Goal: Task Accomplishment & Management: Complete application form

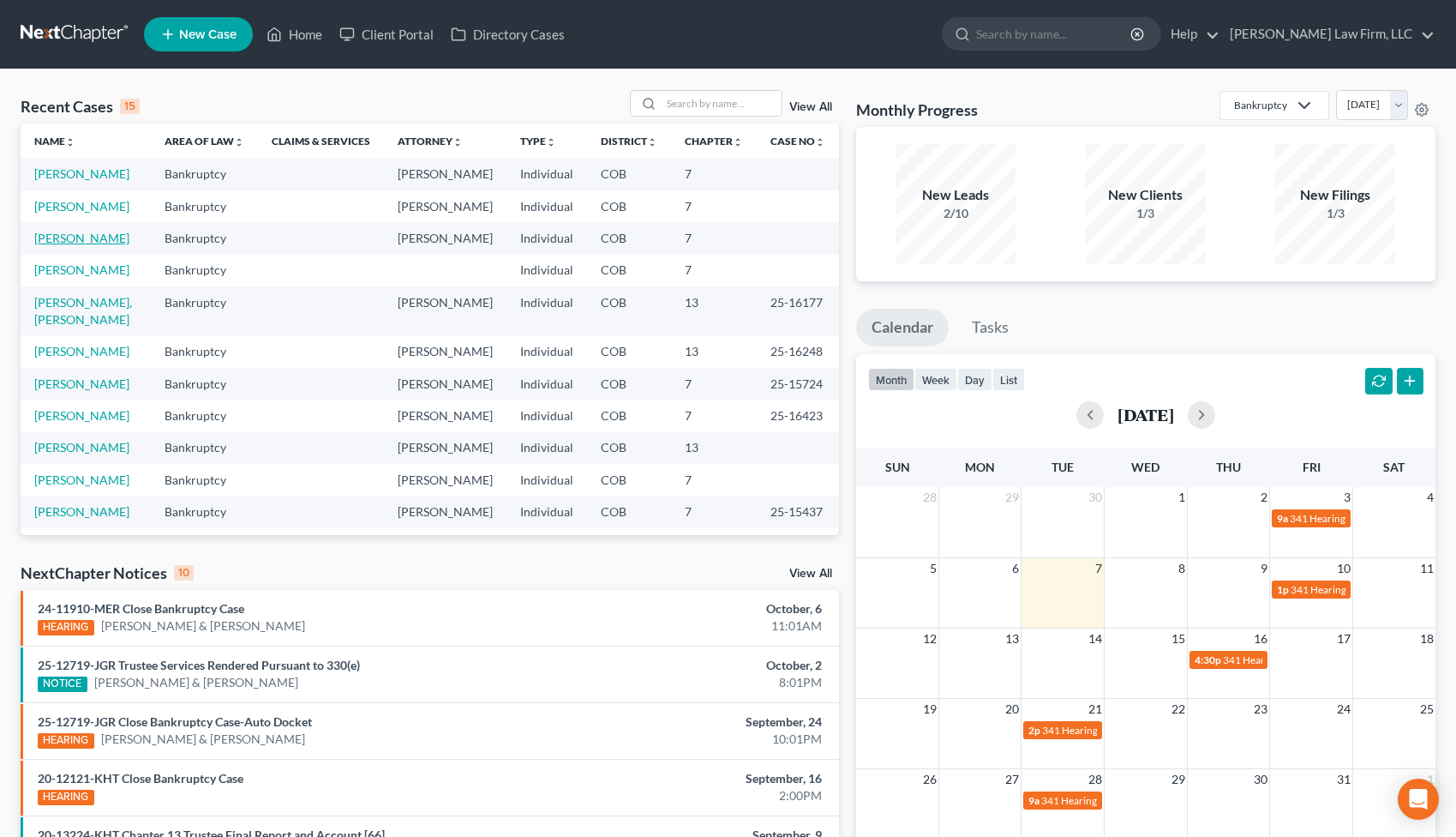
click at [80, 242] on link "[PERSON_NAME]" at bounding box center [82, 238] width 96 height 14
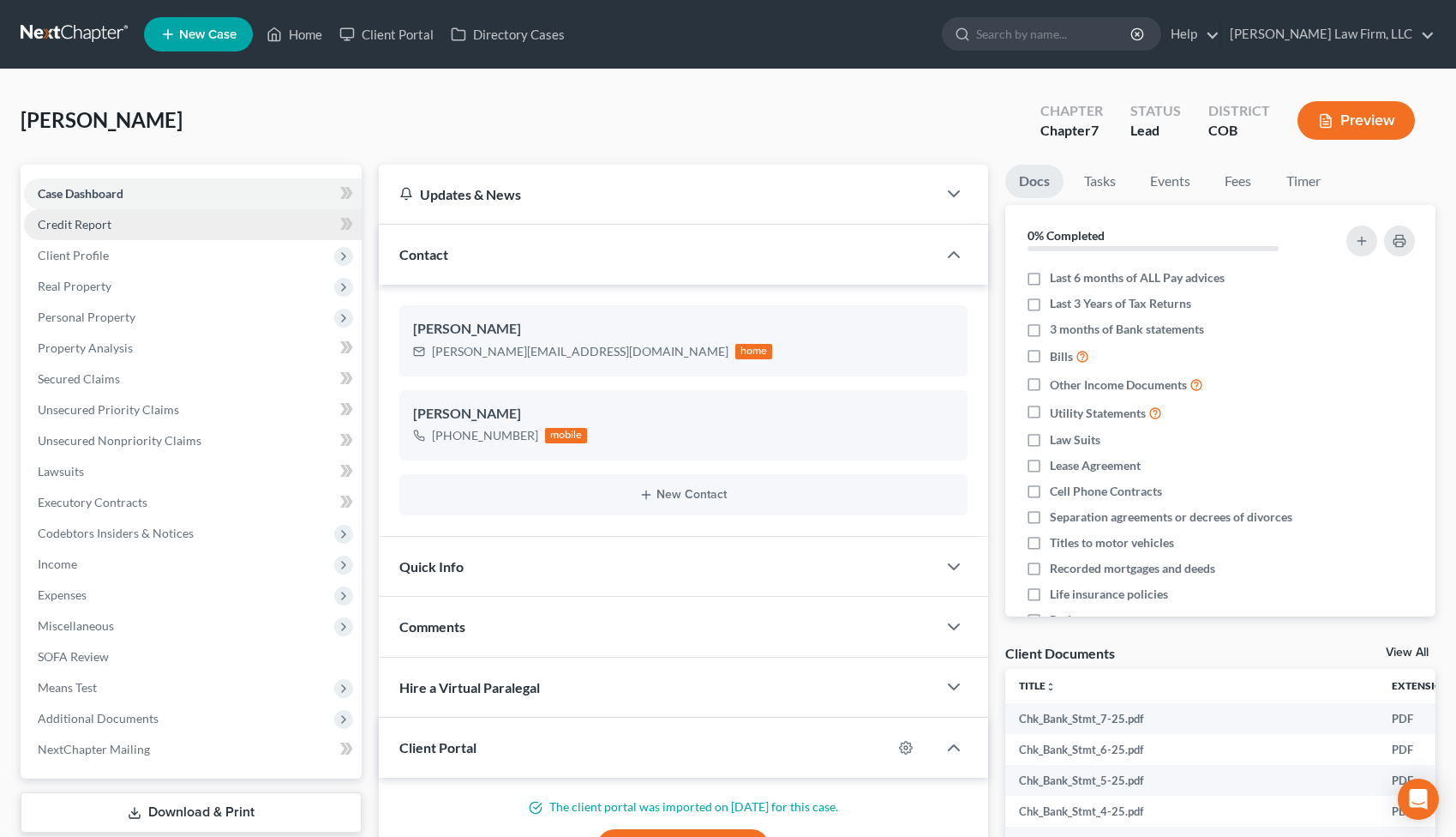
click at [189, 224] on link "Credit Report" at bounding box center [193, 224] width 338 height 31
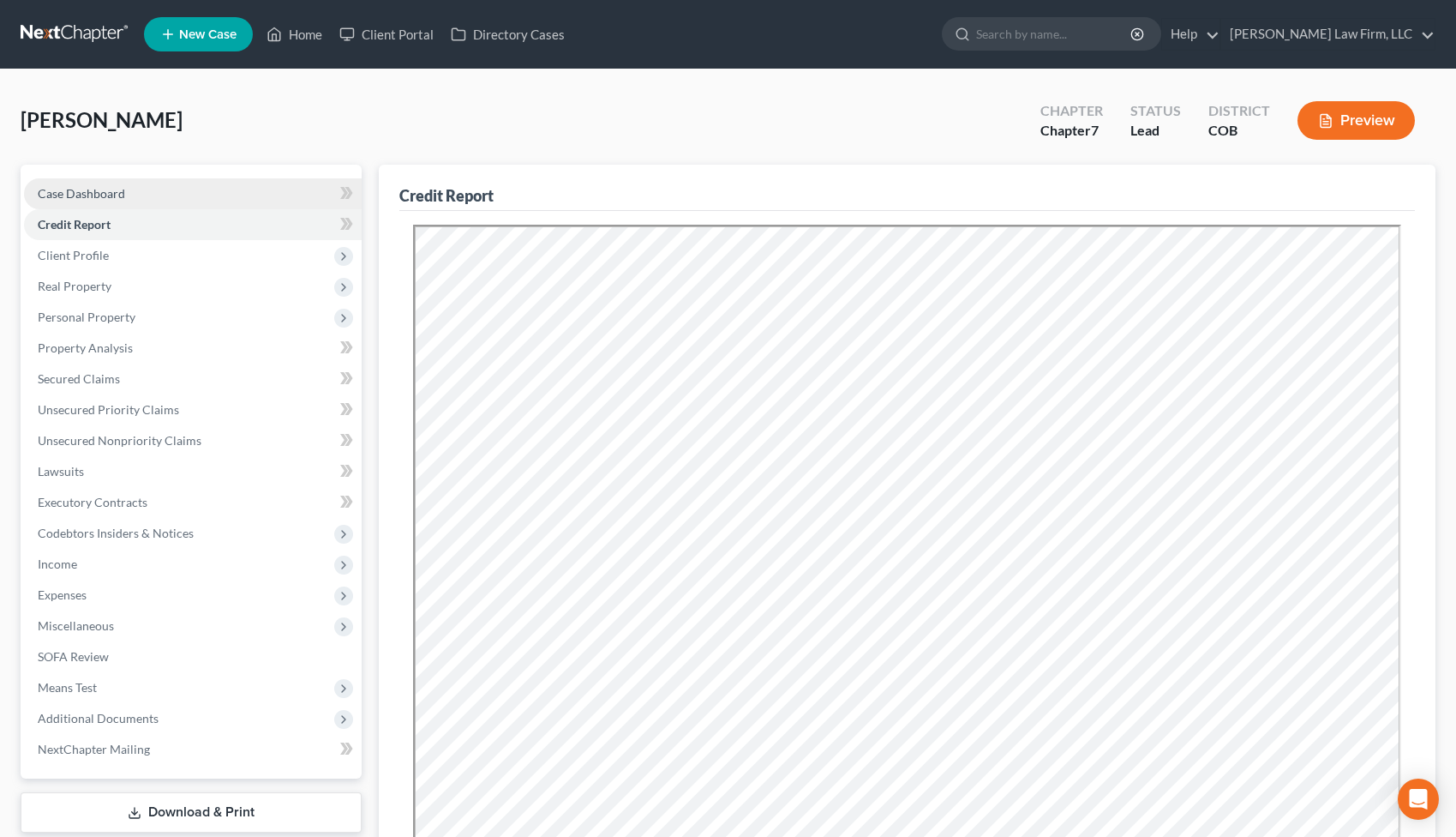
click at [188, 201] on link "Case Dashboard" at bounding box center [193, 194] width 338 height 31
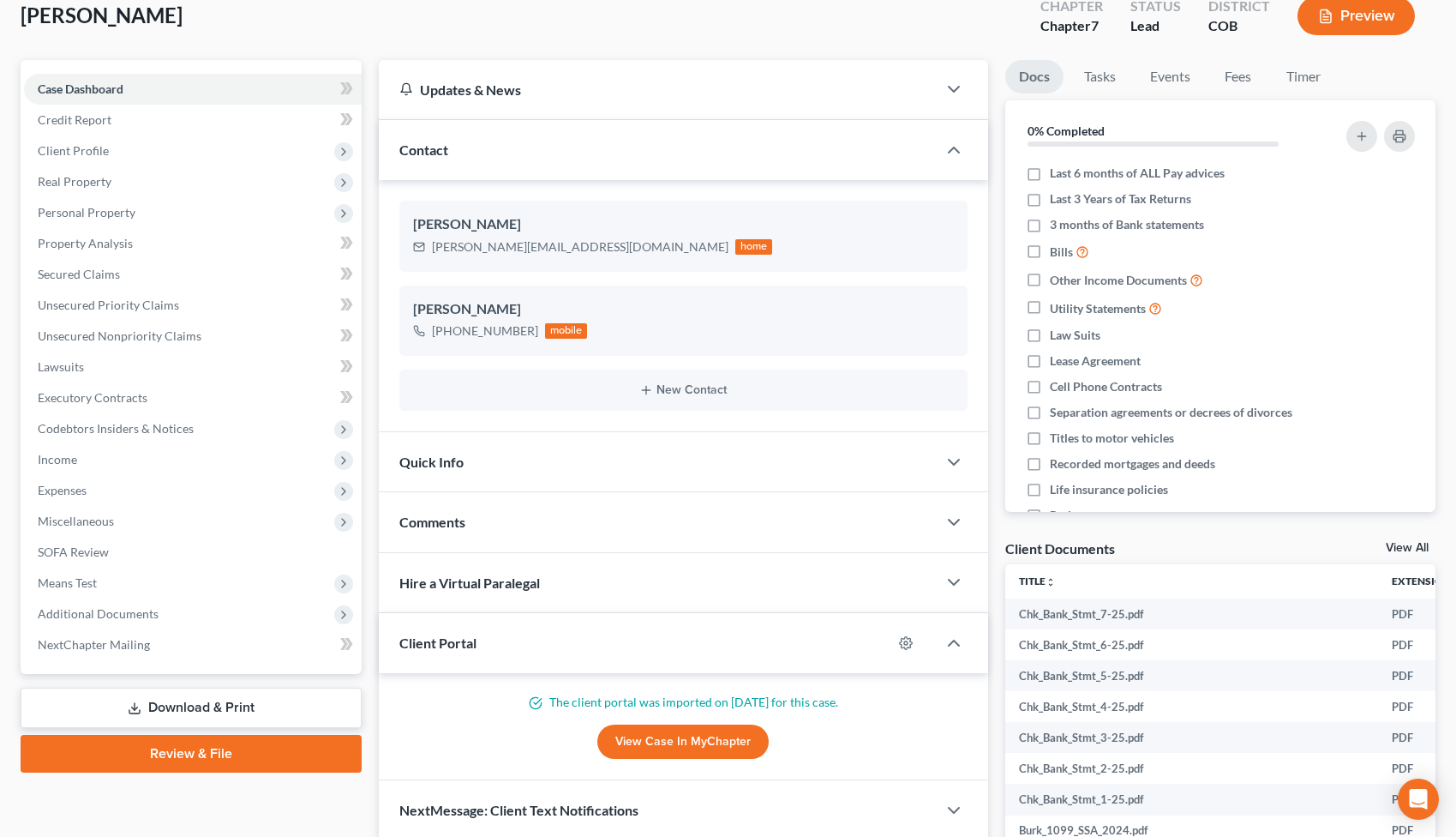
scroll to position [127, 0]
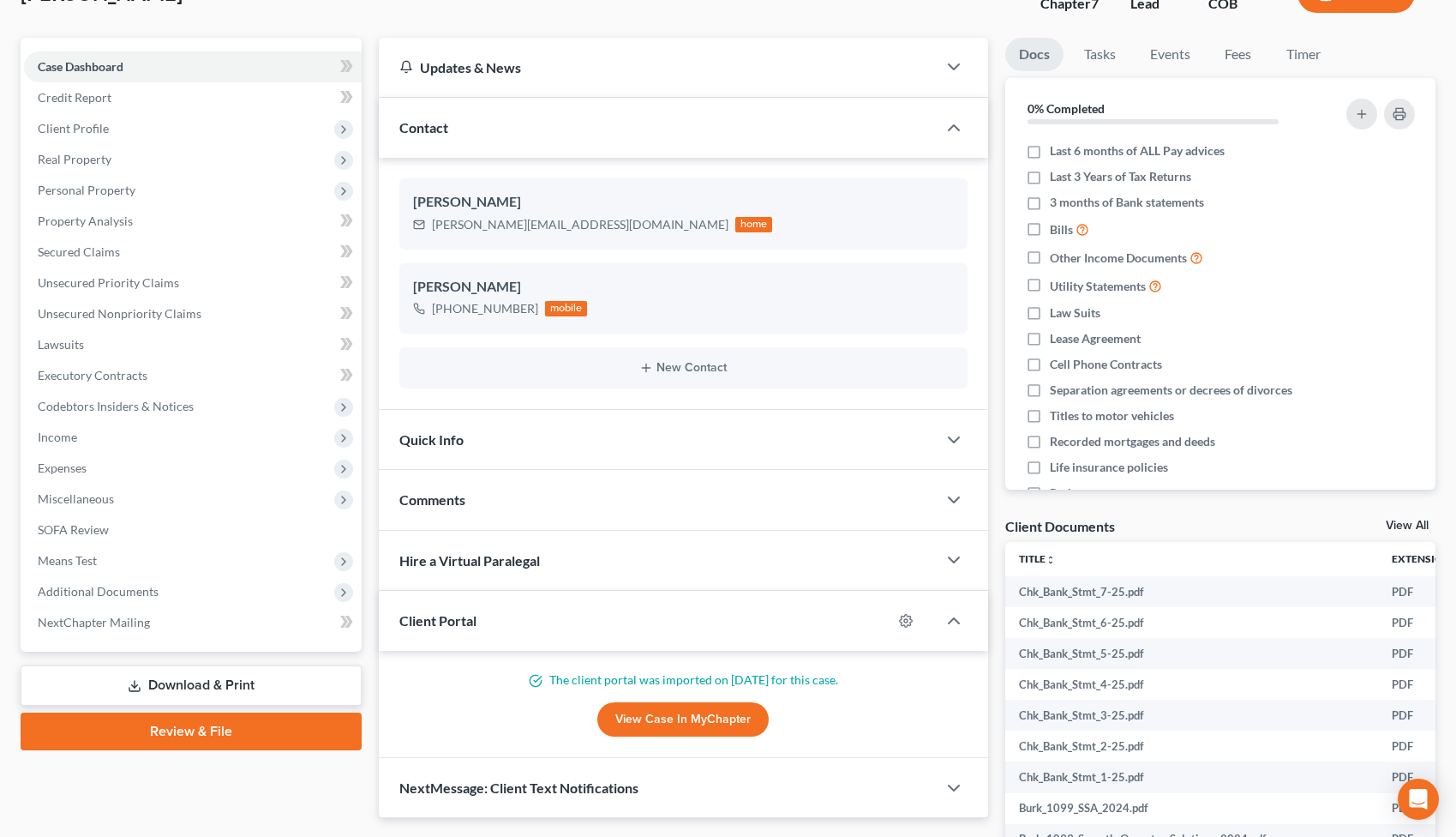
click at [616, 431] on div "Quick Info" at bounding box center [657, 439] width 558 height 59
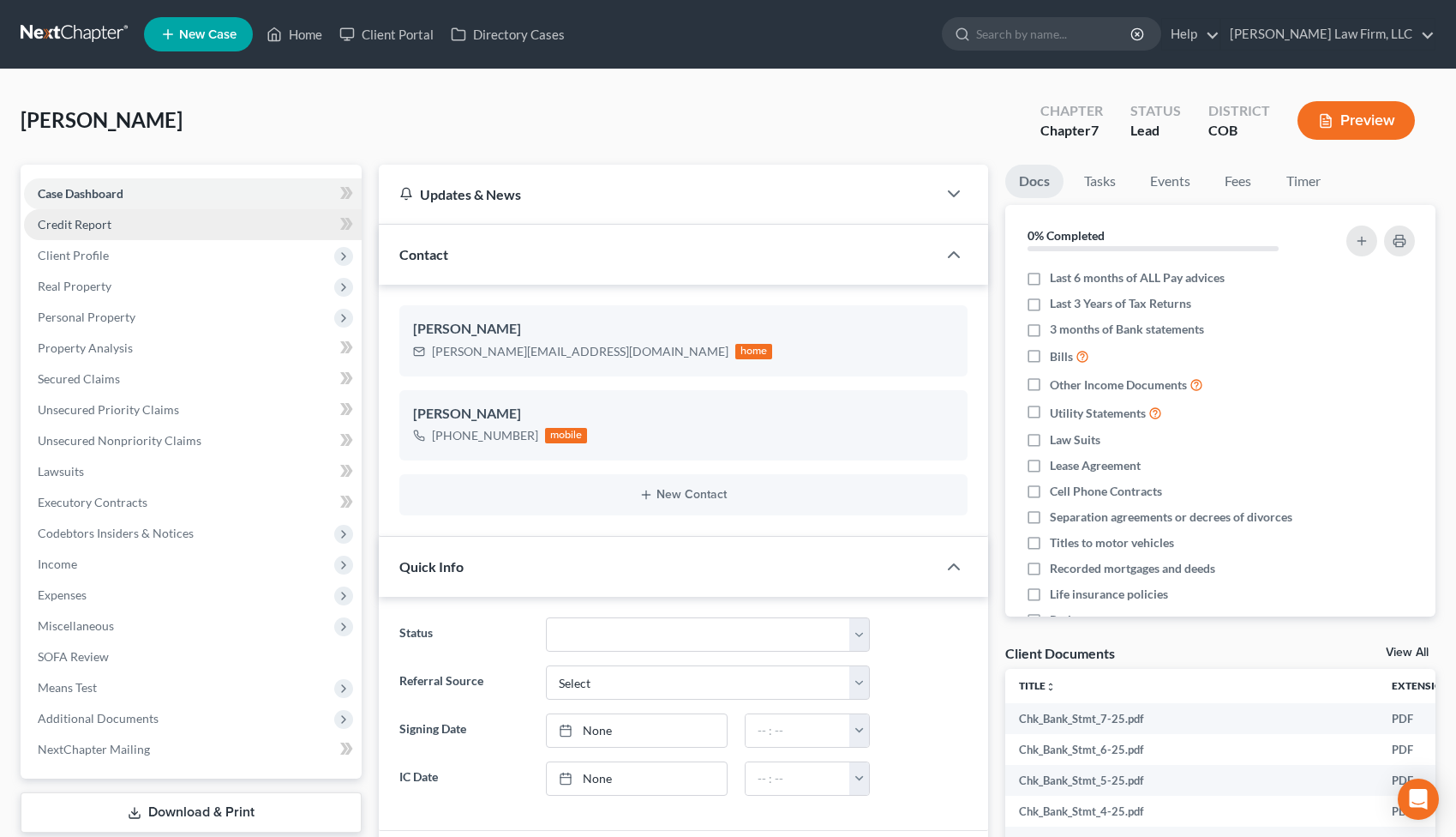
scroll to position [0, 0]
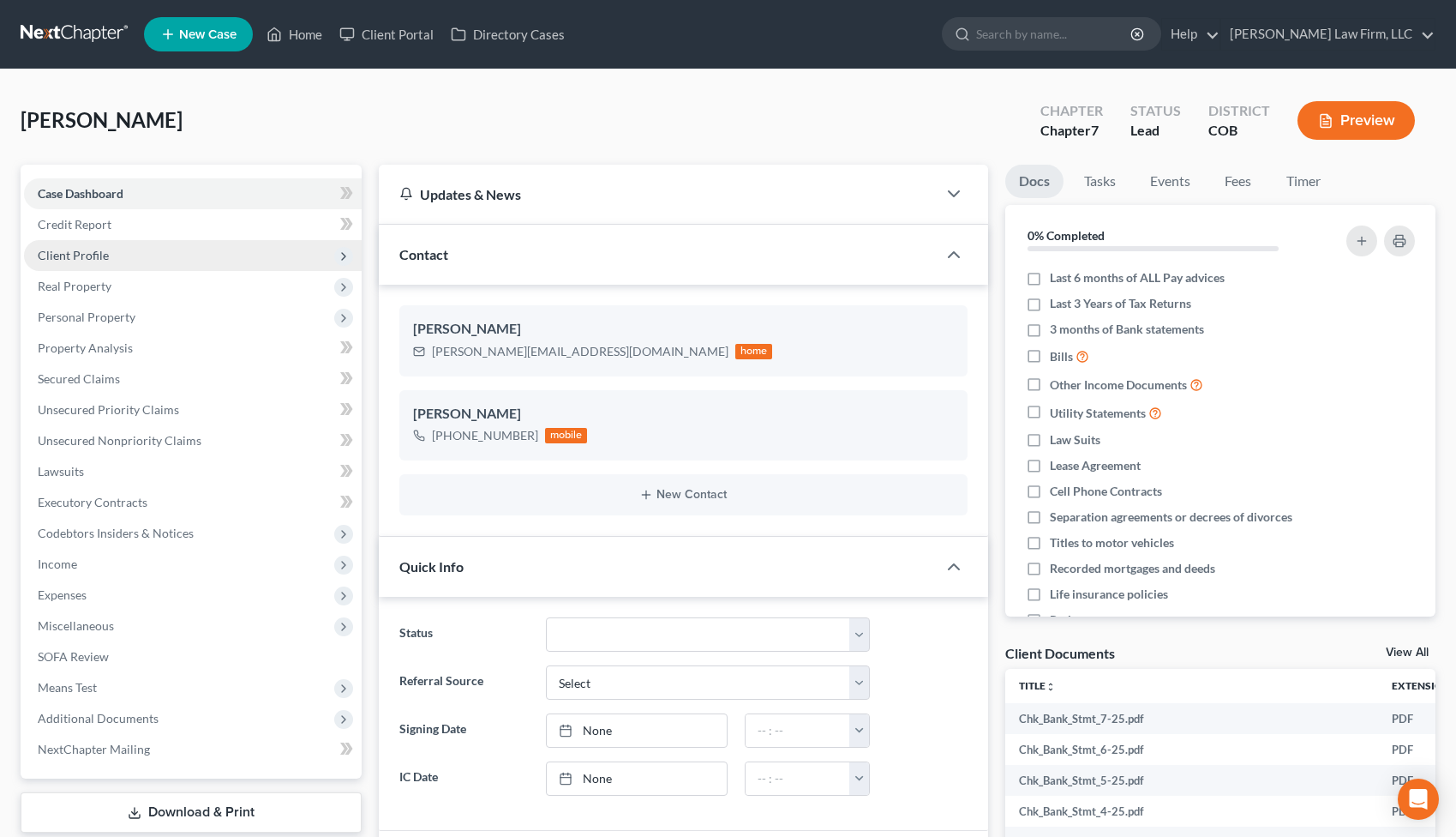
click at [117, 250] on span "Client Profile" at bounding box center [193, 255] width 338 height 31
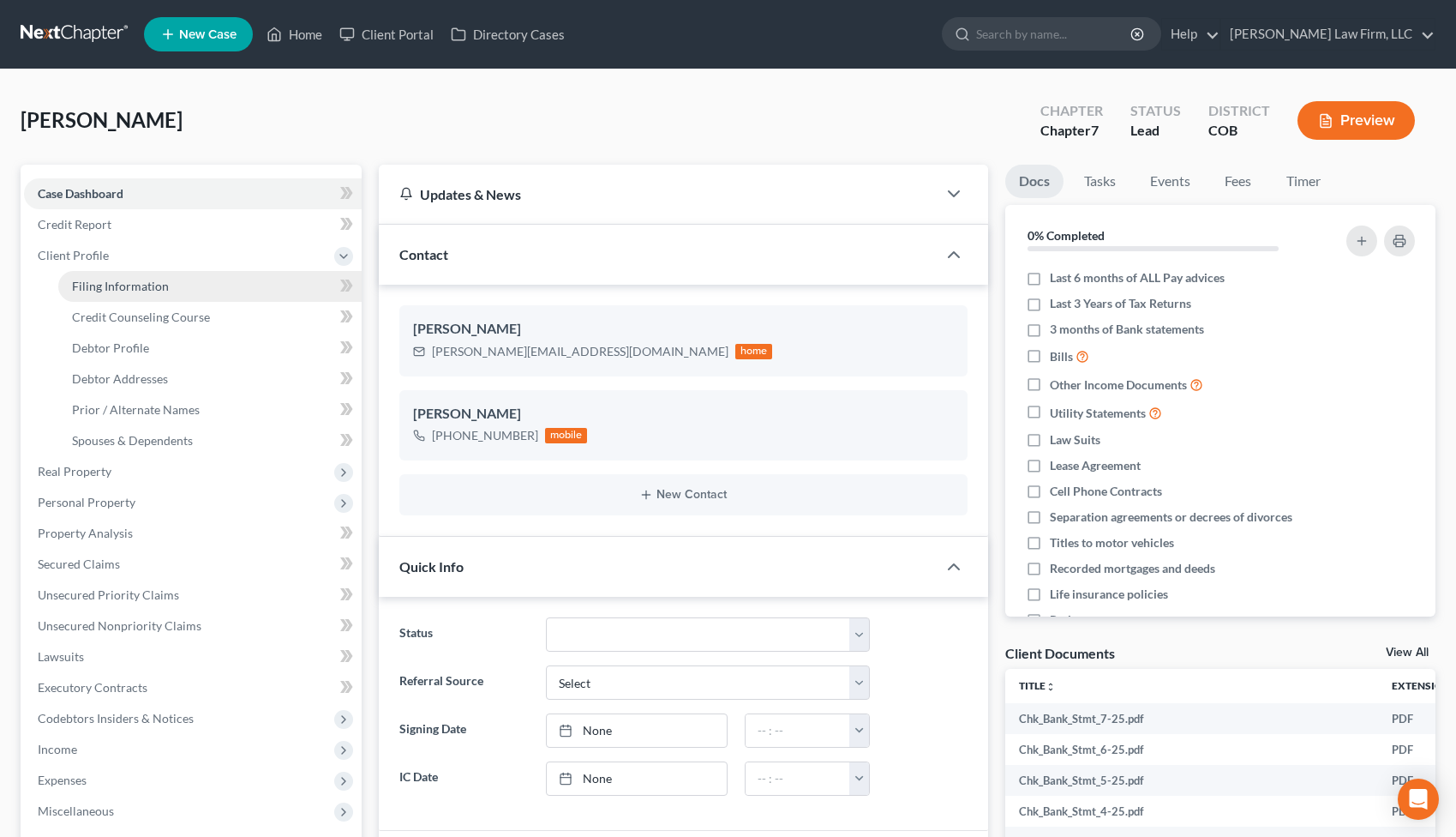
click at [180, 282] on link "Filing Information" at bounding box center [210, 286] width 303 height 31
select select "1"
select select "0"
select select "5"
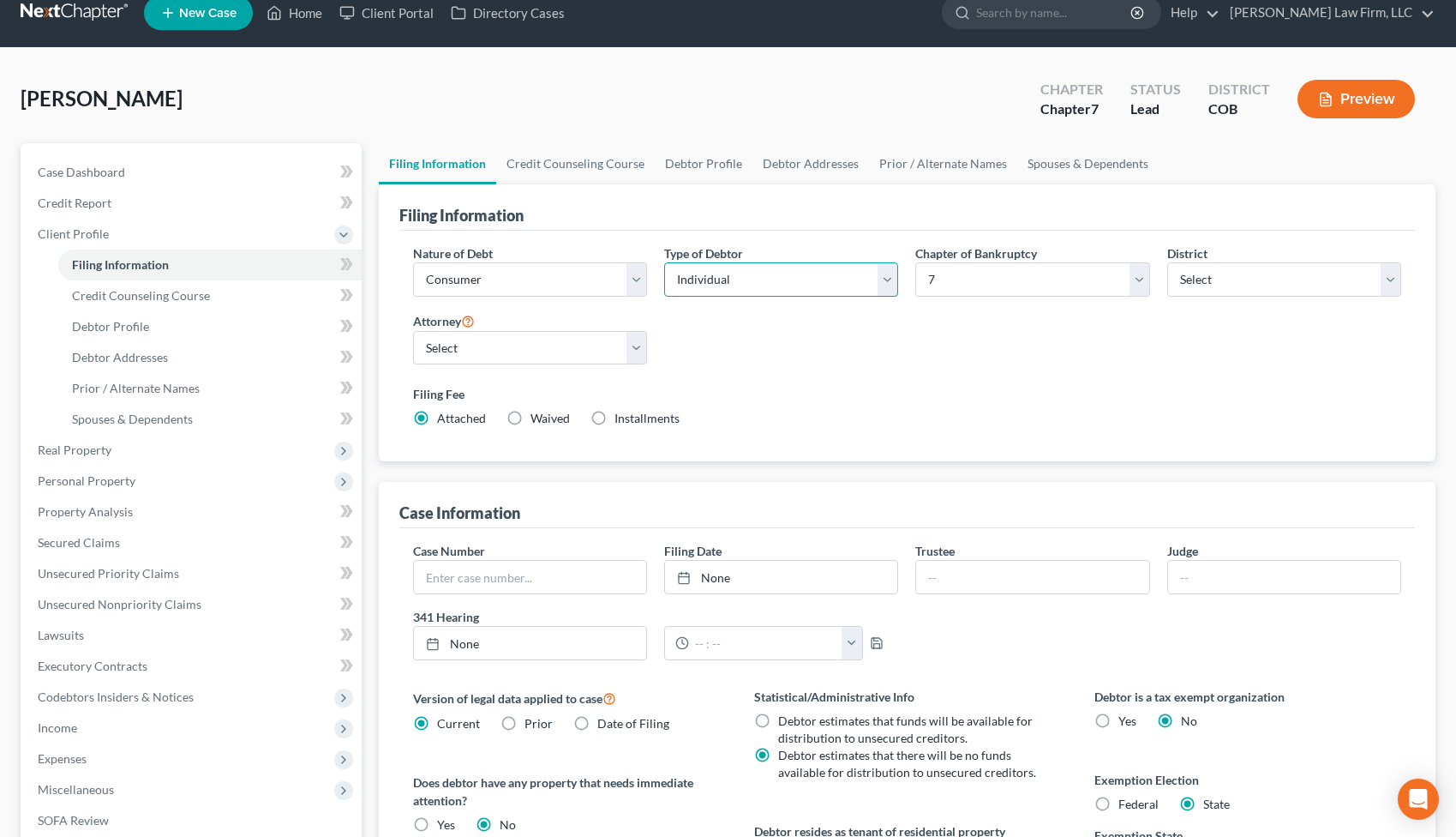
scroll to position [25, 0]
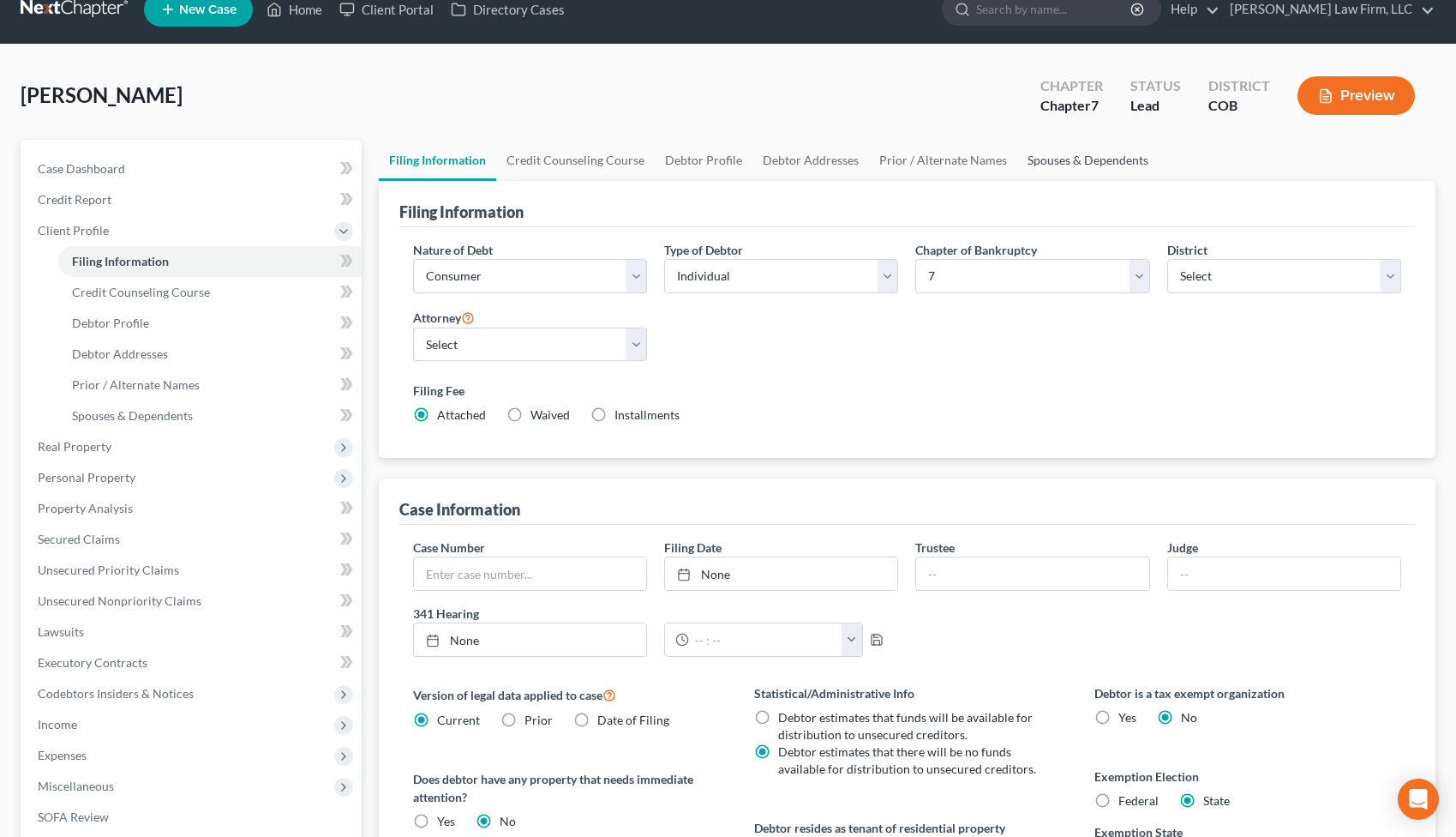
click at [1066, 167] on link "Spouses & Dependents" at bounding box center [1088, 160] width 142 height 42
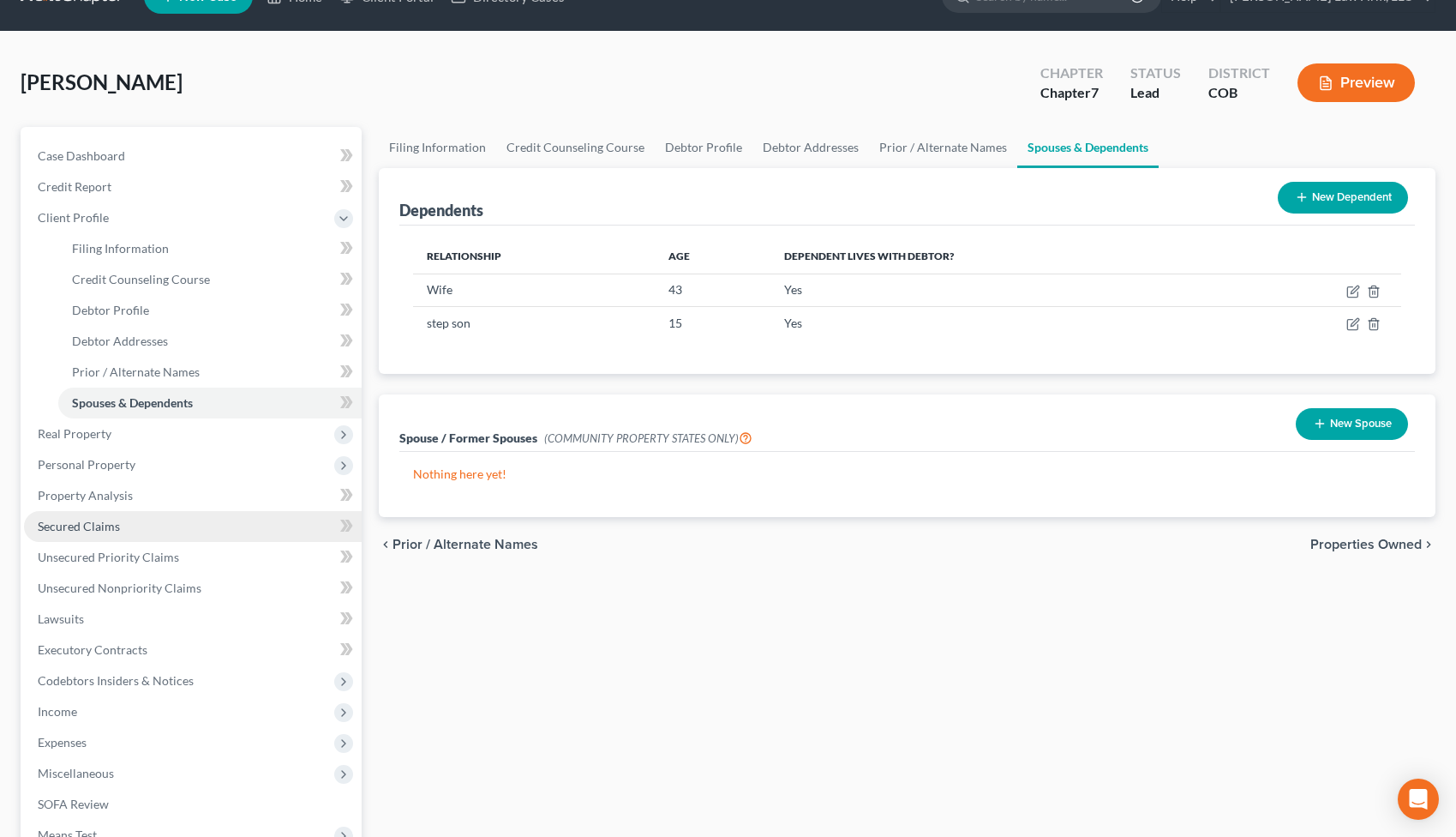
scroll to position [32, 0]
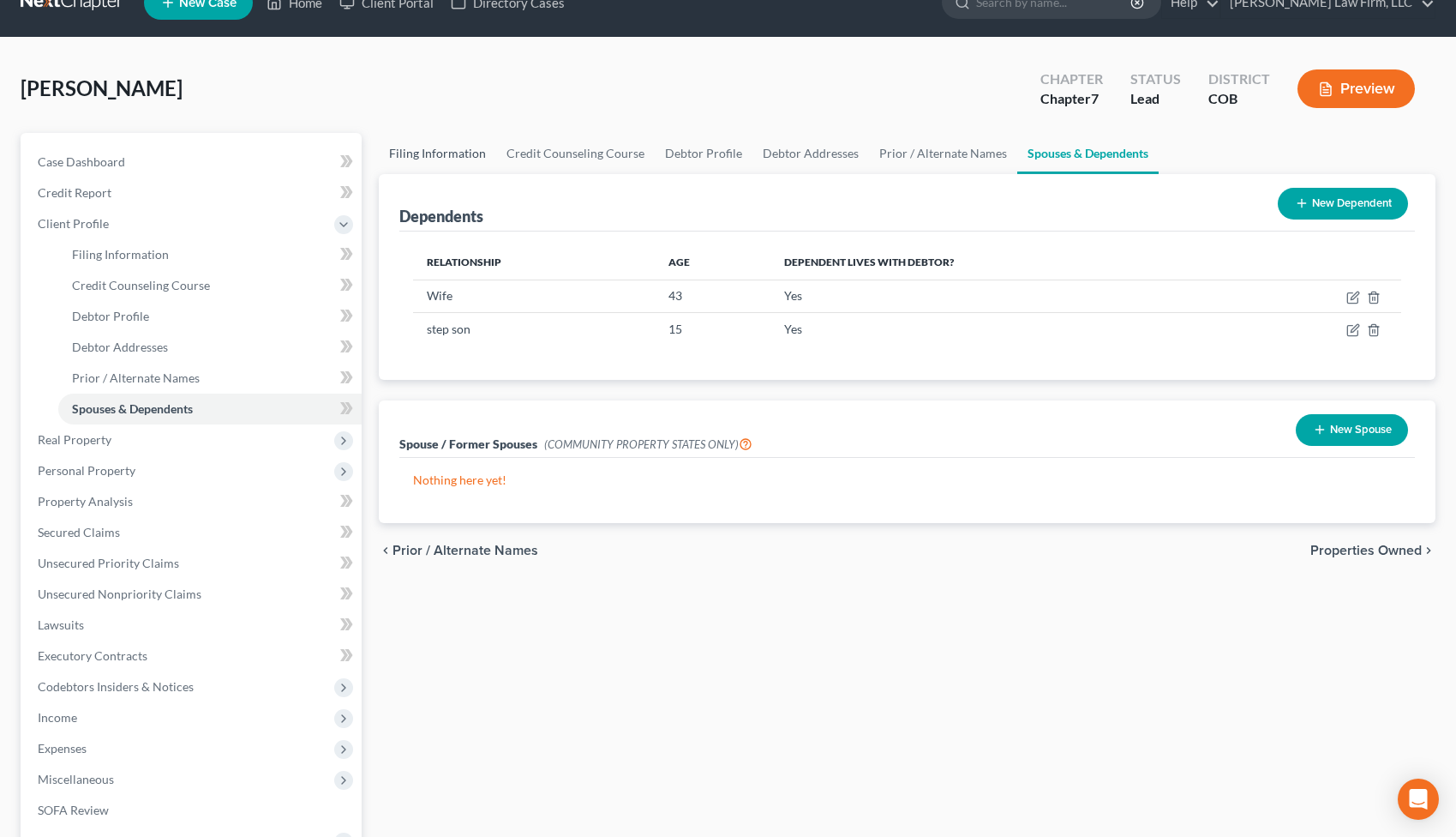
click at [432, 154] on link "Filing Information" at bounding box center [437, 153] width 118 height 42
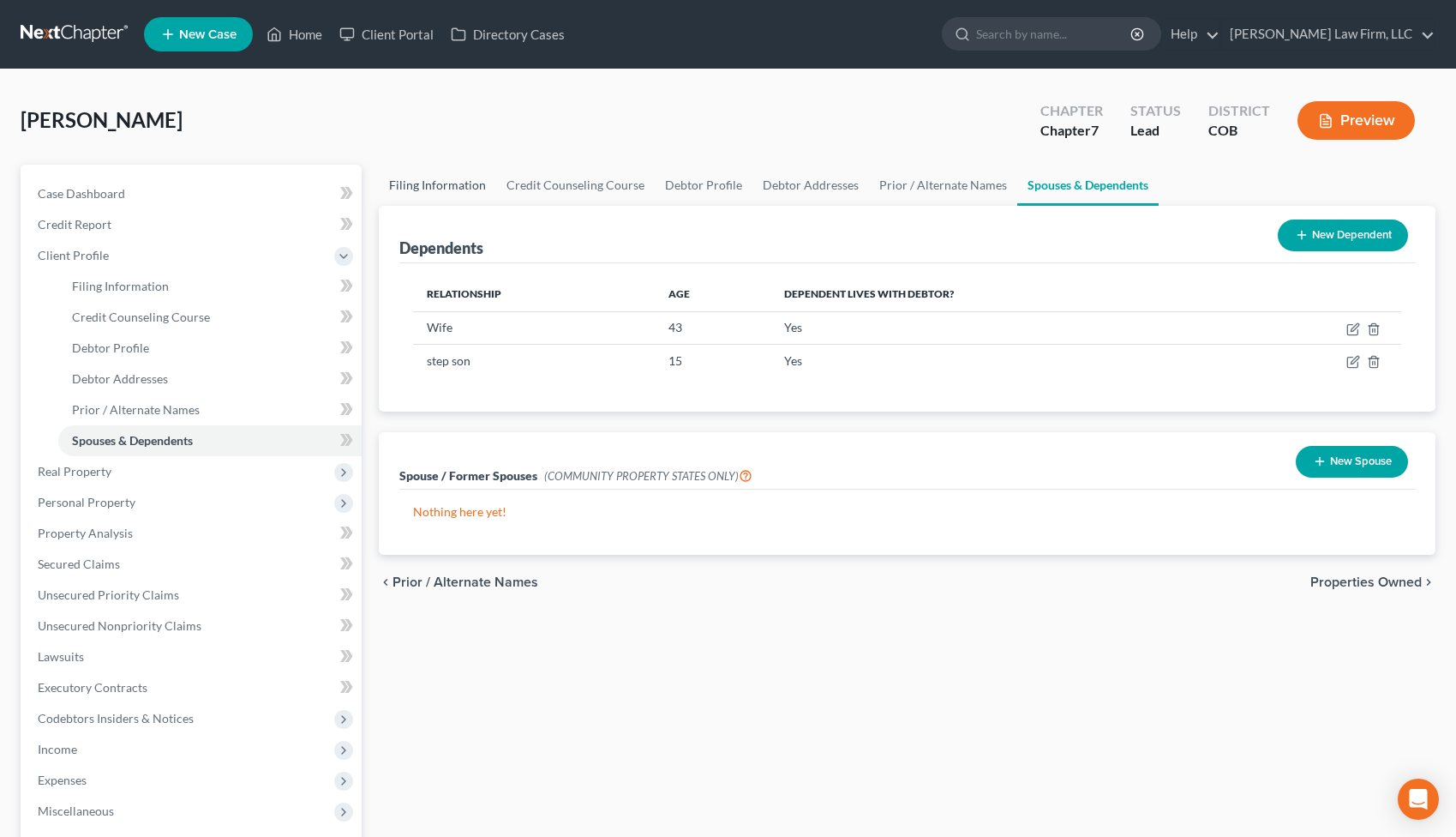
select select "1"
select select "0"
select select "11"
select select "2"
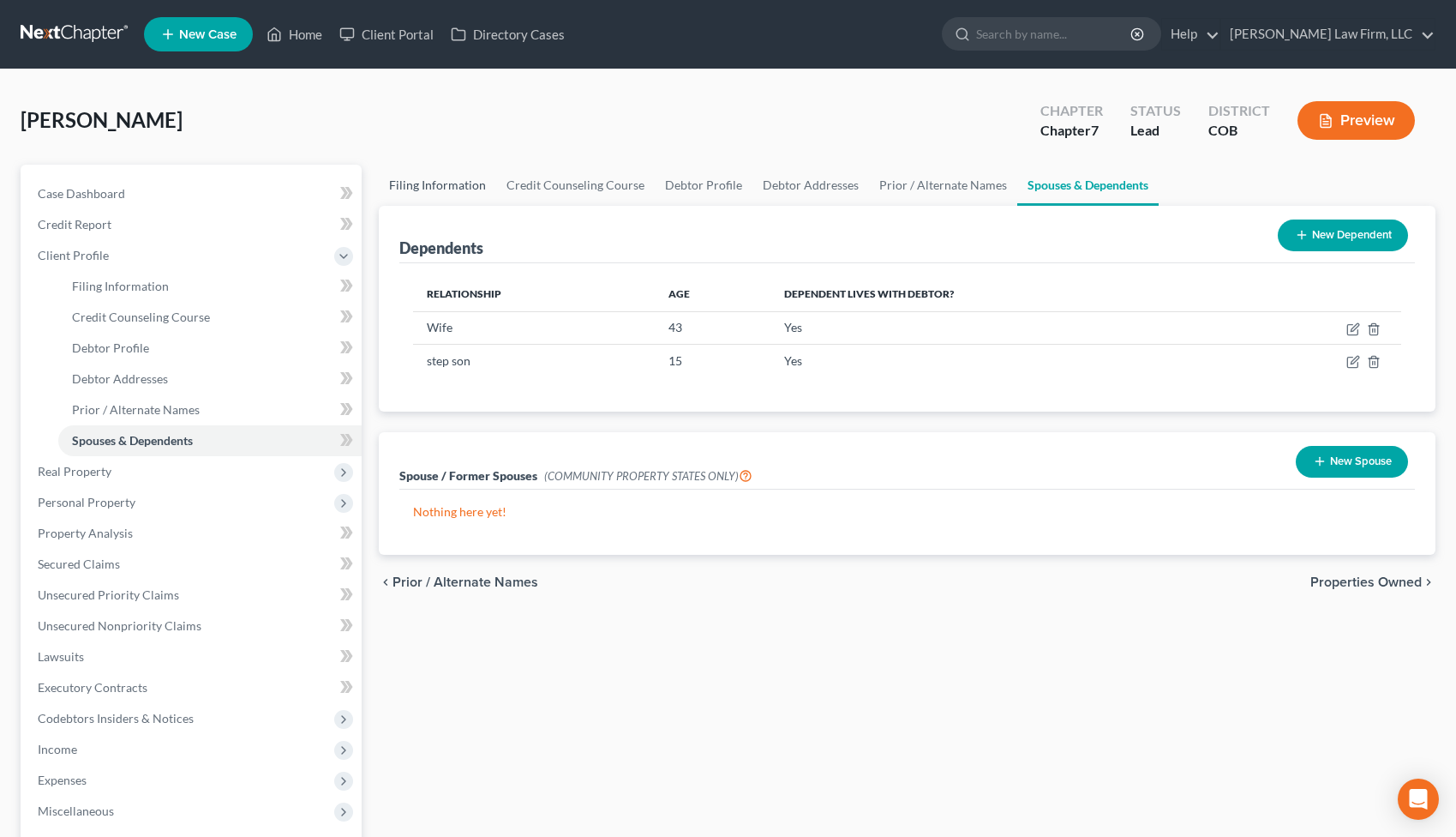
select select "5"
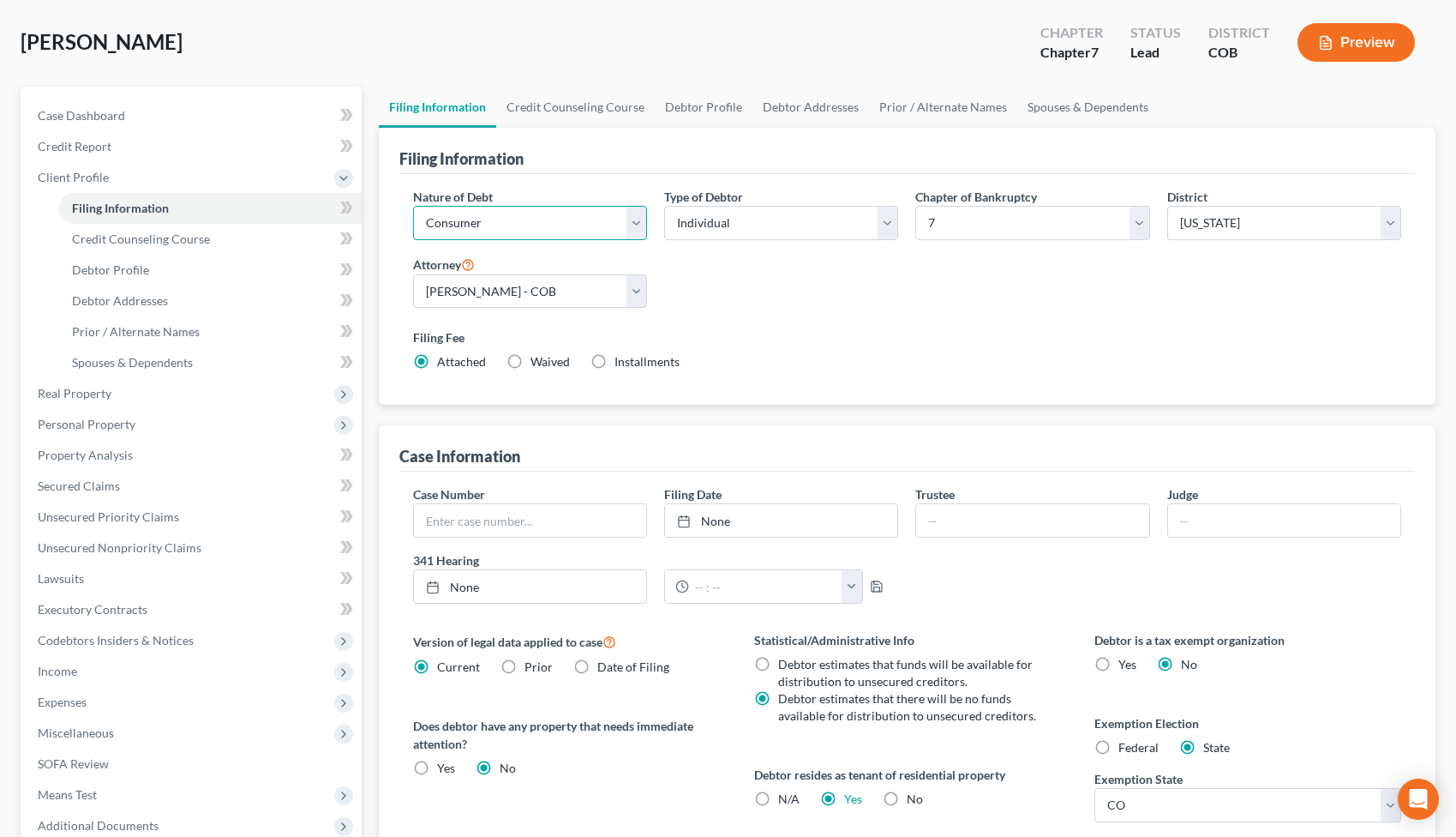
scroll to position [74, 0]
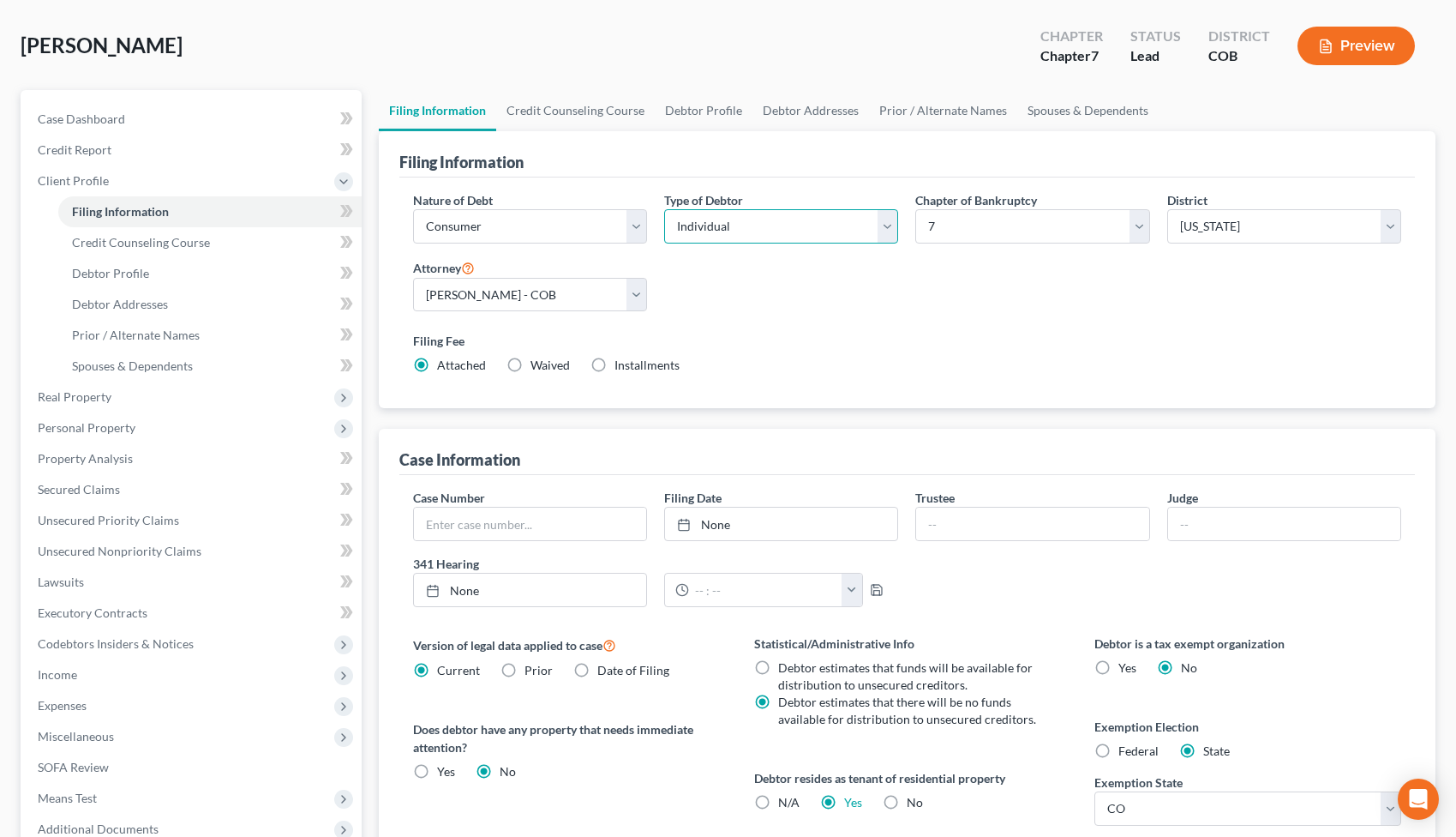
select select "1"
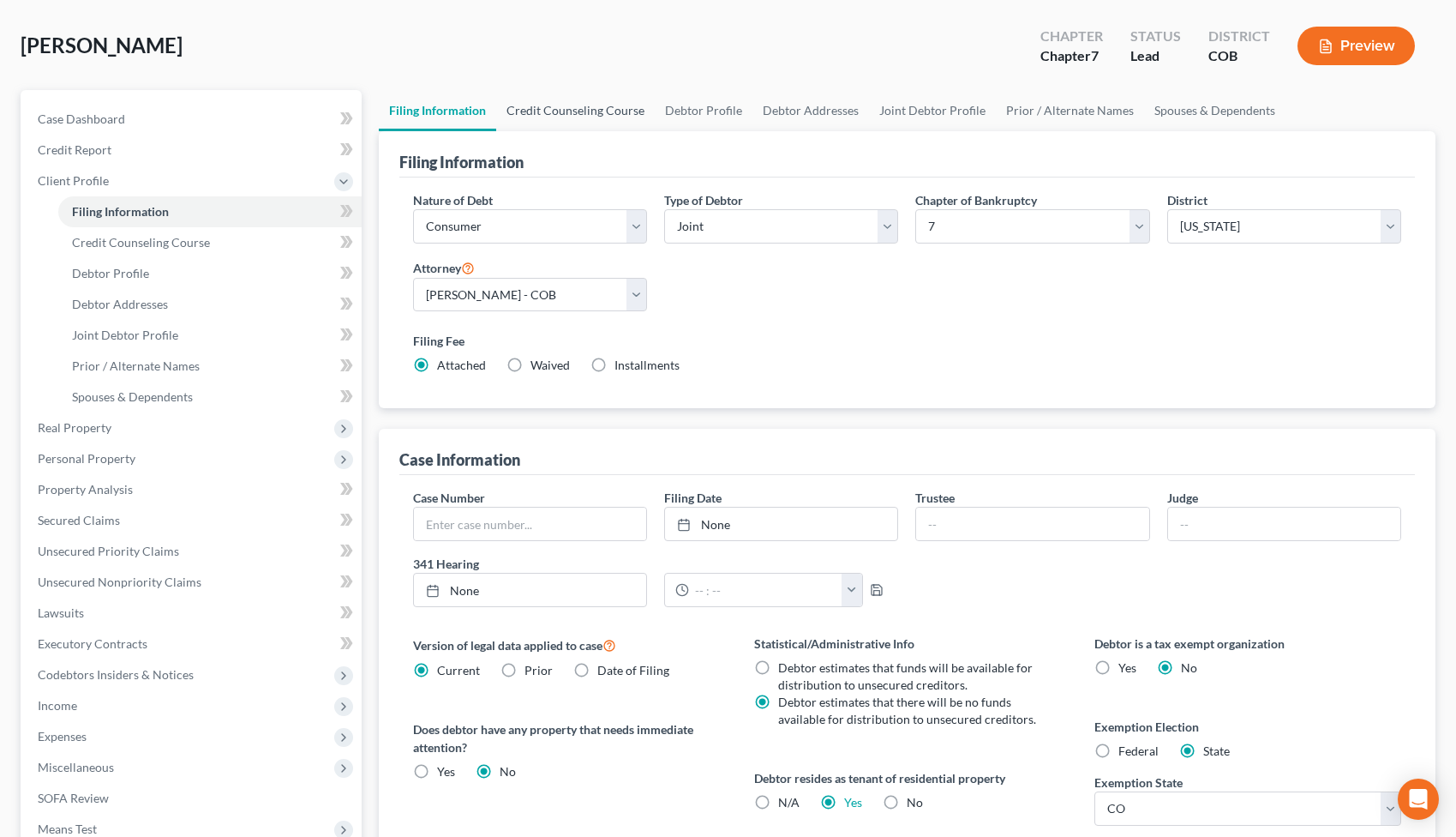
click at [619, 116] on link "Credit Counseling Course" at bounding box center [575, 111] width 158 height 42
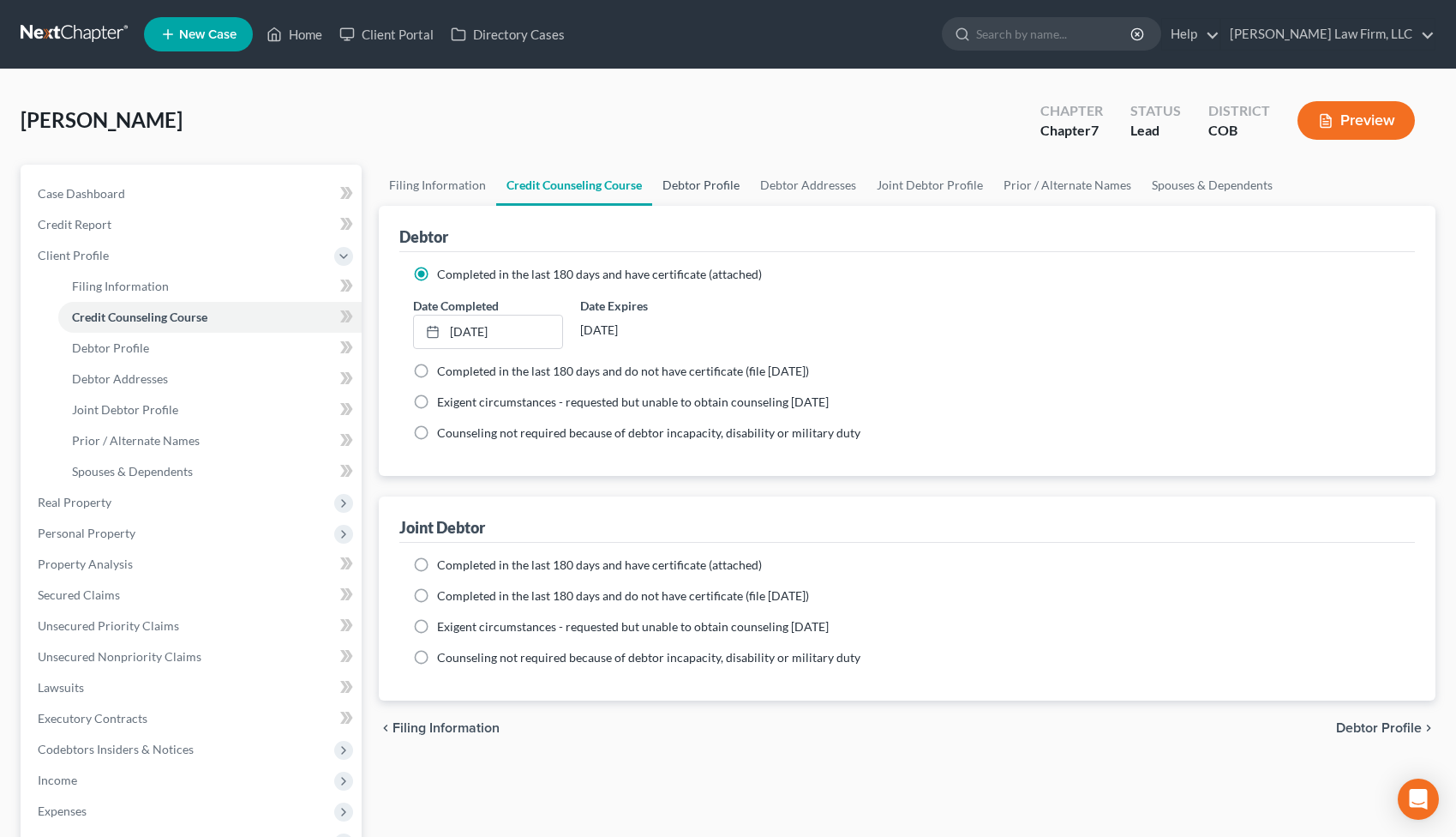
click at [702, 182] on link "Debtor Profile" at bounding box center [701, 185] width 97 height 42
select select "1"
select select "3"
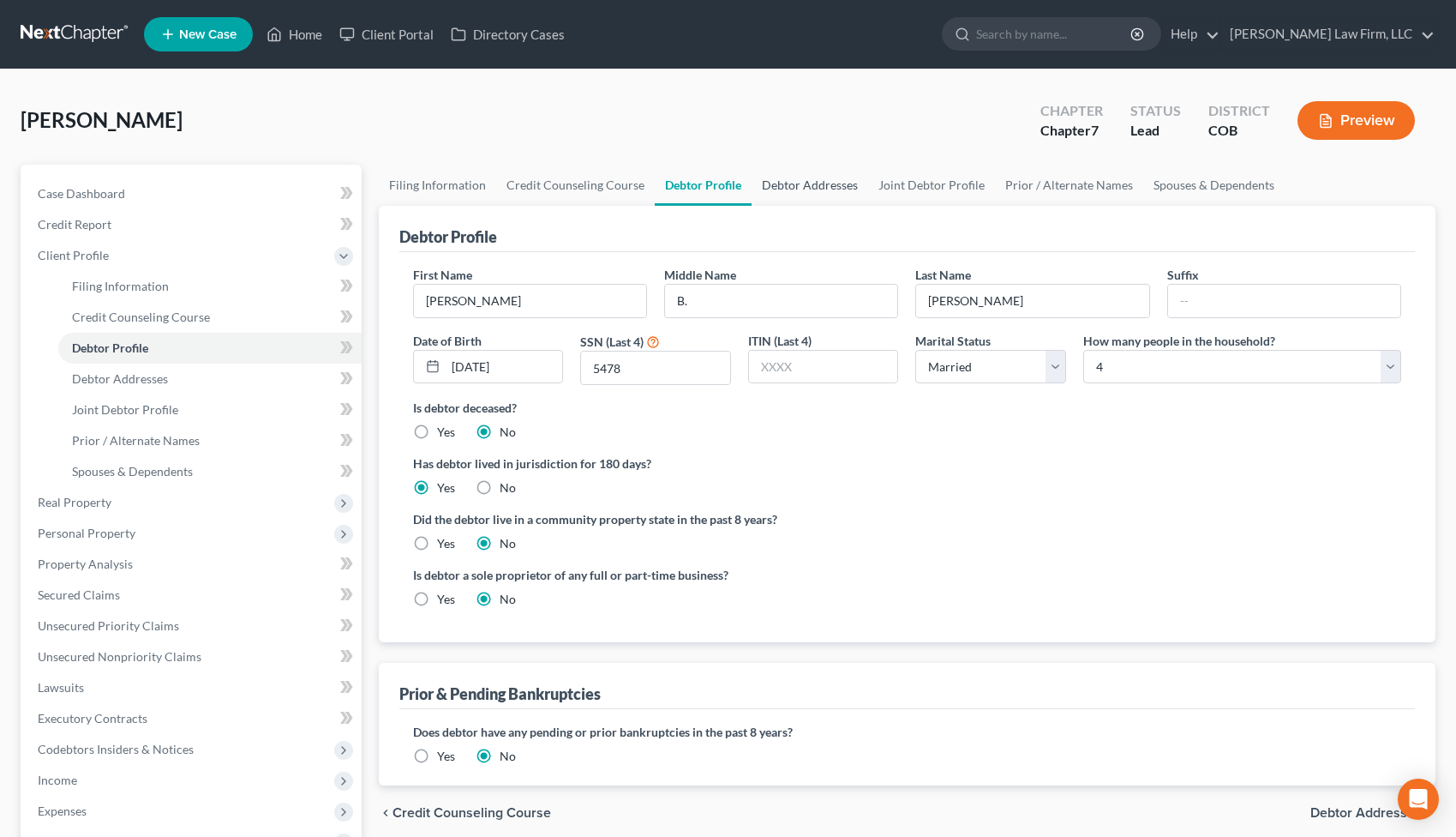
click at [808, 183] on link "Debtor Addresses" at bounding box center [810, 185] width 117 height 42
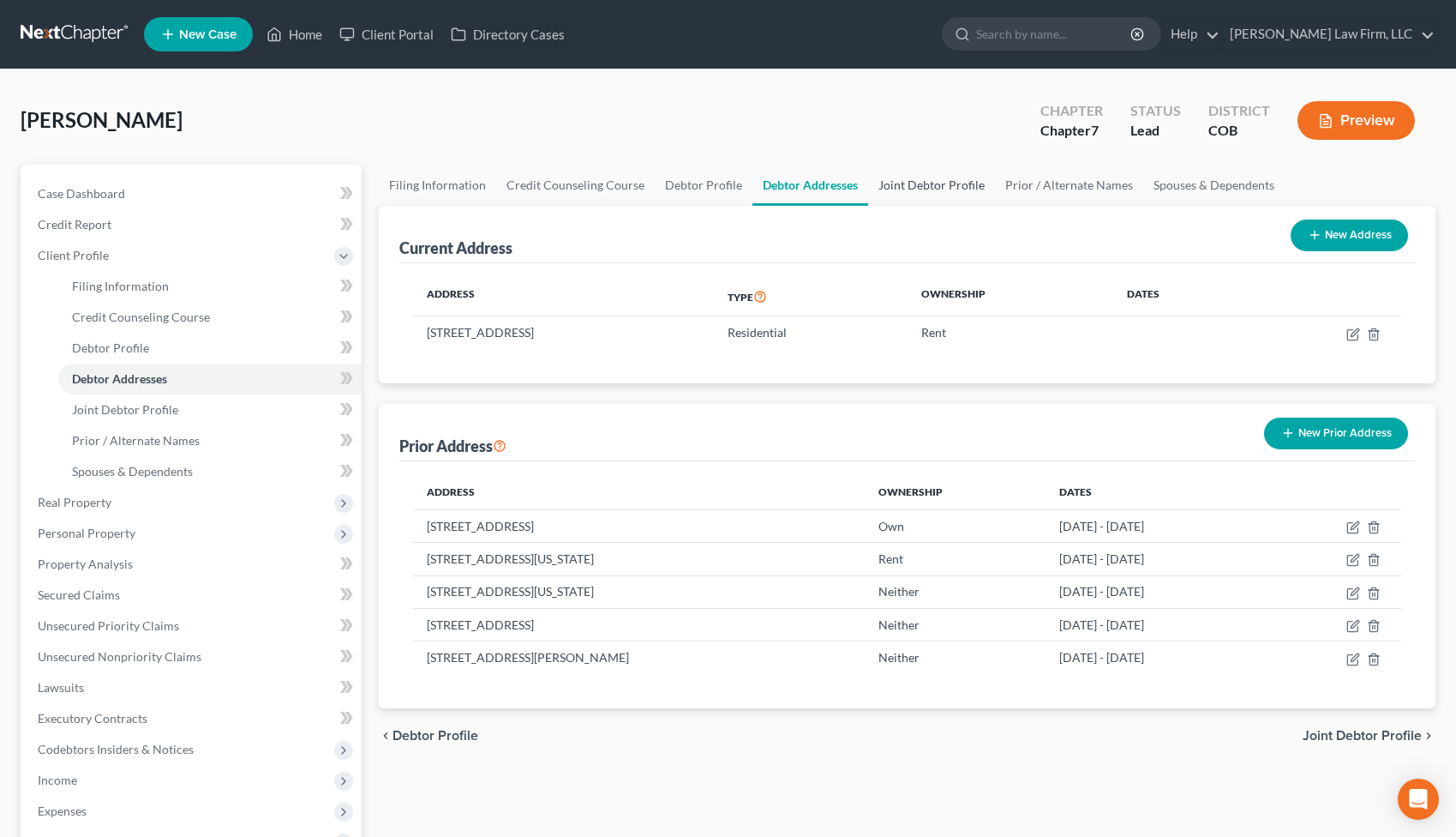
click at [934, 186] on link "Joint Debtor Profile" at bounding box center [931, 185] width 126 height 42
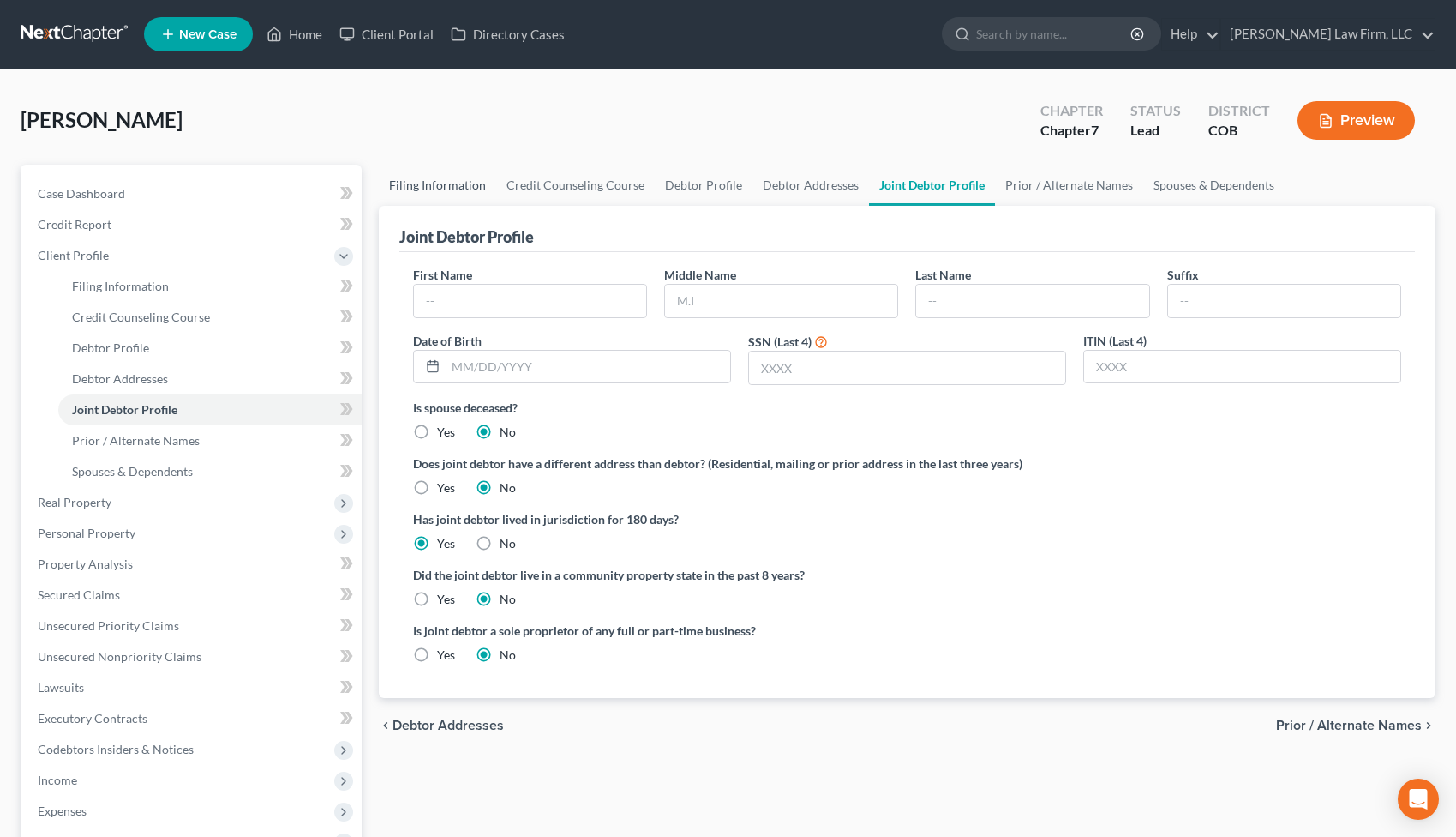
click at [424, 189] on link "Filing Information" at bounding box center [437, 185] width 118 height 42
select select "1"
select select "0"
select select "11"
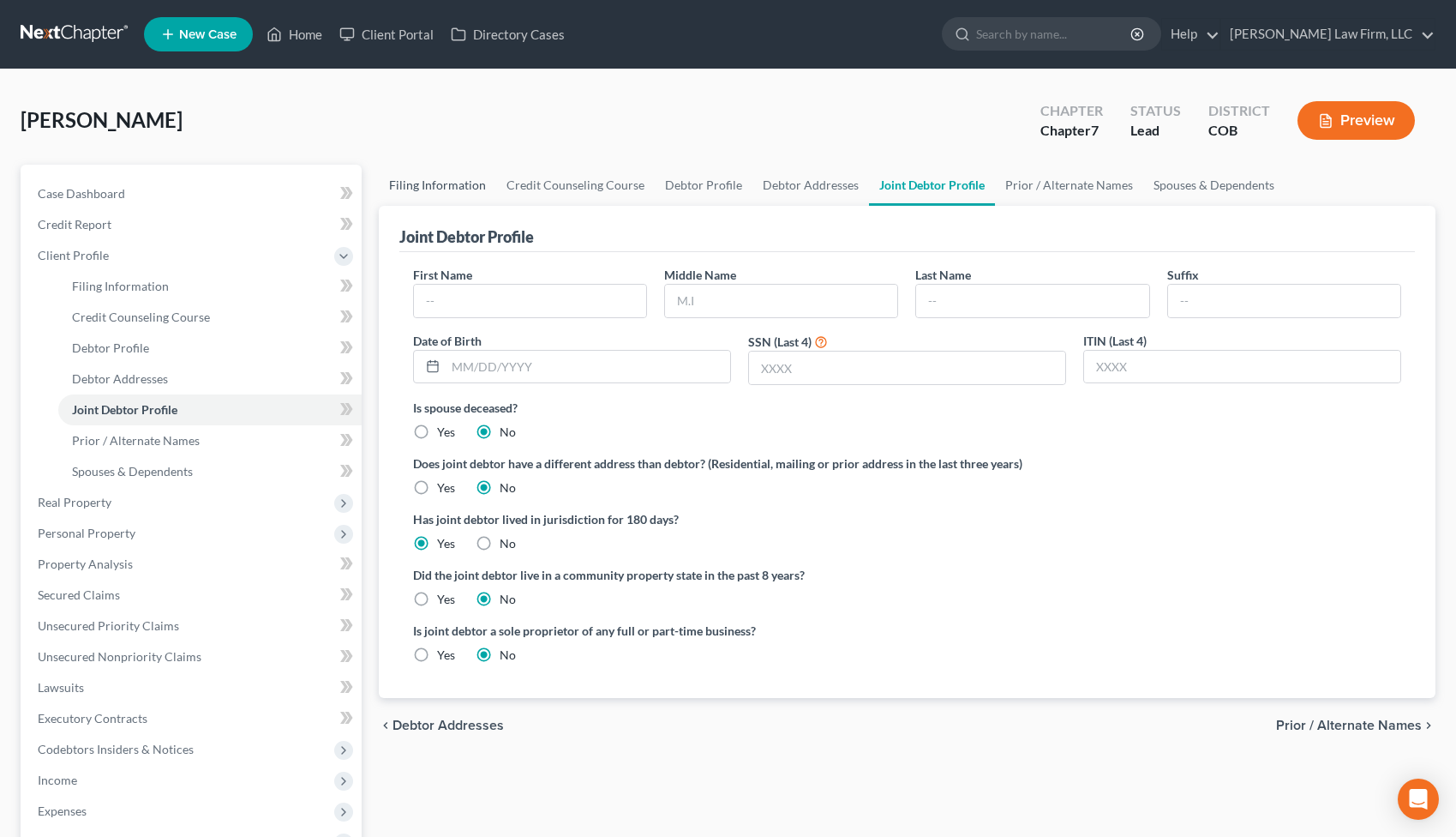
select select "2"
select select "5"
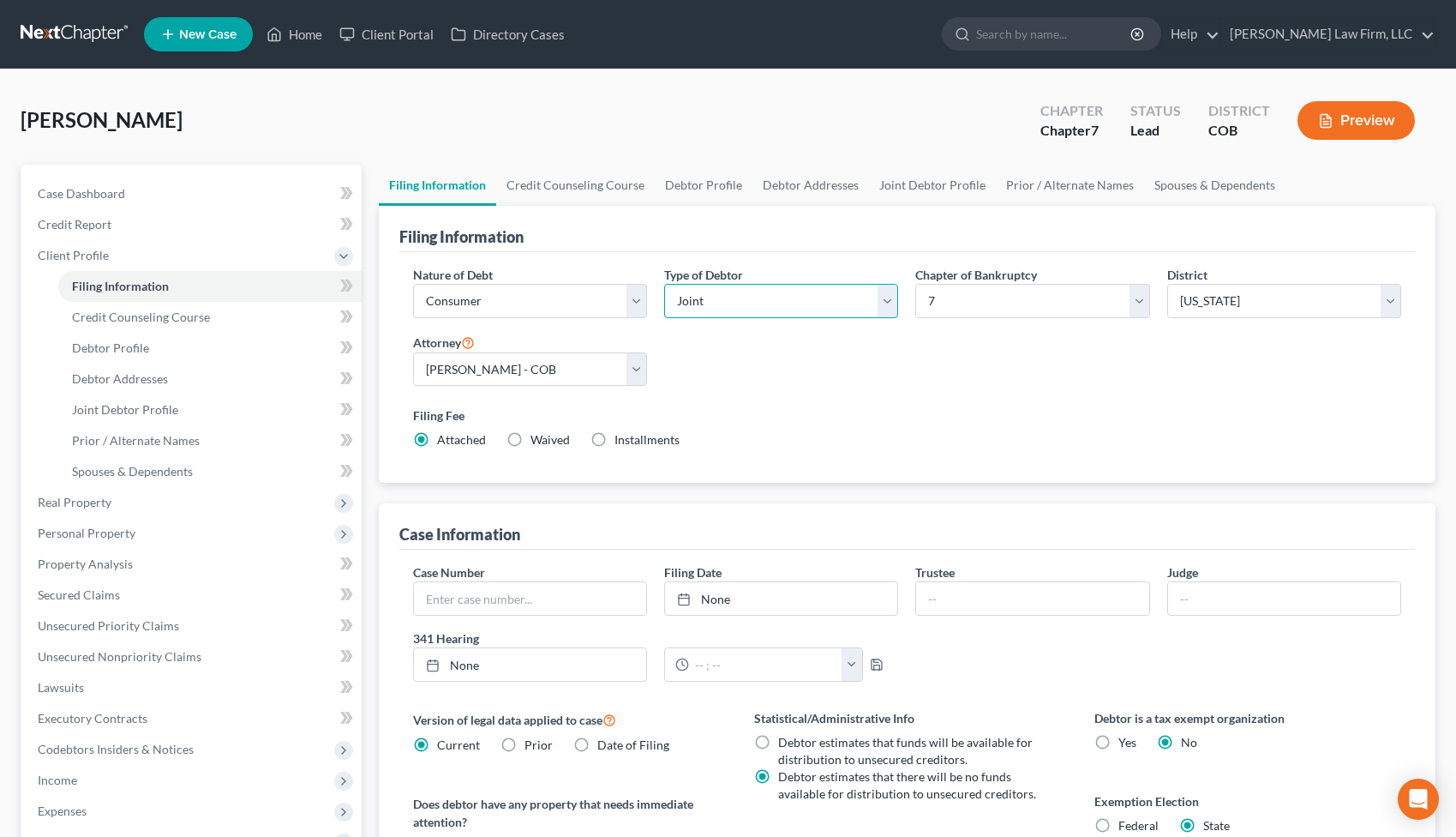
click at [888, 296] on select "Select Individual Joint" at bounding box center [781, 301] width 234 height 35
select select "0"
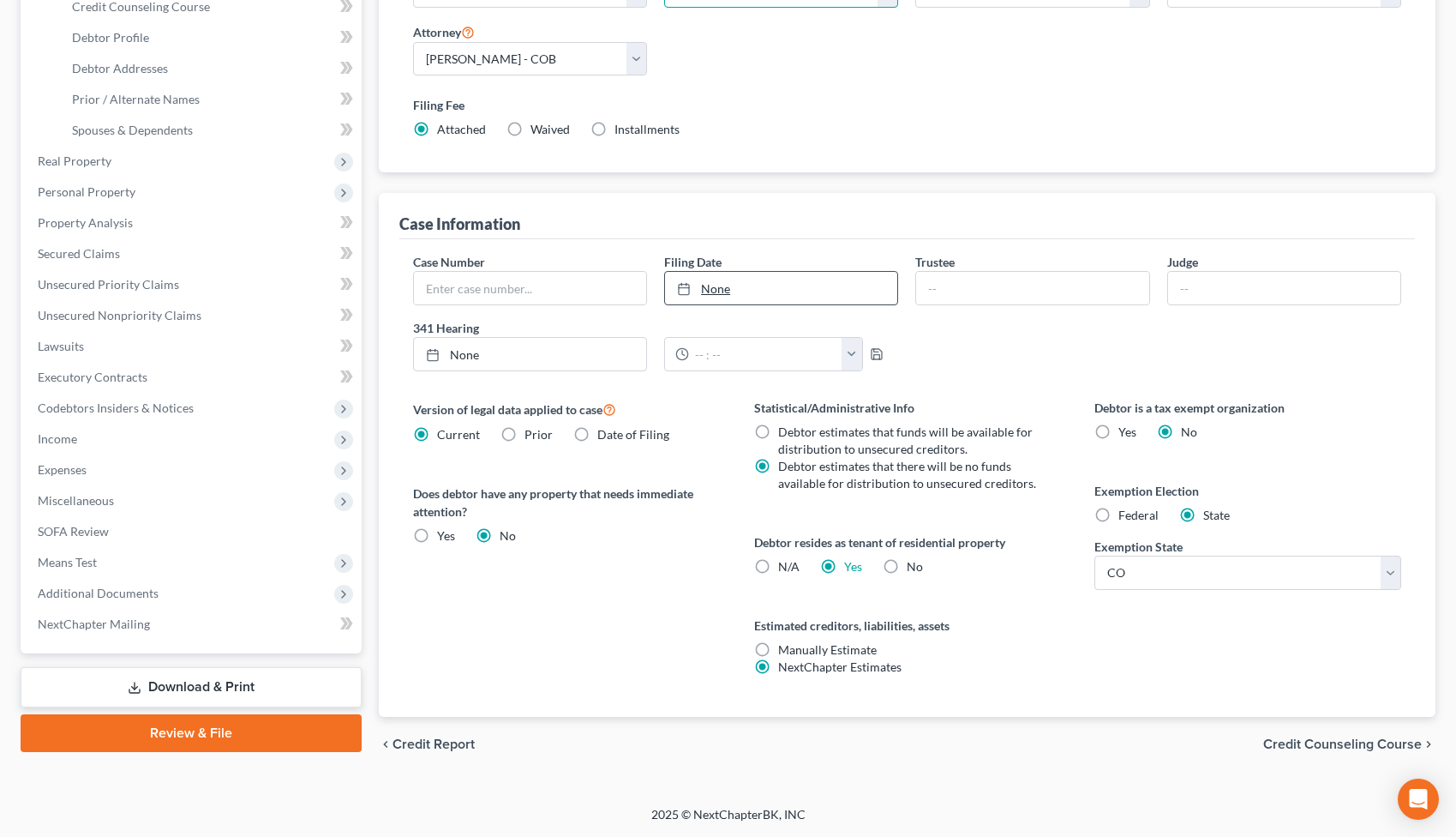
scroll to position [311, 0]
click at [104, 470] on span "Expenses" at bounding box center [193, 470] width 338 height 31
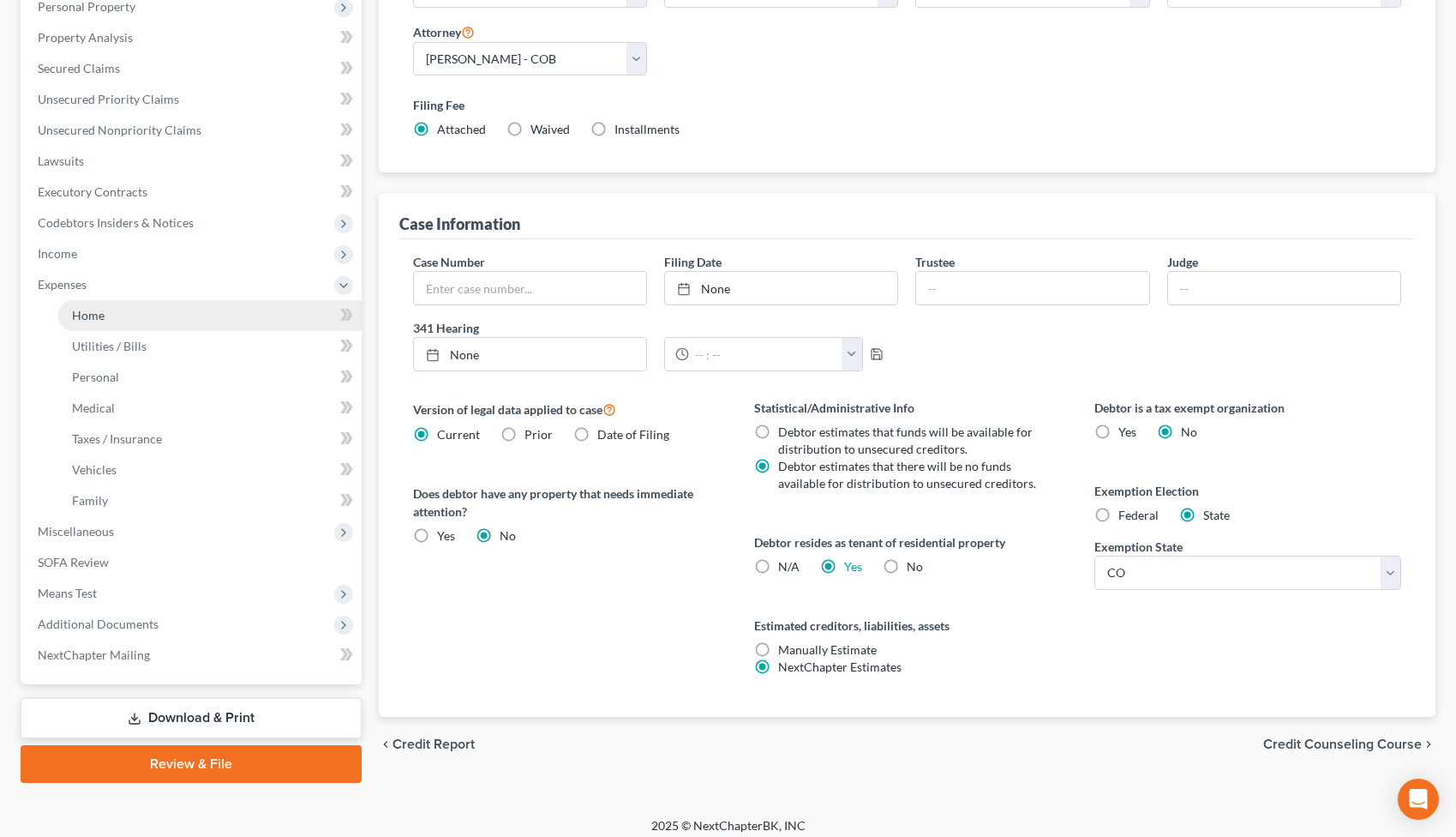
click at [126, 308] on link "Home" at bounding box center [210, 315] width 303 height 31
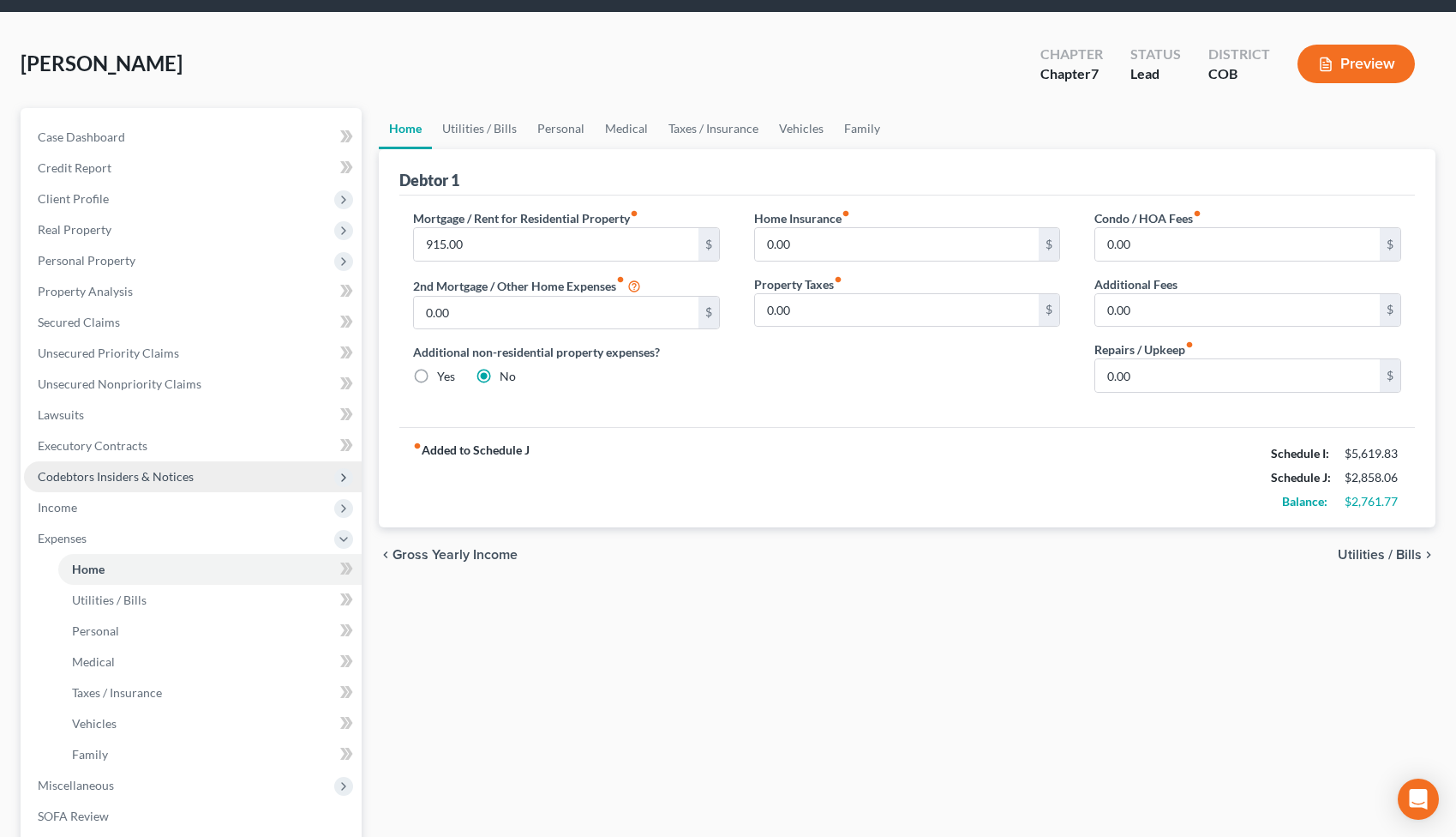
scroll to position [86, 0]
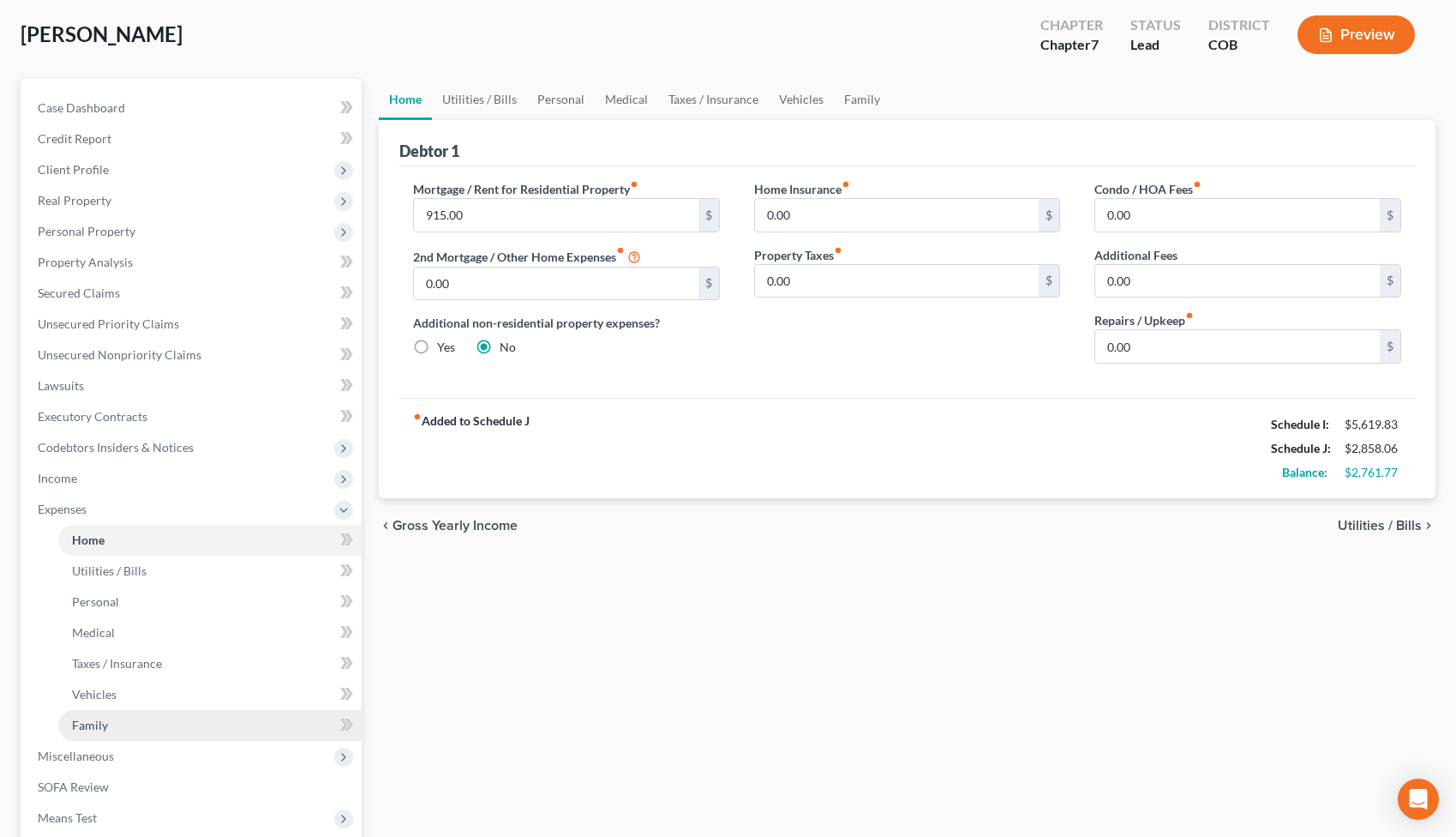
click at [170, 734] on link "Family" at bounding box center [210, 725] width 303 height 31
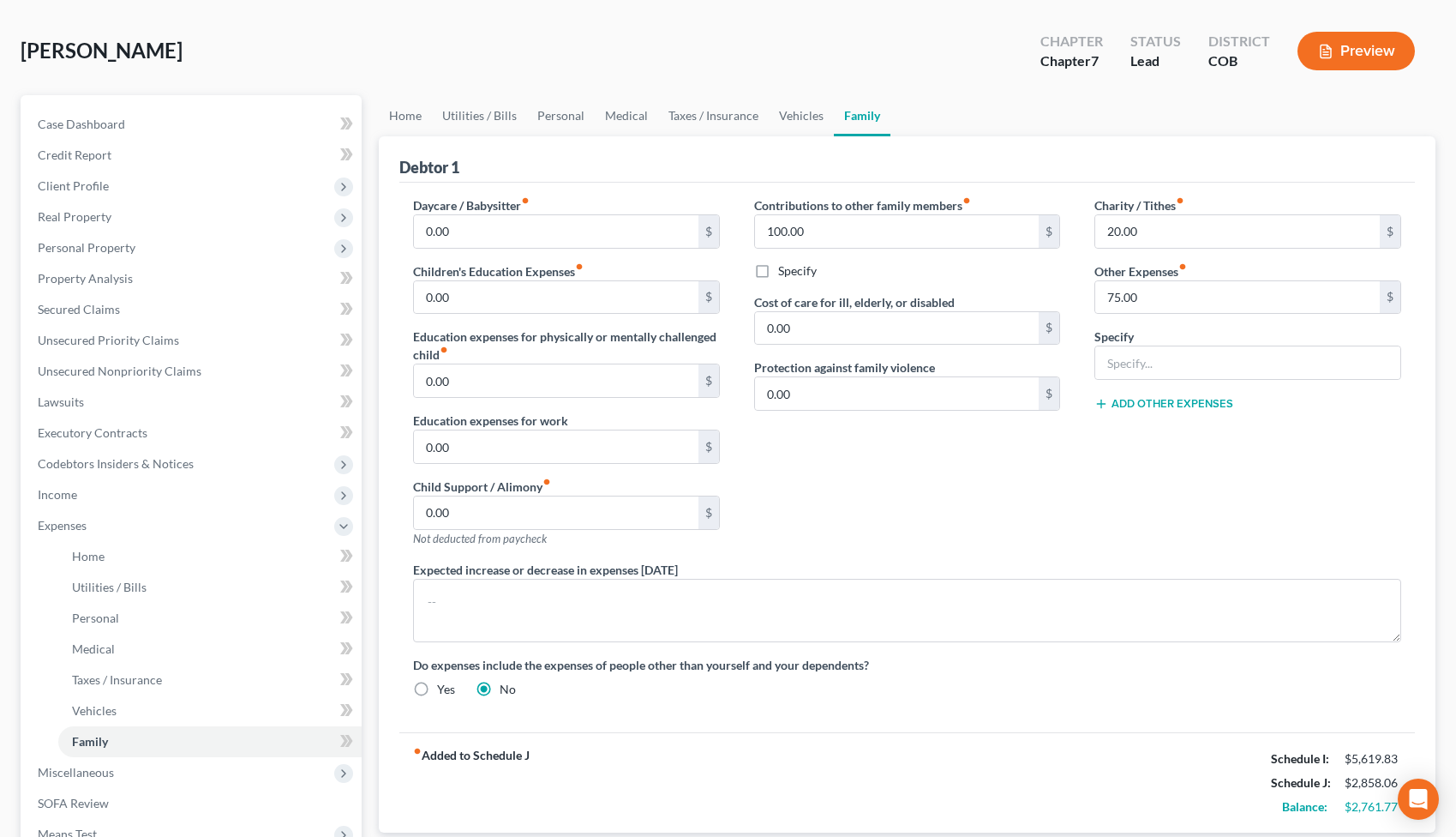
scroll to position [73, 0]
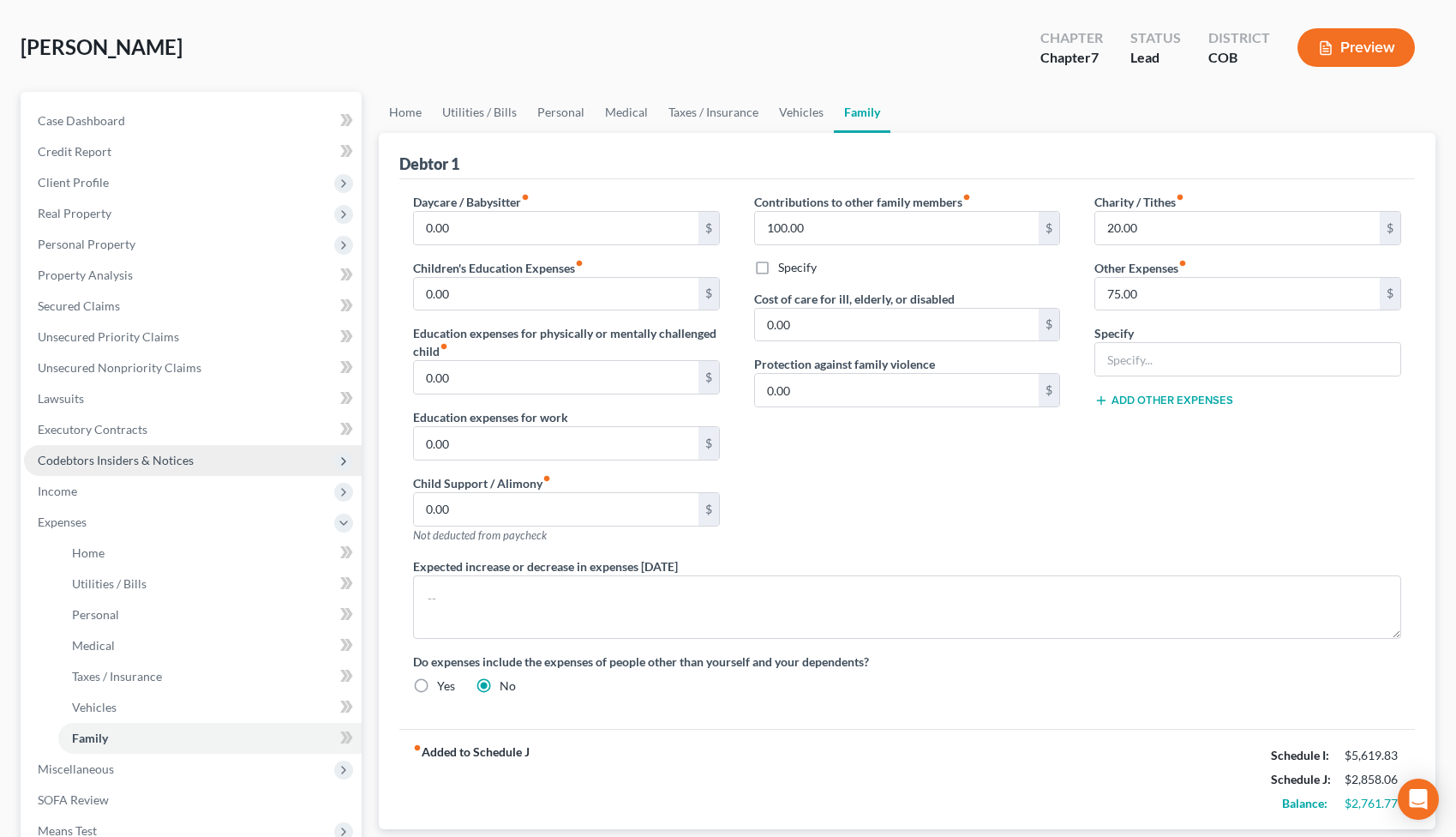
click at [141, 463] on span "Codebtors Insiders & Notices" at bounding box center [116, 460] width 156 height 14
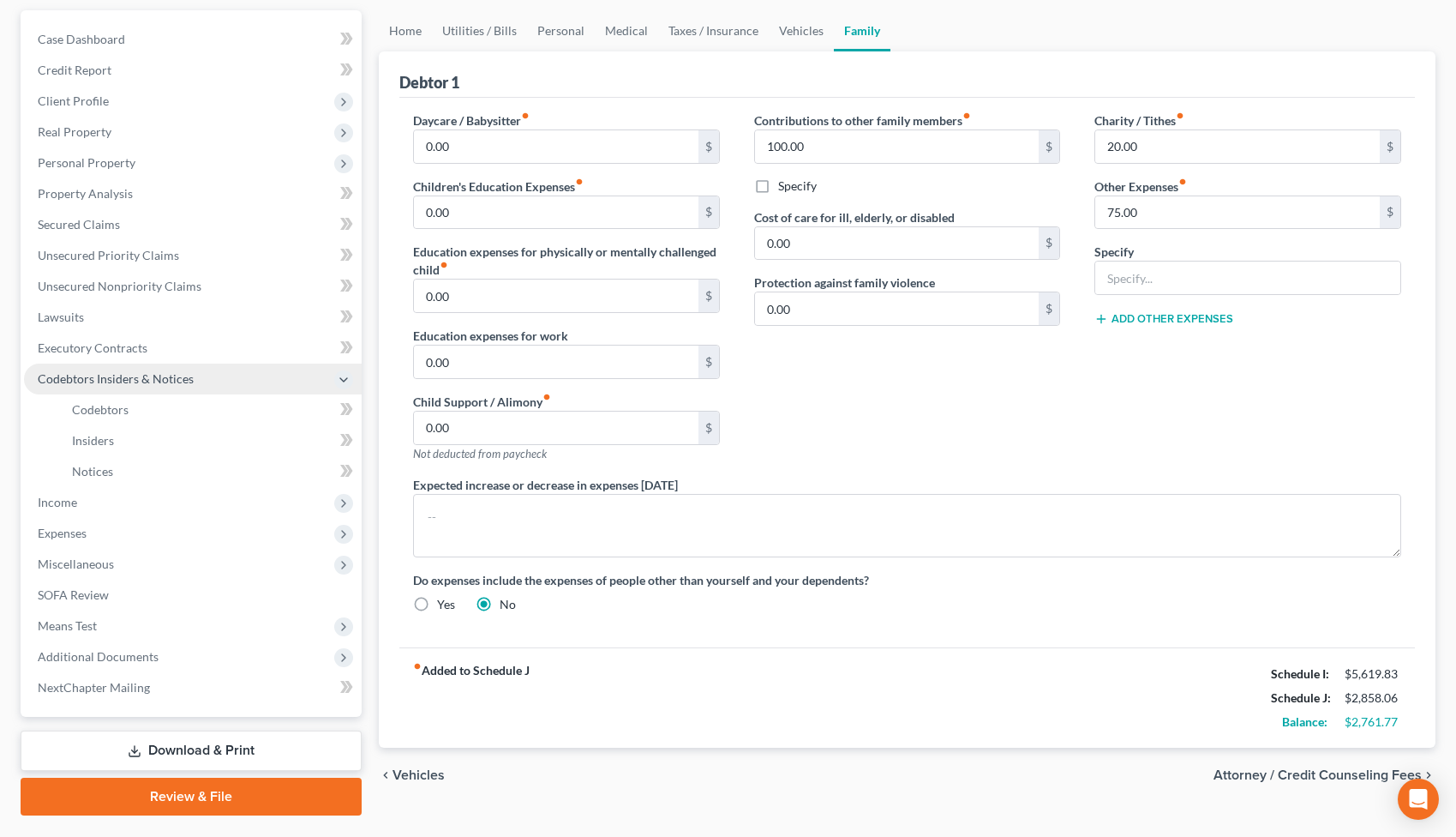
scroll to position [158, 0]
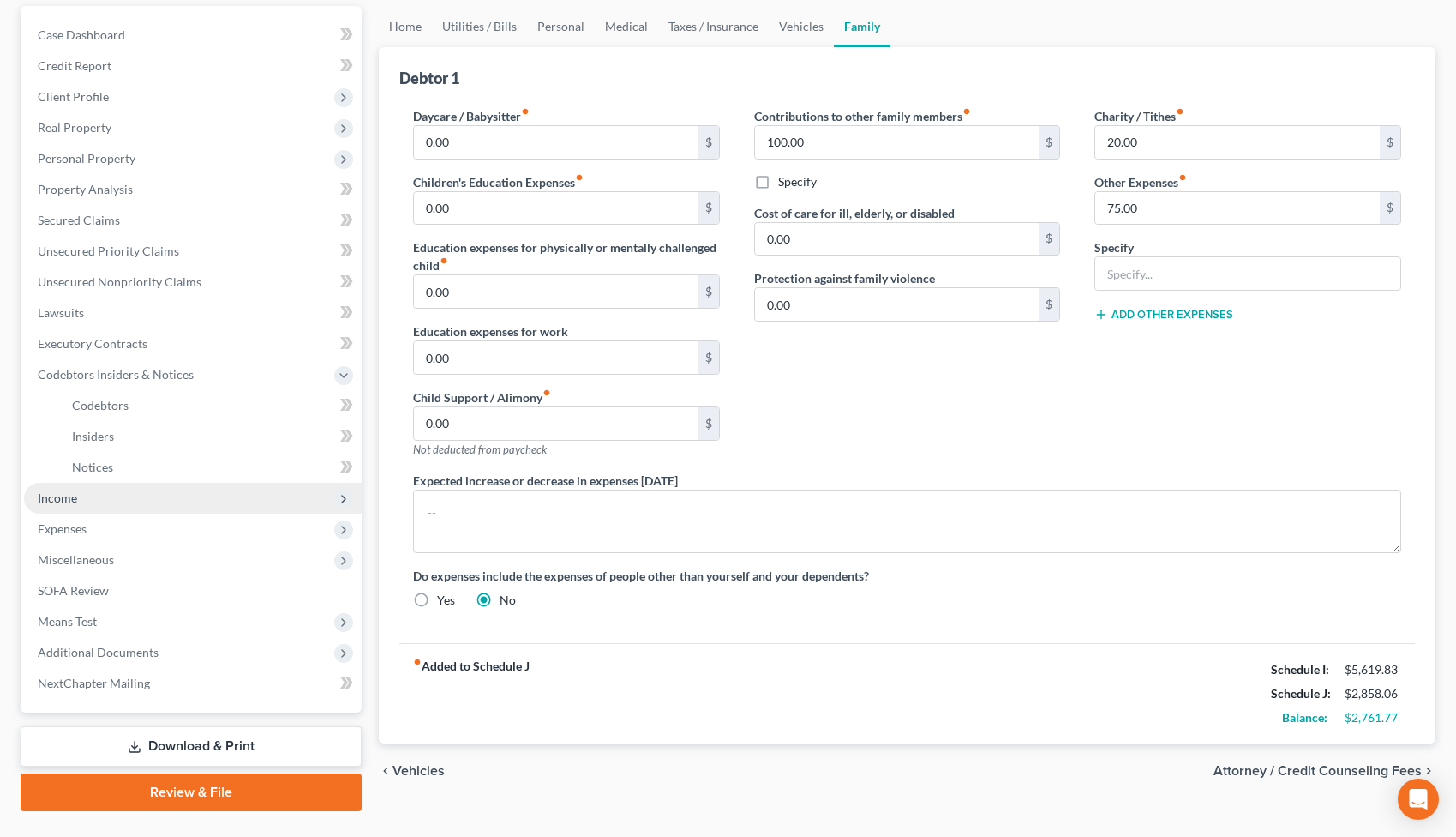
click at [128, 495] on span "Income" at bounding box center [193, 498] width 338 height 31
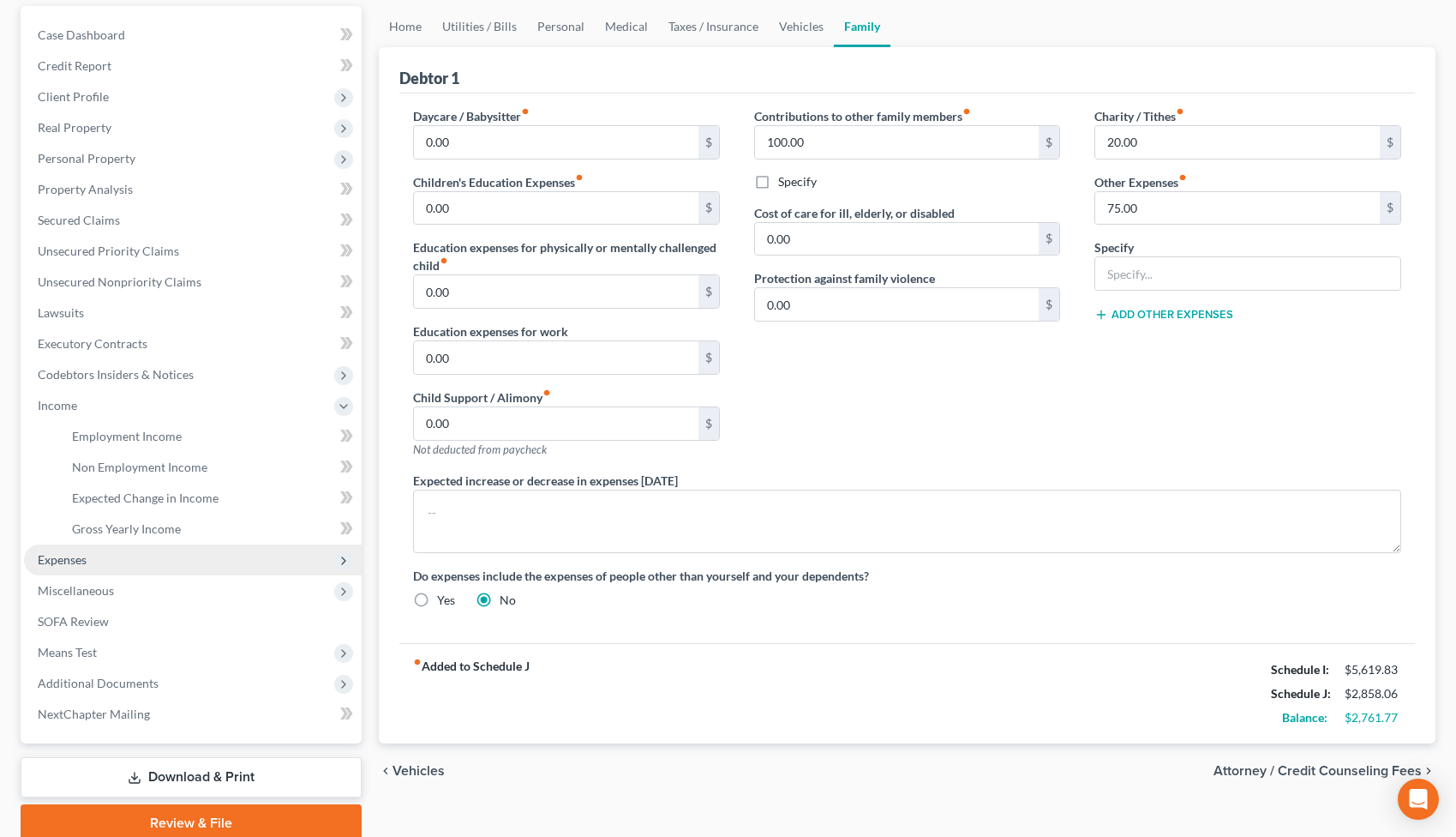
click at [125, 562] on span "Expenses" at bounding box center [193, 559] width 338 height 31
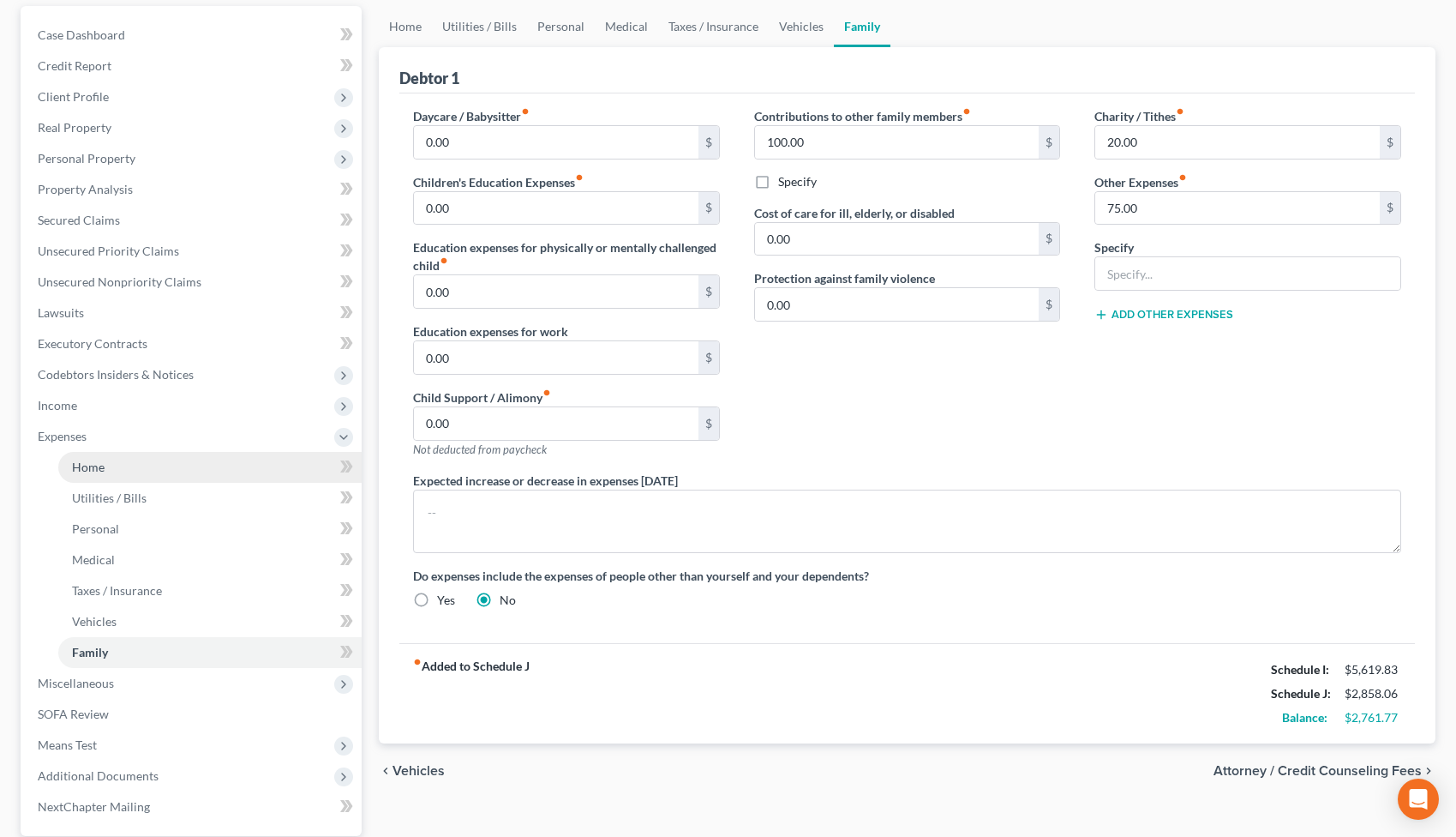
click at [125, 470] on link "Home" at bounding box center [210, 467] width 303 height 31
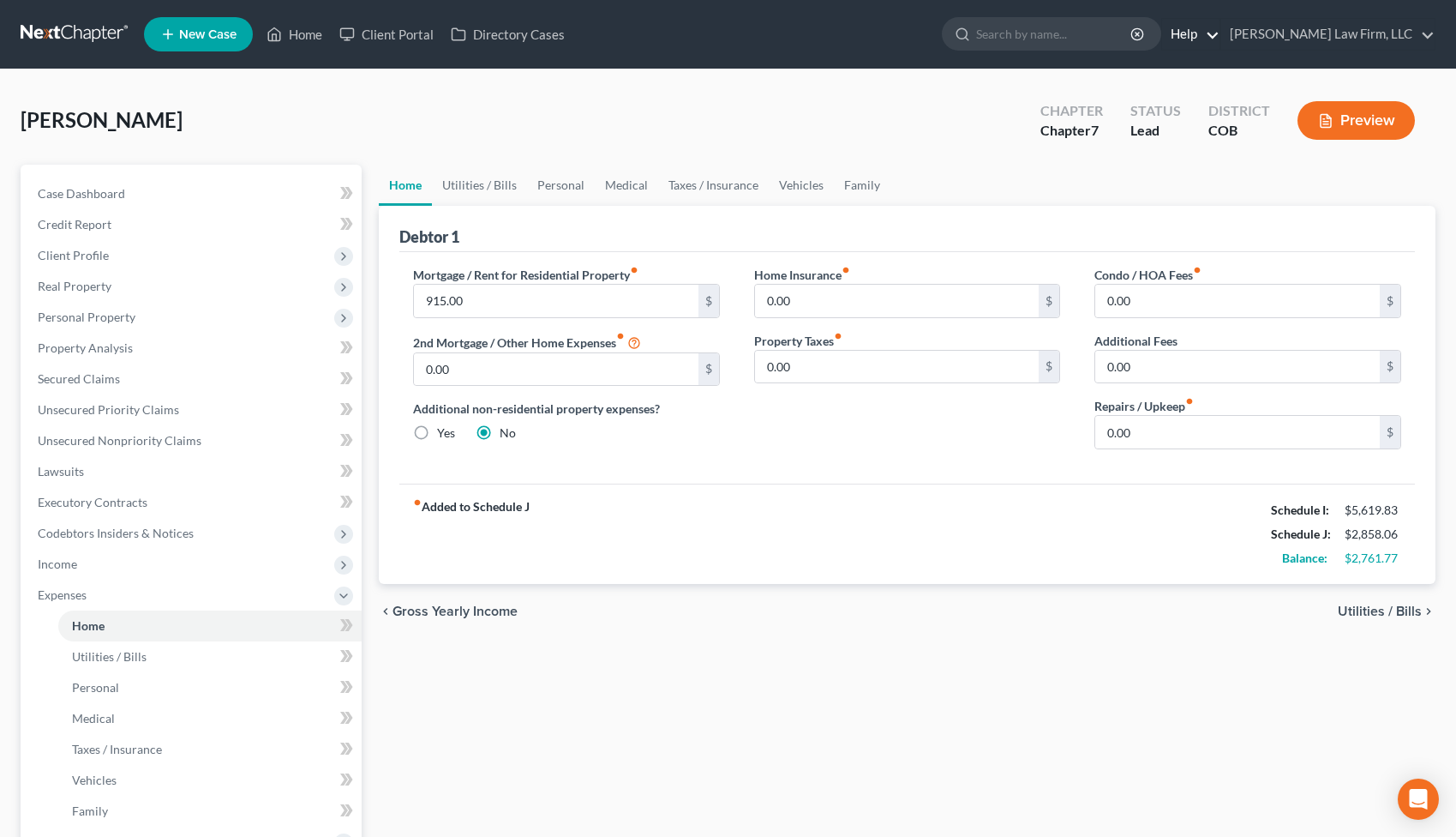
click at [1220, 28] on link "Help" at bounding box center [1191, 34] width 57 height 31
click at [1220, 69] on link "Help Center" at bounding box center [1152, 71] width 136 height 29
click at [113, 227] on link "Credit Report" at bounding box center [193, 224] width 338 height 31
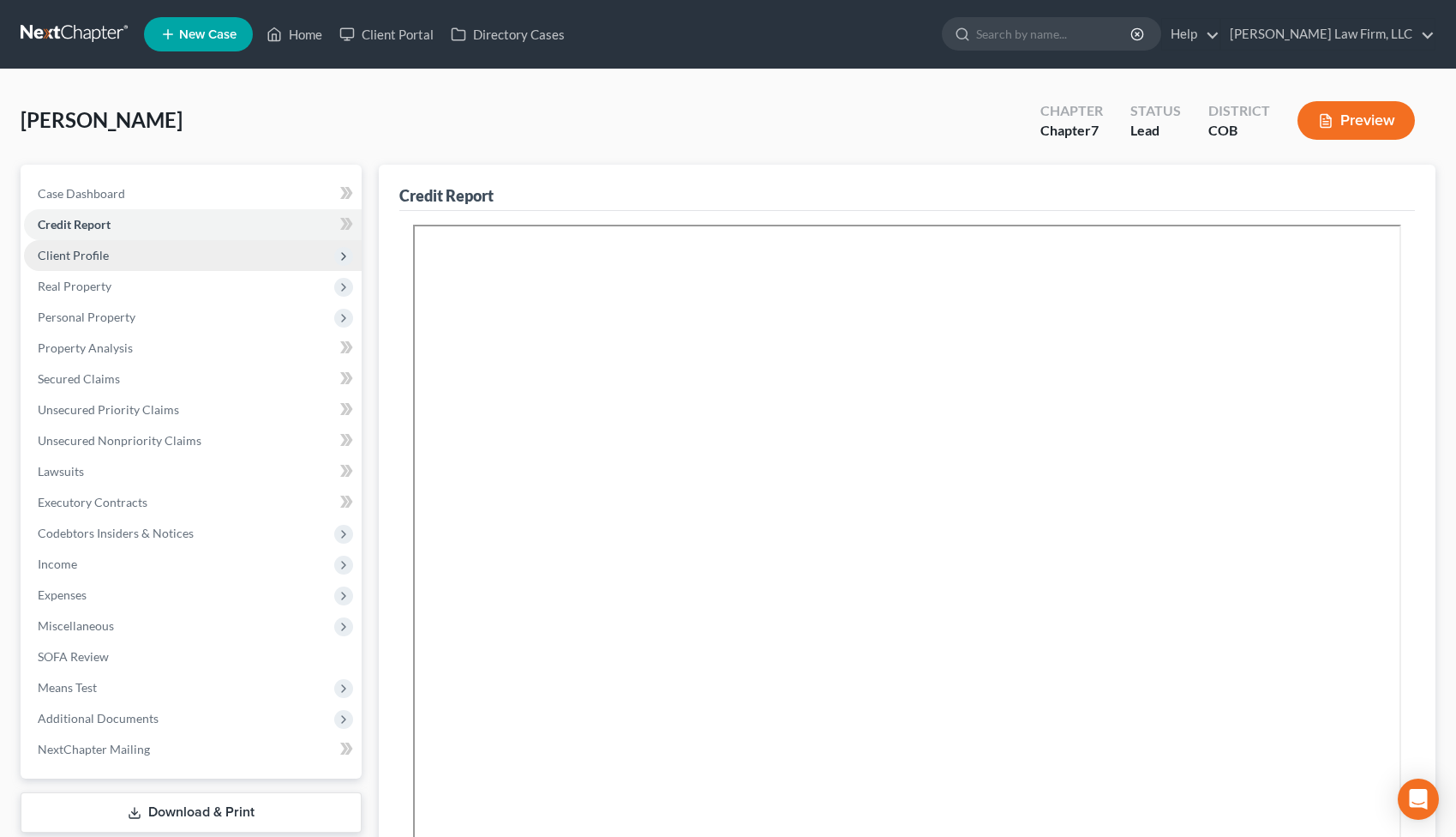
click at [111, 250] on span "Client Profile" at bounding box center [193, 255] width 338 height 31
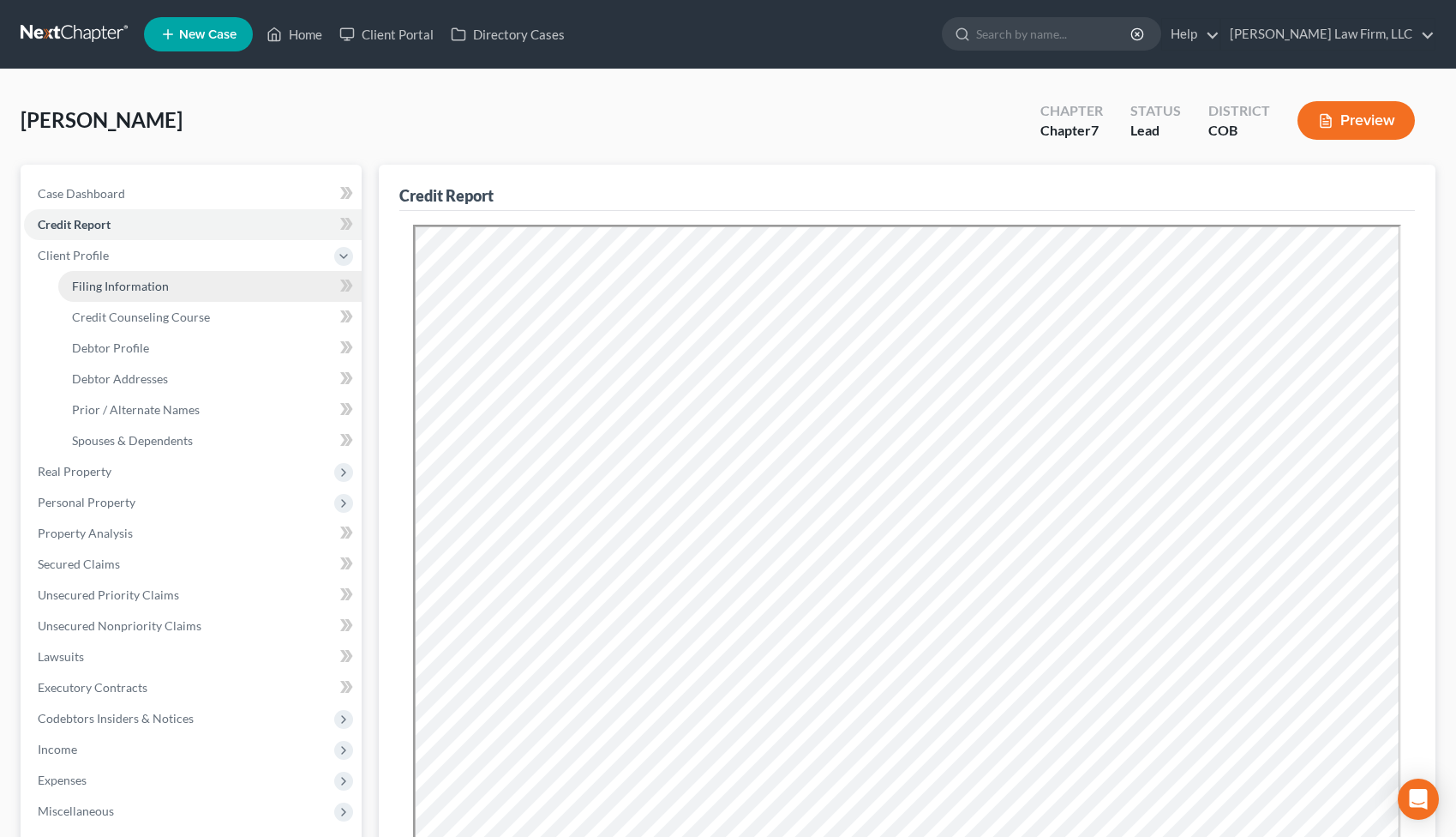
click at [148, 293] on link "Filing Information" at bounding box center [210, 286] width 303 height 31
select select "1"
select select "0"
select select "11"
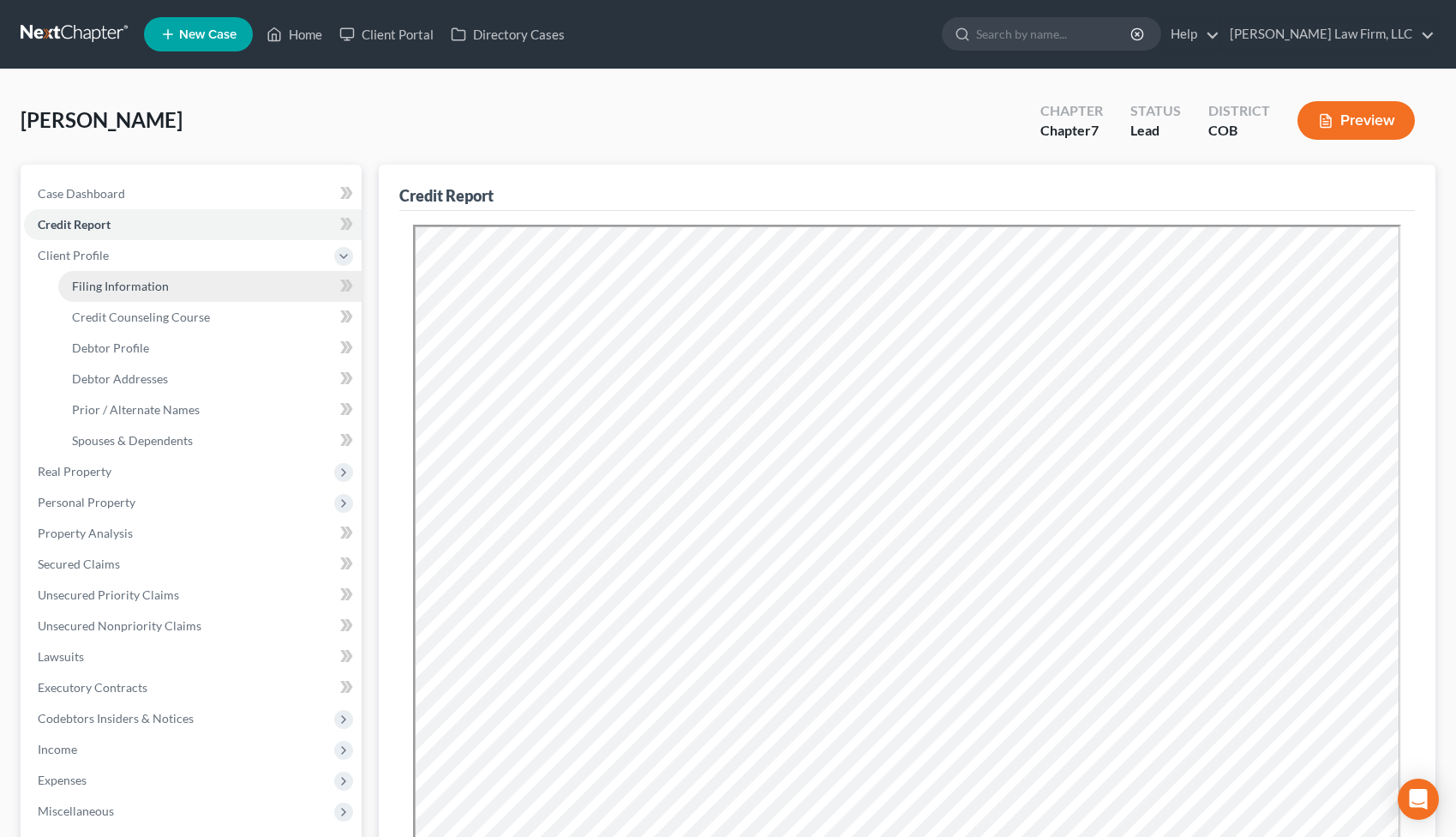
select select "2"
select select "5"
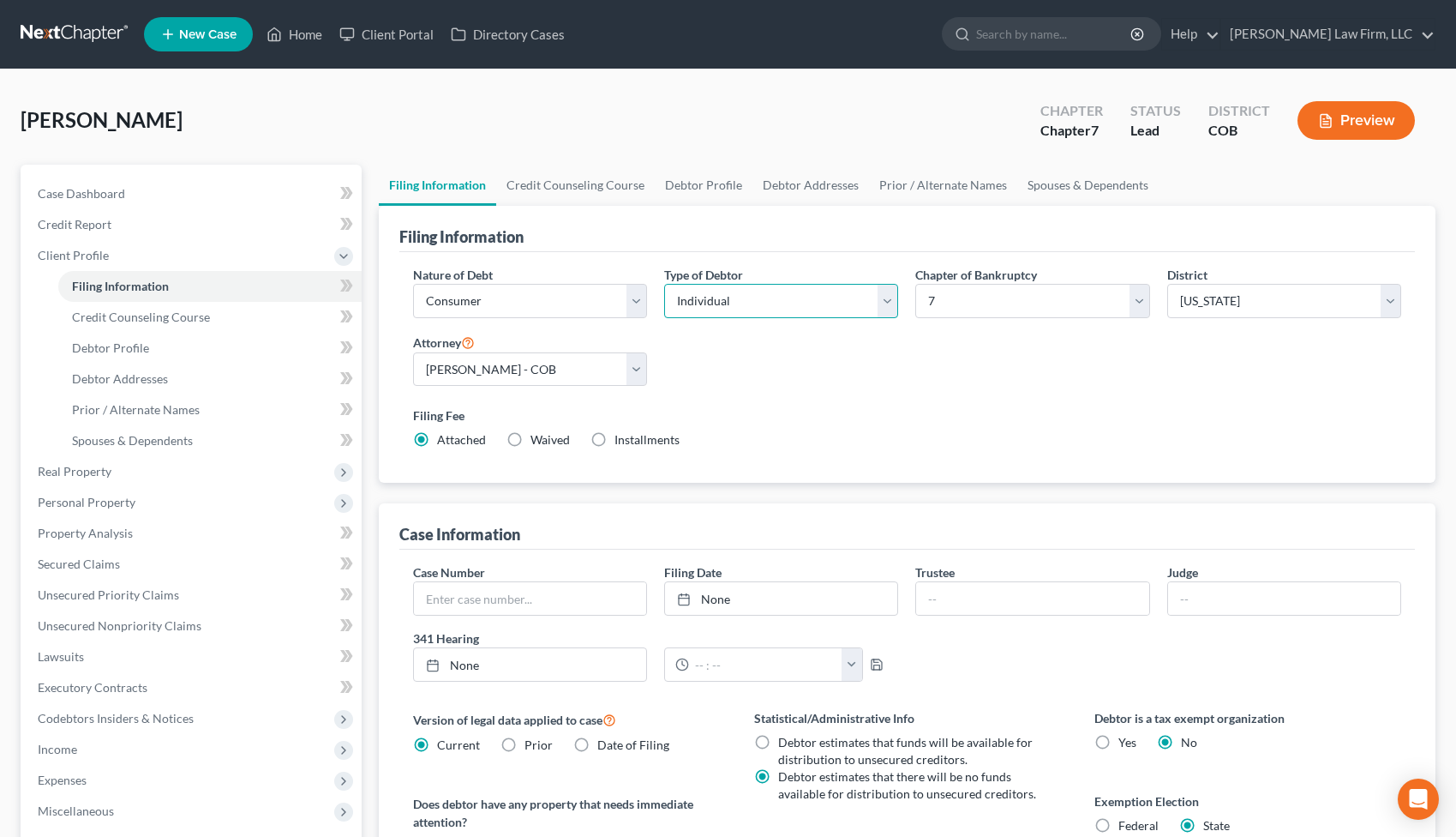
select select "1"
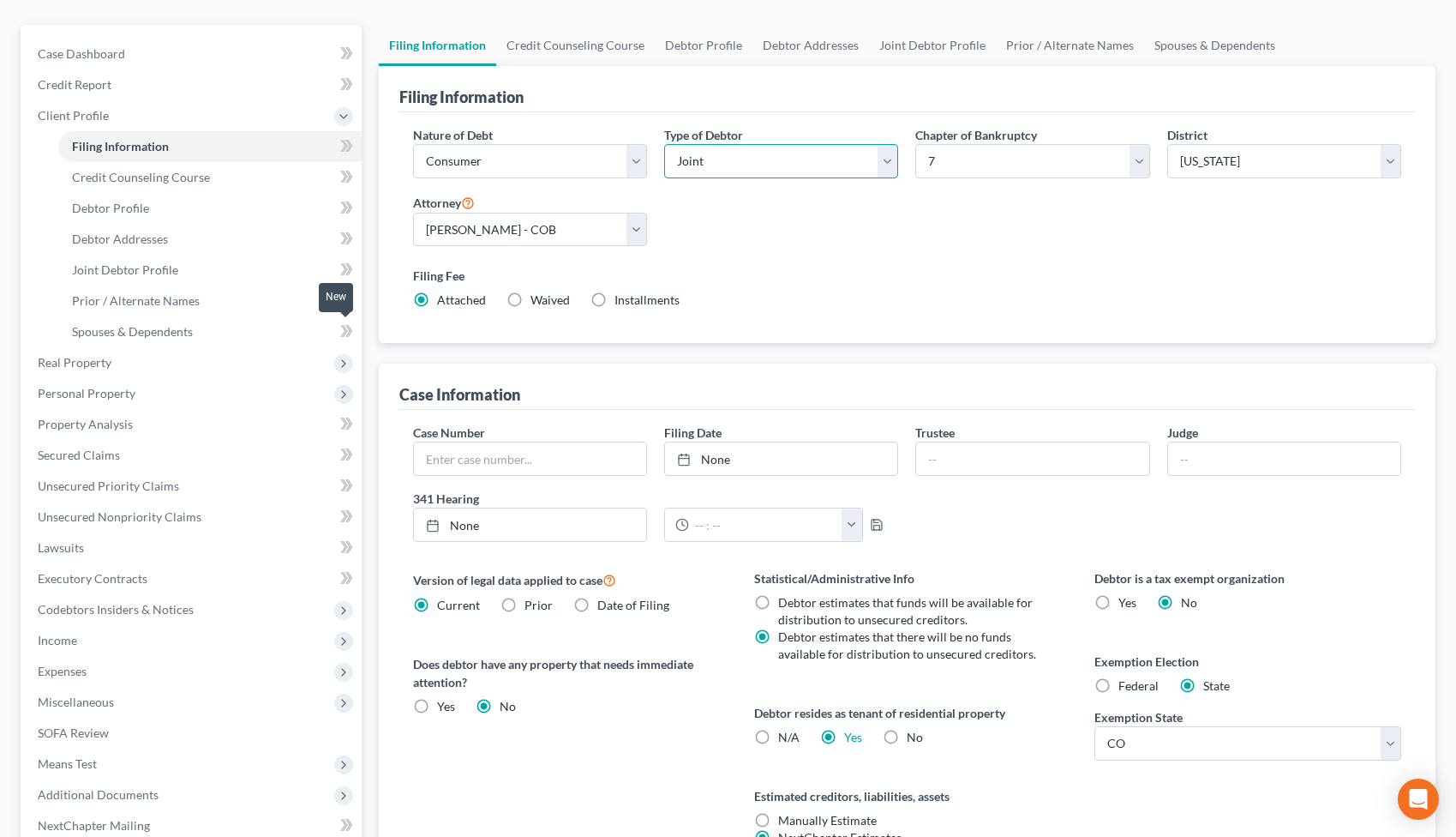
scroll to position [155, 0]
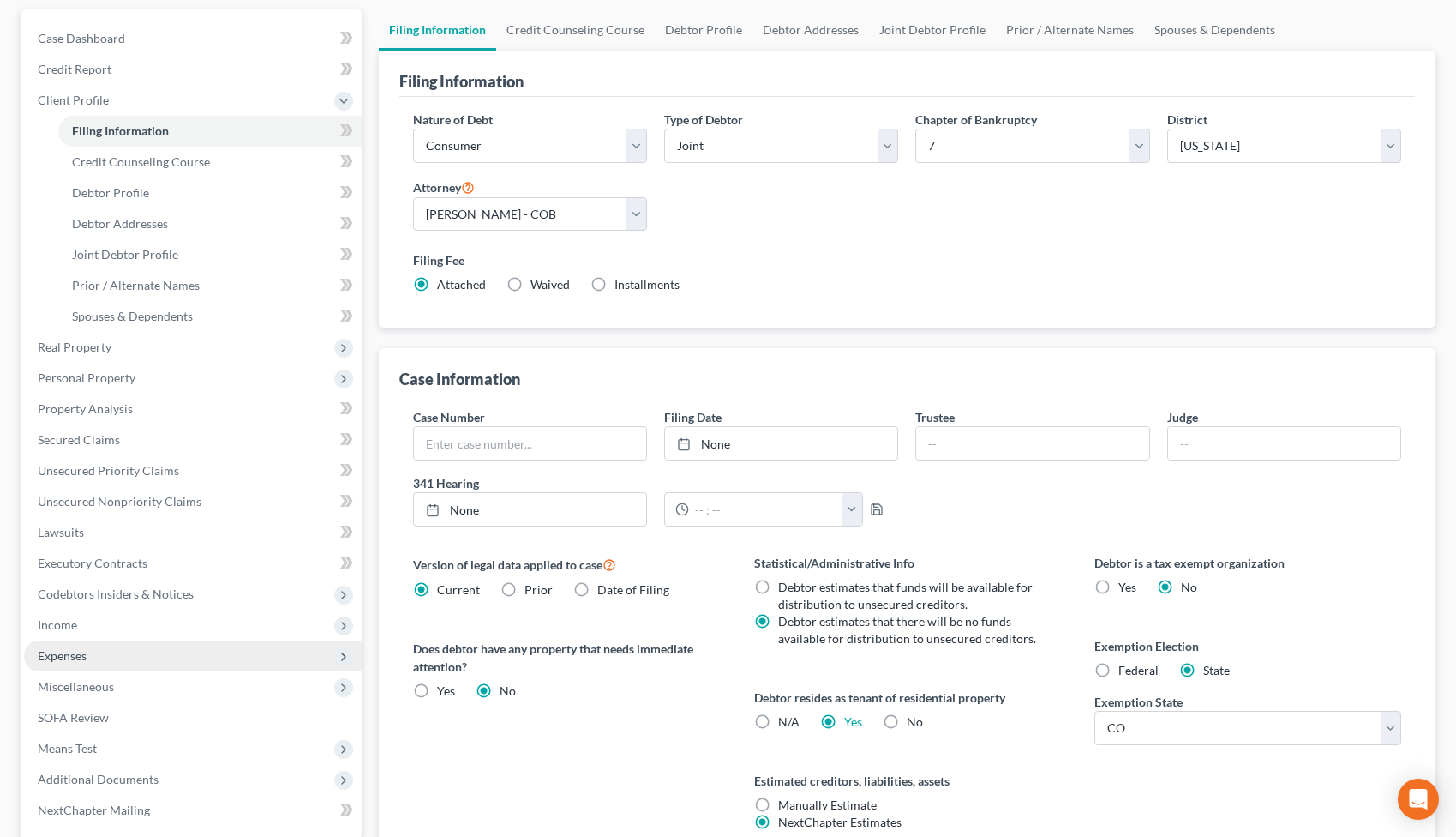
click at [222, 649] on span "Expenses" at bounding box center [193, 656] width 338 height 31
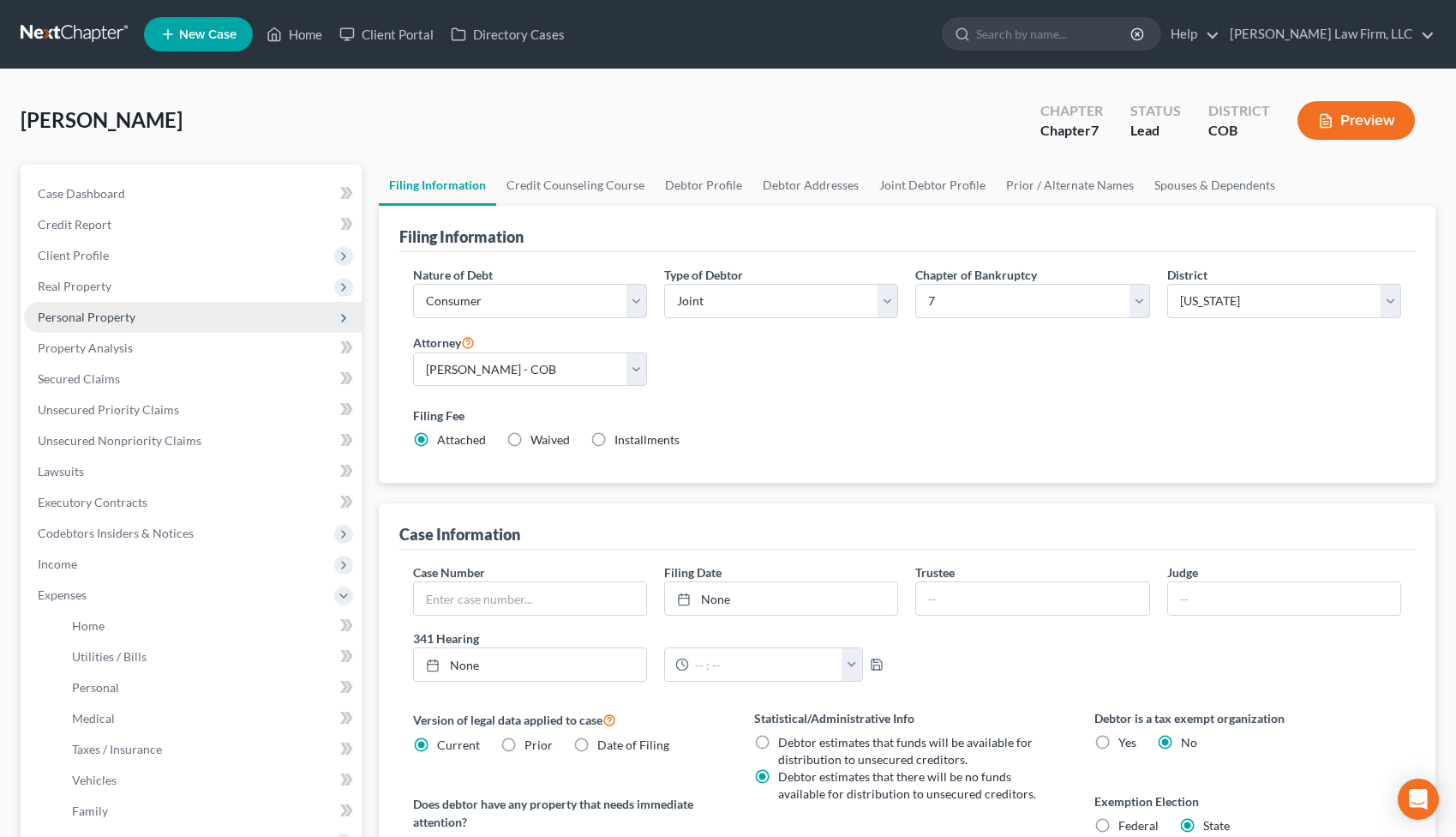
scroll to position [0, 0]
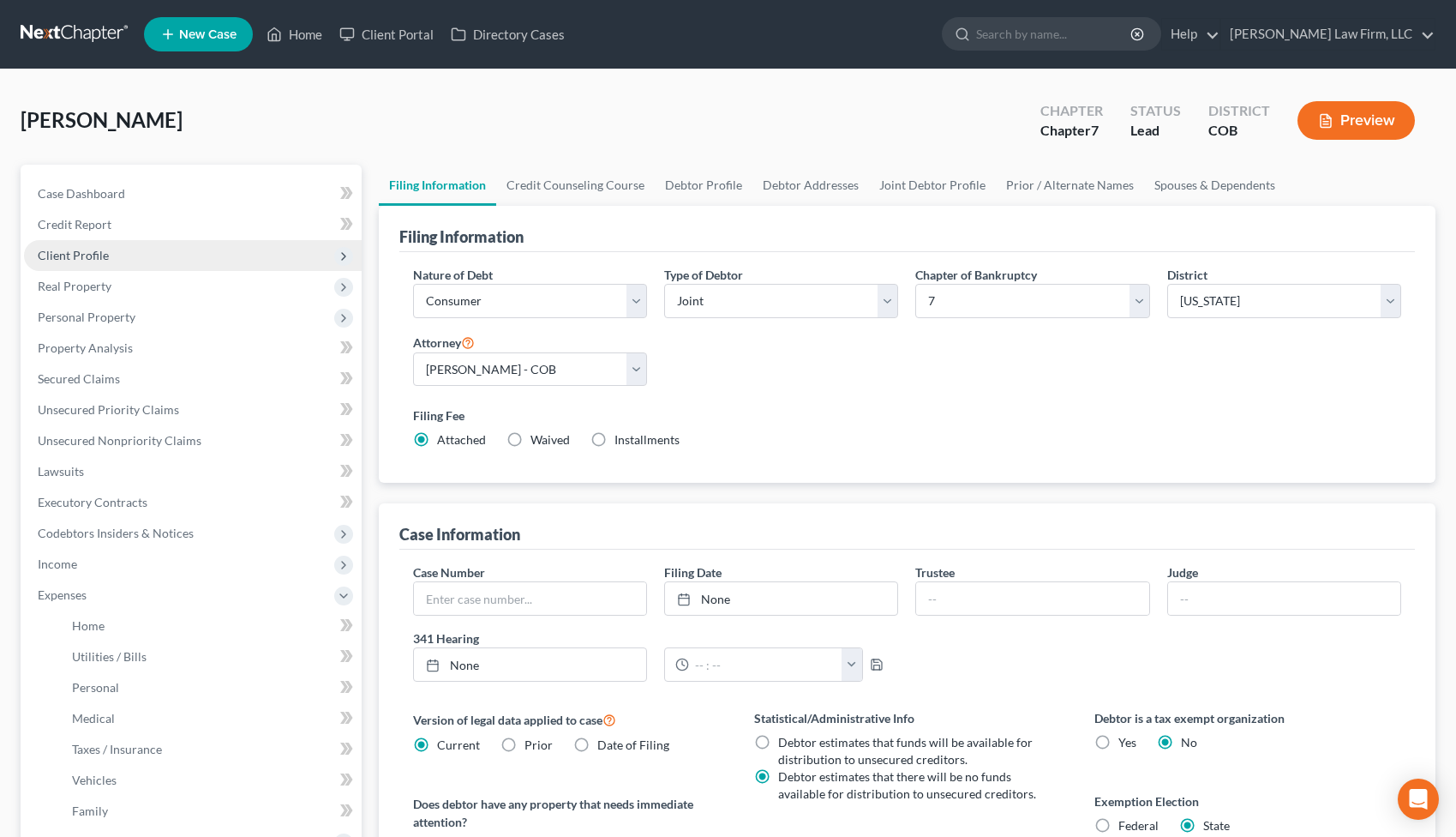
click at [118, 251] on span "Client Profile" at bounding box center [193, 255] width 338 height 31
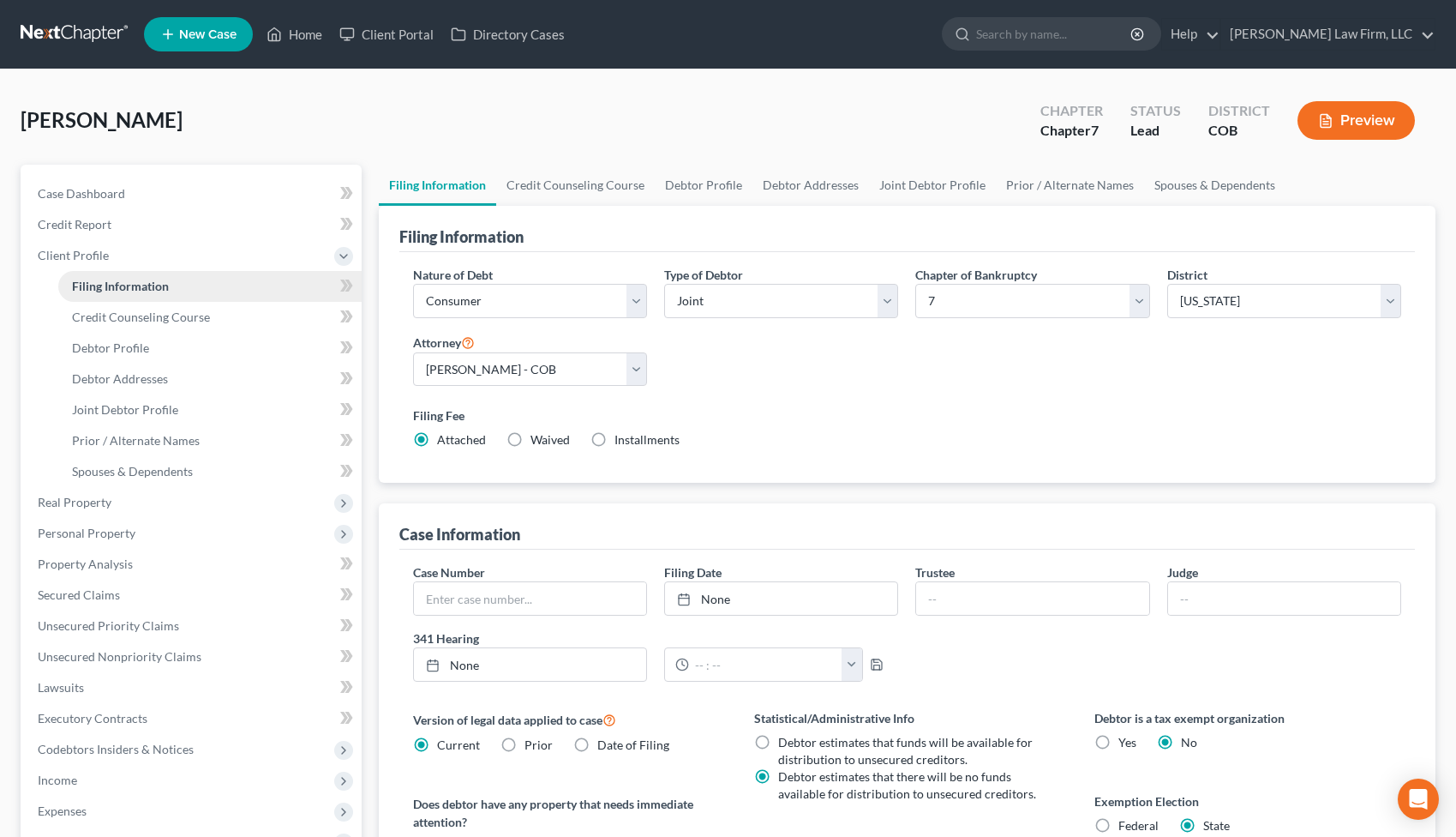
click at [165, 294] on link "Filing Information" at bounding box center [210, 286] width 303 height 31
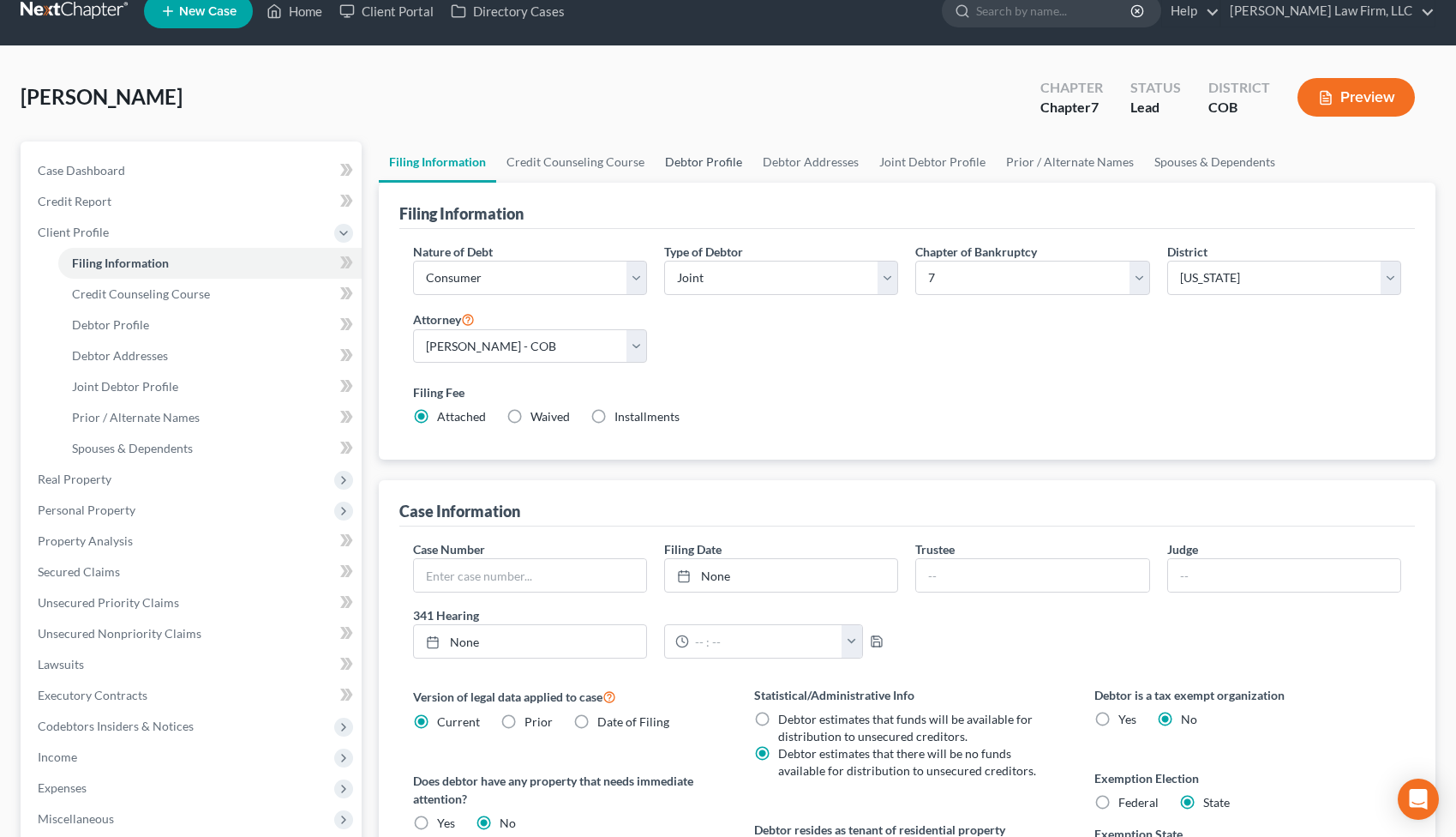
click at [686, 167] on link "Debtor Profile" at bounding box center [703, 162] width 97 height 42
select select "1"
select select "3"
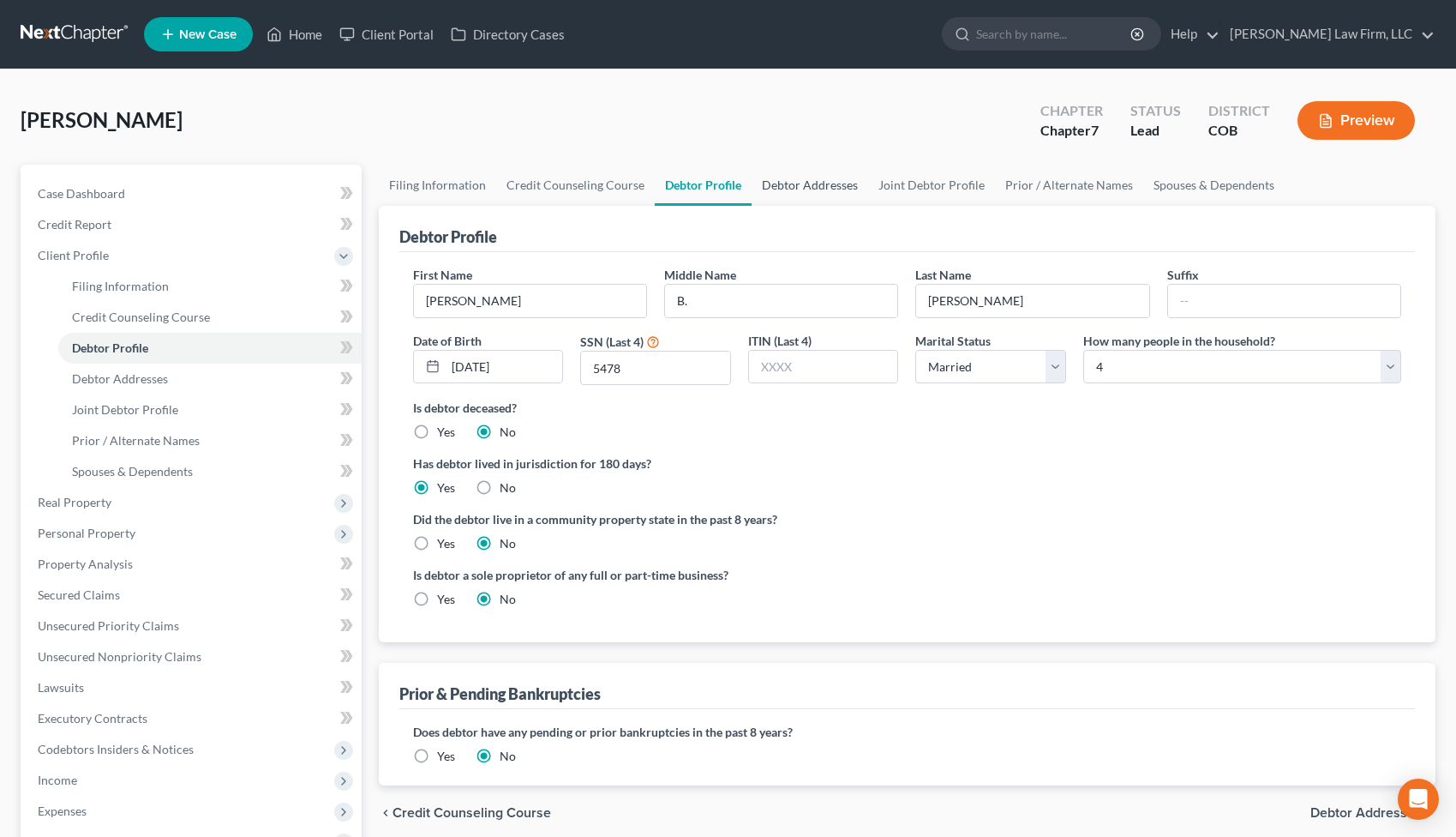
click at [830, 196] on link "Debtor Addresses" at bounding box center [810, 185] width 117 height 42
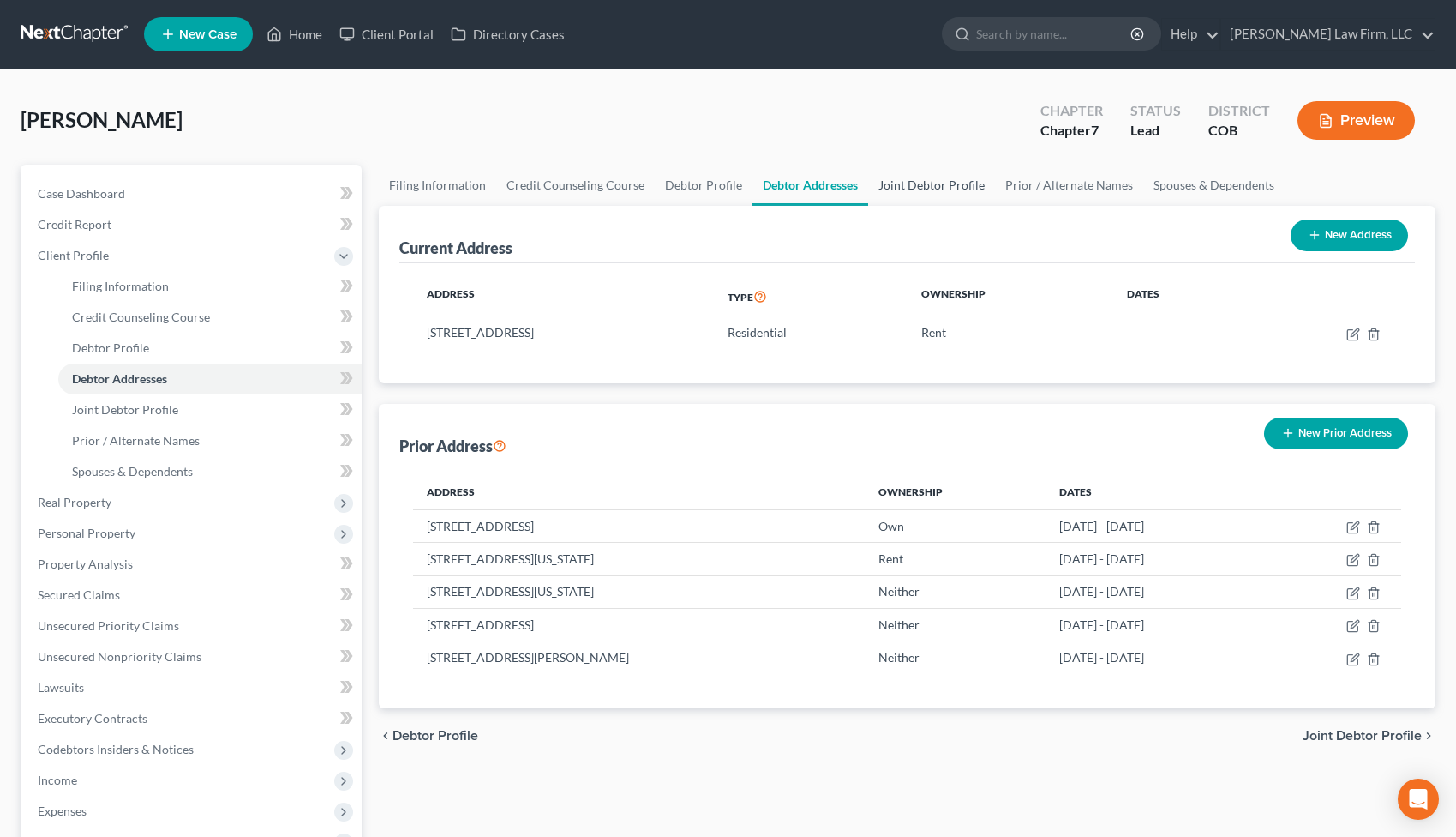
click at [946, 190] on link "Joint Debtor Profile" at bounding box center [931, 185] width 126 height 42
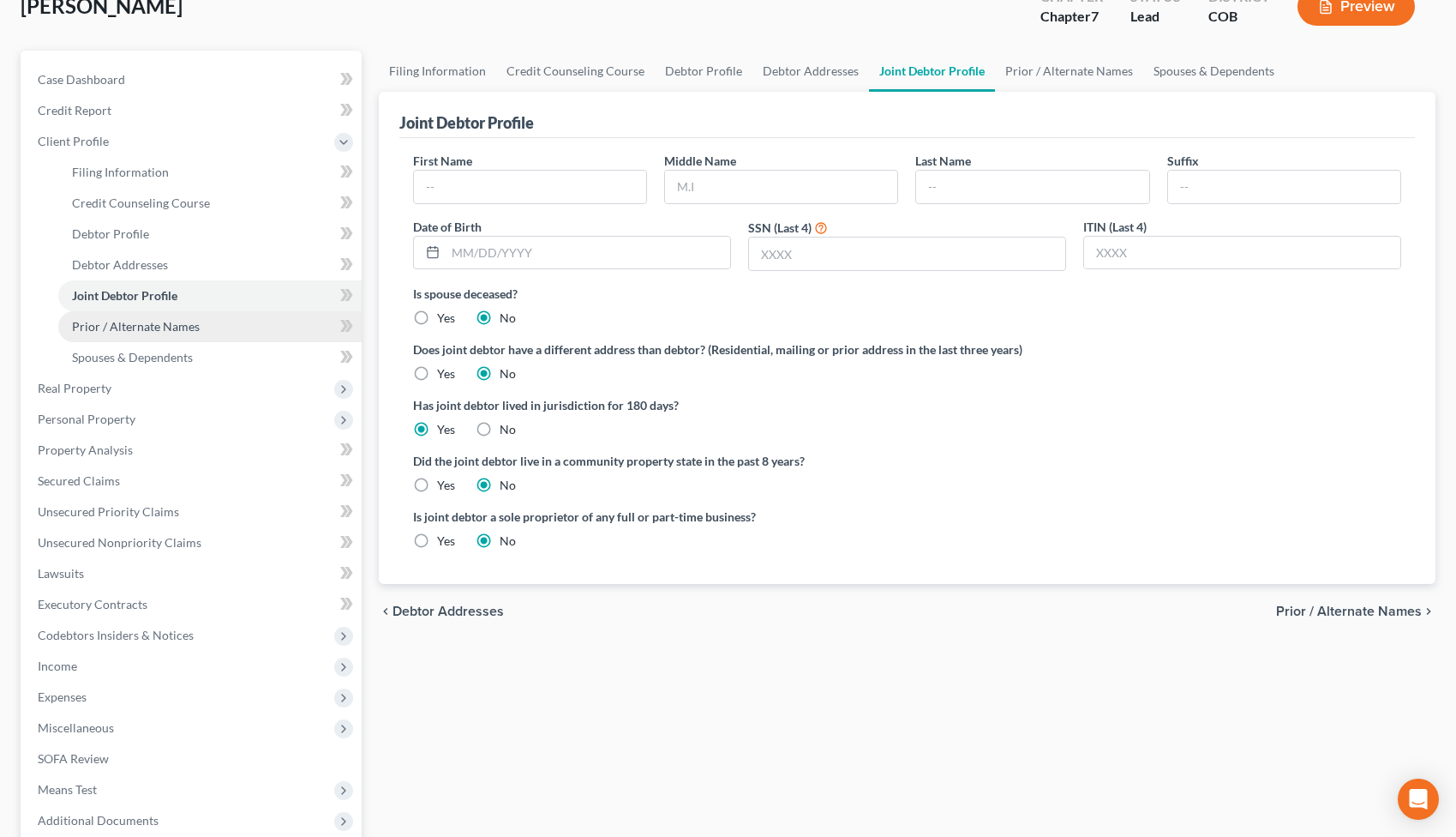
scroll to position [189, 0]
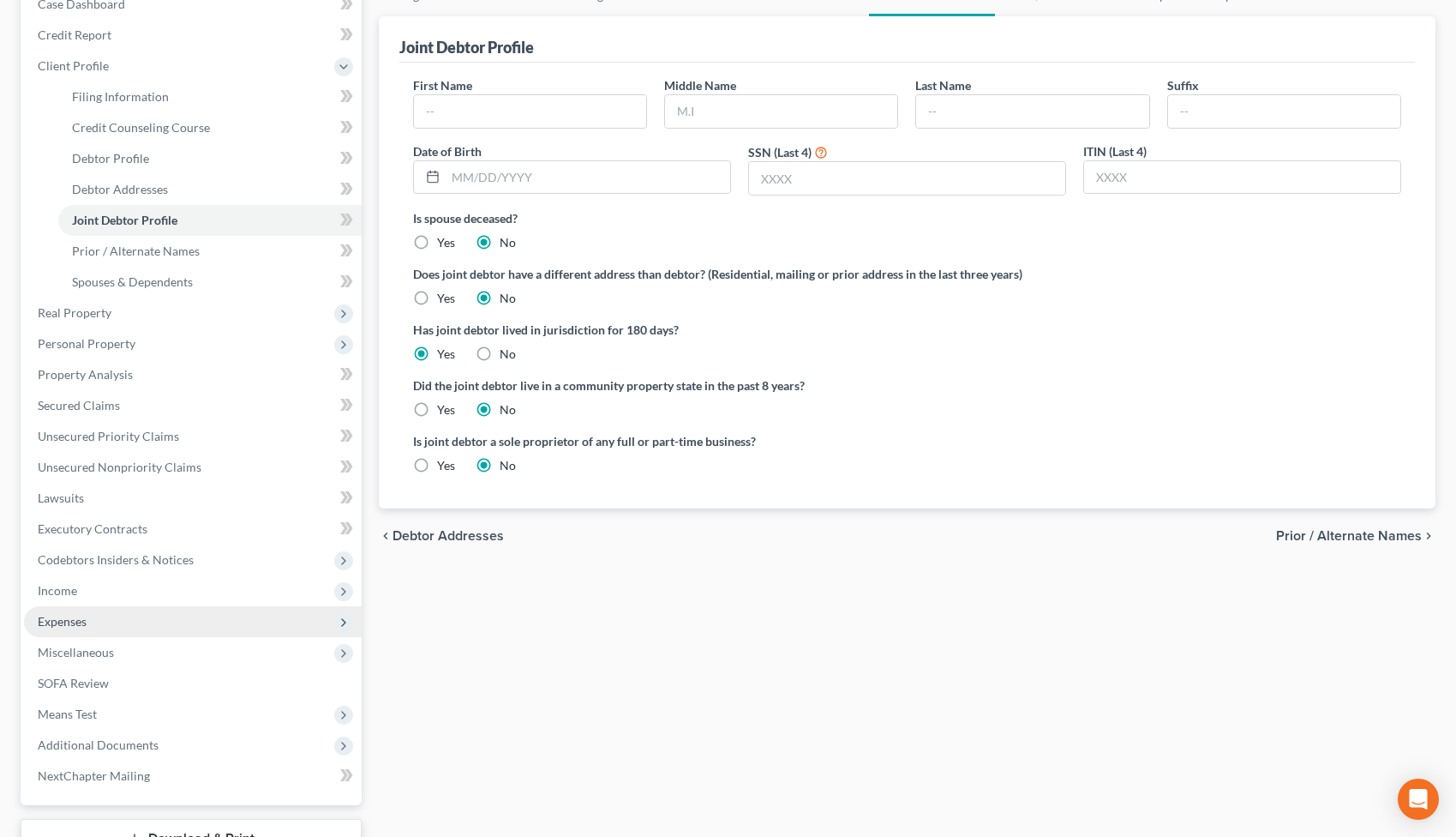
click at [141, 614] on span "Expenses" at bounding box center [193, 621] width 338 height 31
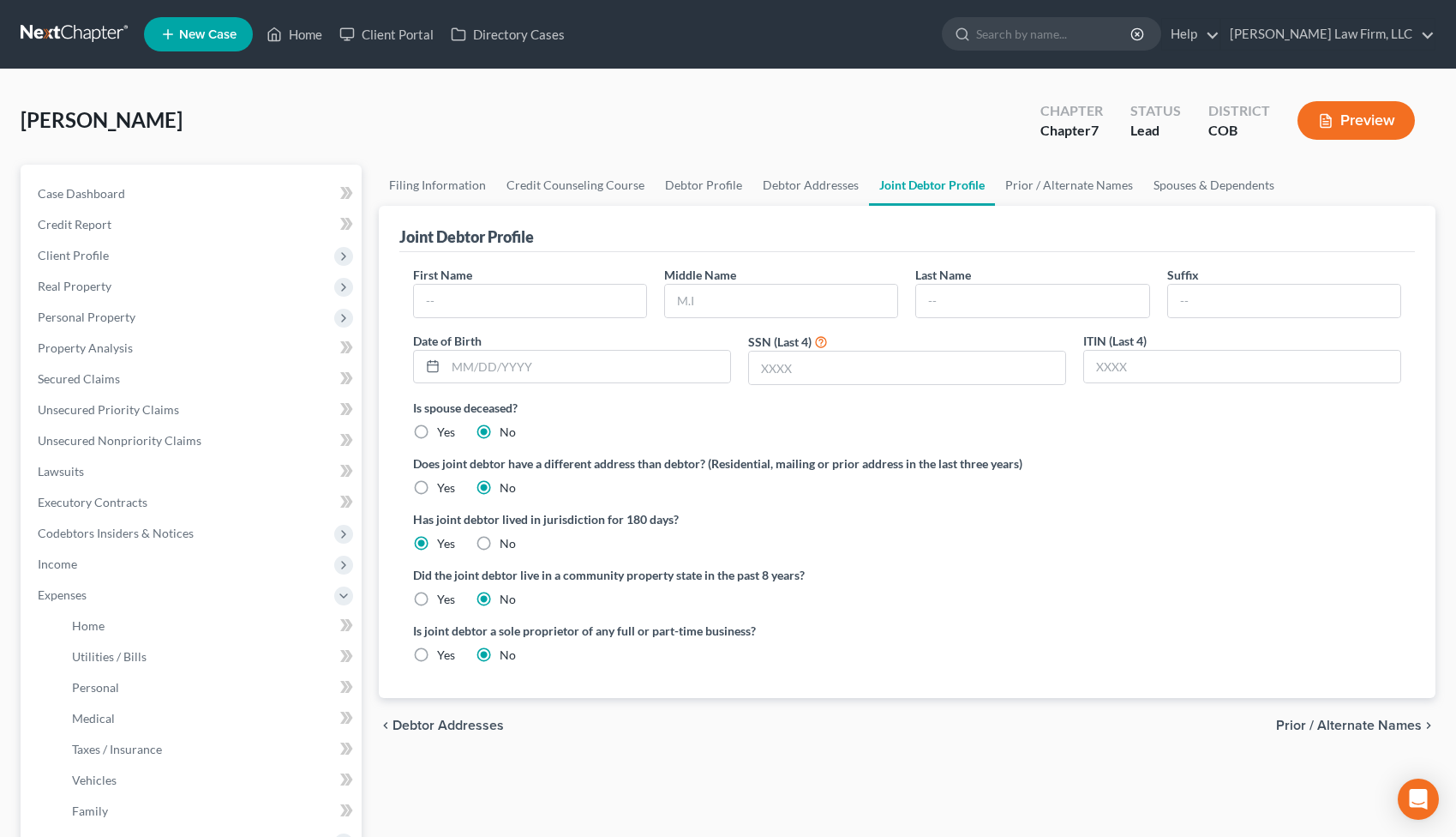
scroll to position [0, 0]
click at [186, 616] on link "Home" at bounding box center [210, 626] width 303 height 31
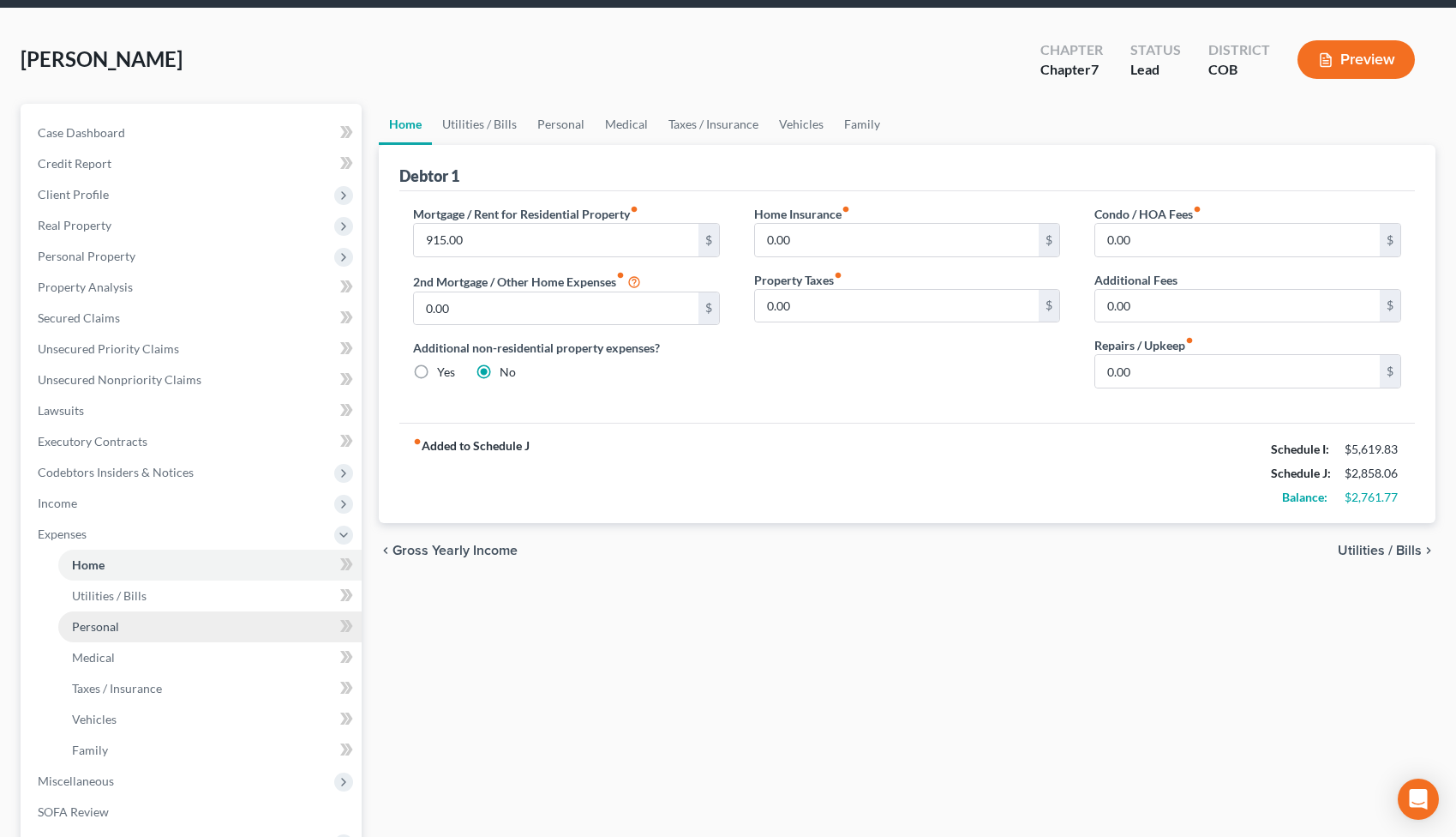
scroll to position [50, 0]
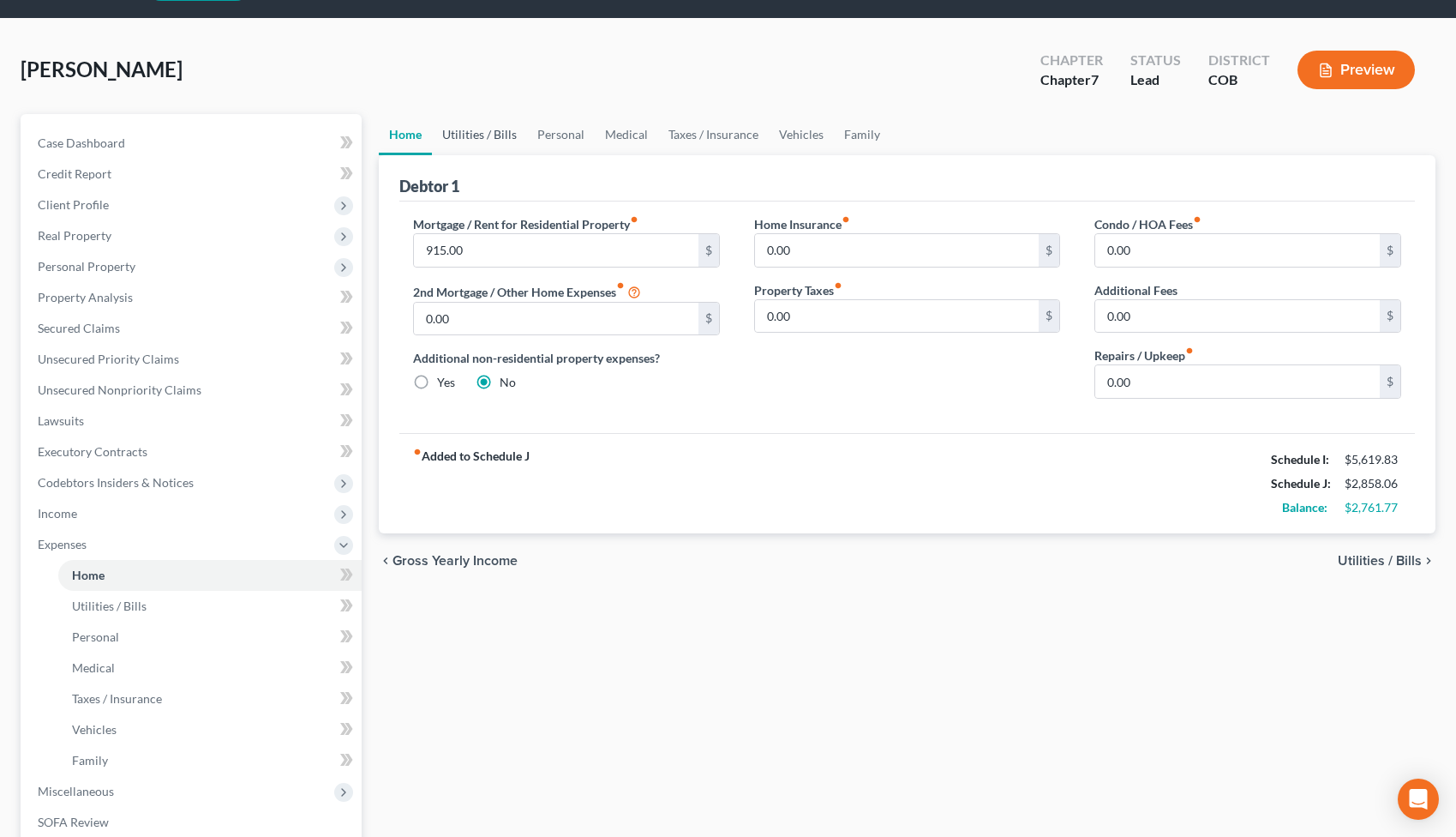
click at [462, 146] on link "Utilities / Bills" at bounding box center [479, 134] width 96 height 42
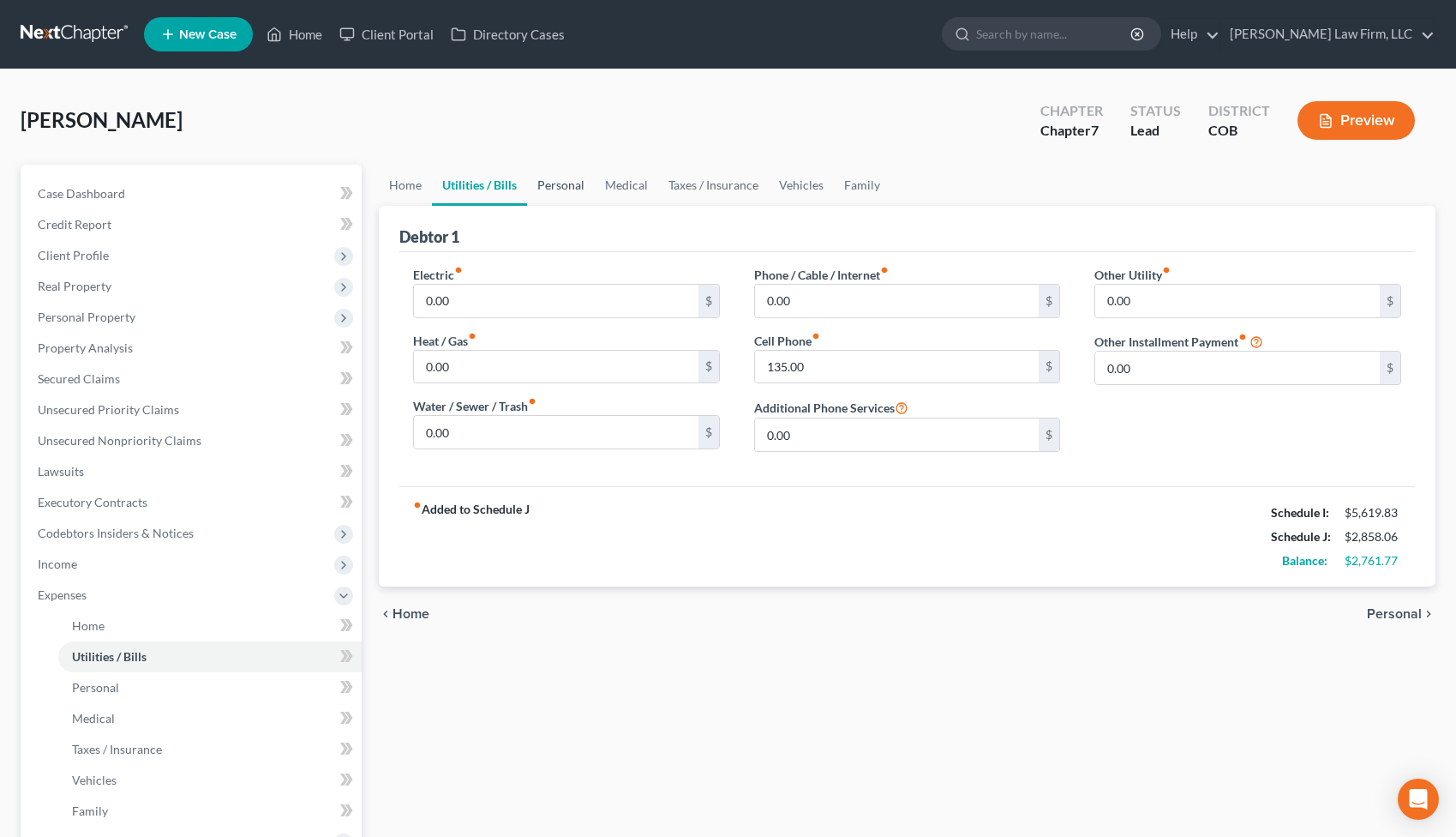
click at [559, 182] on link "Personal" at bounding box center [561, 185] width 68 height 42
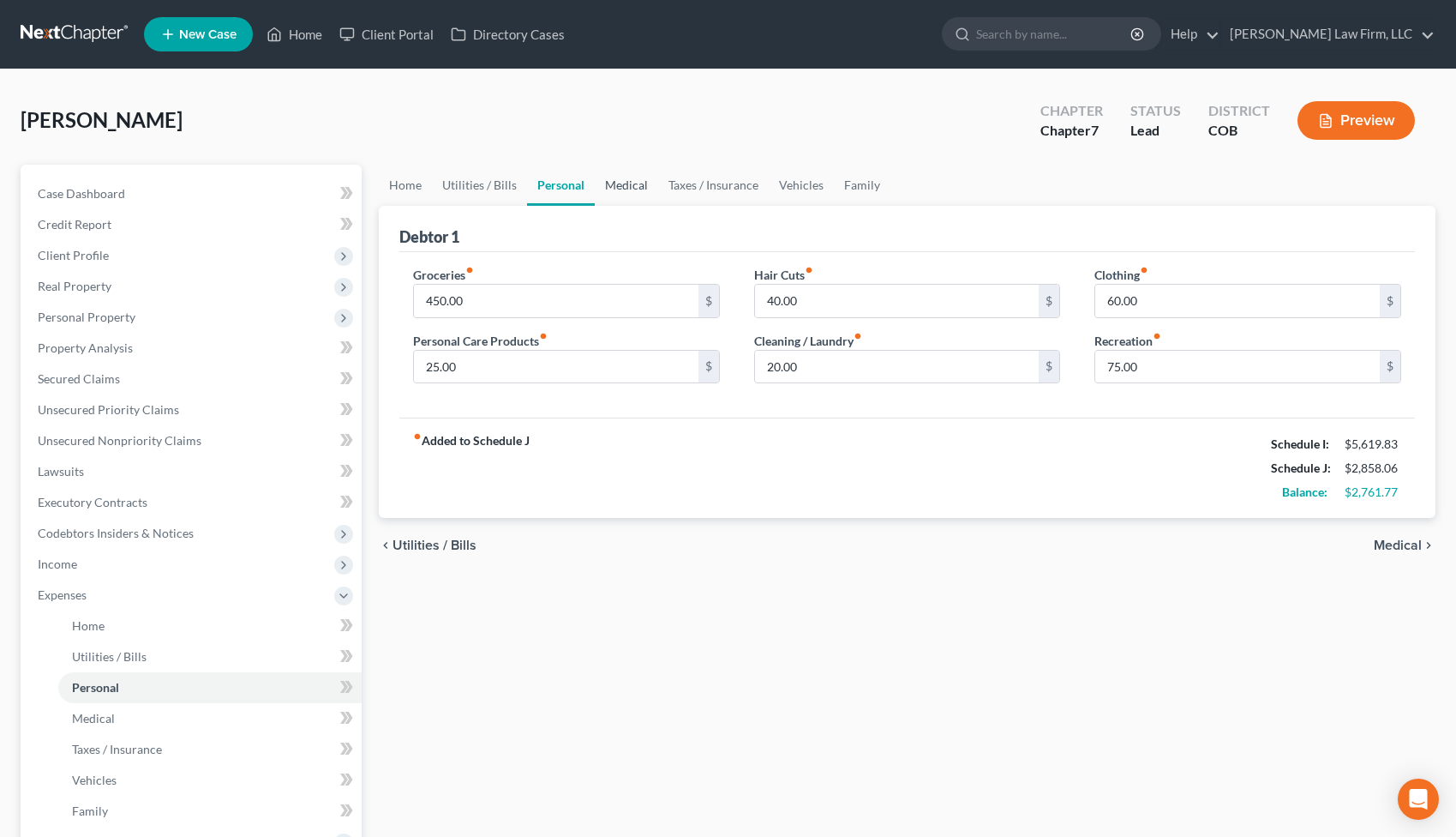
click at [624, 188] on link "Medical" at bounding box center [626, 185] width 64 height 42
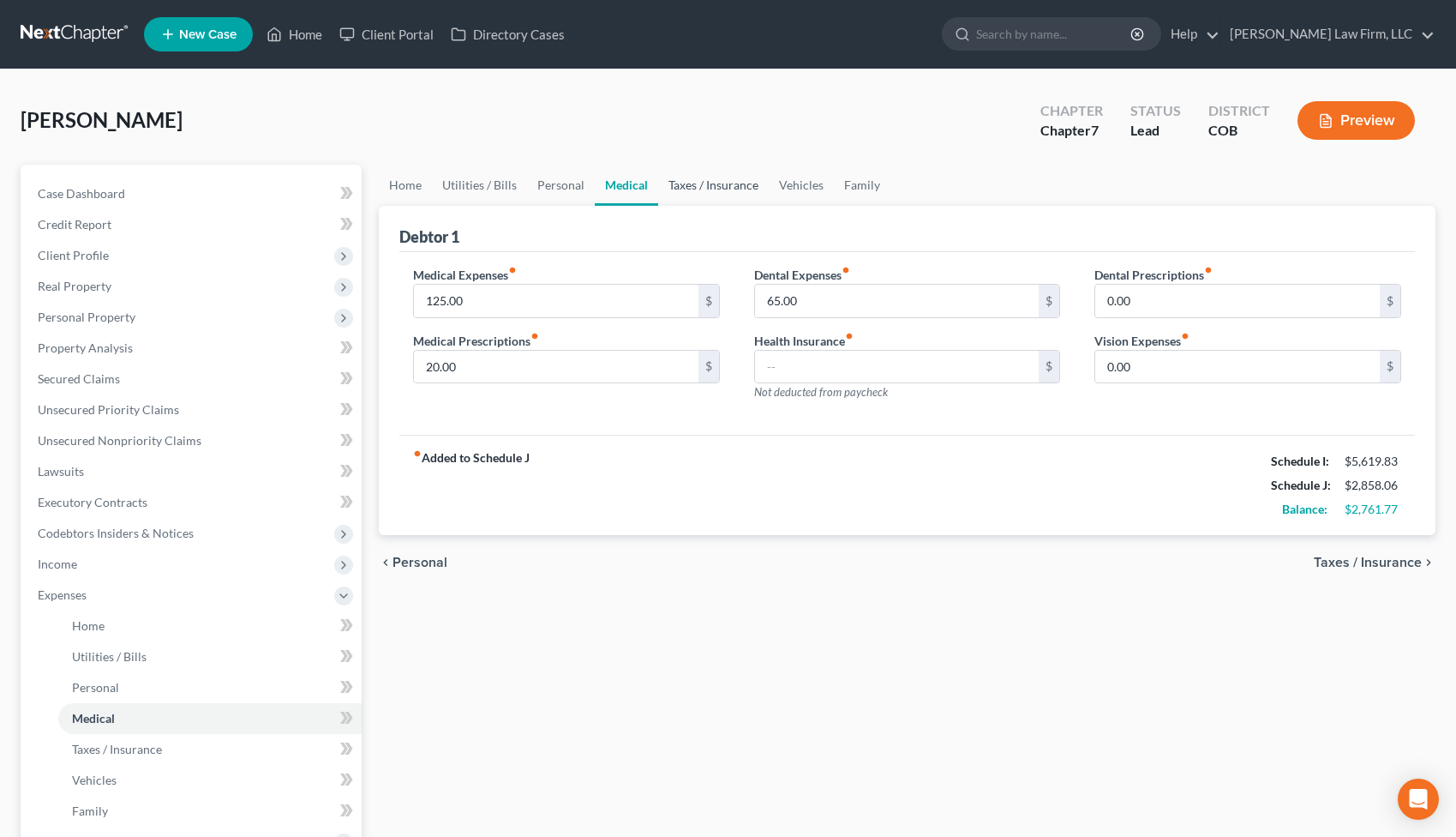
click at [693, 185] on link "Taxes / Insurance" at bounding box center [713, 185] width 111 height 42
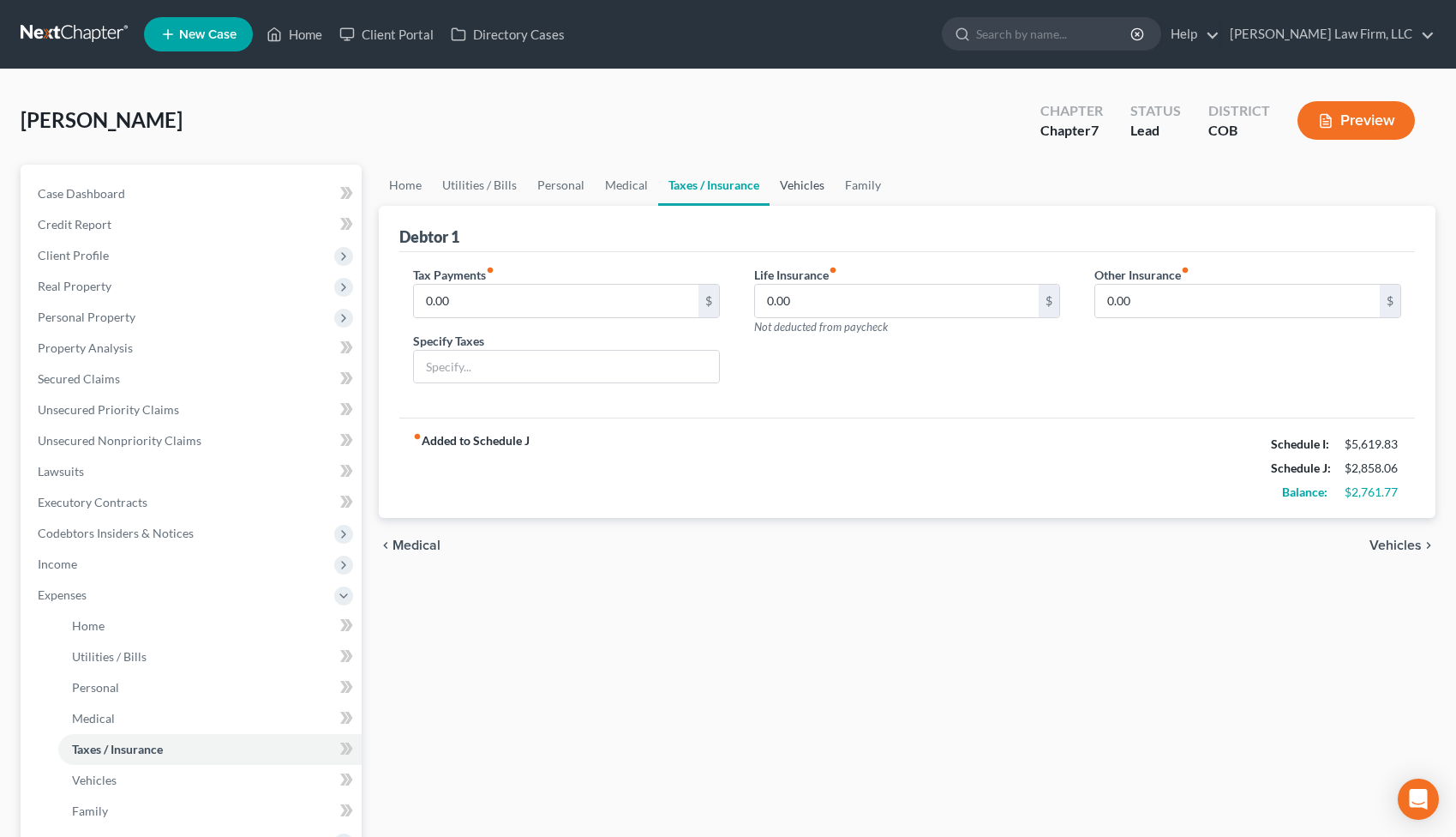
click at [795, 189] on link "Vehicles" at bounding box center [802, 185] width 65 height 42
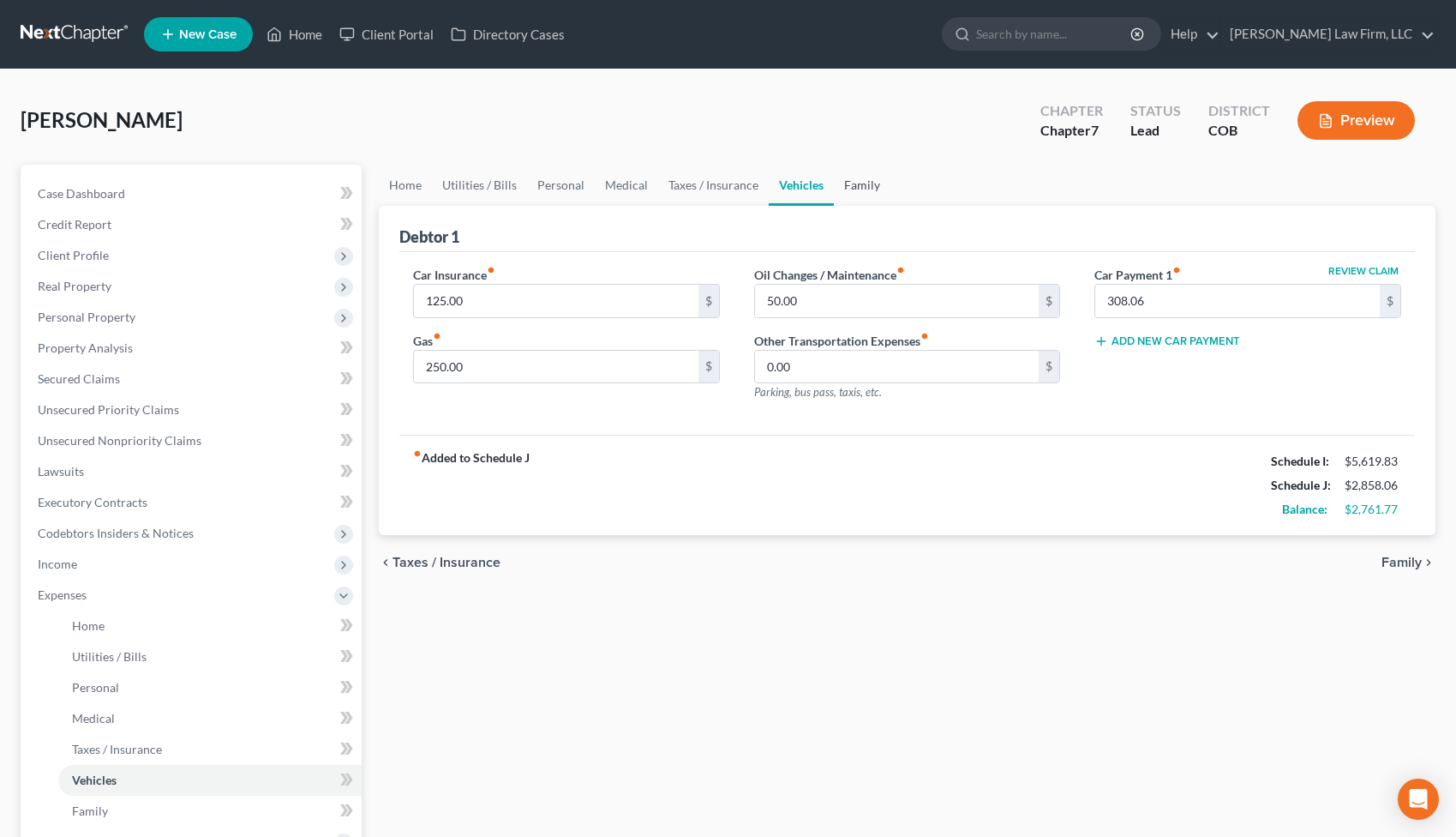
click at [870, 196] on link "Family" at bounding box center [862, 185] width 57 height 42
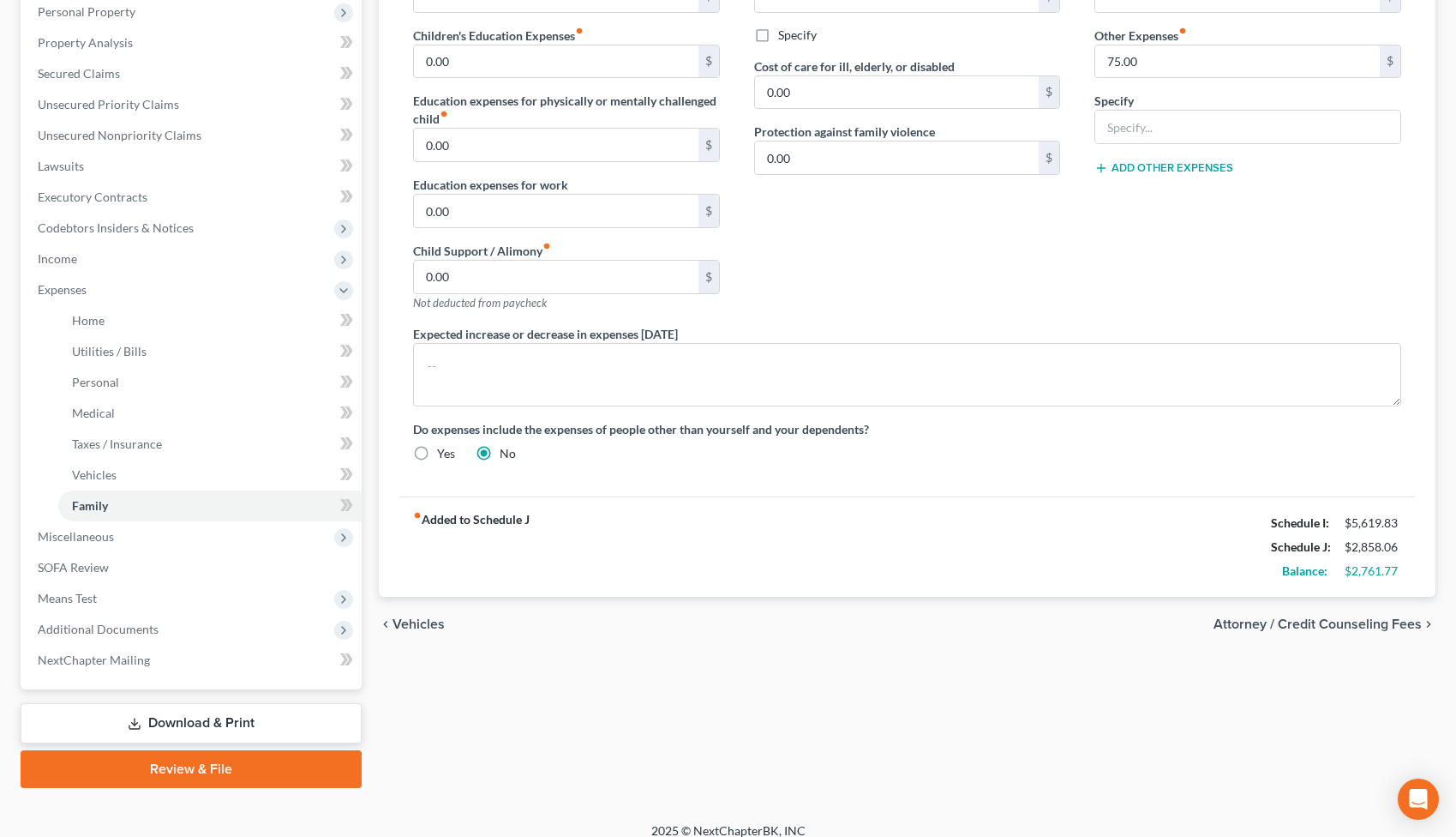
scroll to position [311, 0]
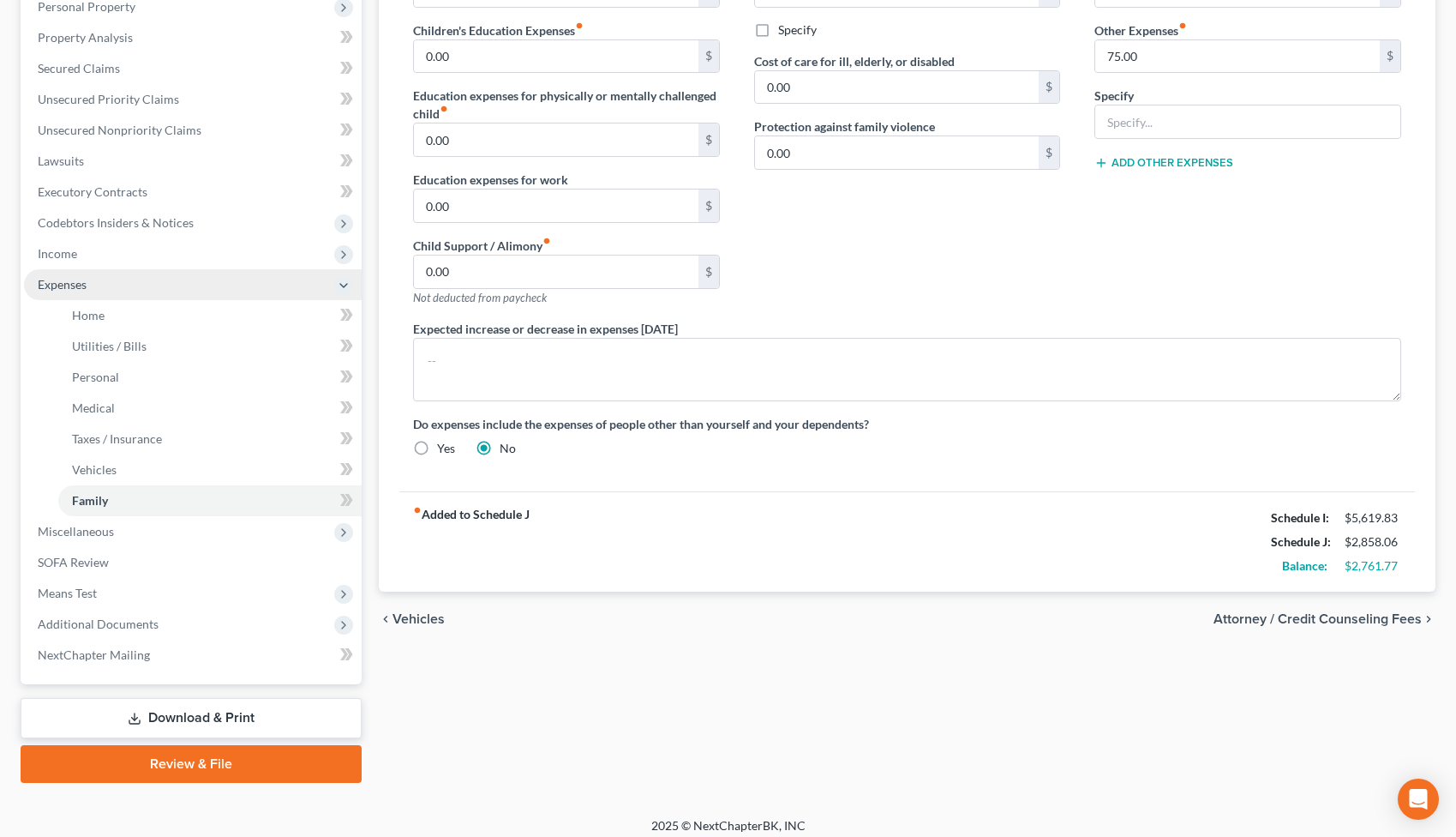
click at [93, 289] on span "Expenses" at bounding box center [193, 284] width 338 height 31
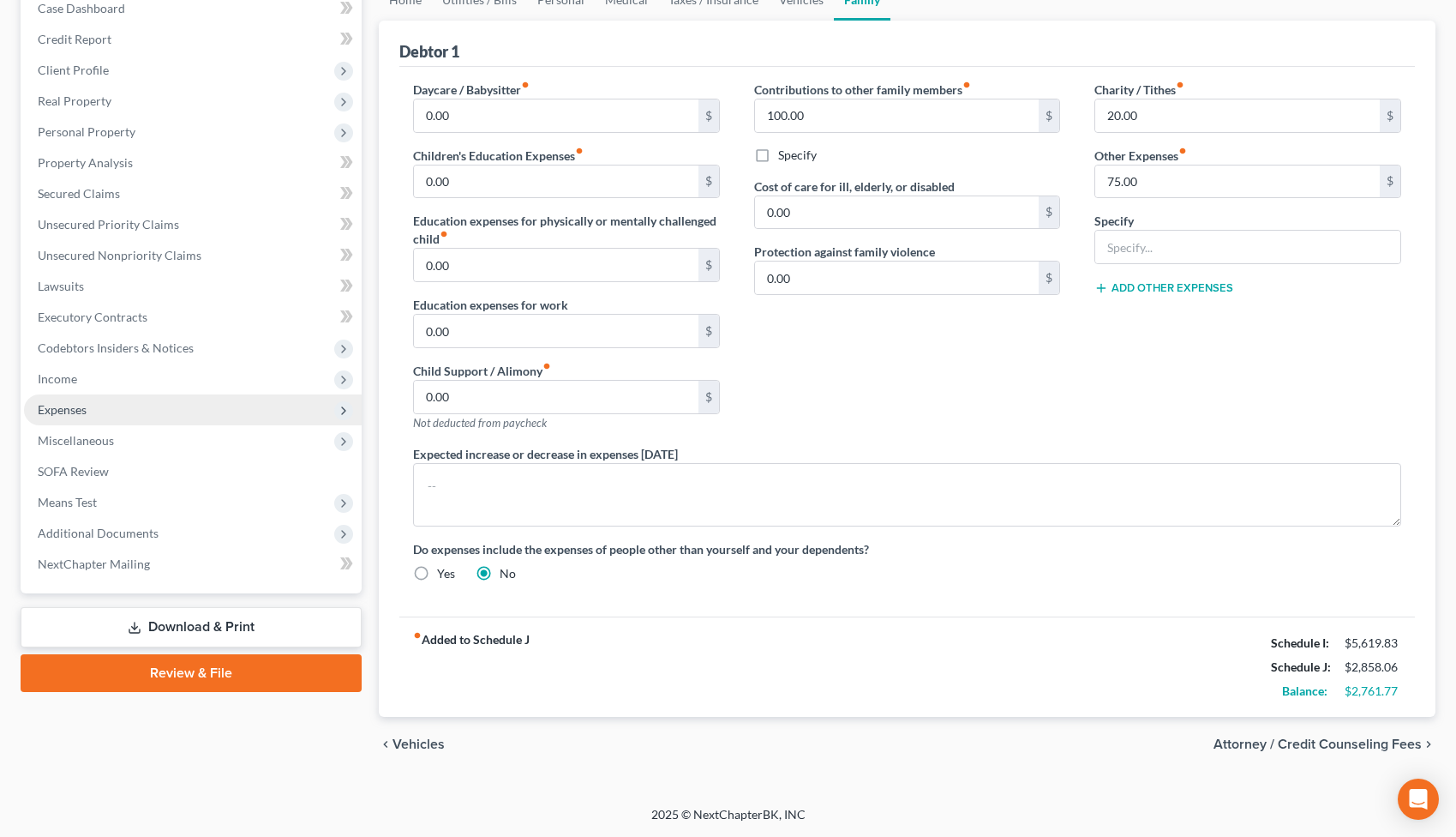
scroll to position [185, 0]
click at [142, 411] on span "Expenses" at bounding box center [193, 410] width 338 height 31
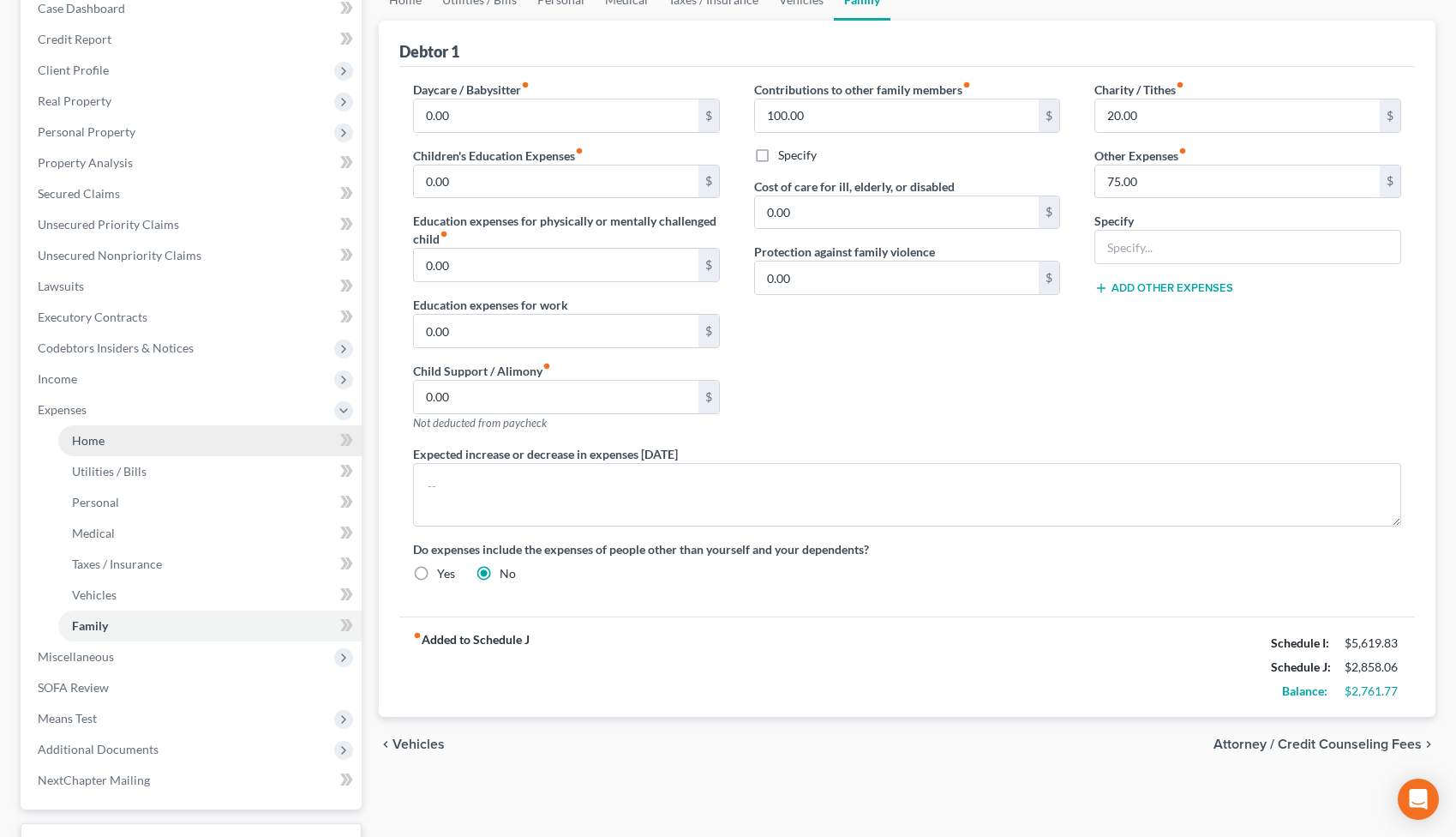
click at [195, 447] on link "Home" at bounding box center [210, 441] width 303 height 31
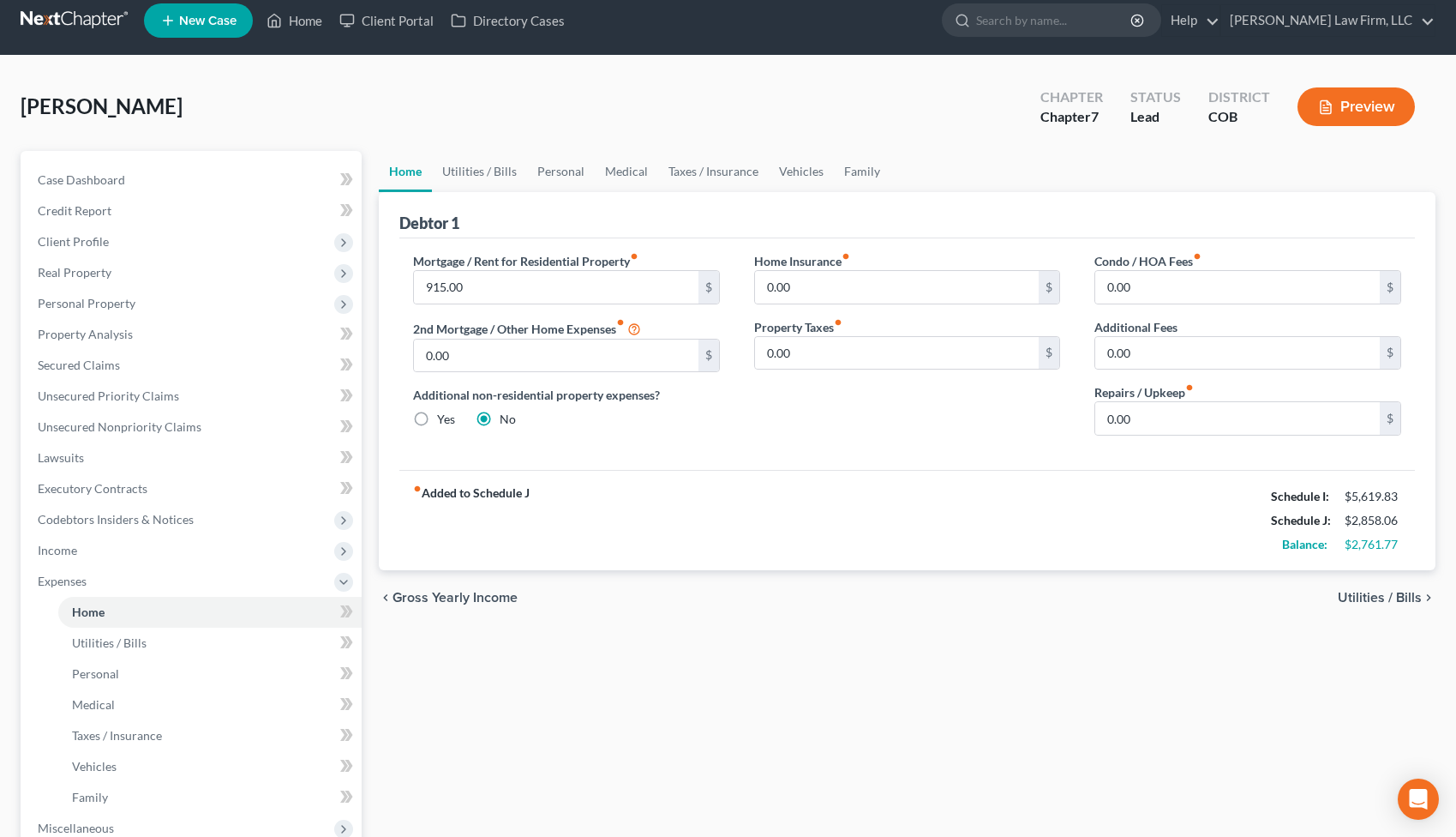
scroll to position [14, 0]
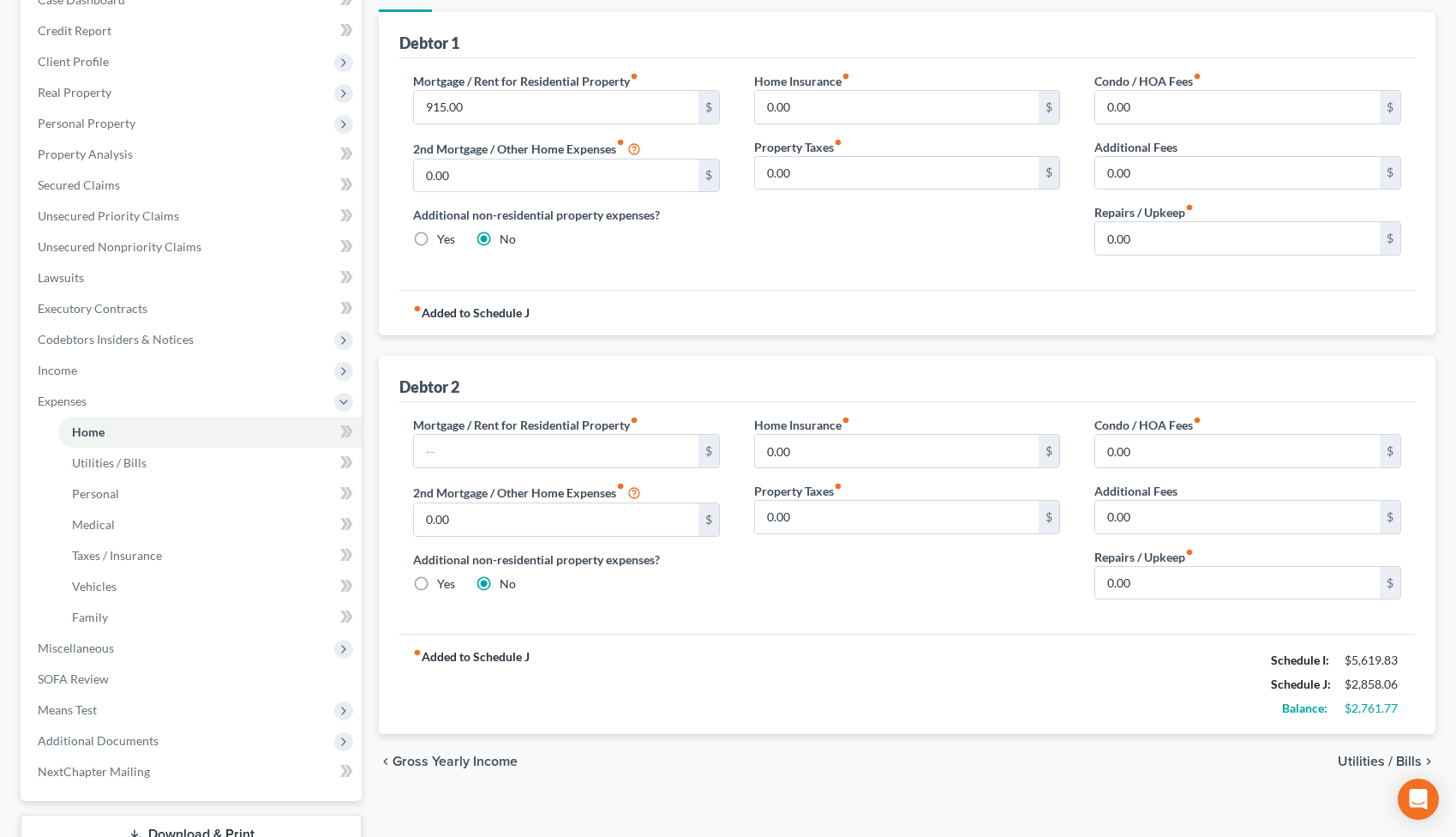
scroll to position [190, 0]
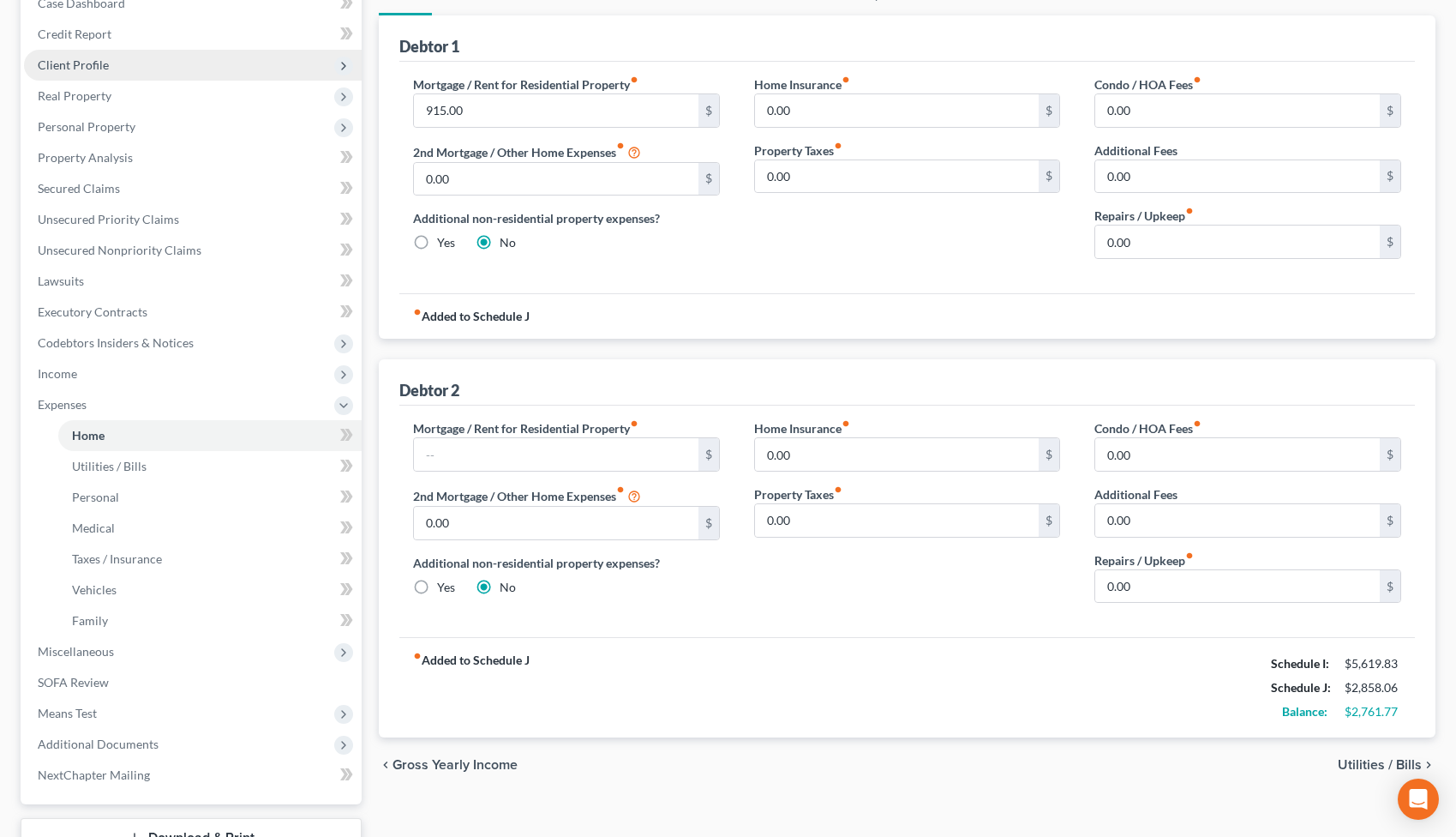
click at [158, 56] on span "Client Profile" at bounding box center [193, 65] width 338 height 31
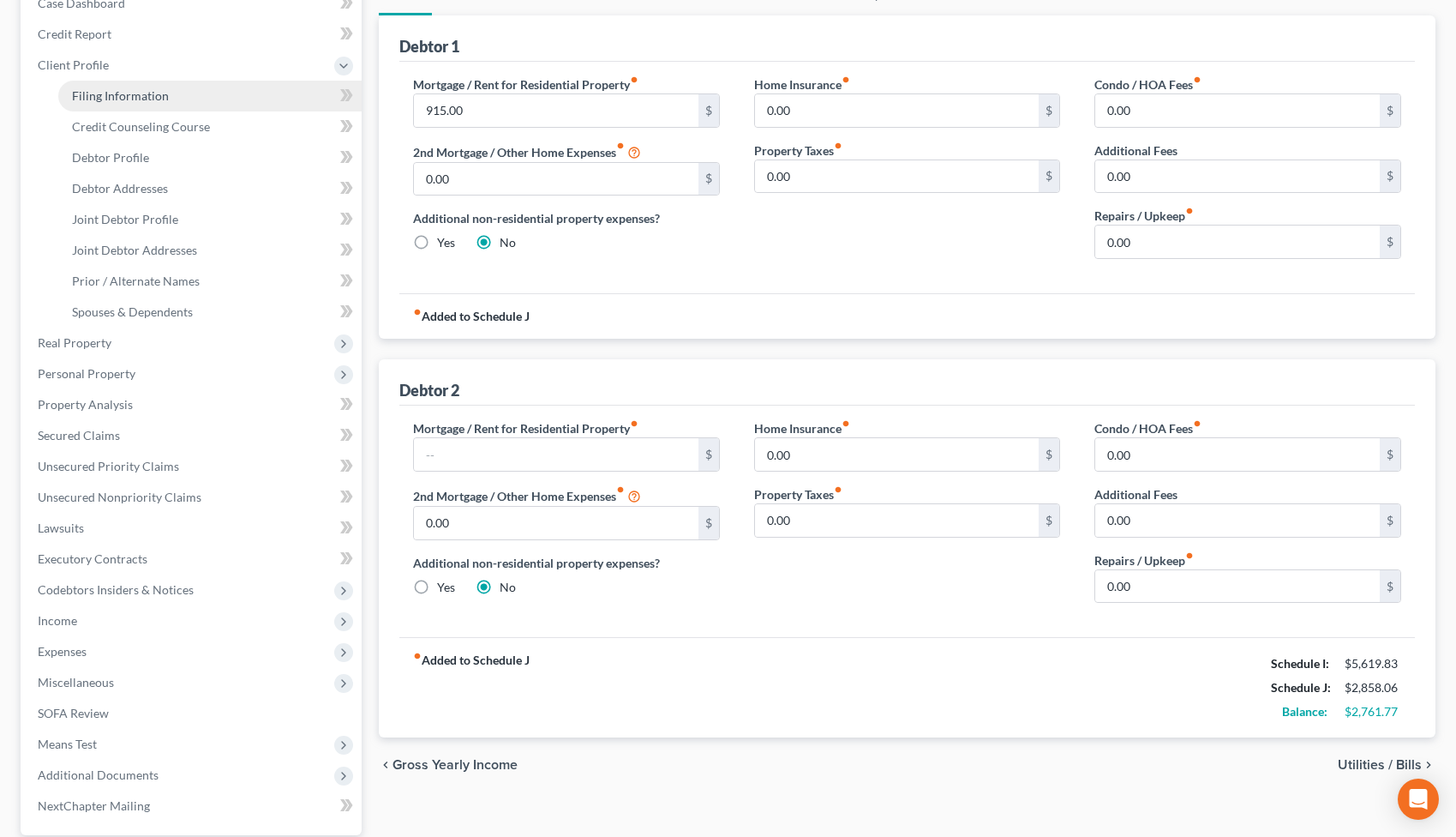
click at [158, 94] on span "Filing Information" at bounding box center [119, 96] width 96 height 14
select select "1"
select select "0"
select select "5"
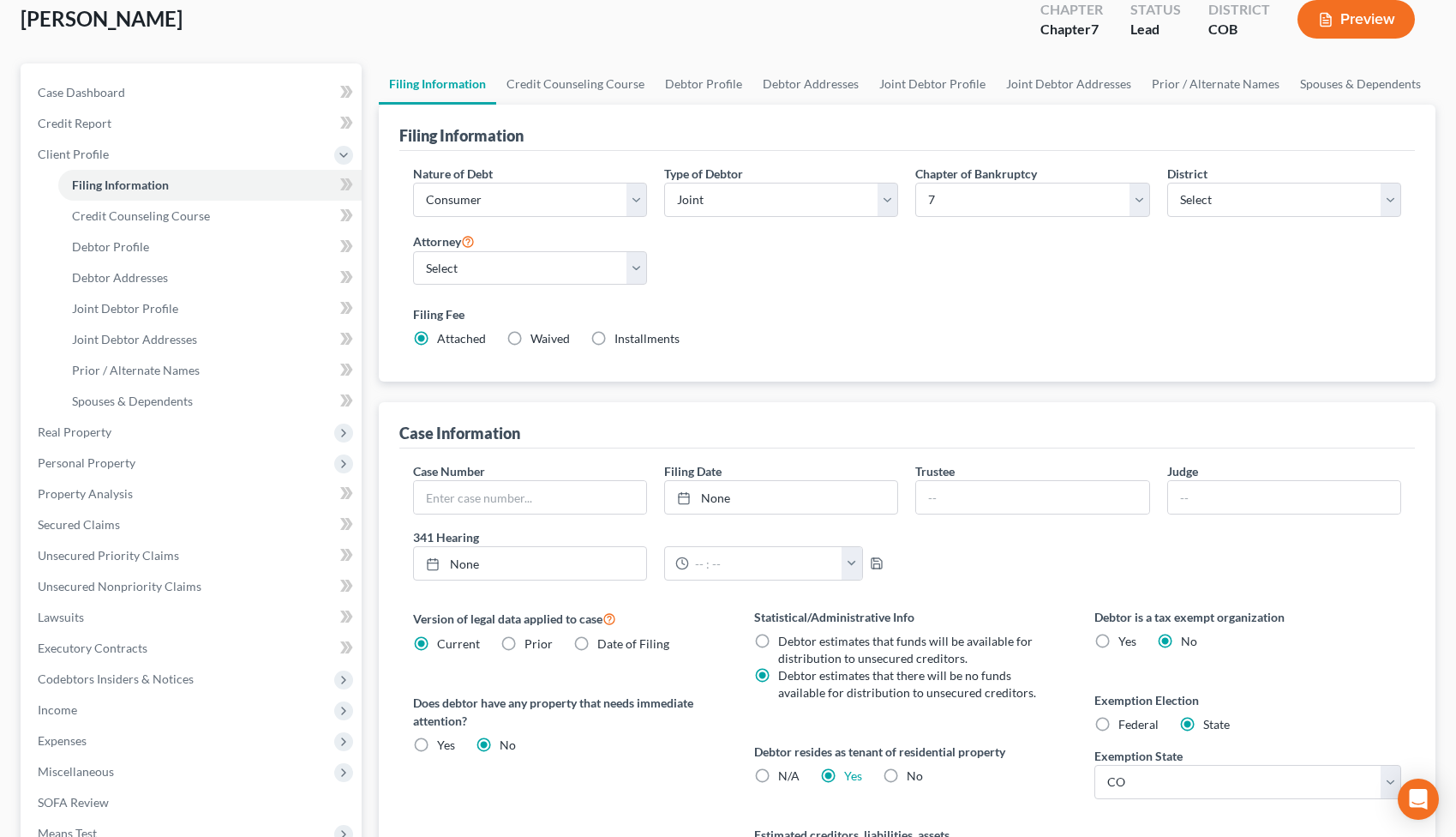
scroll to position [104, 0]
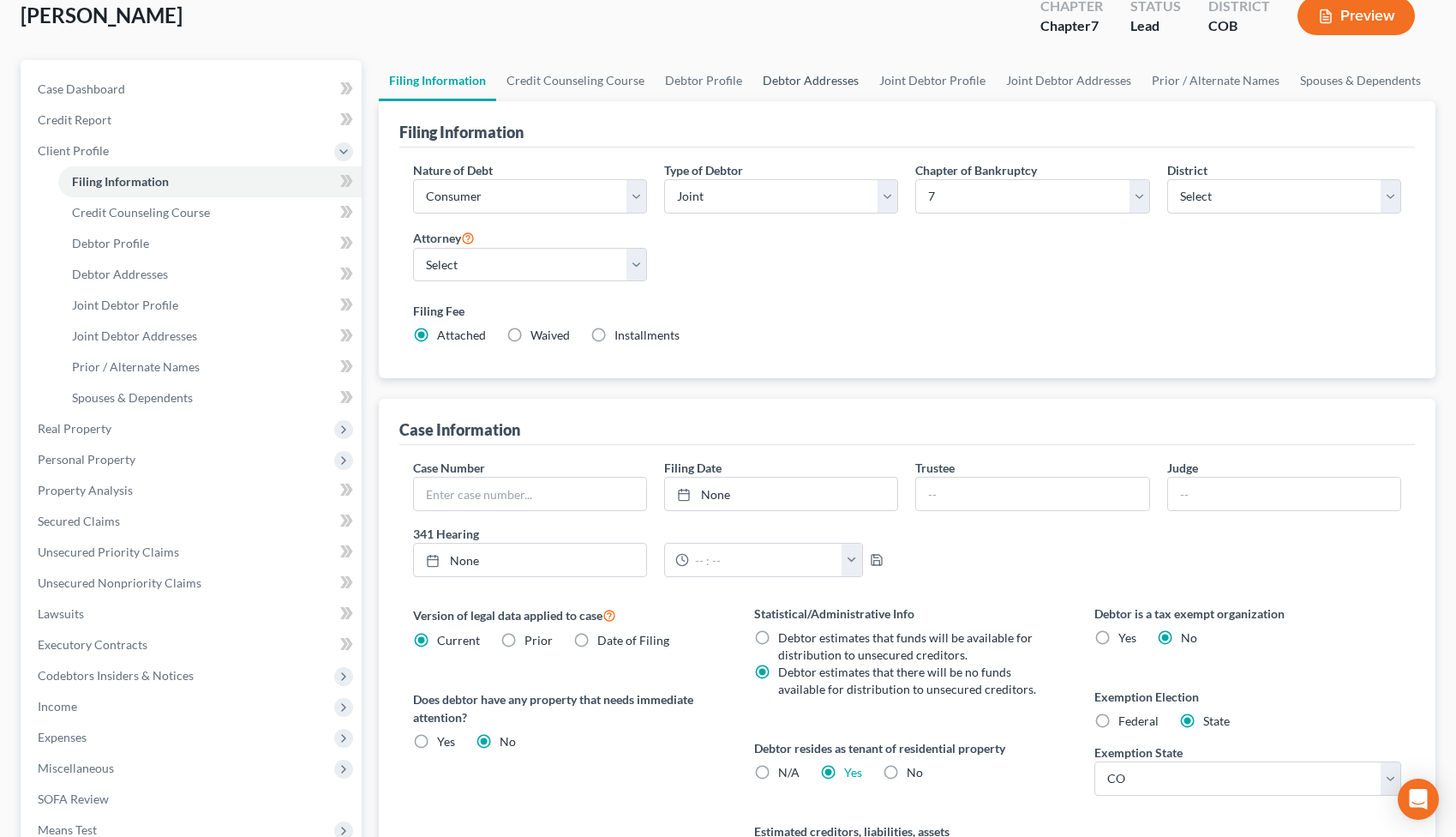
click at [793, 80] on link "Debtor Addresses" at bounding box center [811, 81] width 117 height 42
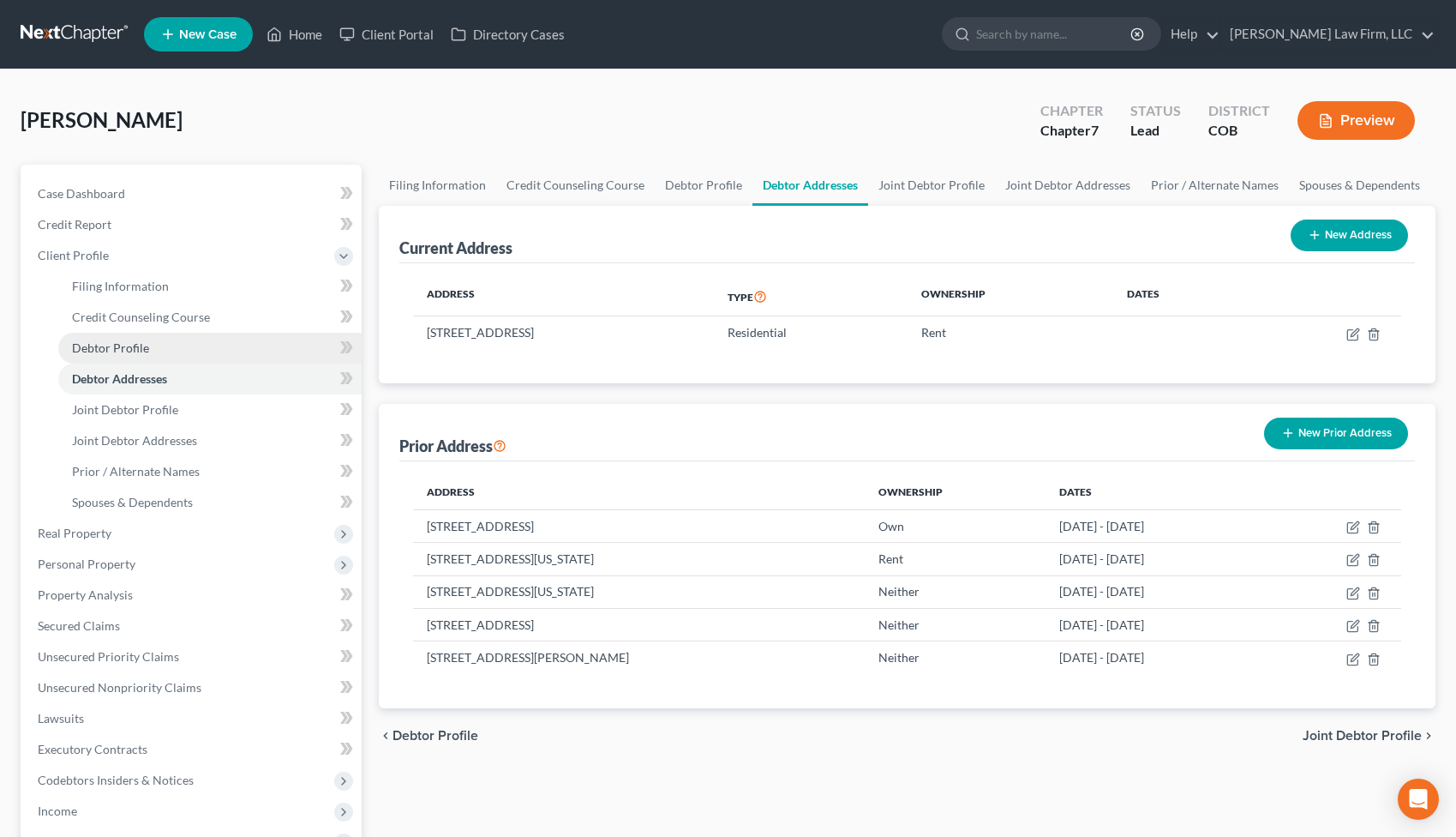
click at [136, 349] on span "Debtor Profile" at bounding box center [110, 348] width 77 height 14
select select "1"
select select "3"
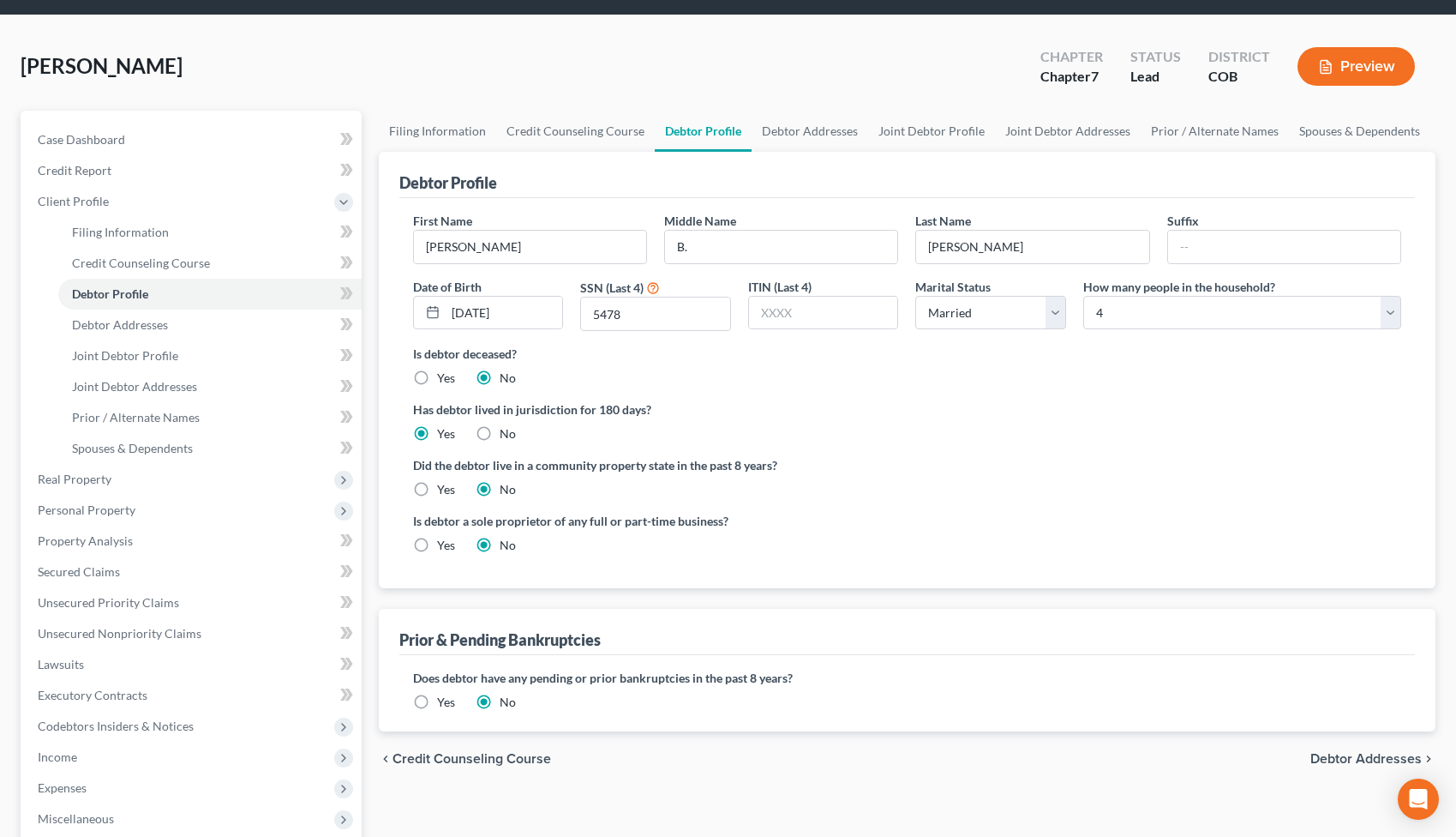
scroll to position [64, 0]
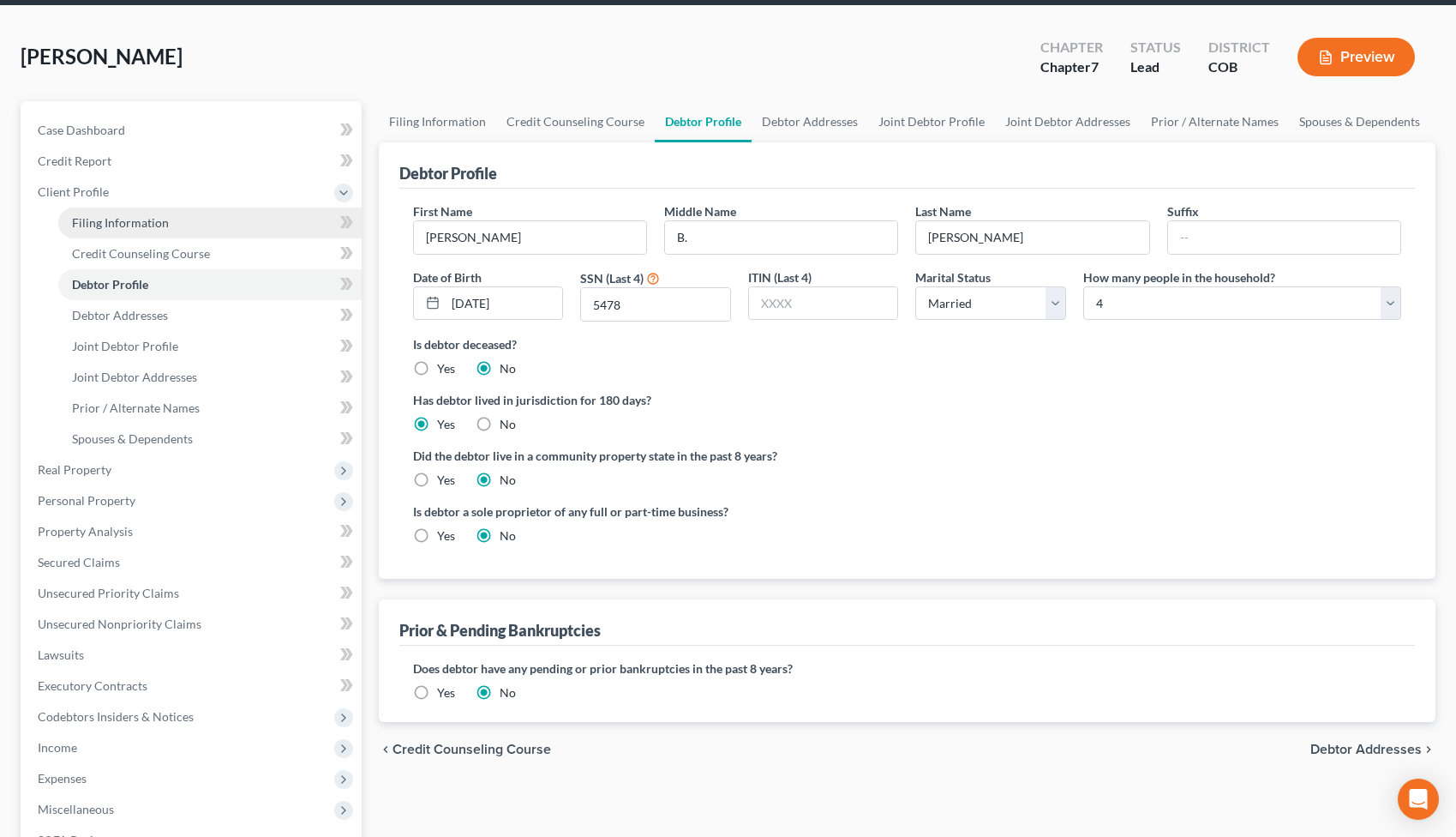
click at [145, 221] on span "Filing Information" at bounding box center [119, 222] width 96 height 14
select select "1"
select select "0"
select select "11"
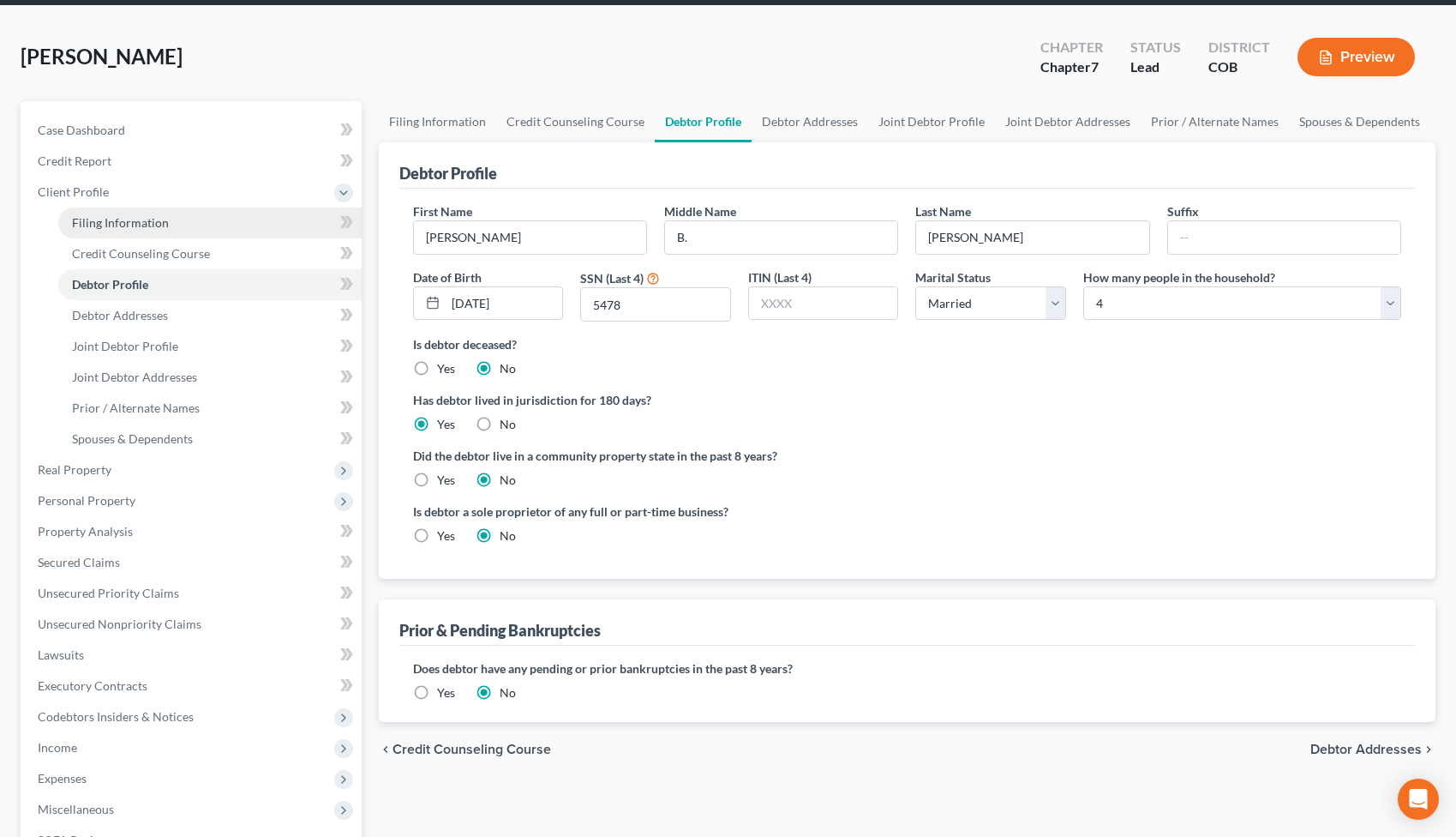
select select "2"
select select "5"
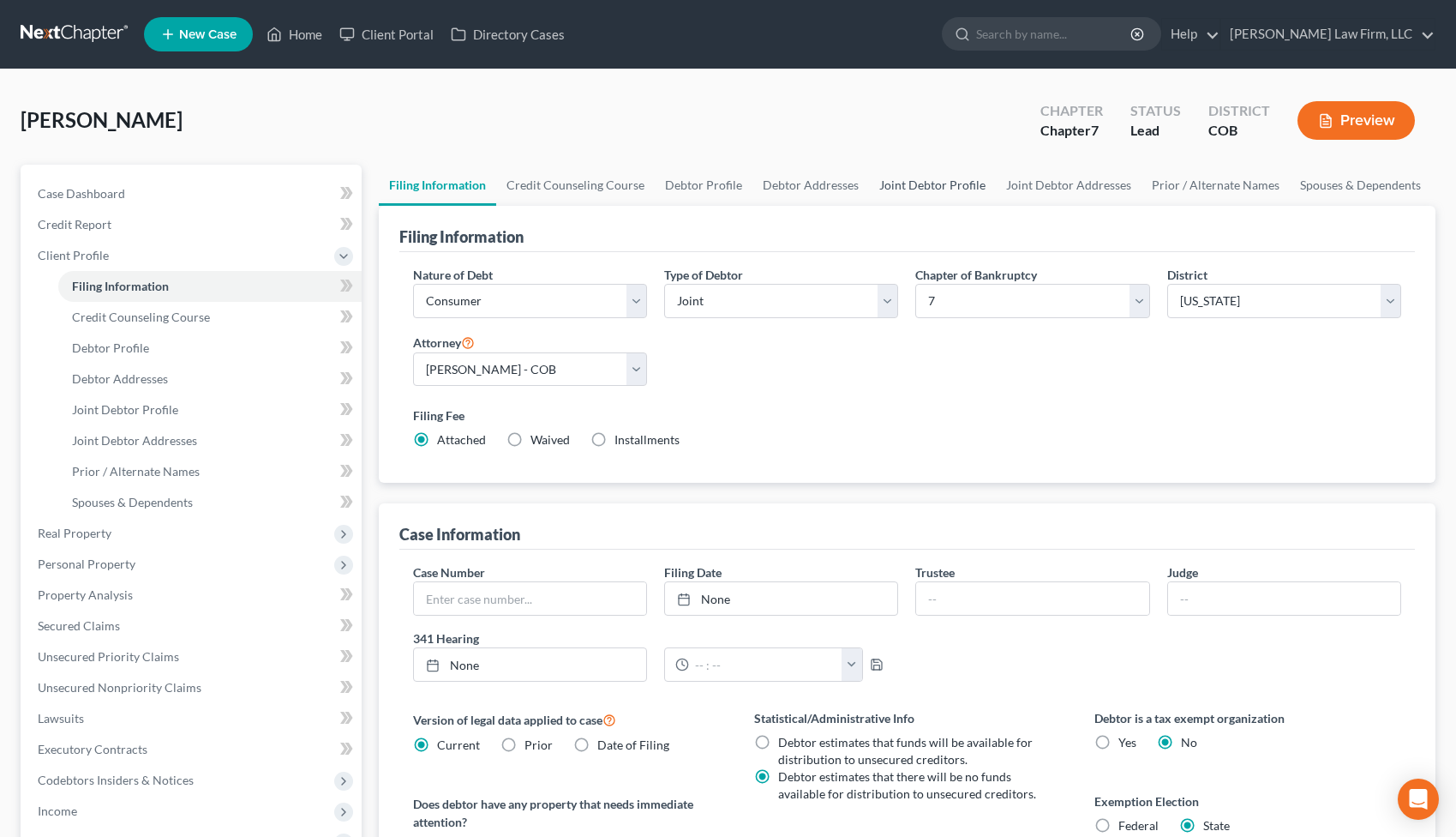
click at [934, 187] on link "Joint Debtor Profile" at bounding box center [932, 185] width 126 height 42
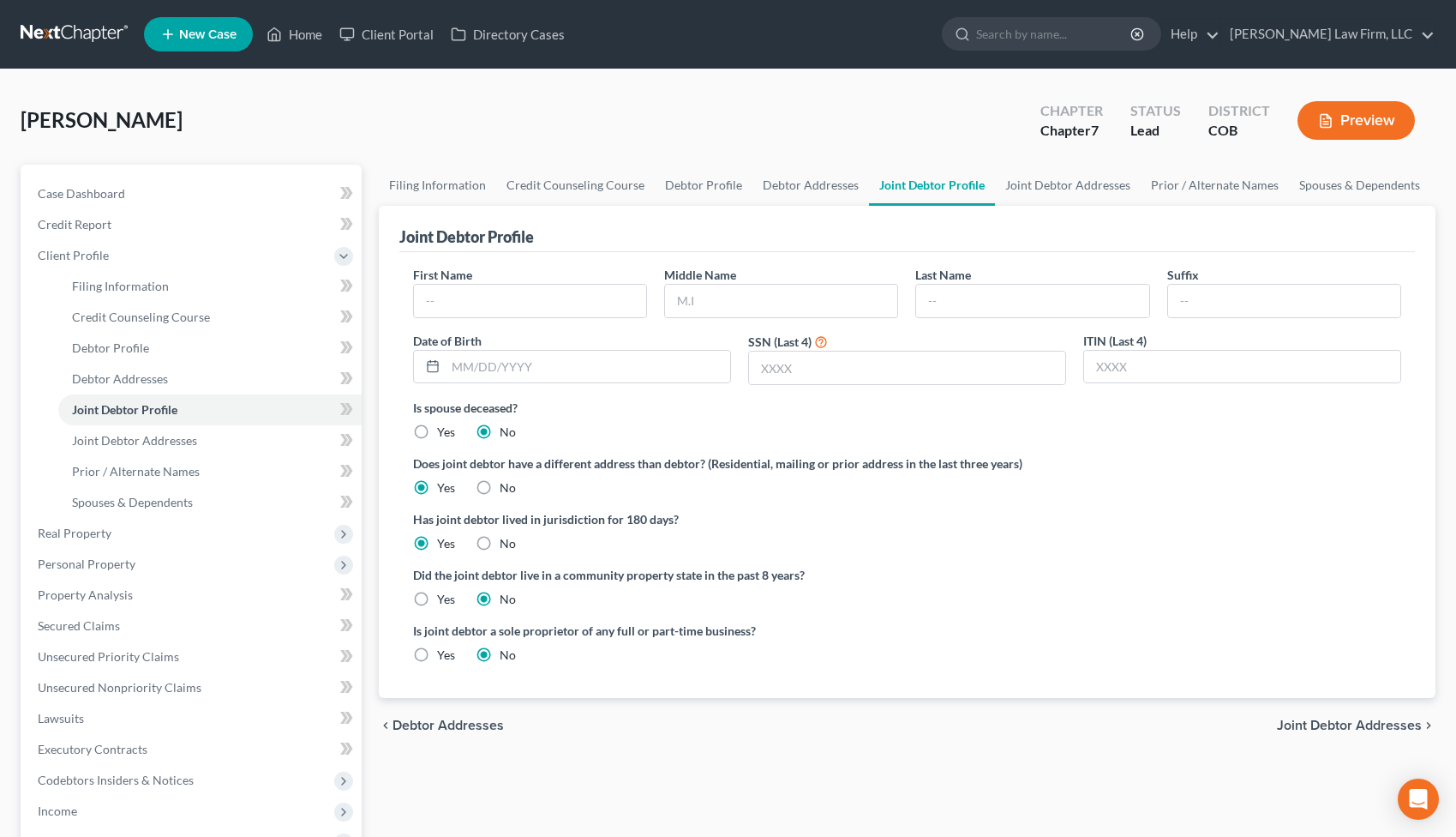
click at [1355, 125] on button "Preview" at bounding box center [1356, 120] width 118 height 39
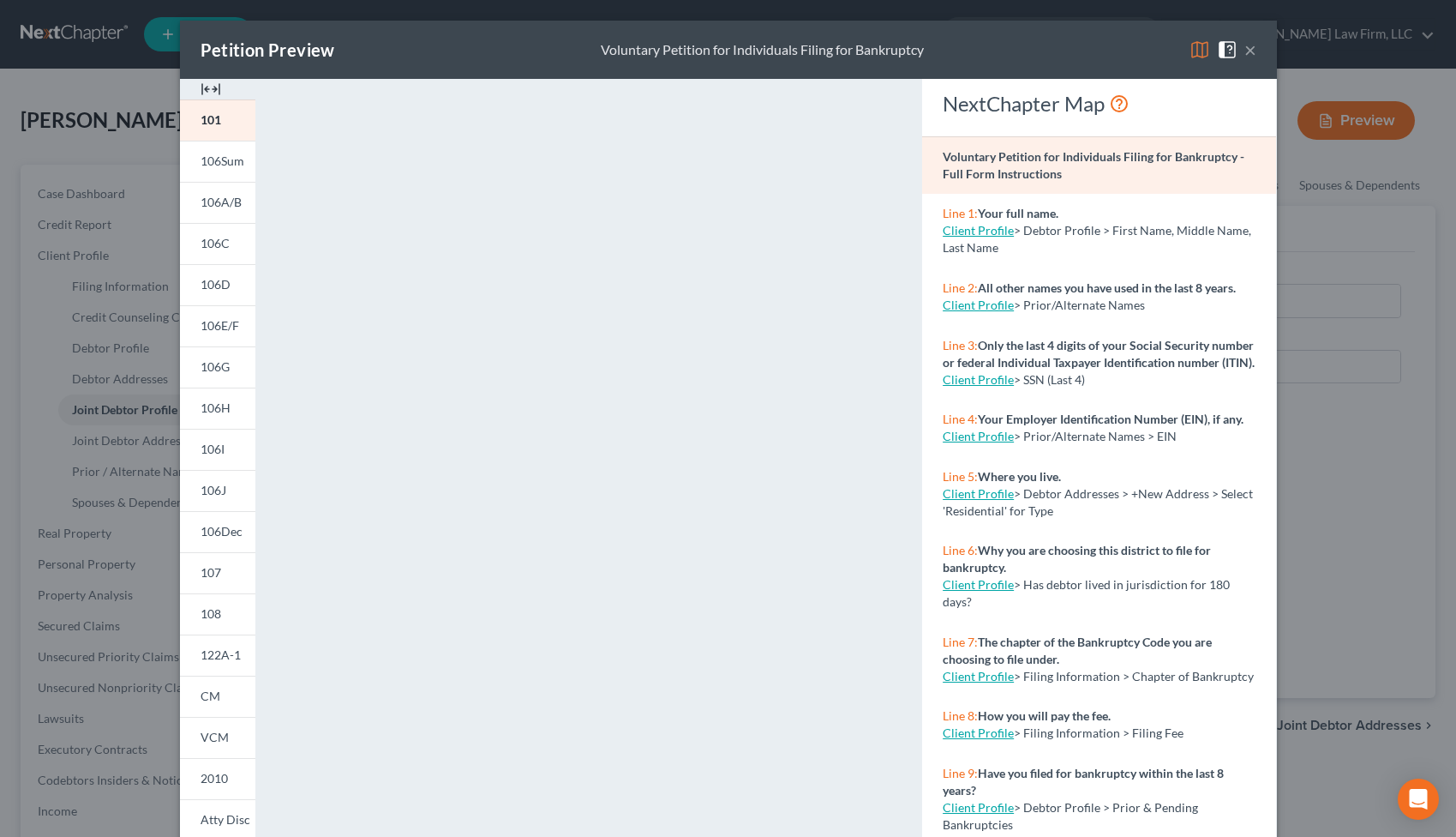
click at [1245, 46] on button "×" at bounding box center [1251, 50] width 12 height 20
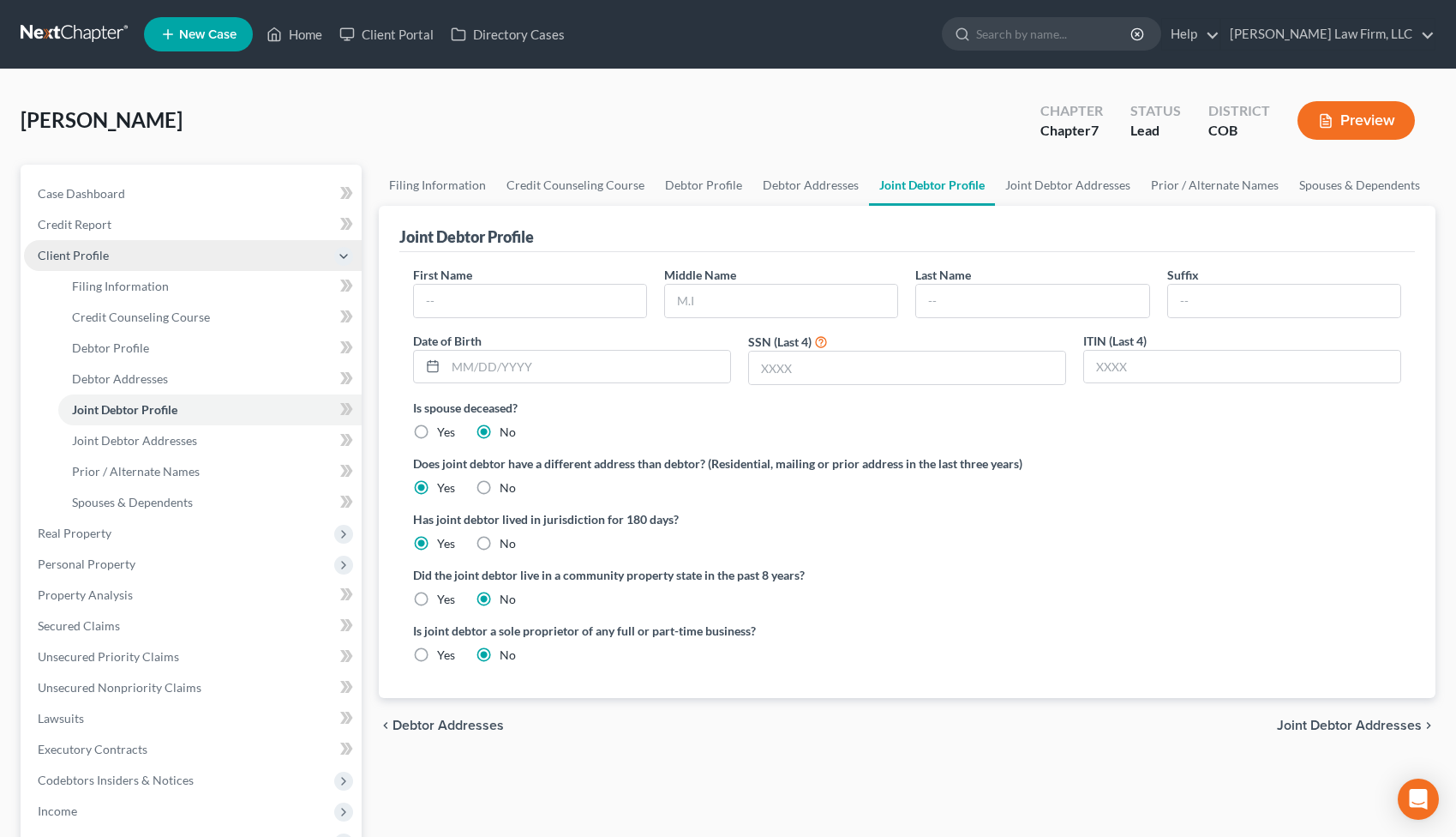
click at [126, 251] on span "Client Profile" at bounding box center [193, 255] width 338 height 31
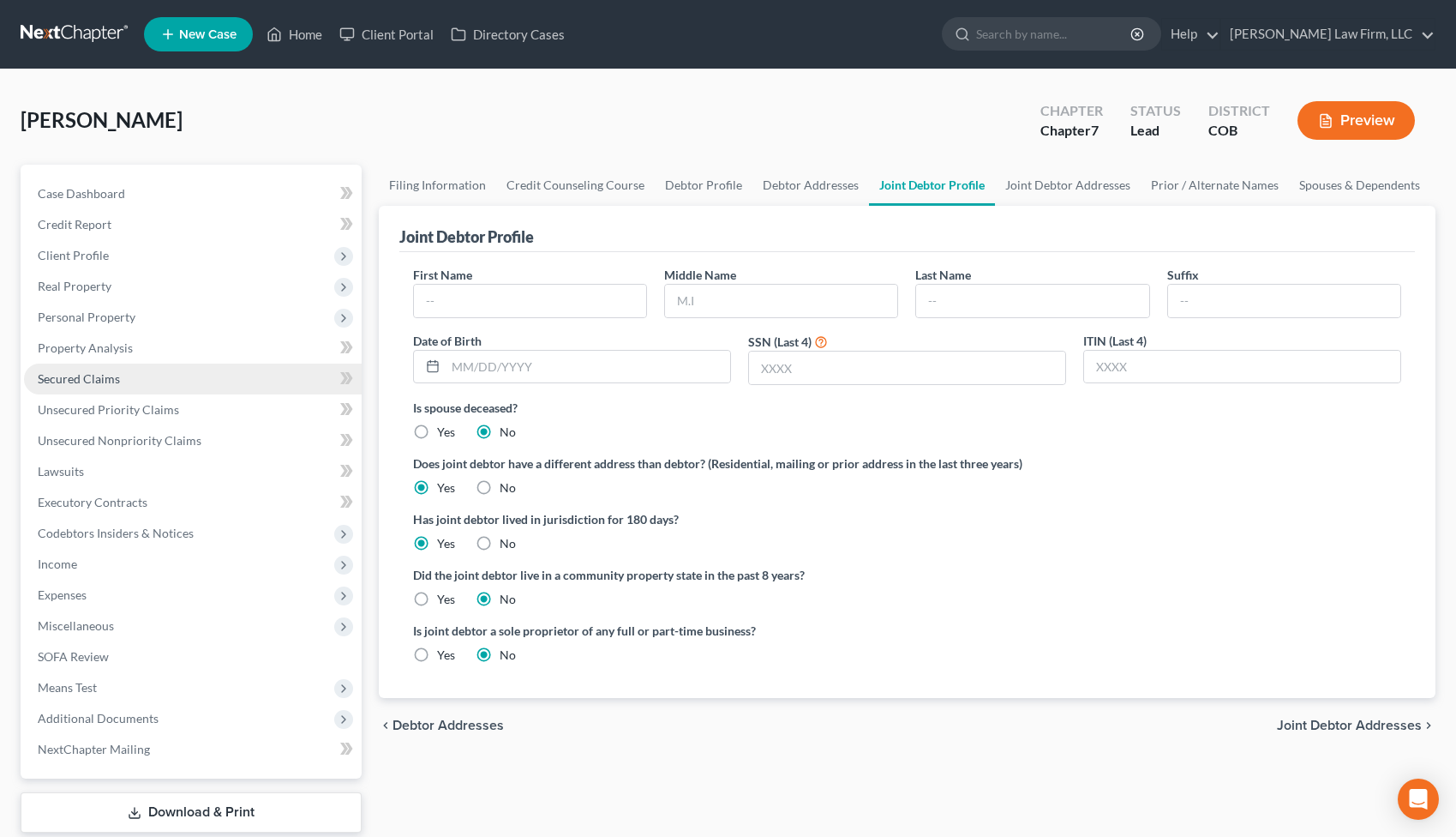
click at [117, 365] on link "Secured Claims" at bounding box center [193, 379] width 338 height 31
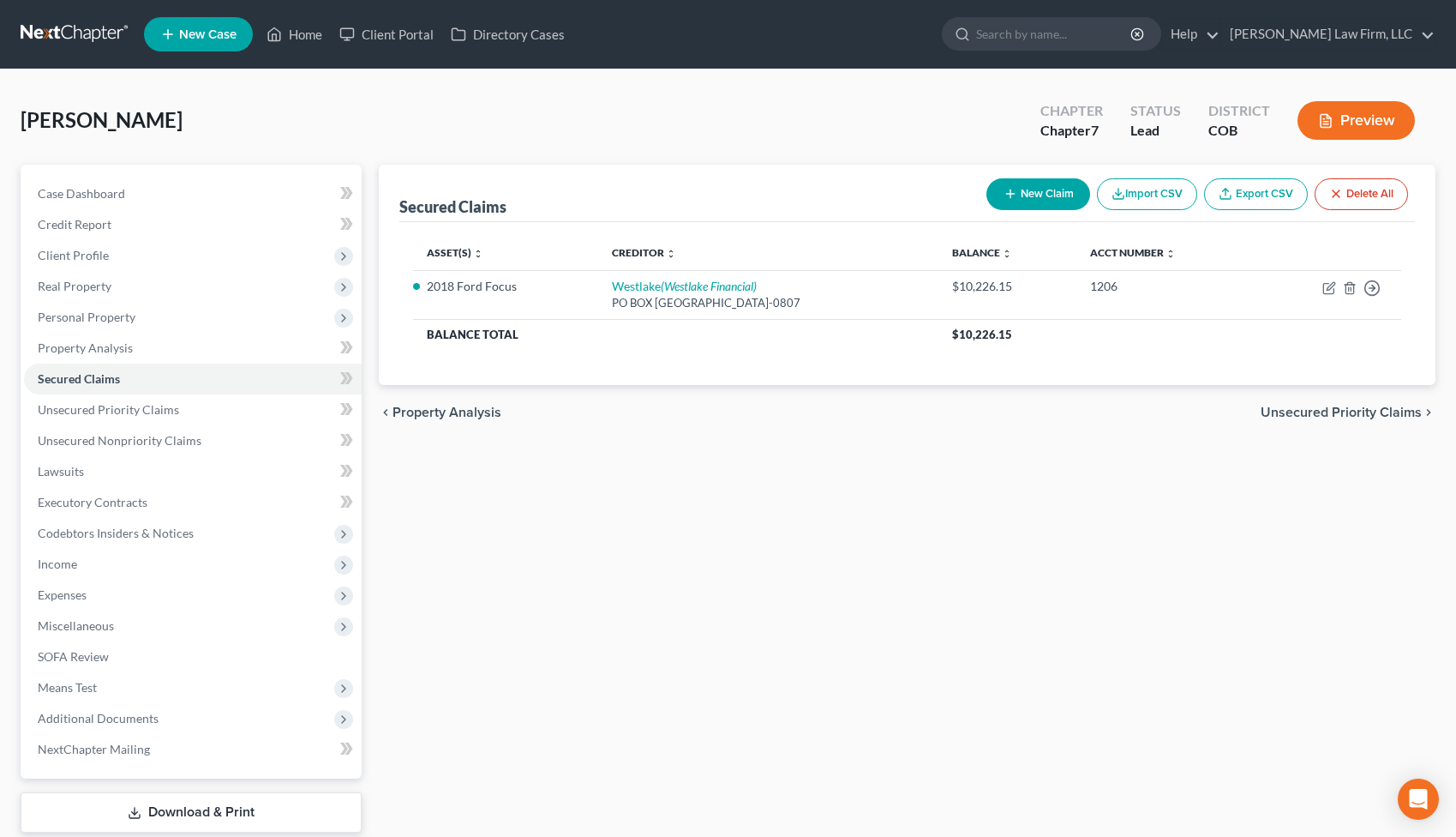
click at [59, 32] on link at bounding box center [75, 34] width 110 height 31
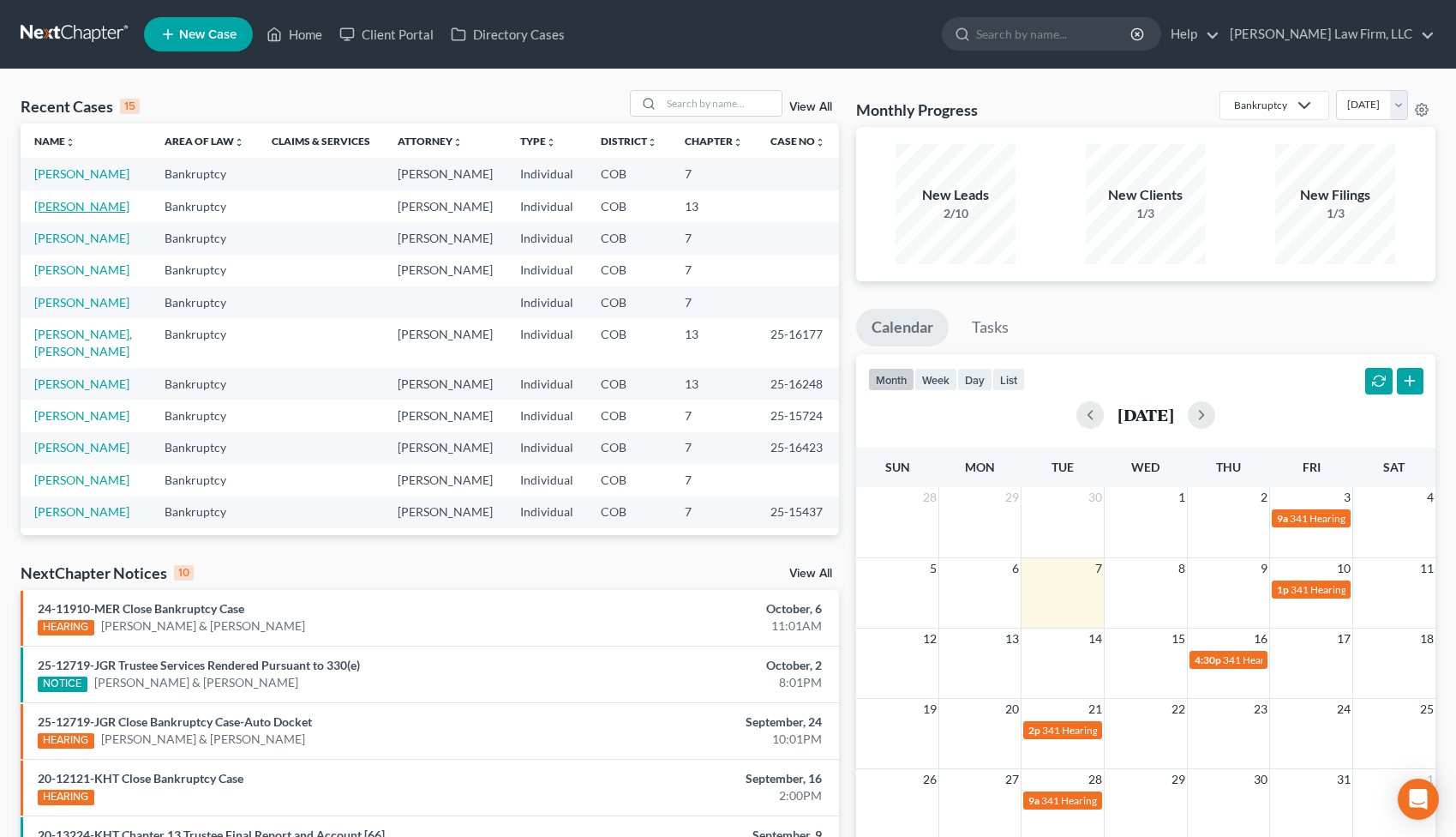
click at [70, 206] on link "[PERSON_NAME]" at bounding box center [82, 206] width 96 height 14
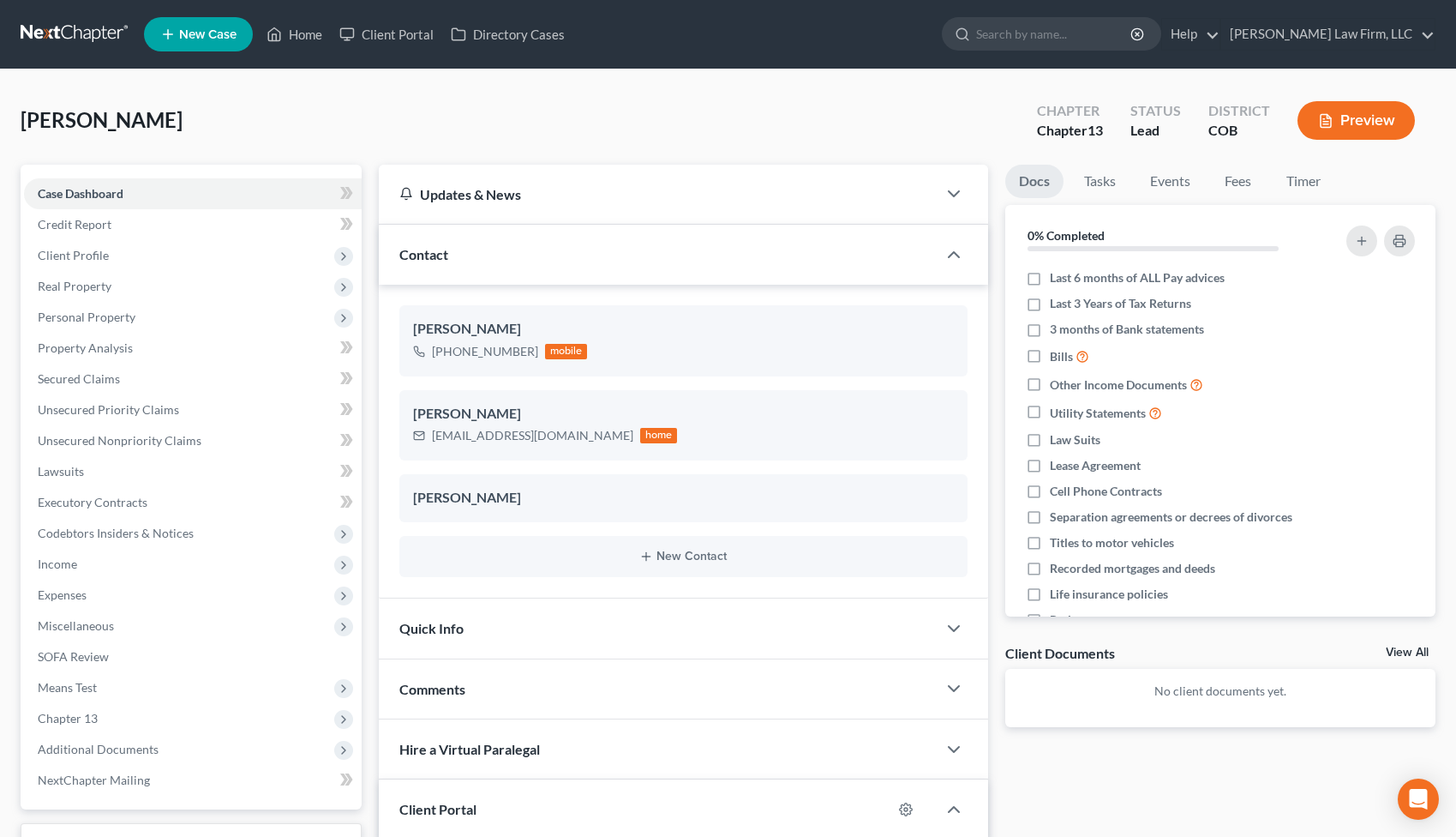
click at [92, 33] on link at bounding box center [75, 34] width 110 height 31
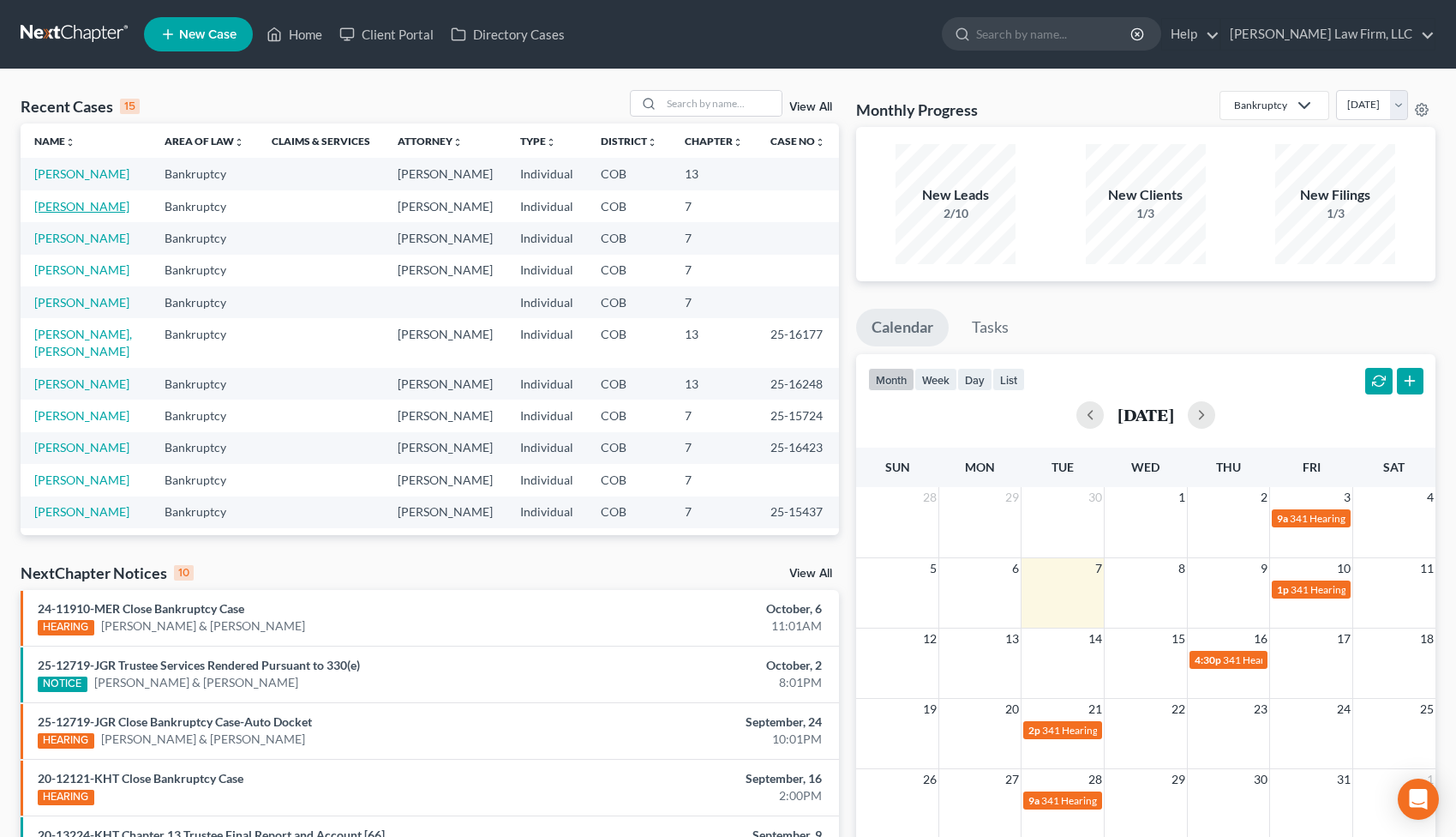
click at [65, 206] on link "[PERSON_NAME]" at bounding box center [82, 206] width 96 height 14
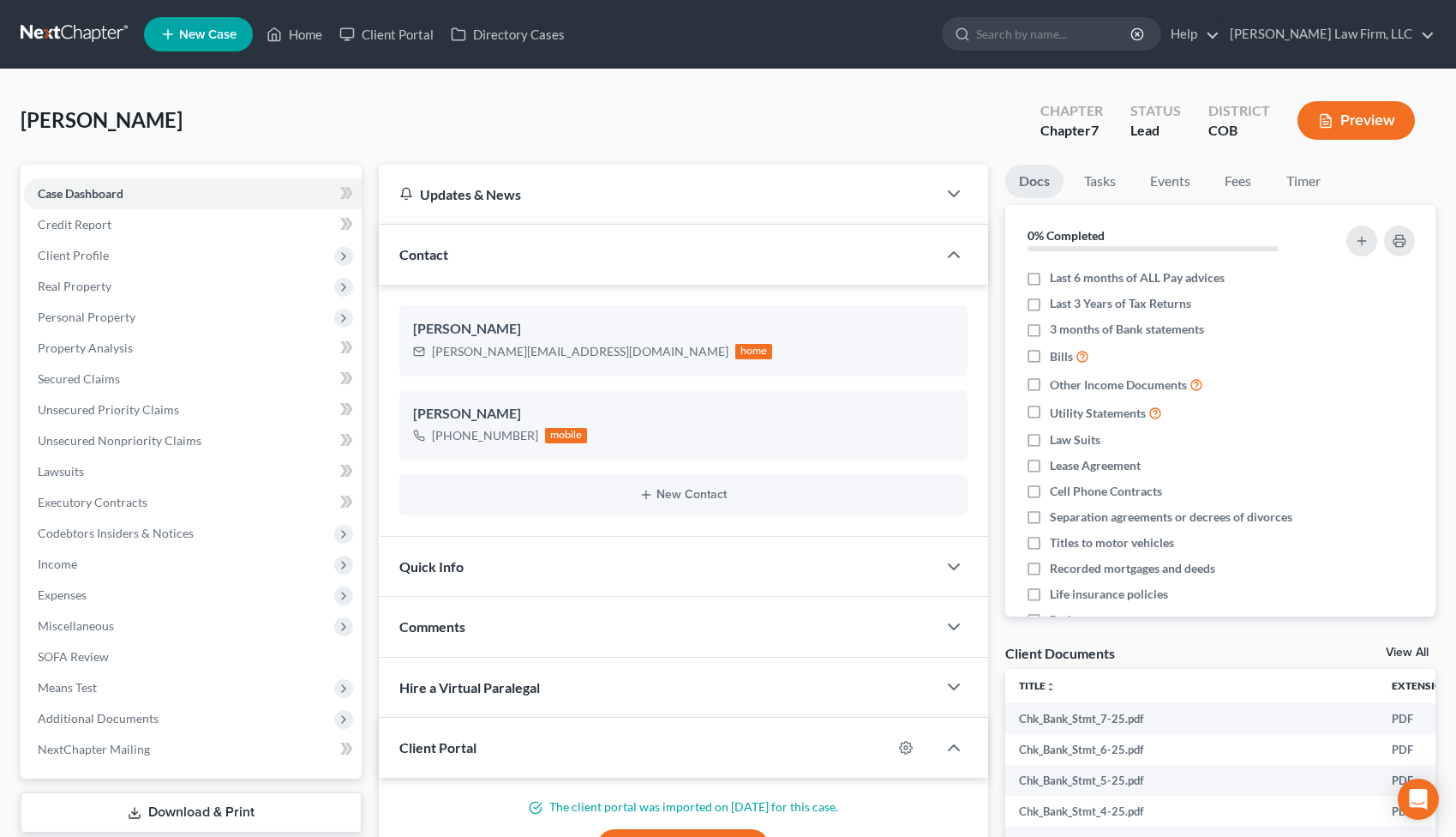
click at [60, 36] on link at bounding box center [75, 34] width 110 height 31
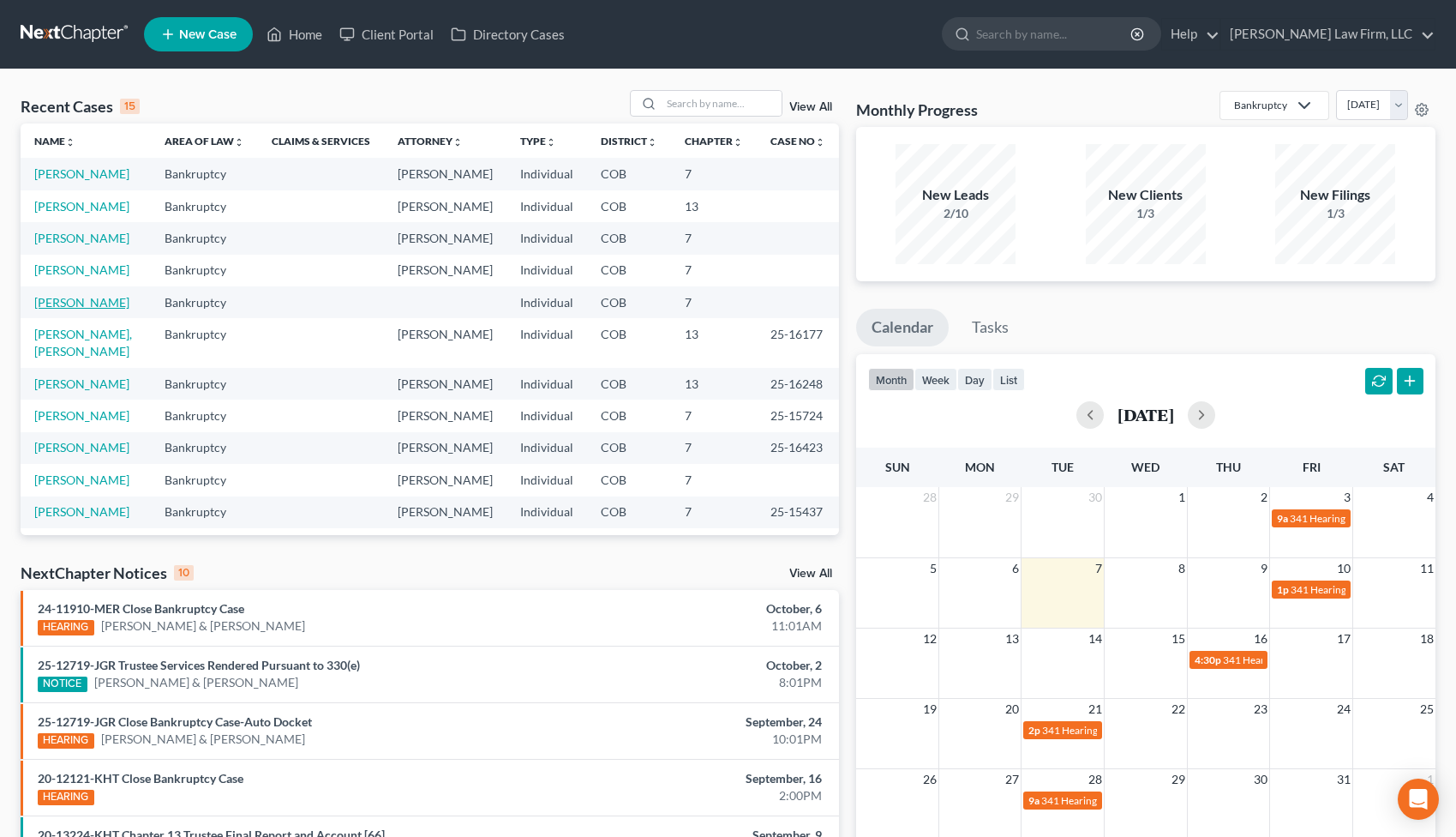
click at [89, 303] on link "[PERSON_NAME]" at bounding box center [82, 302] width 96 height 14
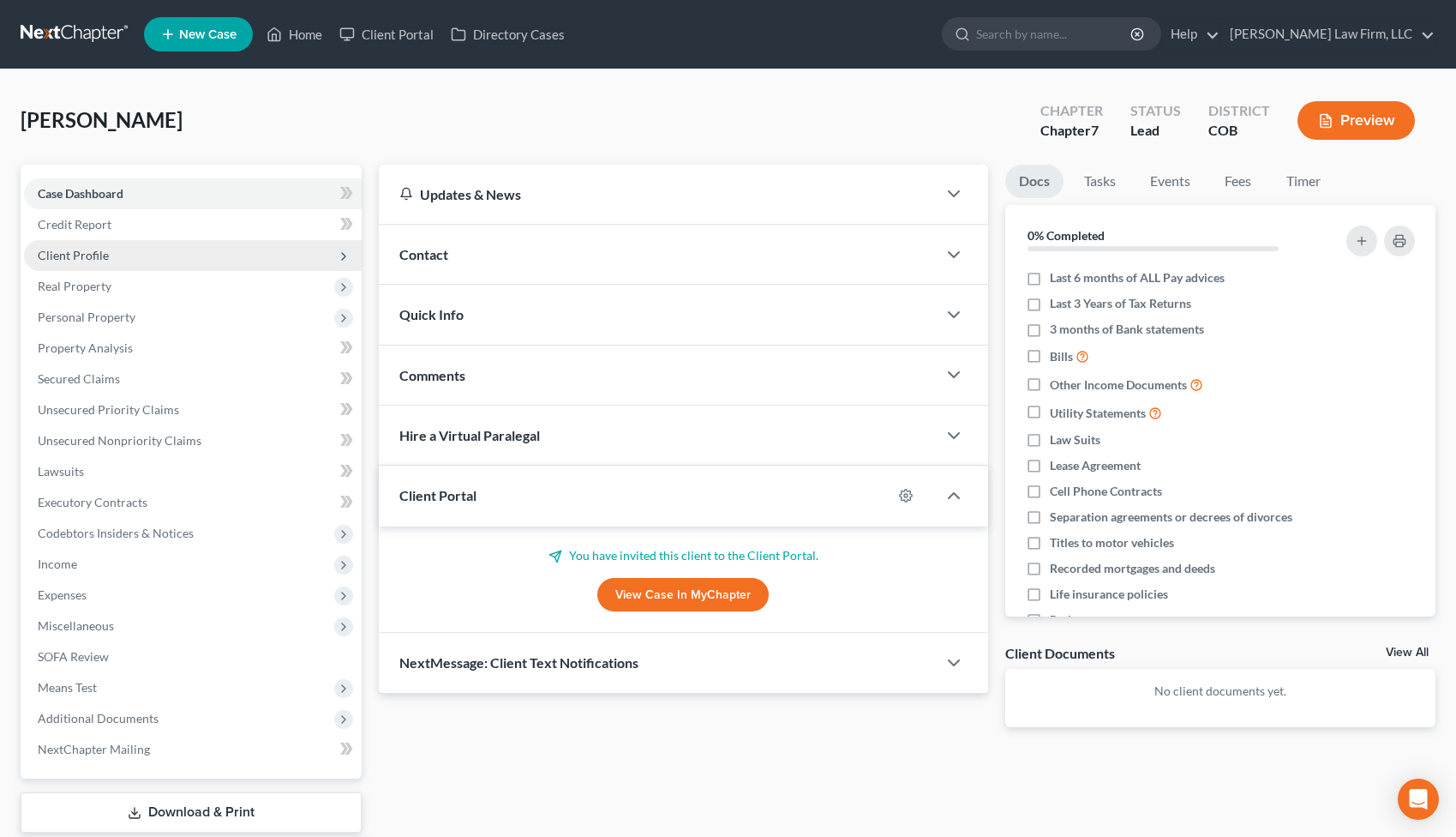
click at [103, 251] on span "Client Profile" at bounding box center [73, 255] width 71 height 14
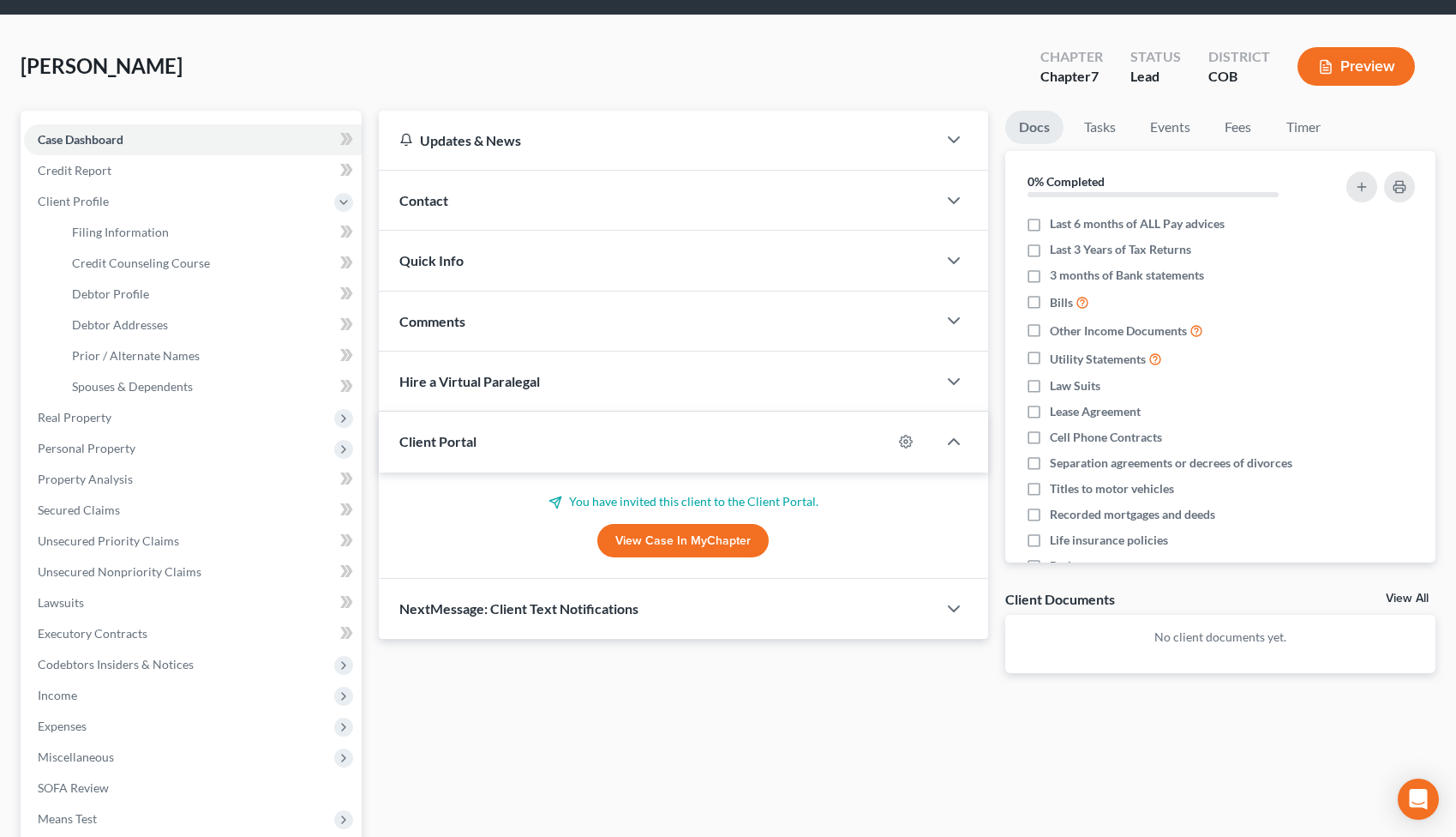
scroll to position [65, 0]
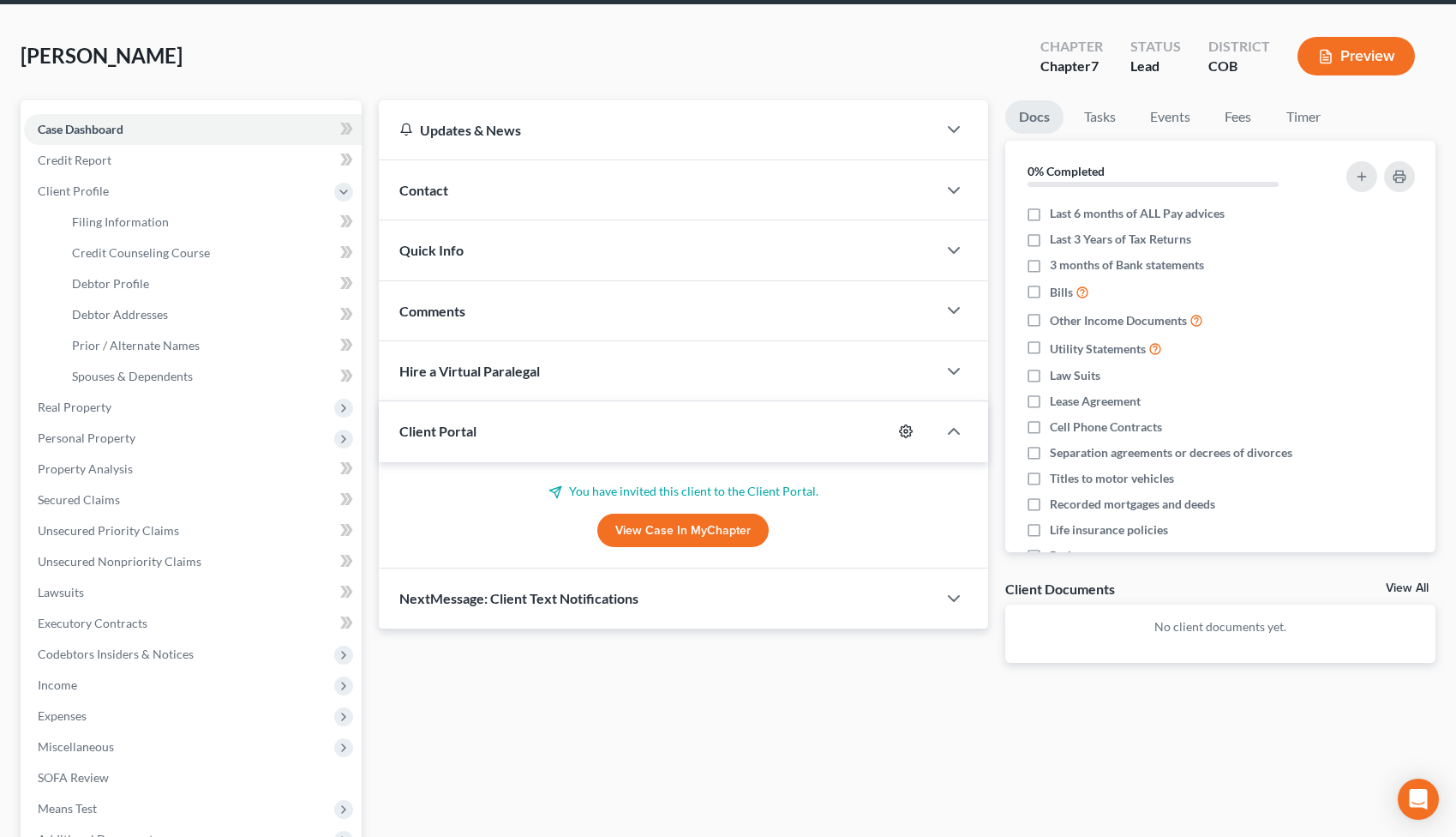
click at [905, 430] on icon "button" at bounding box center [906, 432] width 14 height 14
select select "5"
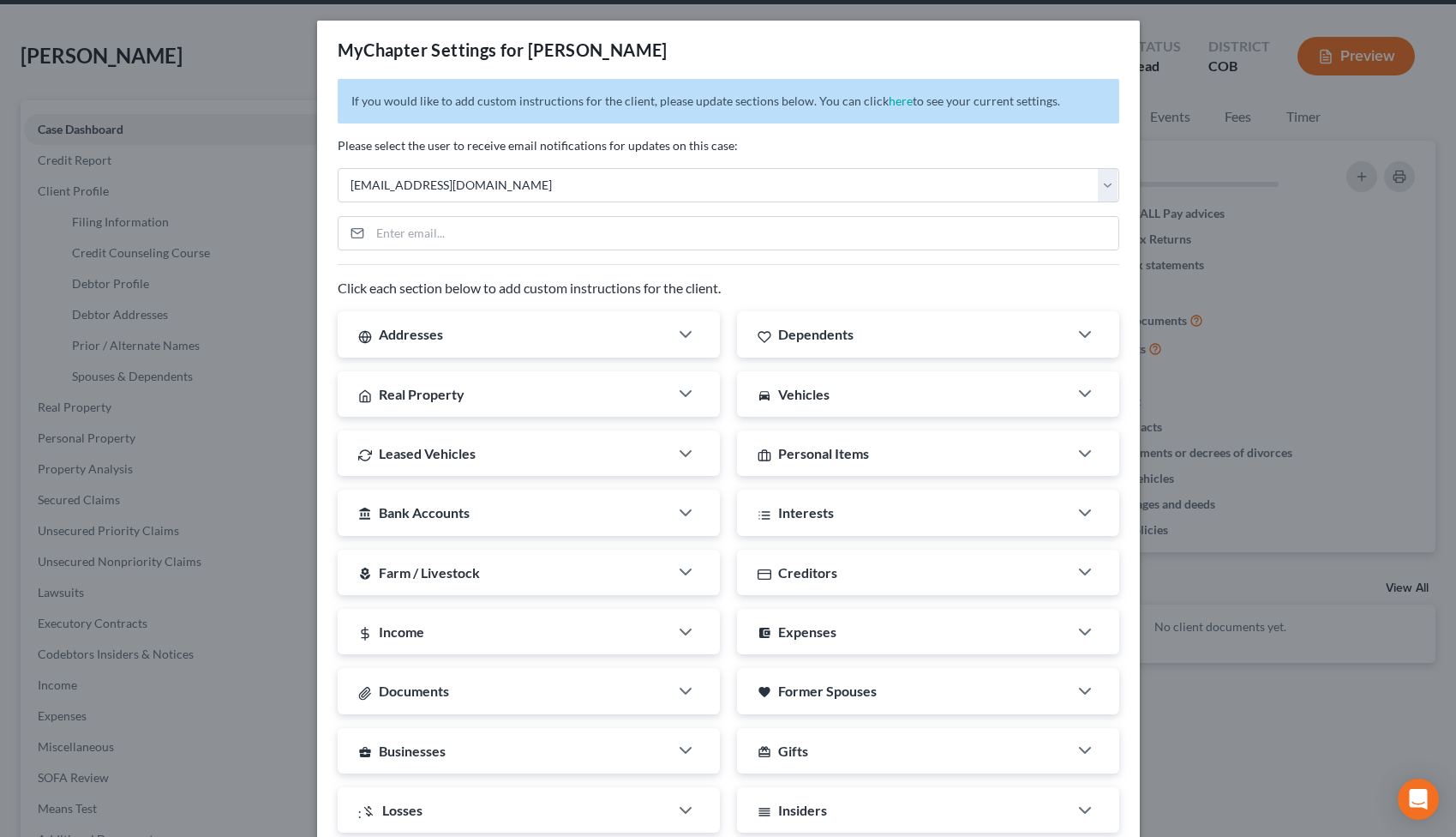
click at [273, 68] on div "MyChapter Settings for [PERSON_NAME] If you would like to add custom instructio…" at bounding box center [728, 418] width 1456 height 837
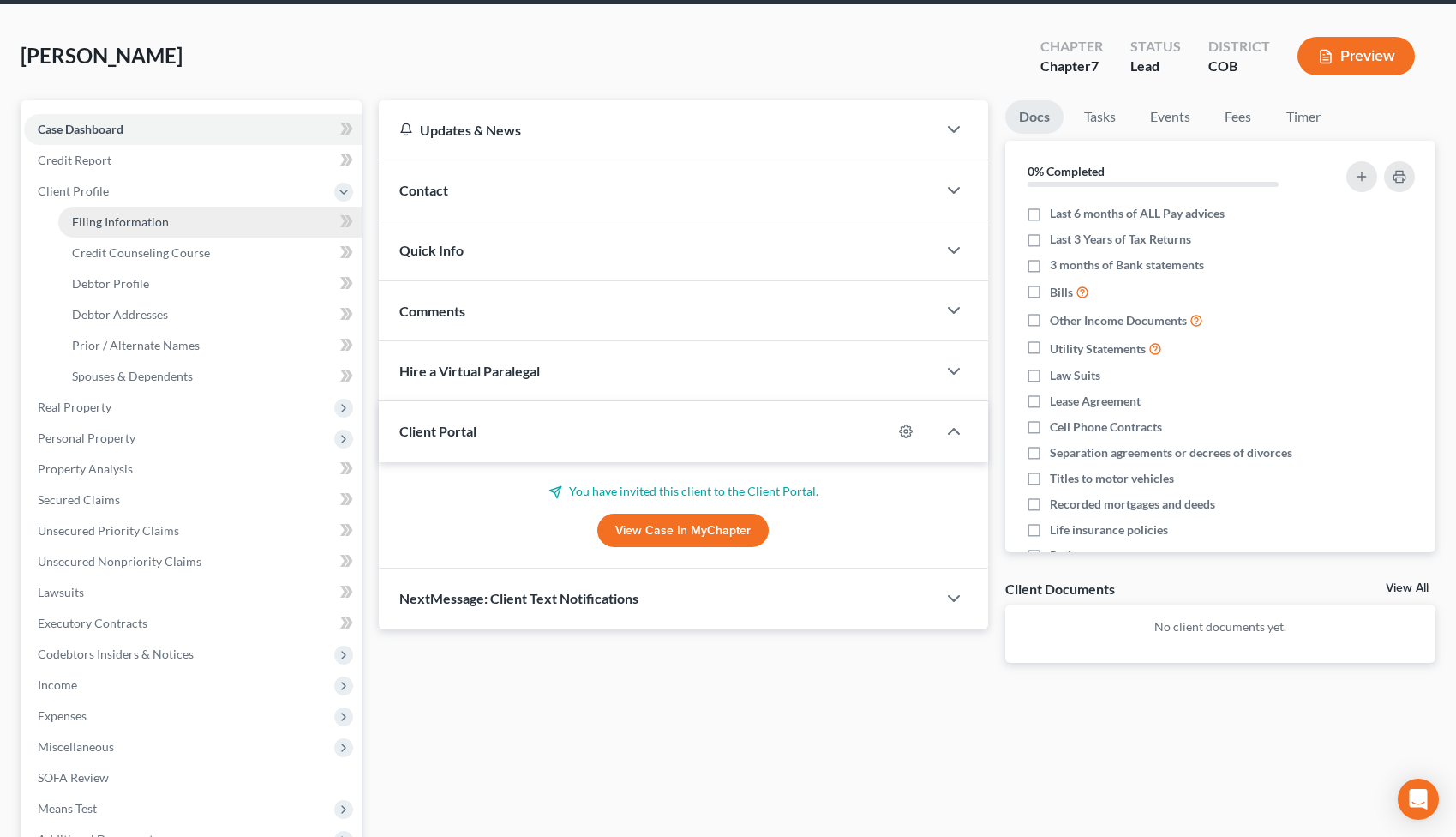
click at [143, 231] on link "Filing Information" at bounding box center [210, 222] width 303 height 31
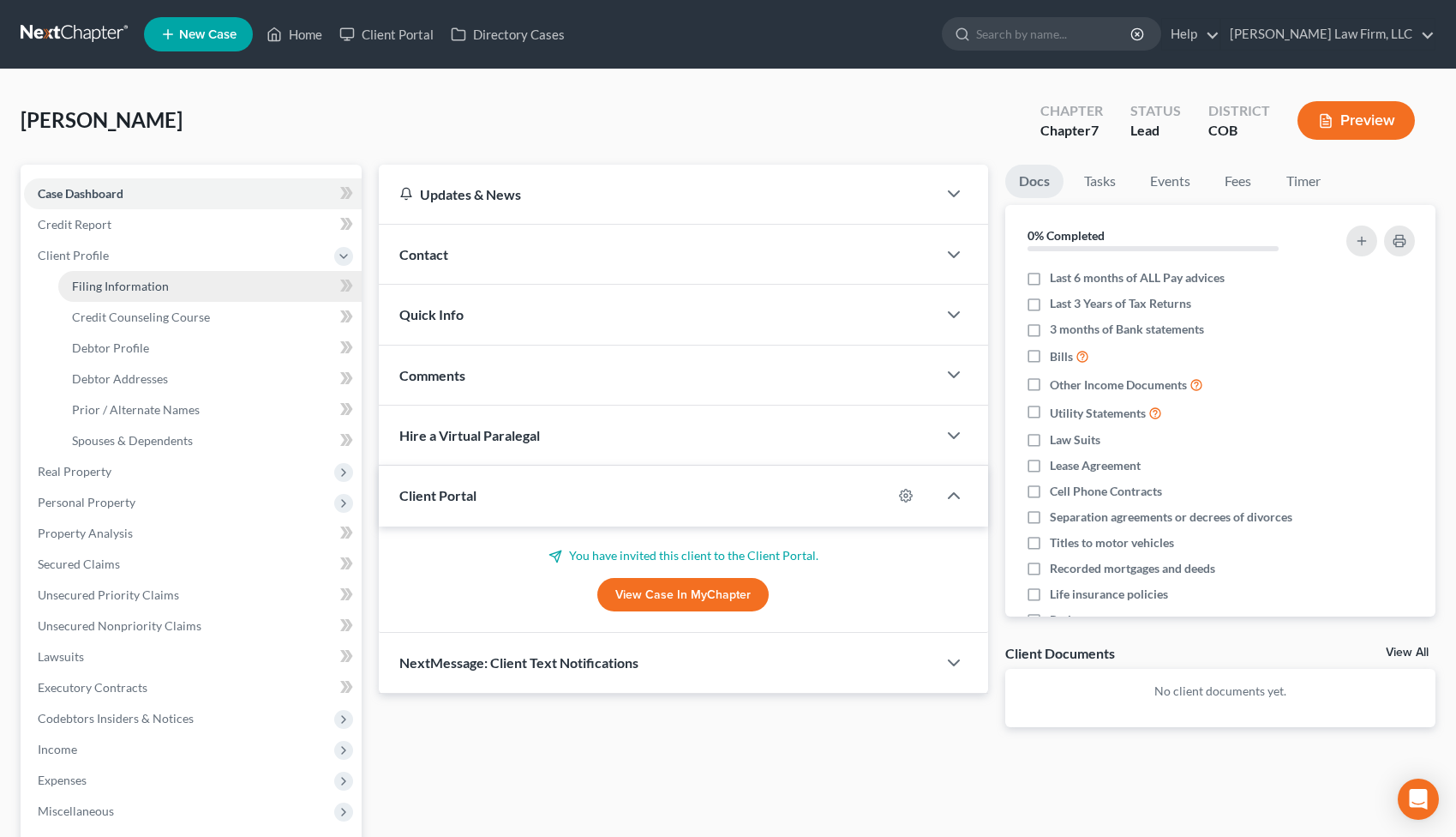
select select "1"
select select "0"
select select "11"
select select "5"
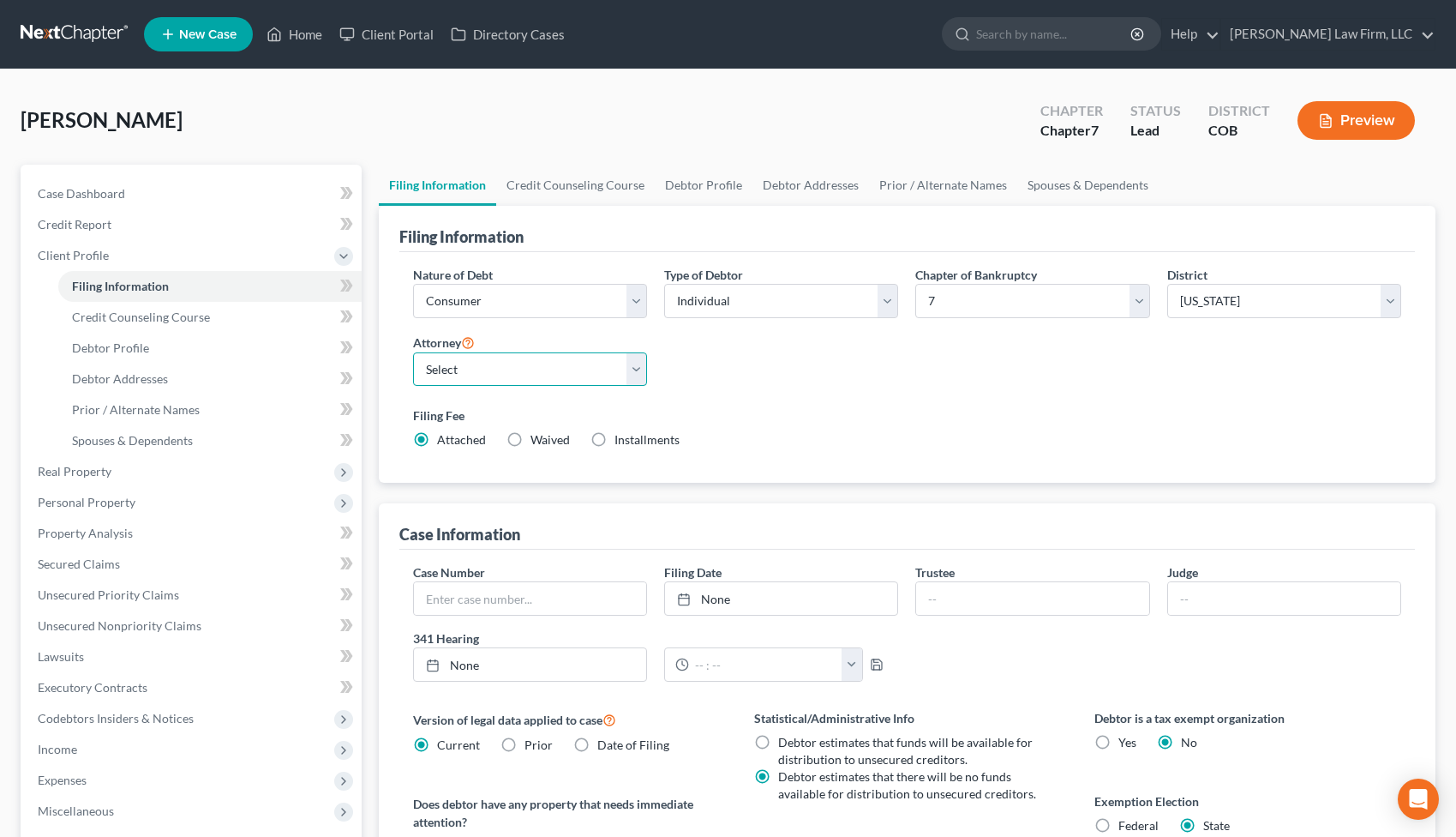
select select "2"
click at [305, 36] on link "Home" at bounding box center [295, 34] width 73 height 31
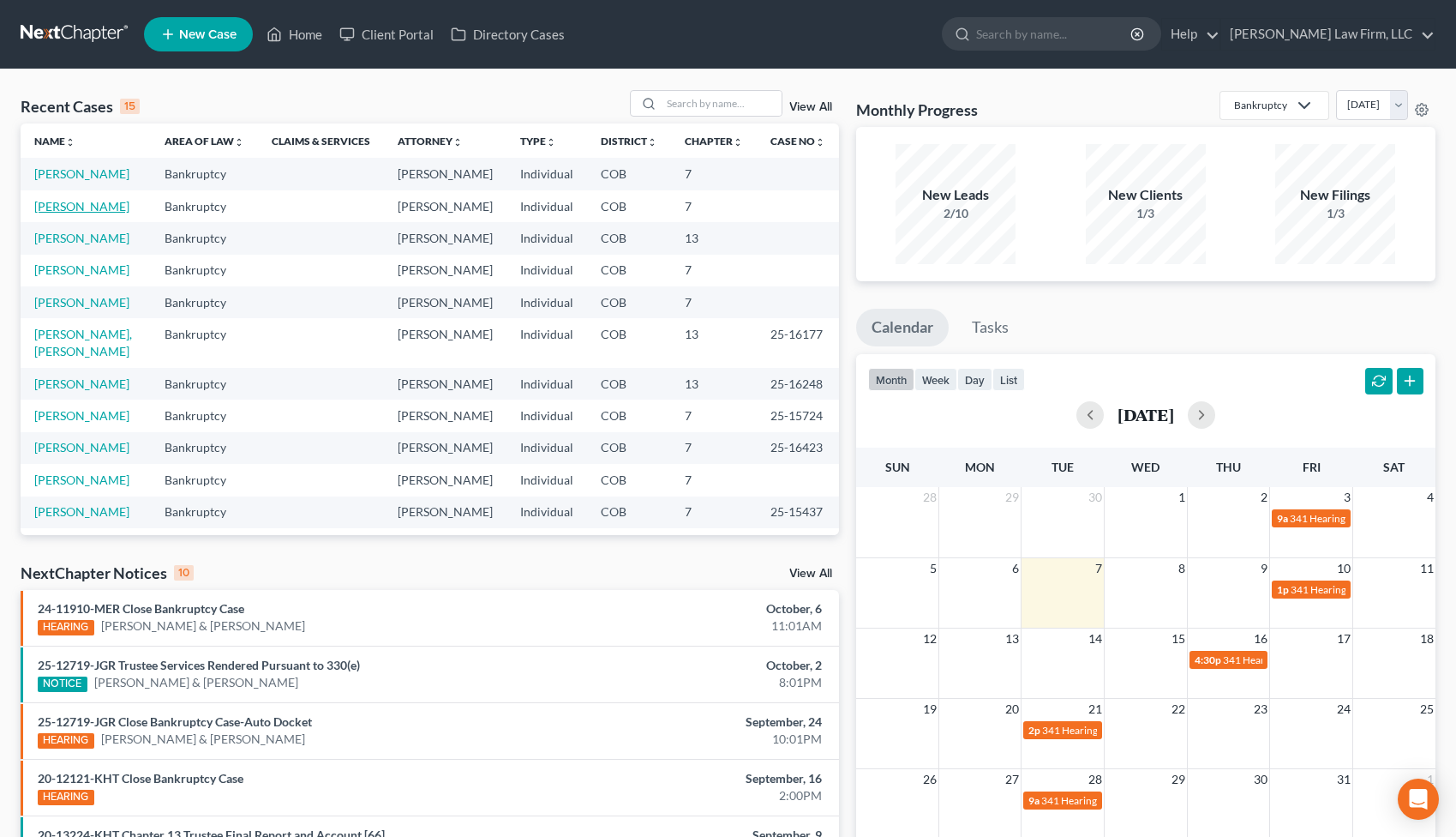
click at [74, 207] on link "[PERSON_NAME]" at bounding box center [82, 206] width 96 height 14
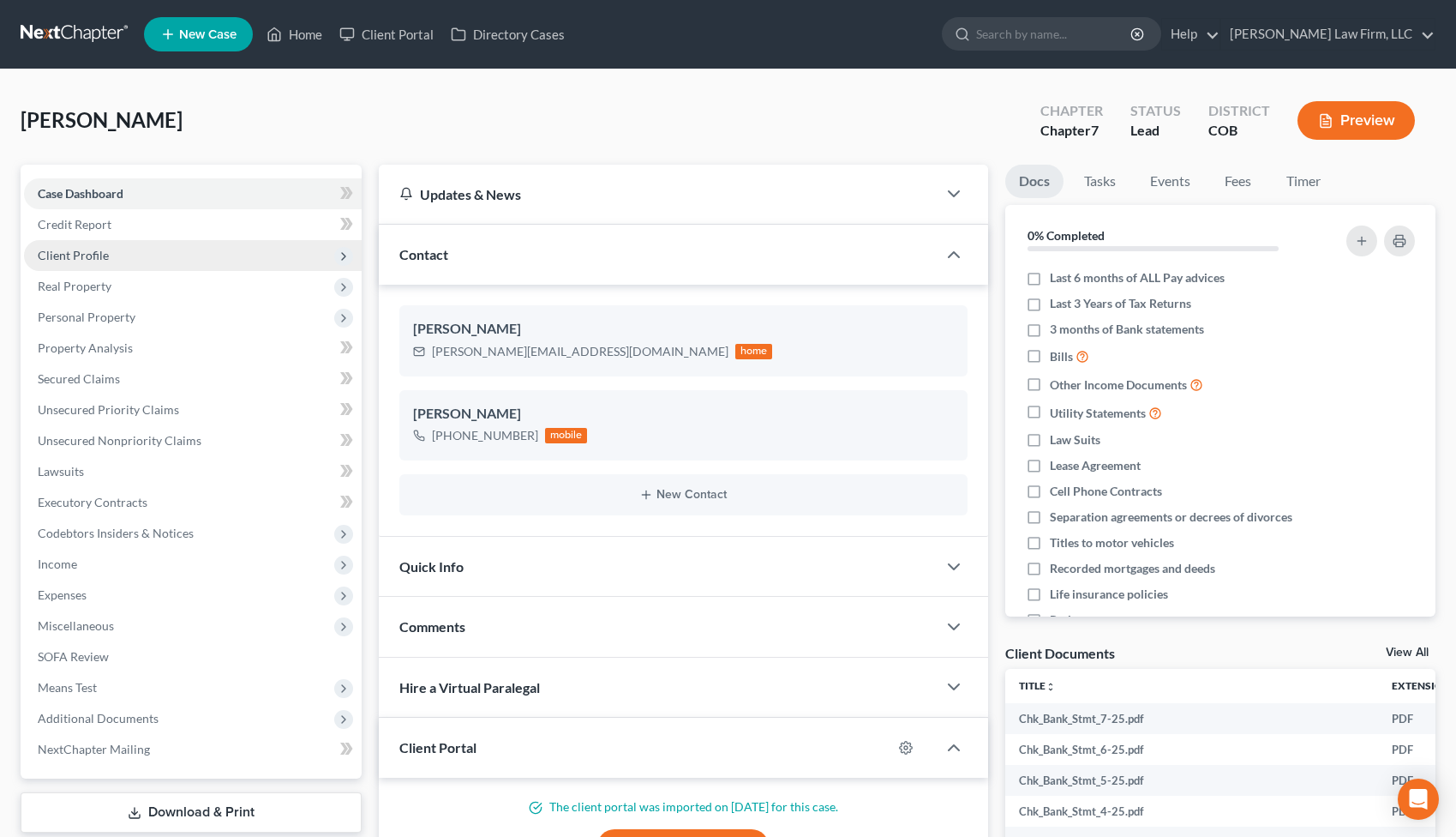
click at [116, 252] on span "Client Profile" at bounding box center [193, 255] width 338 height 31
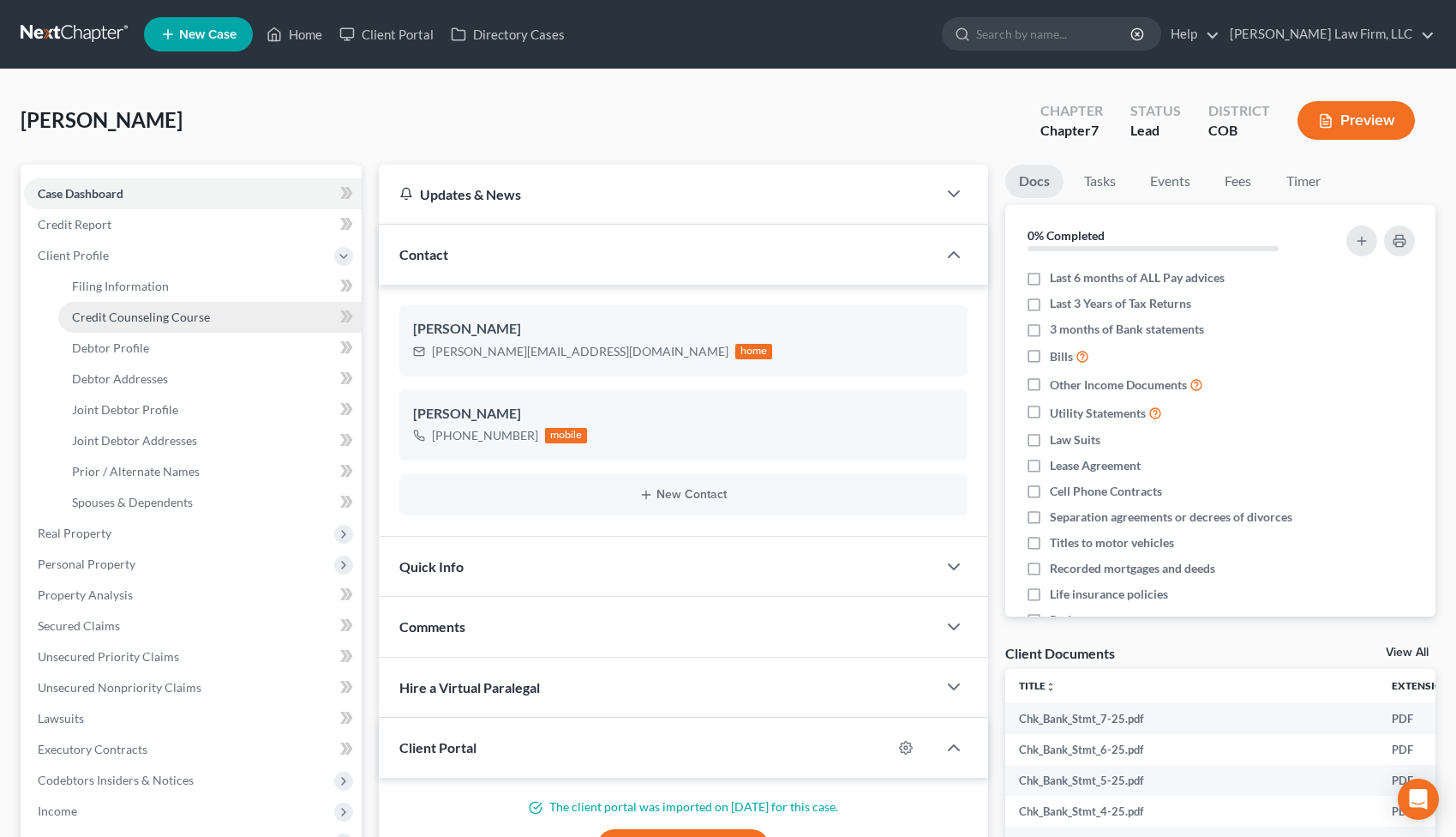
click at [120, 302] on link "Credit Counseling Course" at bounding box center [210, 317] width 303 height 31
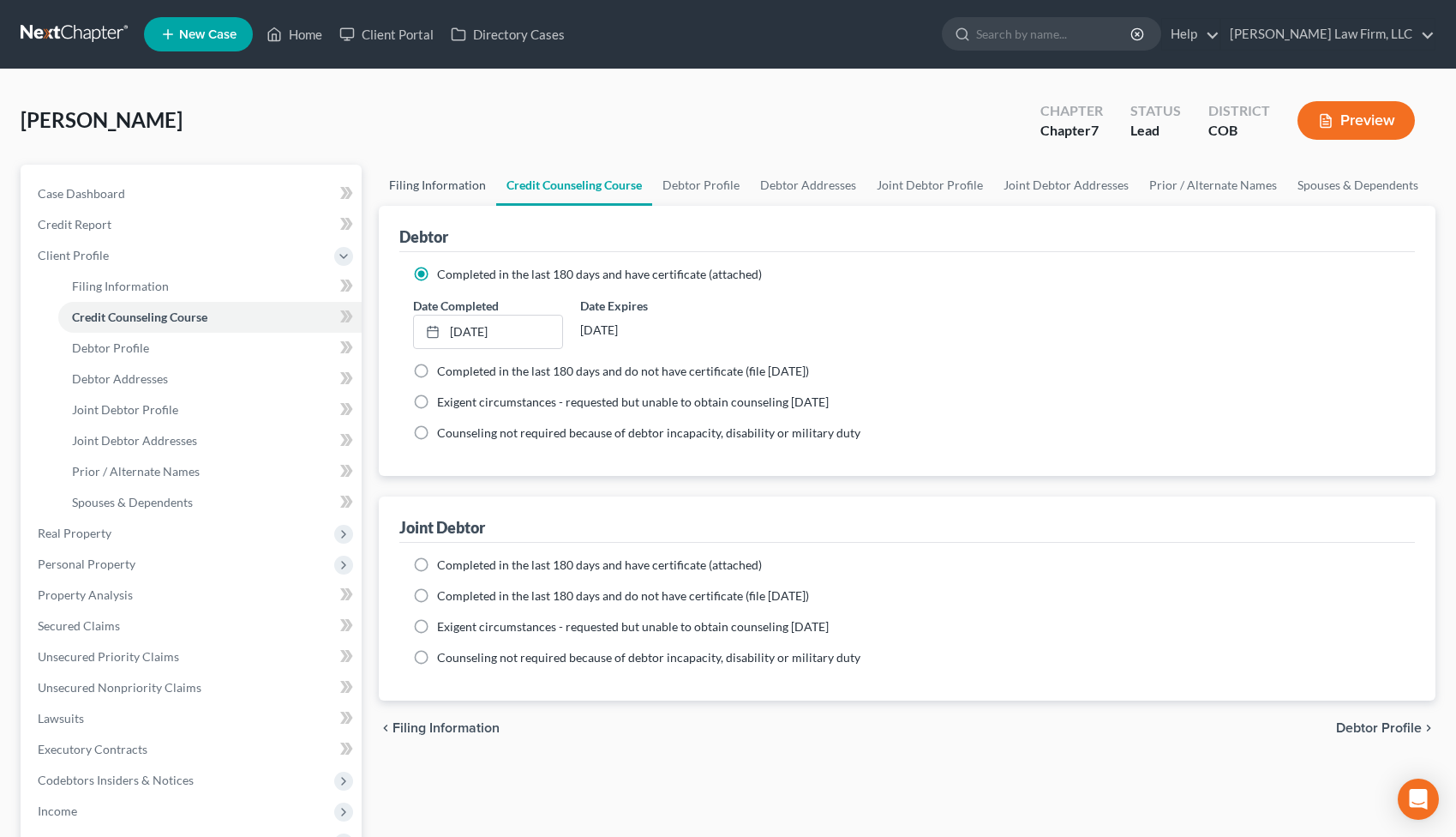
click at [420, 185] on link "Filing Information" at bounding box center [437, 185] width 118 height 42
select select "1"
select select "0"
select select "11"
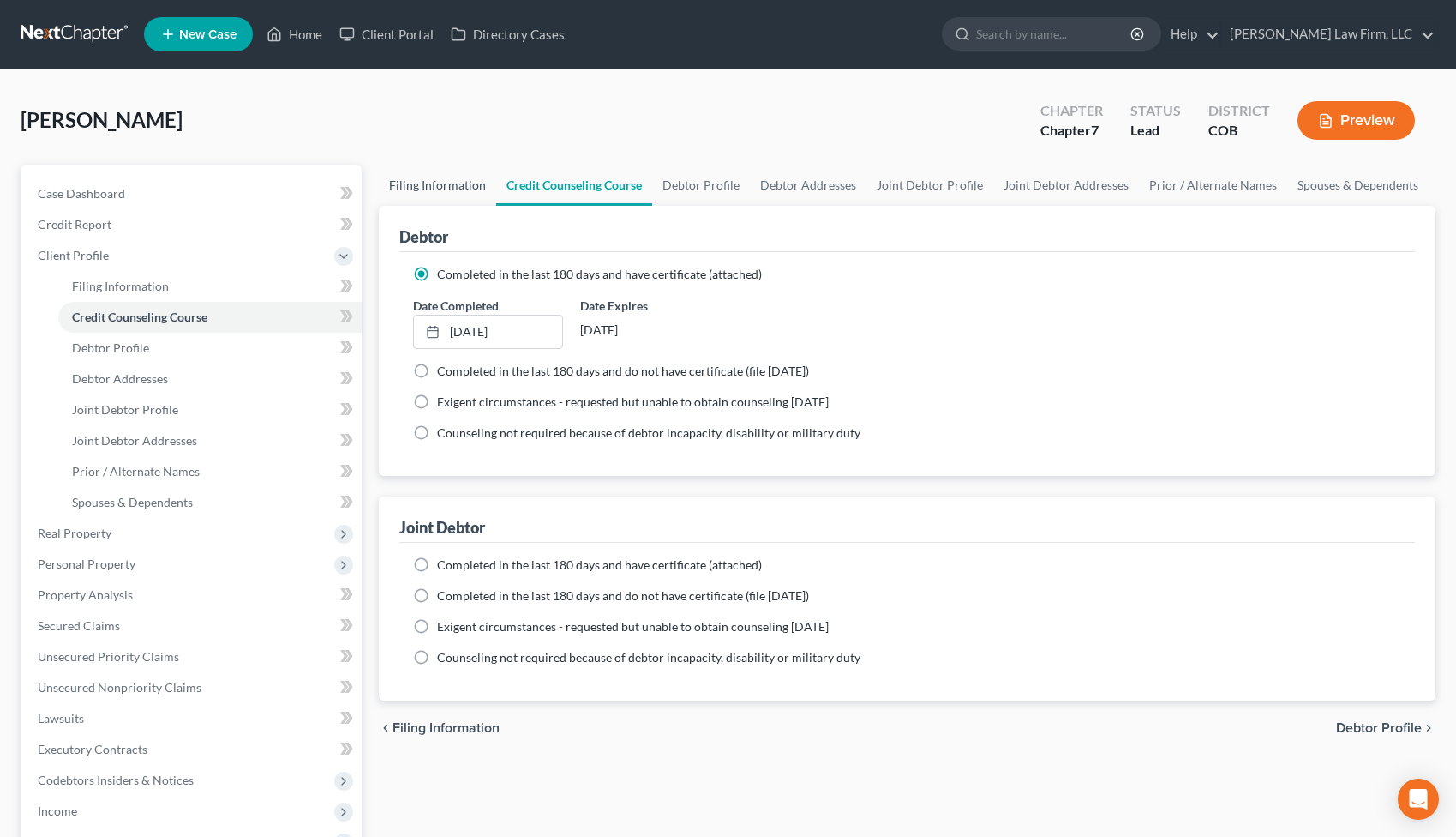
select select "2"
select select "5"
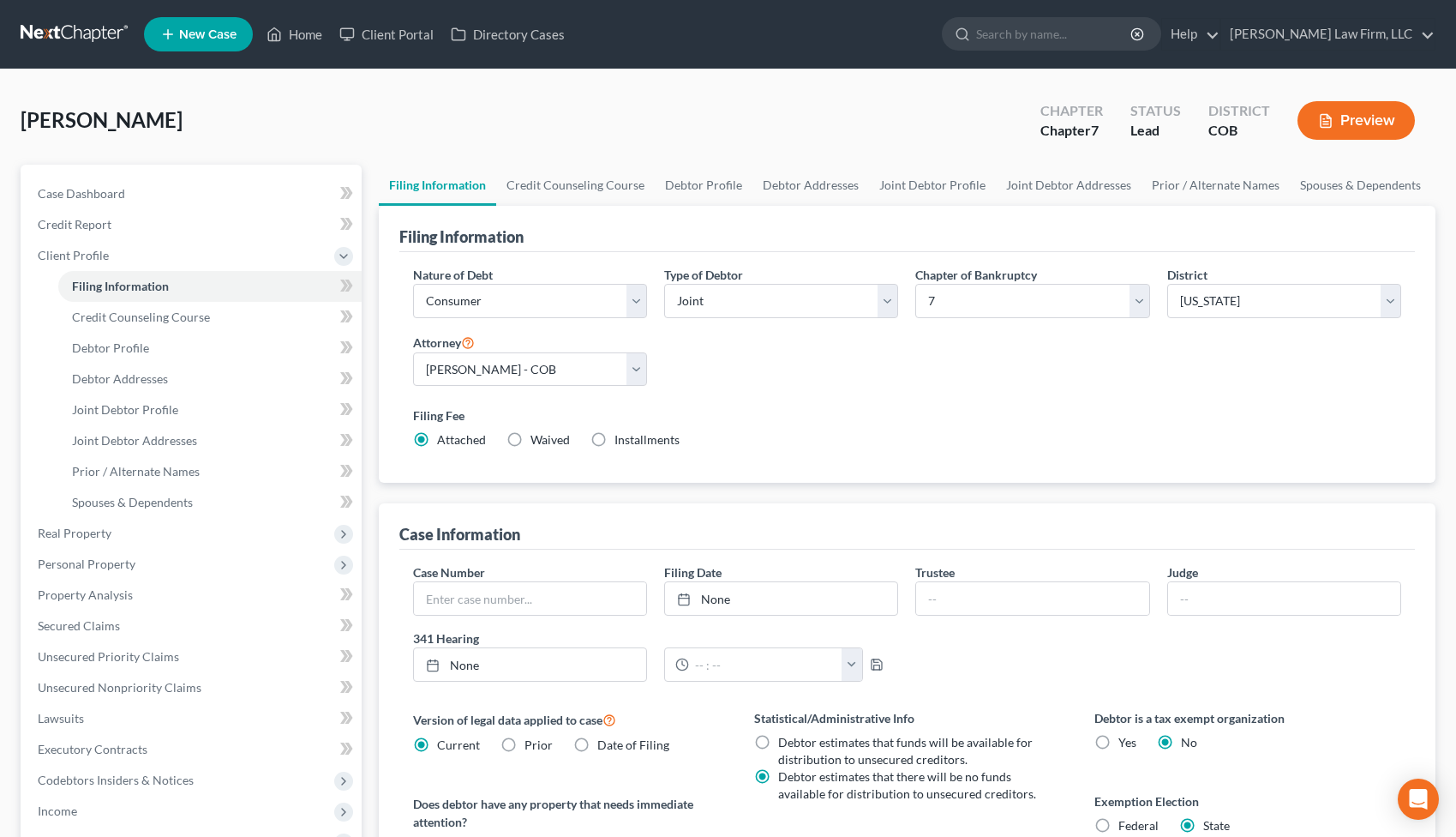
click at [1353, 127] on button "Preview" at bounding box center [1356, 120] width 118 height 39
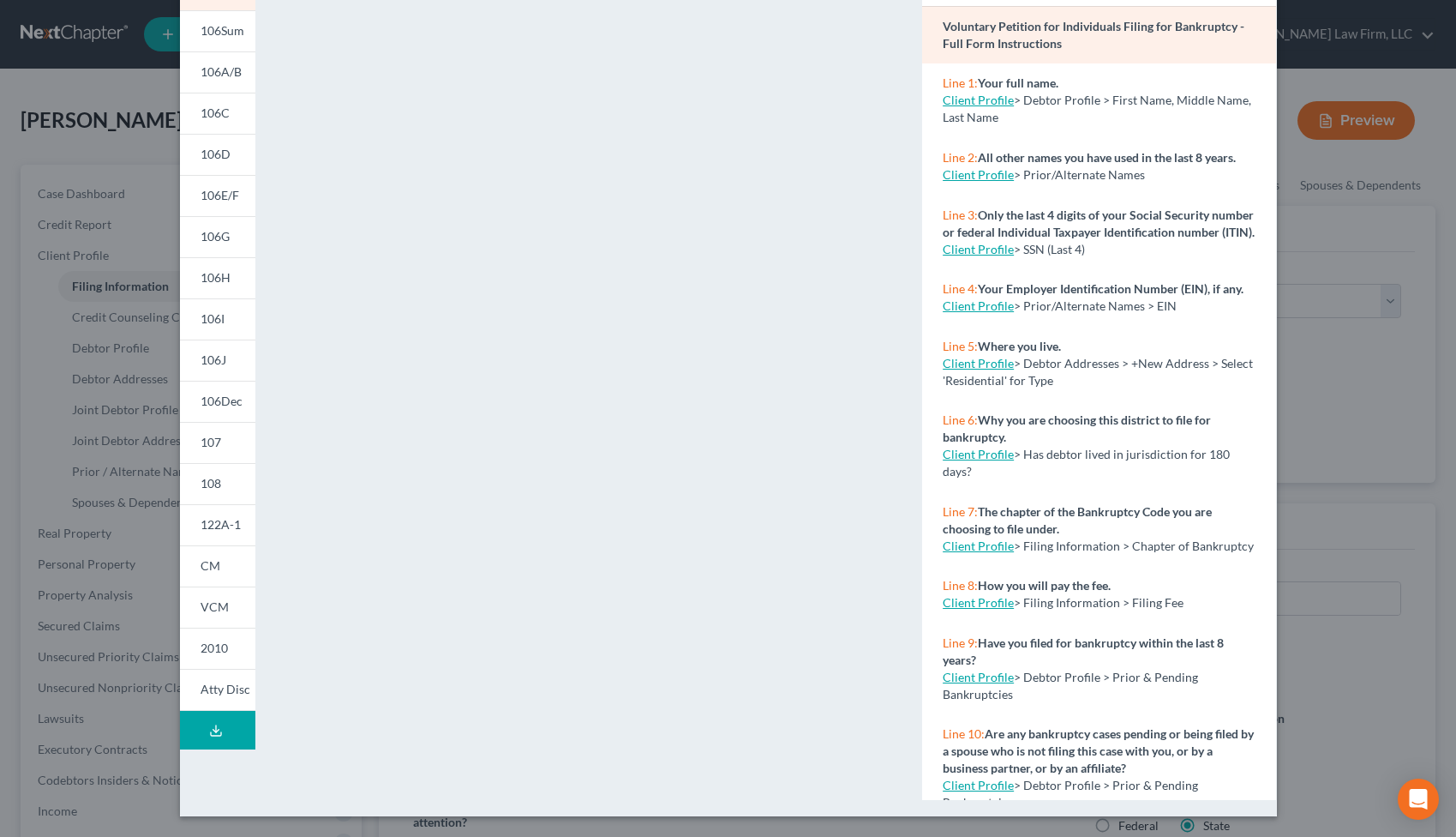
scroll to position [130, 0]
click at [215, 360] on span "106J" at bounding box center [213, 359] width 26 height 14
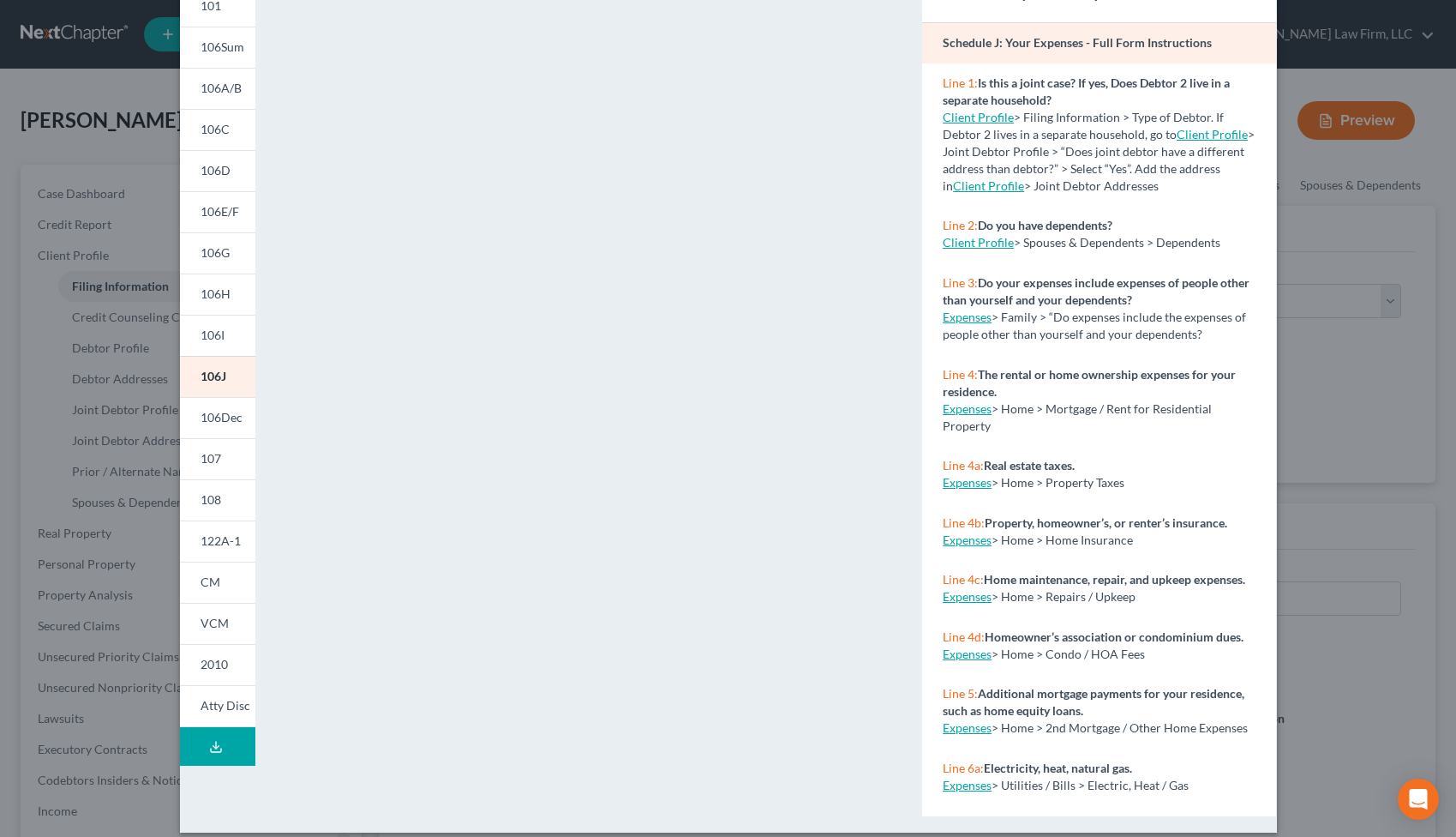
scroll to position [0, 0]
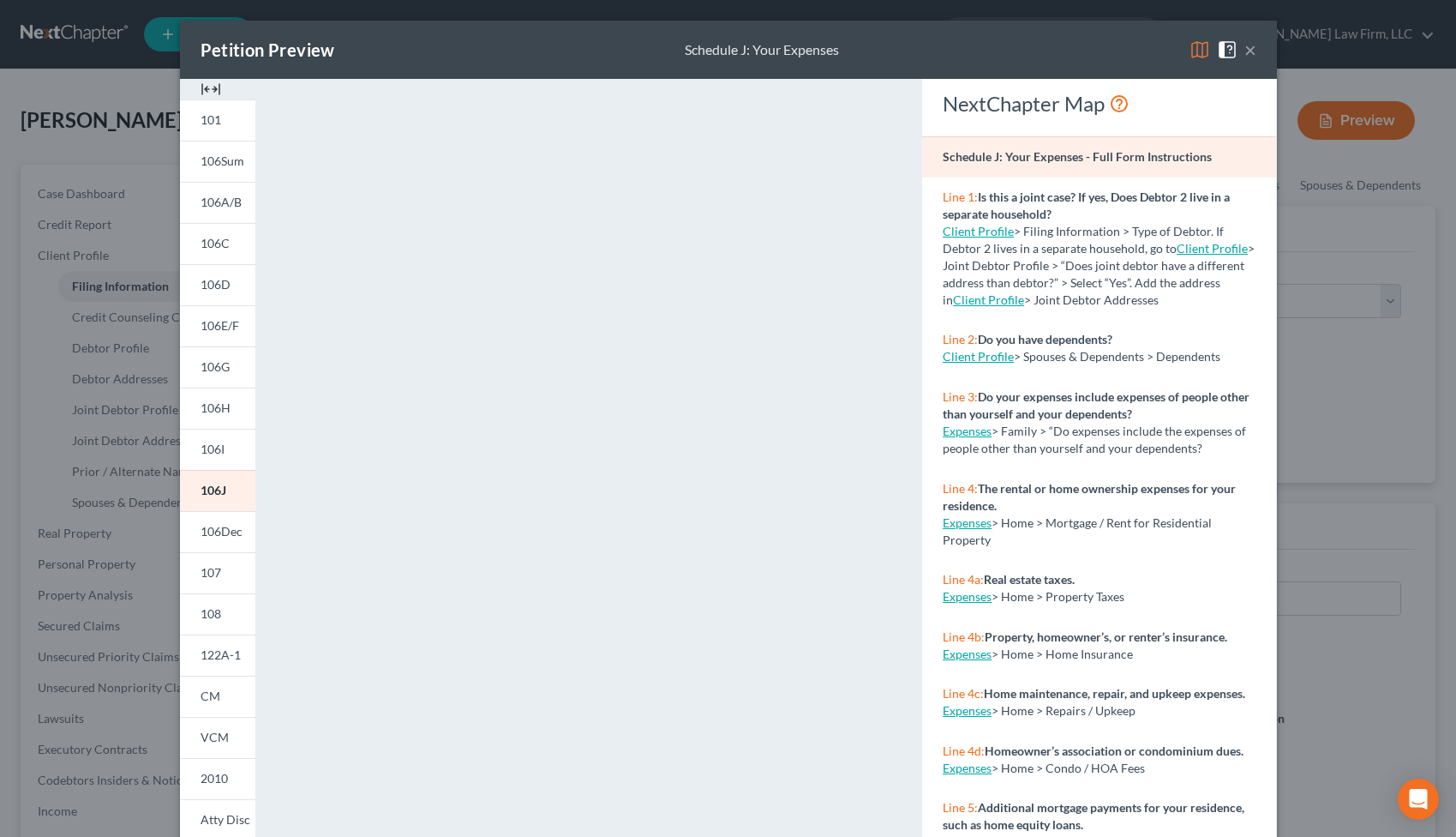
click at [1253, 49] on button "×" at bounding box center [1251, 50] width 12 height 20
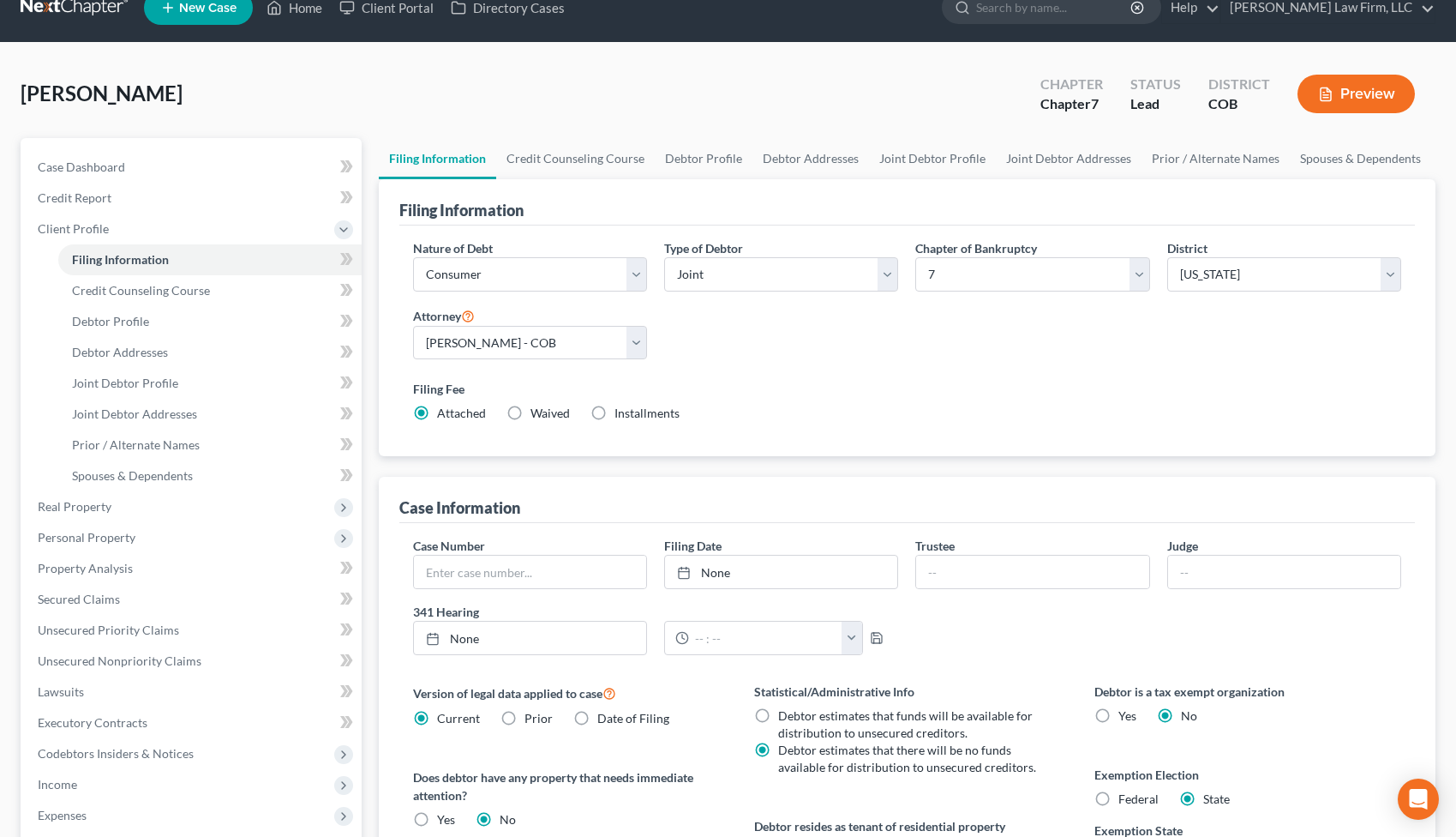
scroll to position [16, 0]
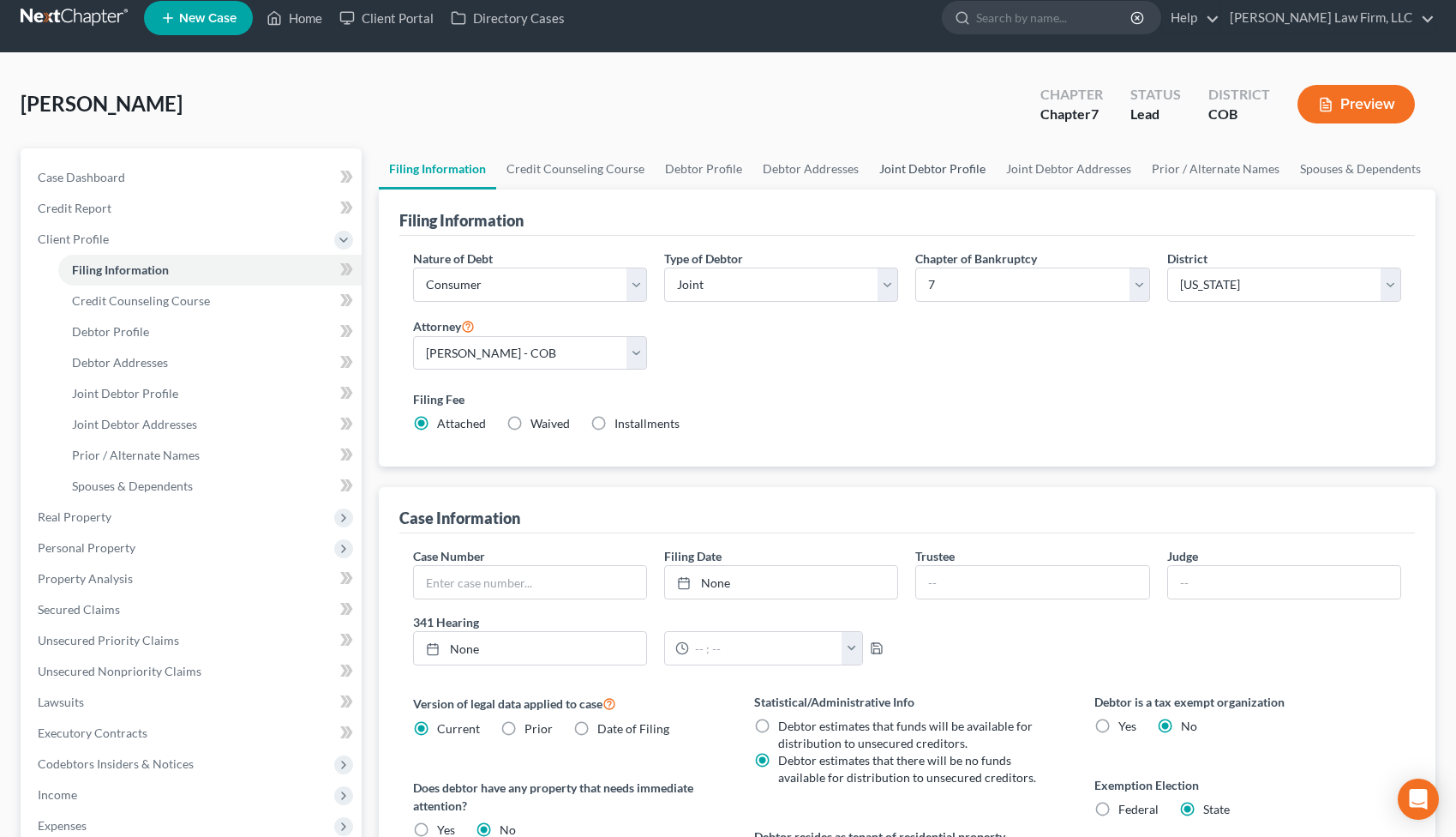
click at [925, 159] on link "Joint Debtor Profile" at bounding box center [932, 169] width 126 height 42
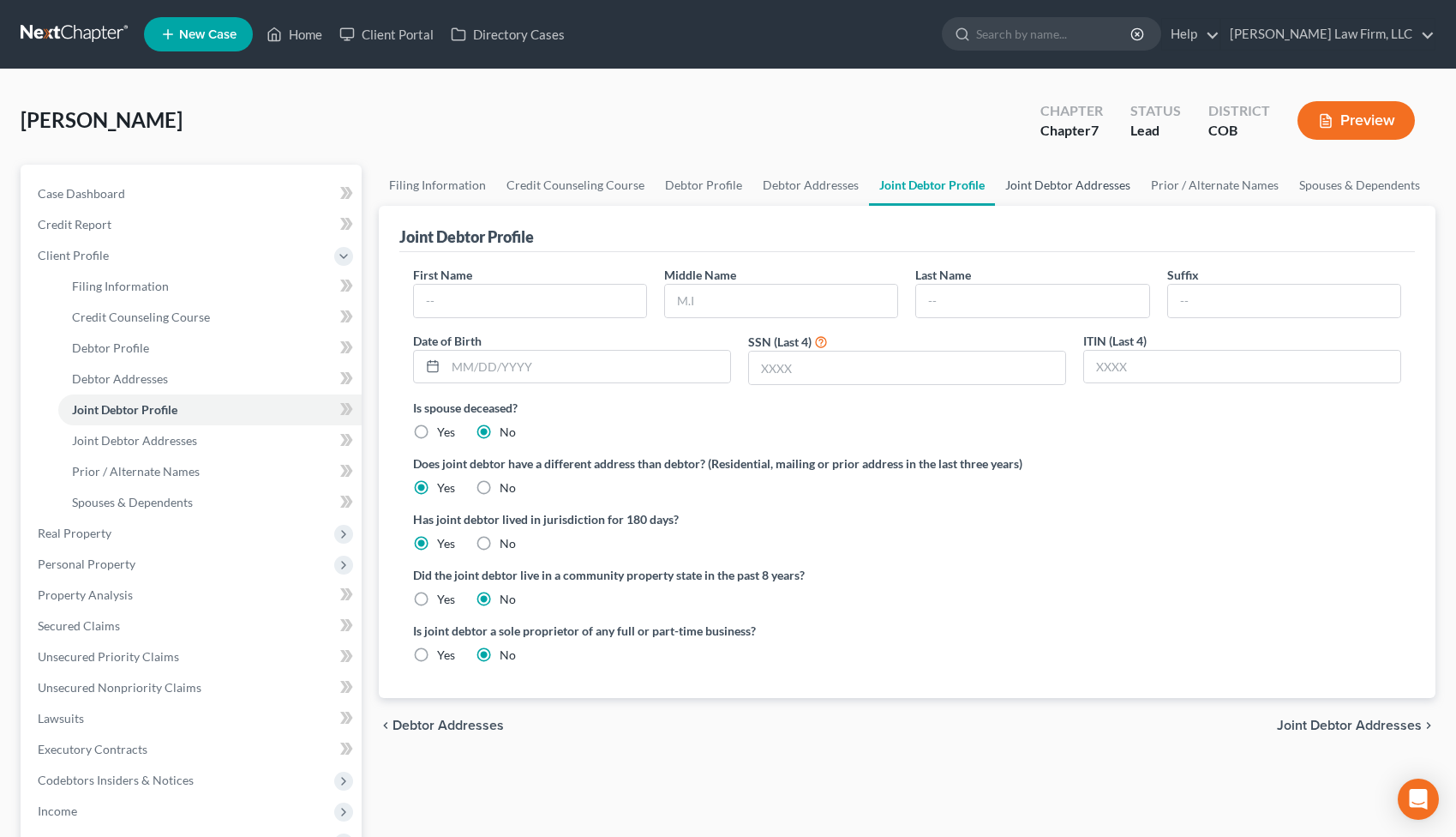
click at [1064, 178] on link "Joint Debtor Addresses" at bounding box center [1068, 185] width 146 height 42
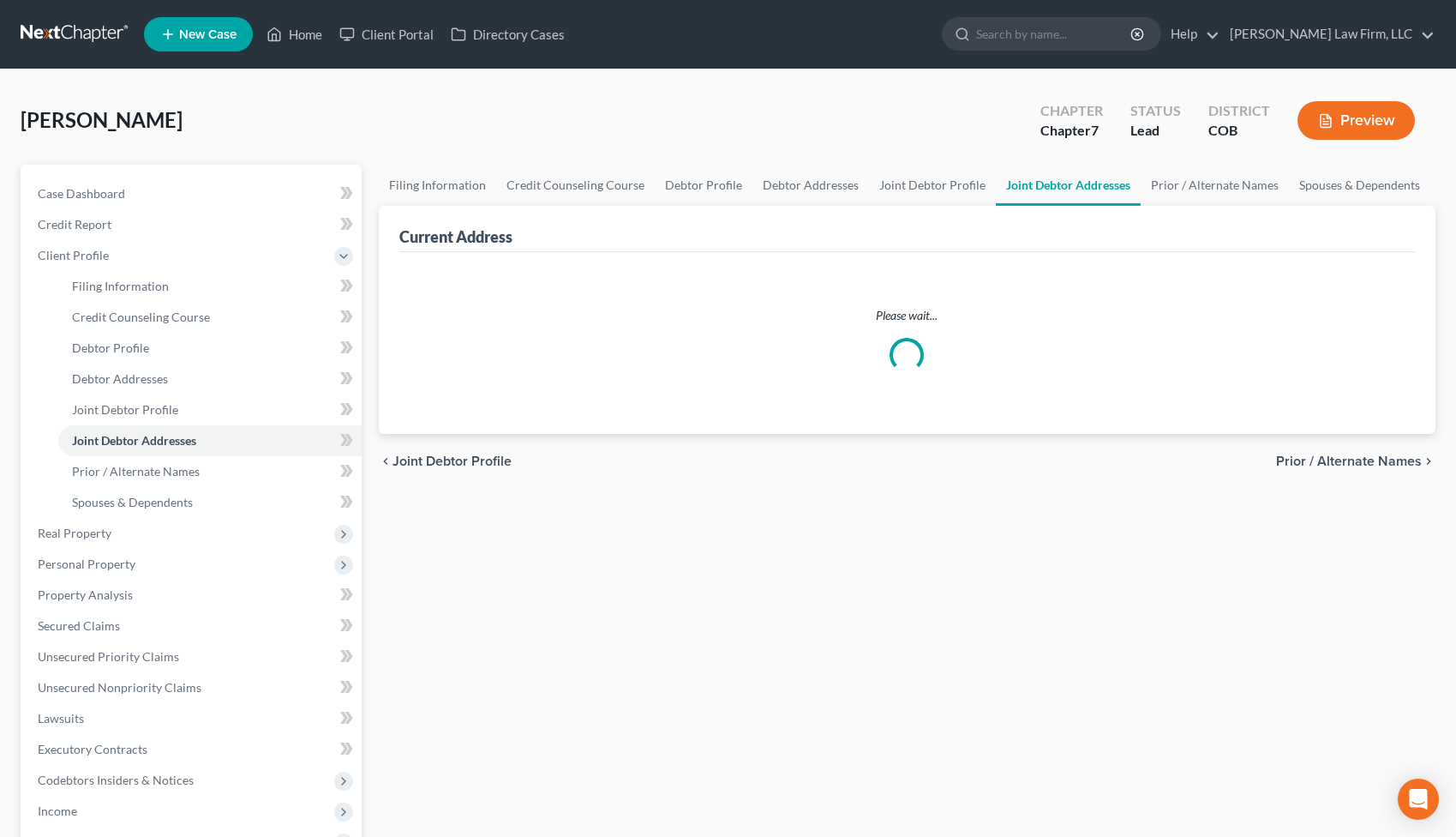
select select "0"
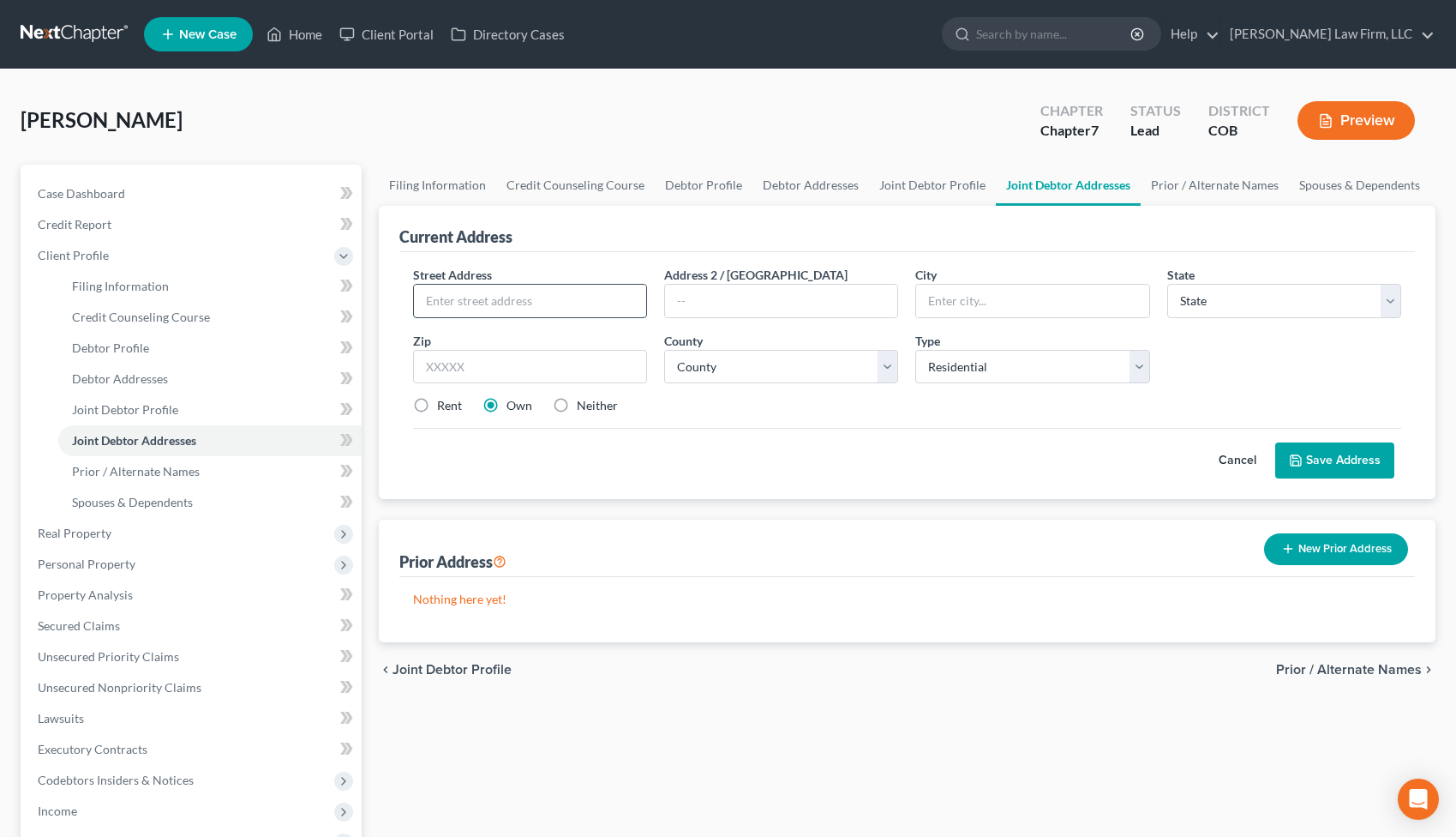
click at [517, 302] on input "text" at bounding box center [530, 301] width 233 height 33
click at [548, 294] on input "123 Fake Address ST" at bounding box center [530, 301] width 233 height 33
type input "123 Fake Address St"
type input "Nowhere"
select select "5"
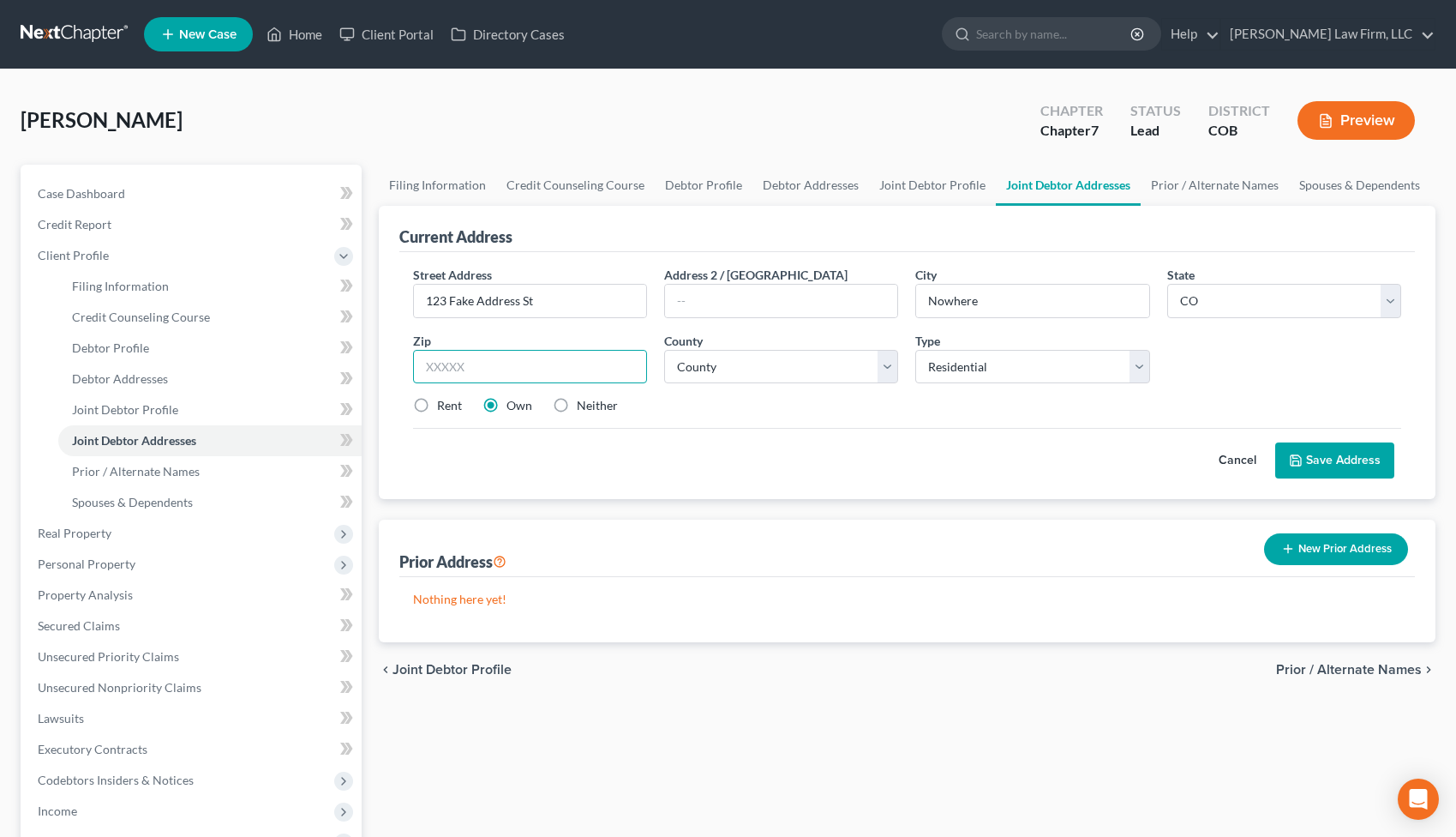
click at [502, 372] on input "text" at bounding box center [530, 366] width 234 height 35
type input "80122"
type input "Littleton"
select select "0"
click at [437, 404] on label "Rent" at bounding box center [449, 405] width 25 height 17
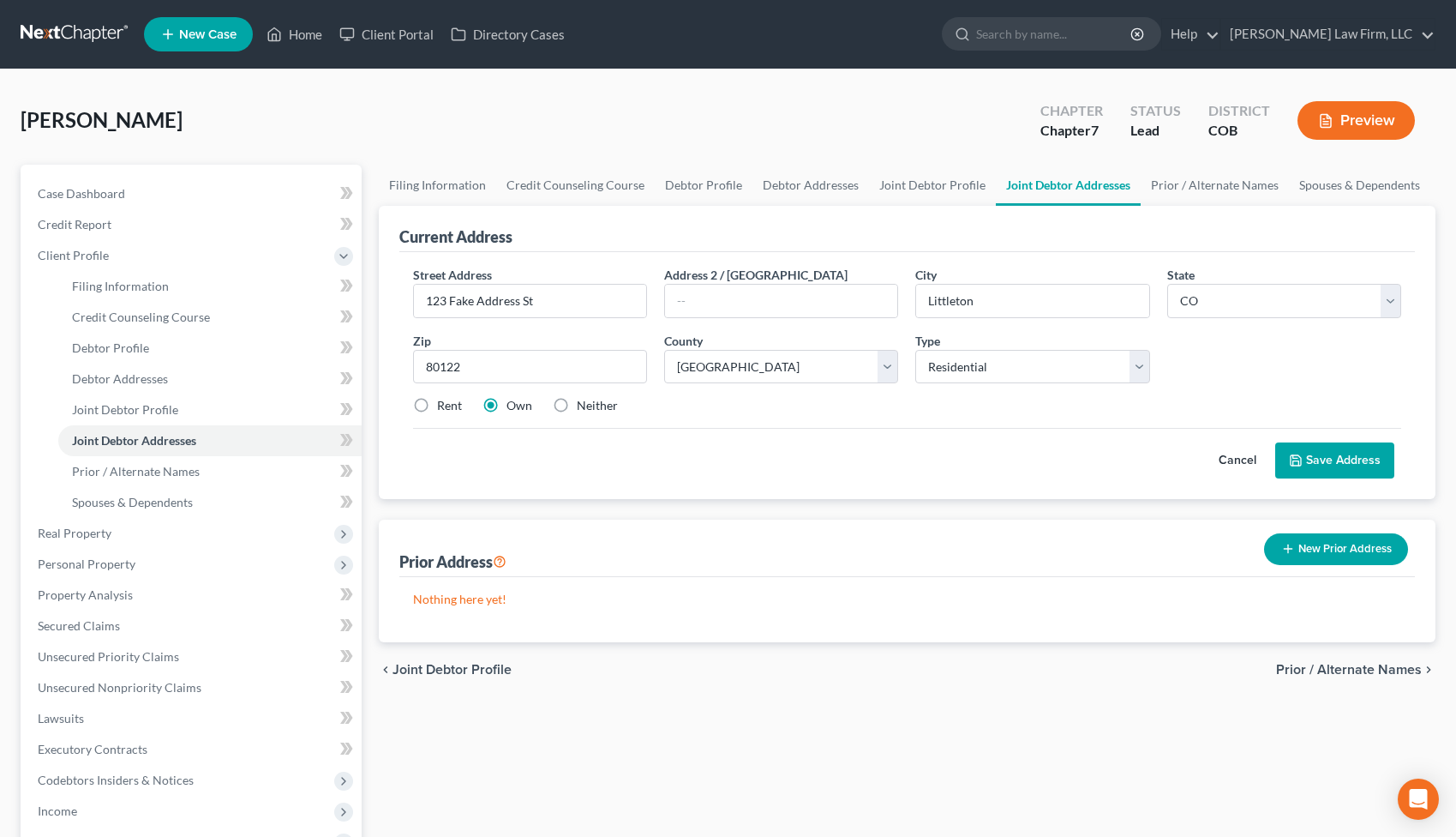
click at [444, 404] on input "Rent" at bounding box center [449, 403] width 11 height 12
radio input "true"
click at [1337, 456] on button "Save Address" at bounding box center [1335, 460] width 119 height 36
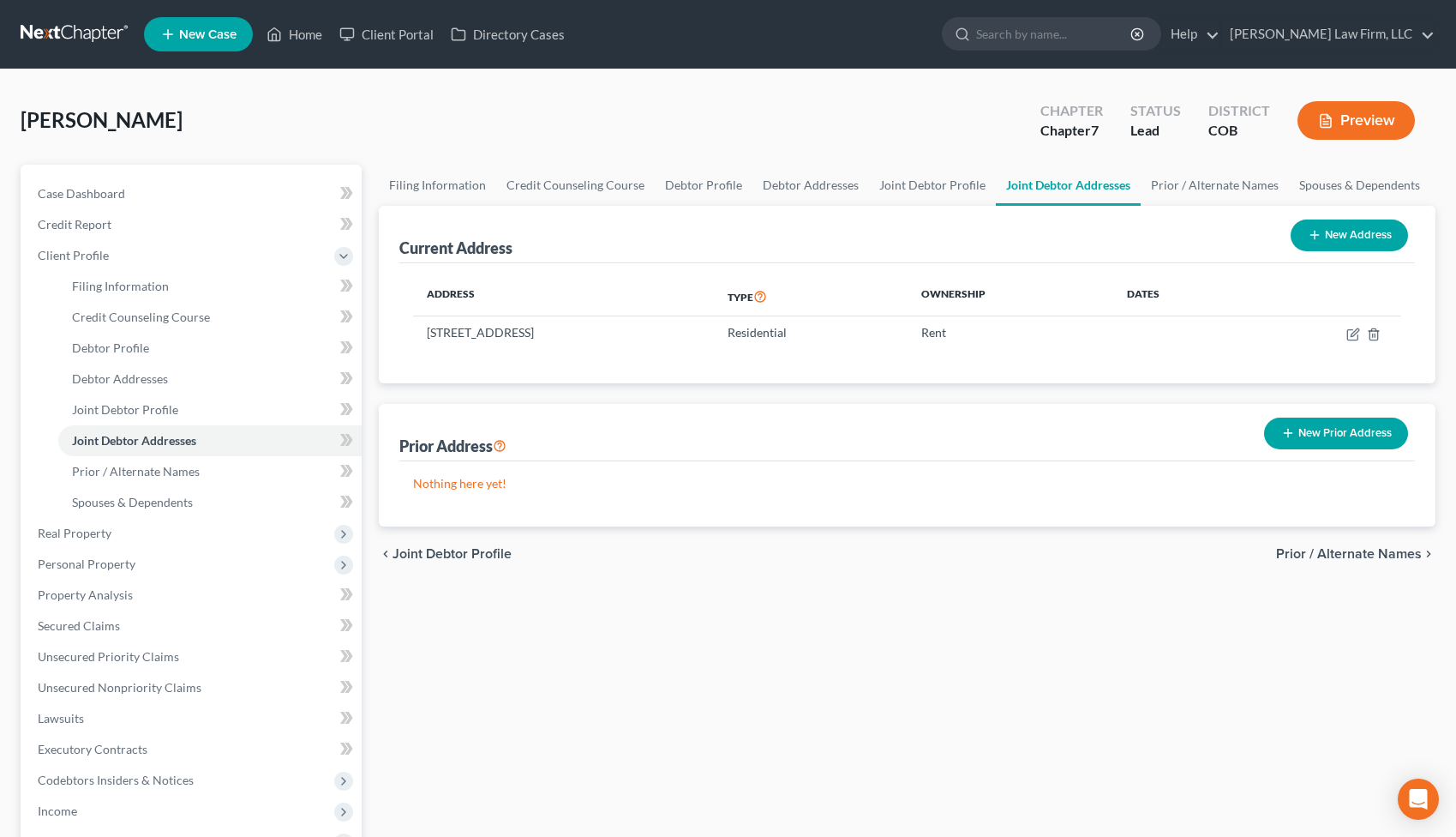
click at [1336, 119] on button "Preview" at bounding box center [1356, 120] width 118 height 39
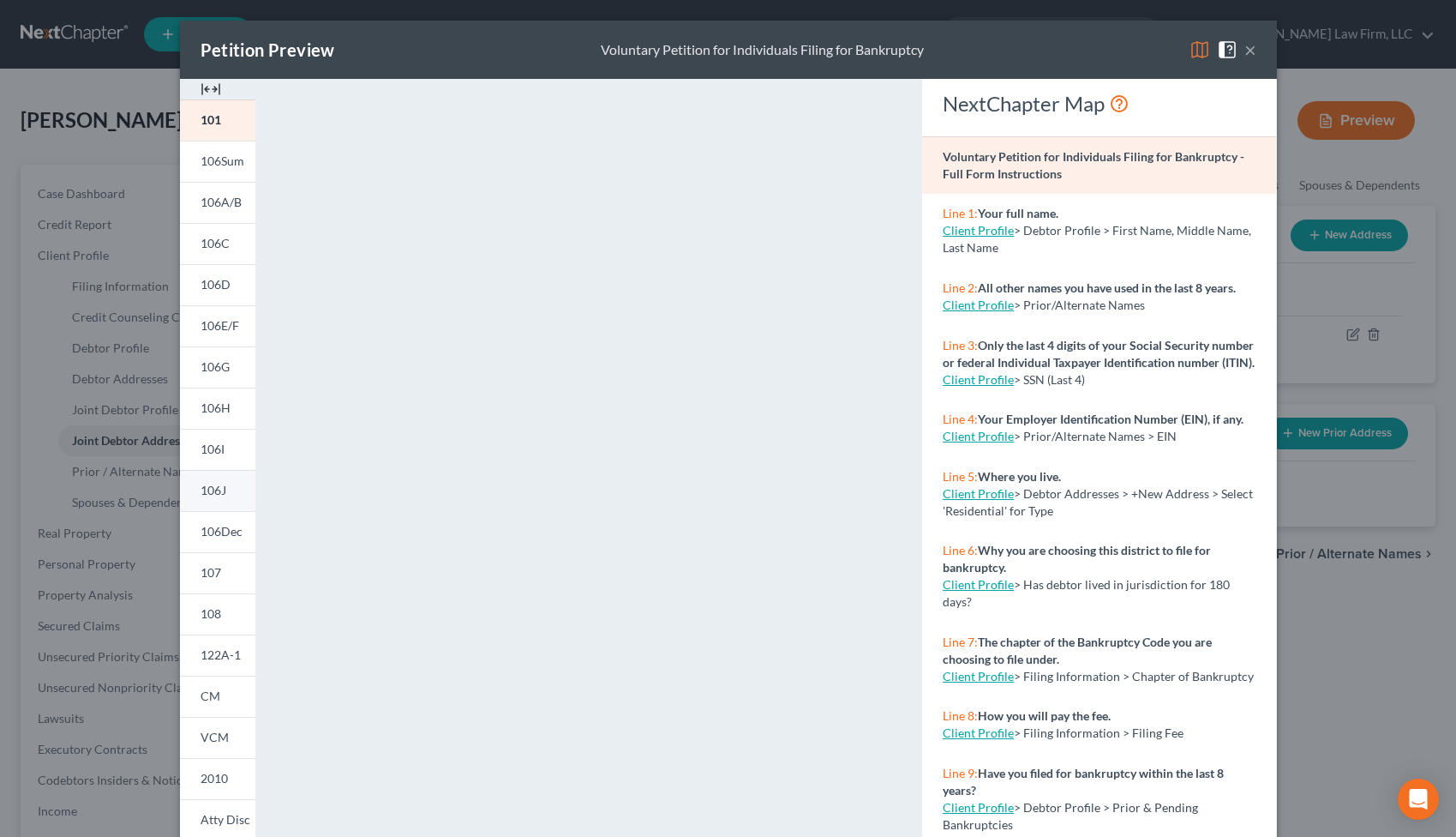
click at [224, 489] on span "106J" at bounding box center [213, 490] width 26 height 14
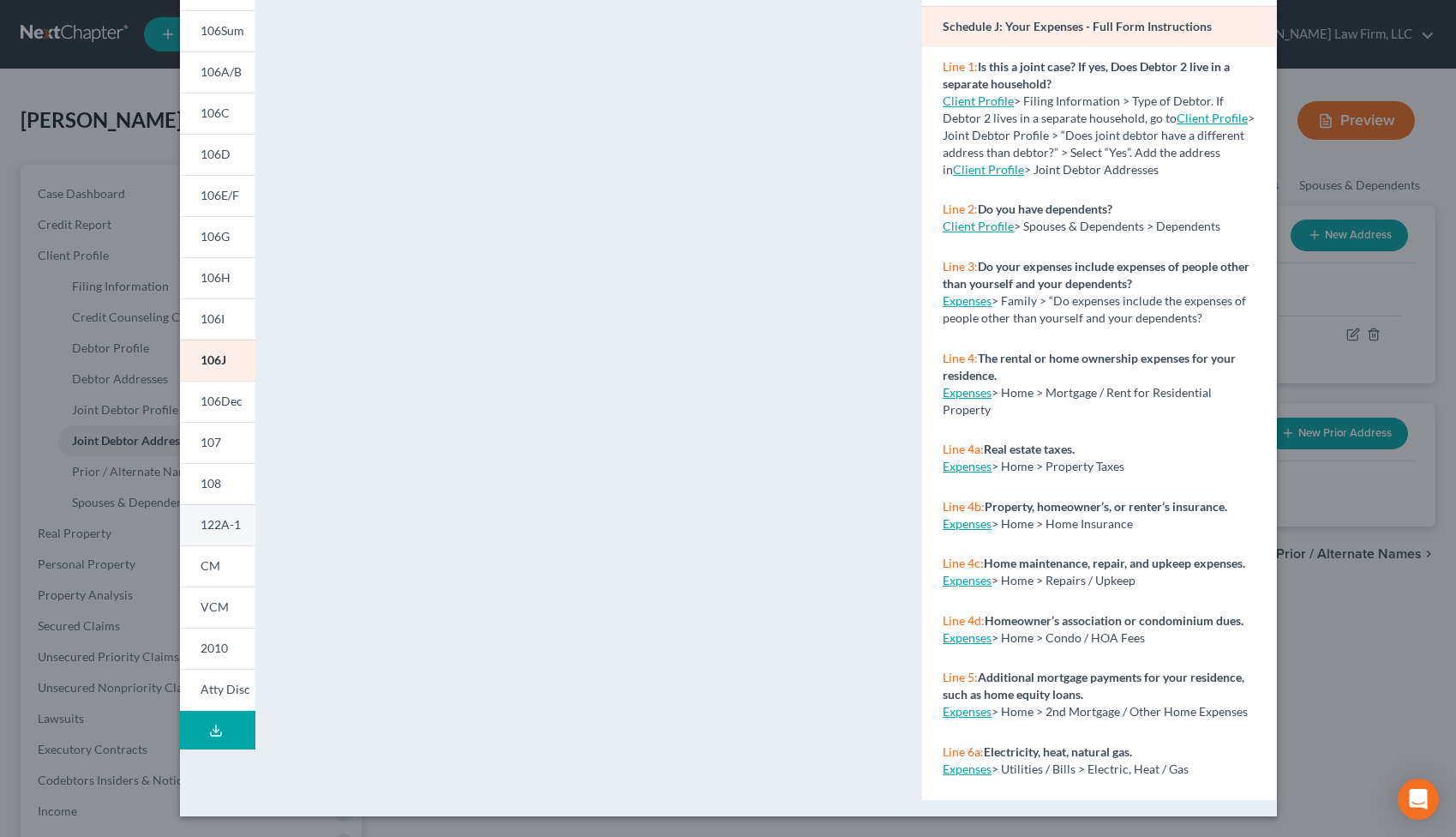
click at [221, 520] on span "122A-1" at bounding box center [221, 524] width 41 height 14
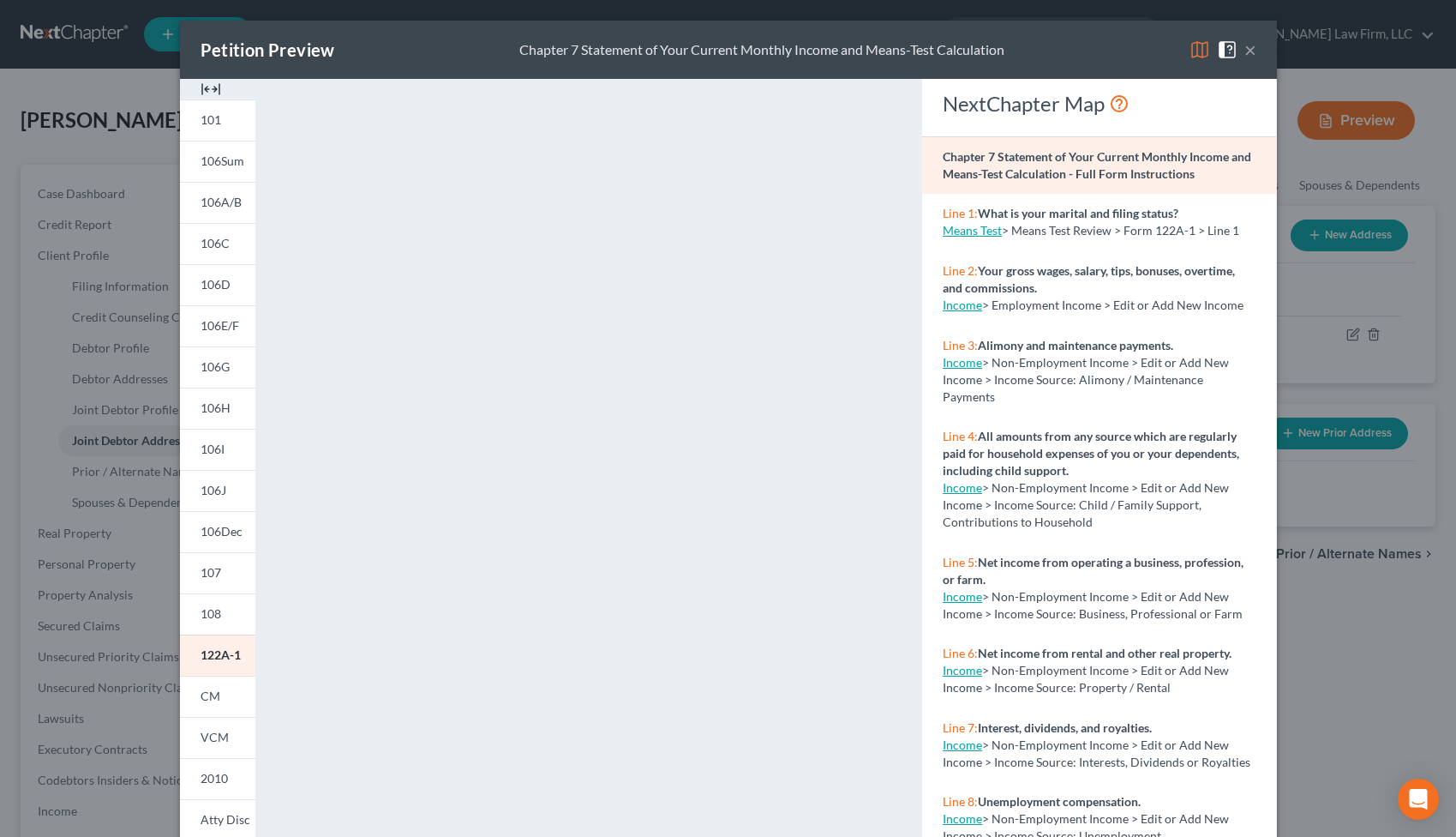
click at [1253, 50] on button "×" at bounding box center [1251, 50] width 12 height 20
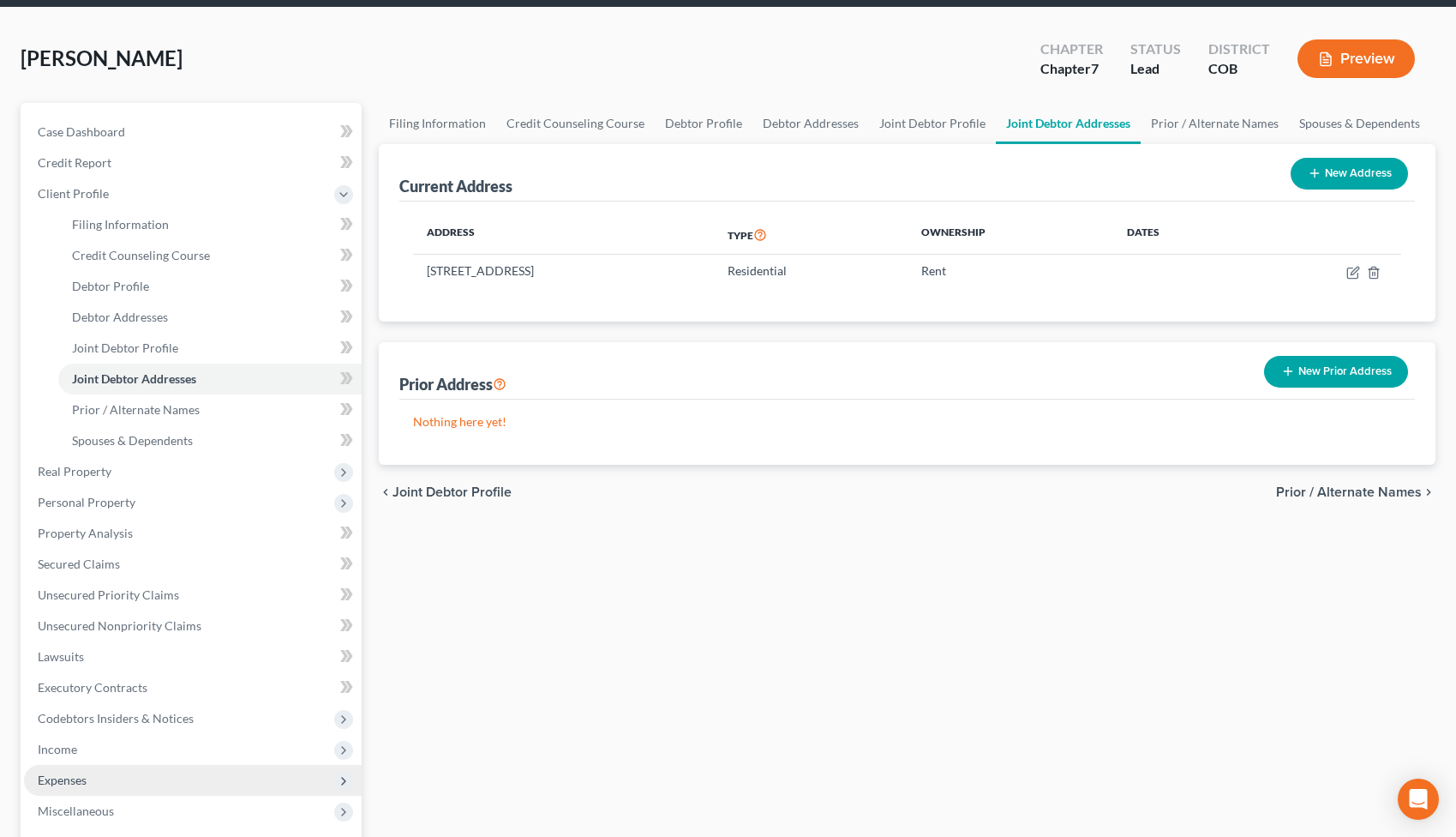
scroll to position [55, 0]
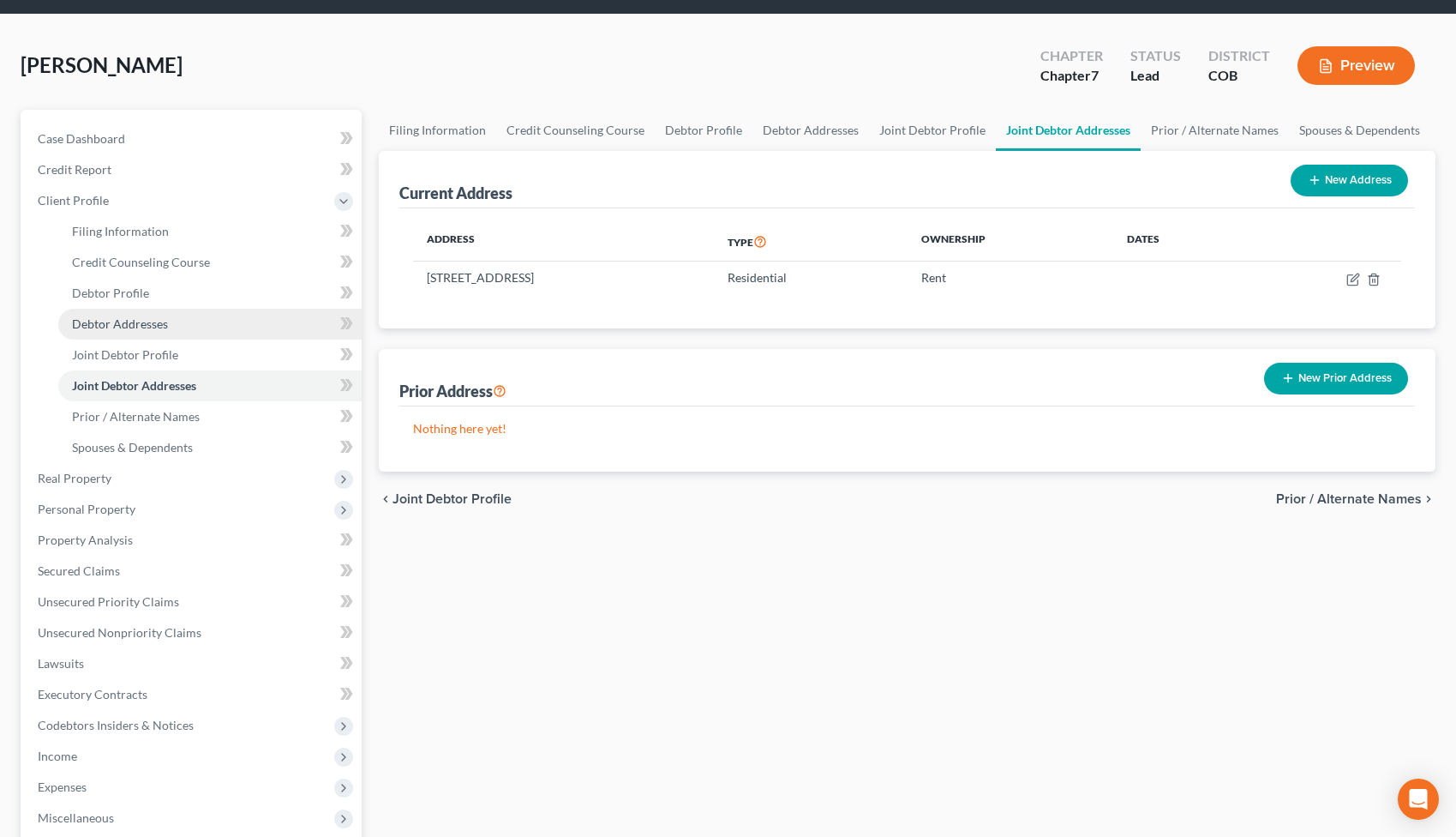
click at [142, 309] on link "Debtor Addresses" at bounding box center [210, 324] width 303 height 31
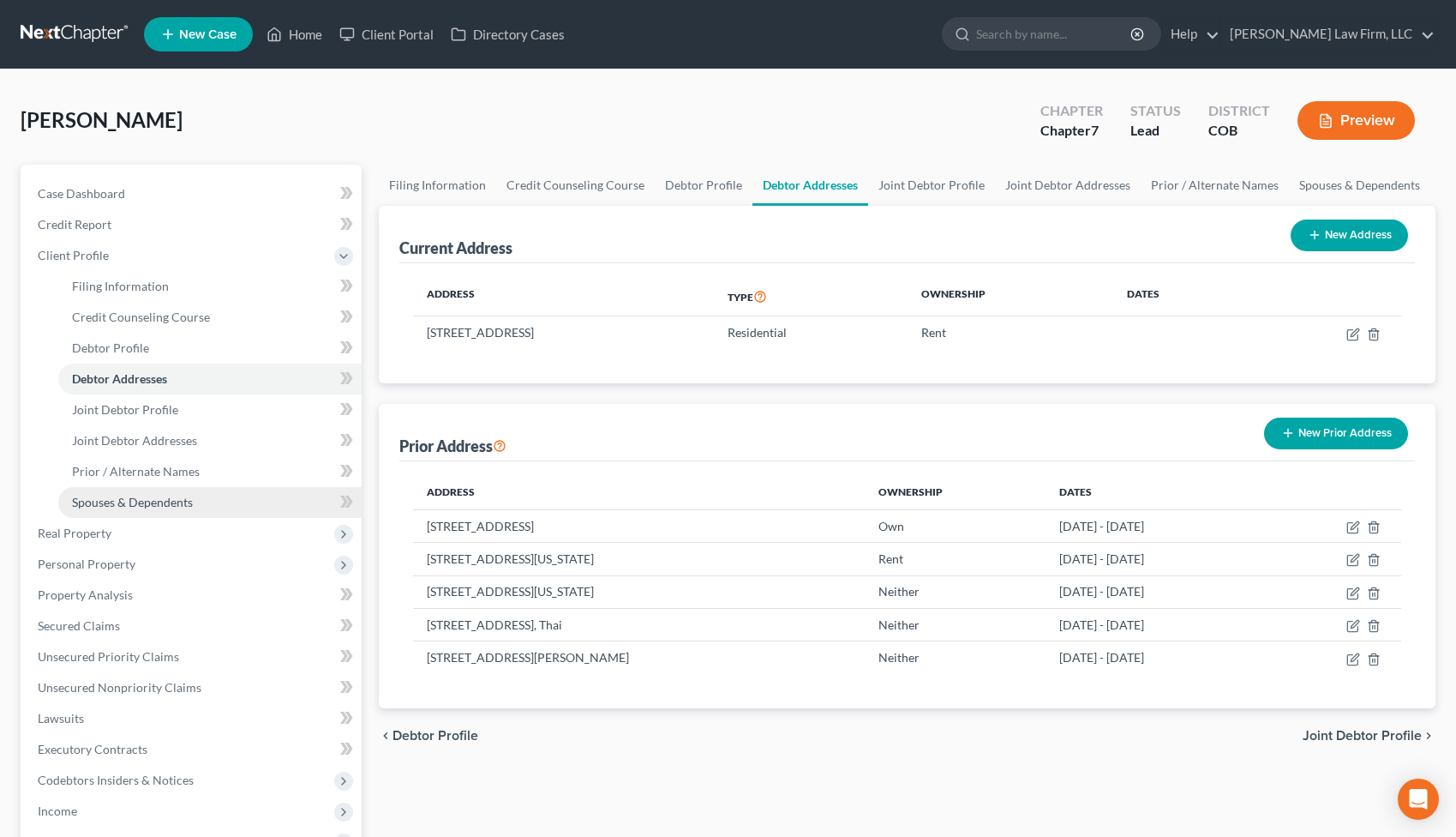
click at [147, 493] on link "Spouses & Dependents" at bounding box center [210, 502] width 303 height 31
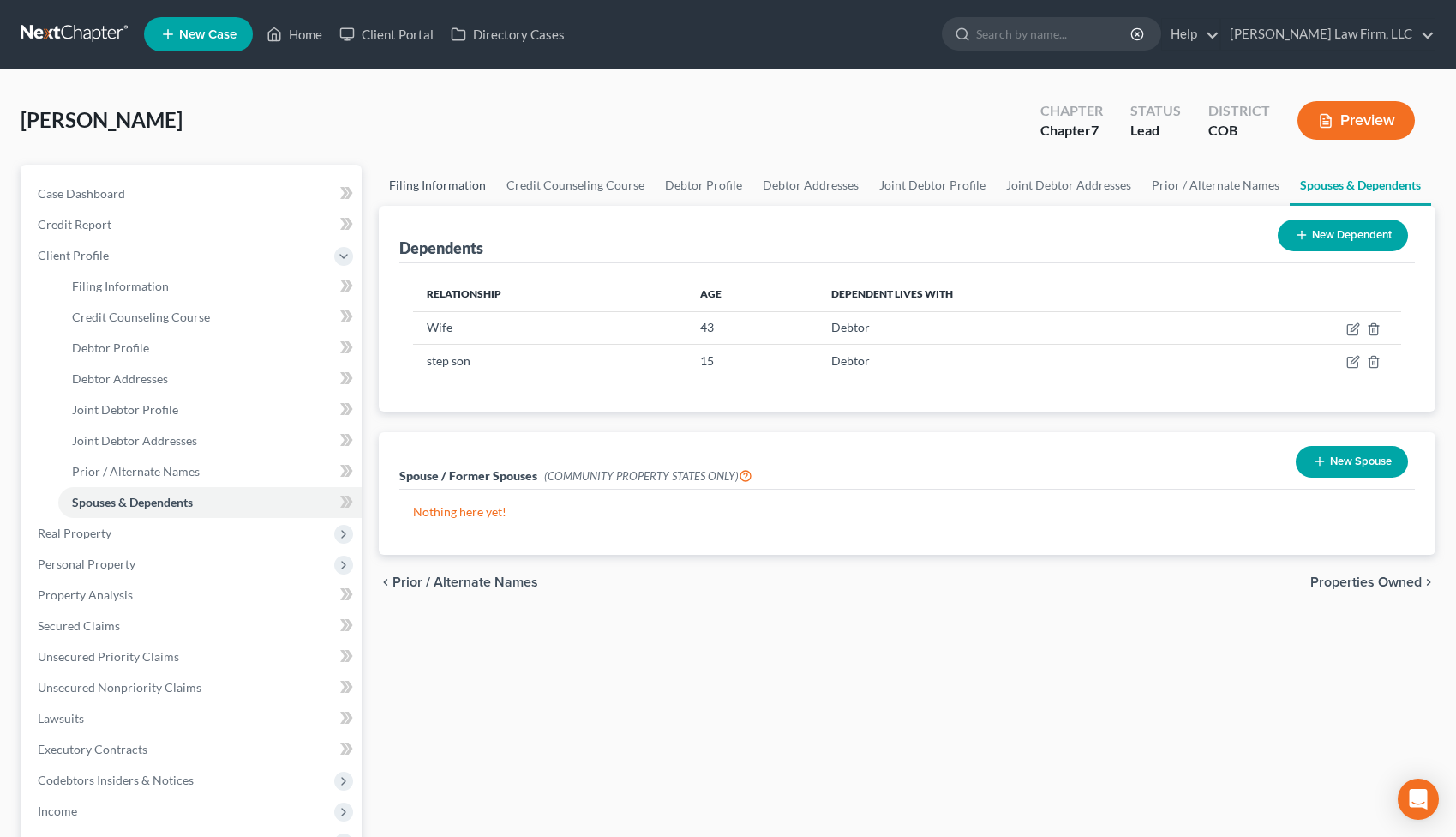
click at [446, 186] on link "Filing Information" at bounding box center [437, 185] width 118 height 42
select select "1"
select select "0"
select select "11"
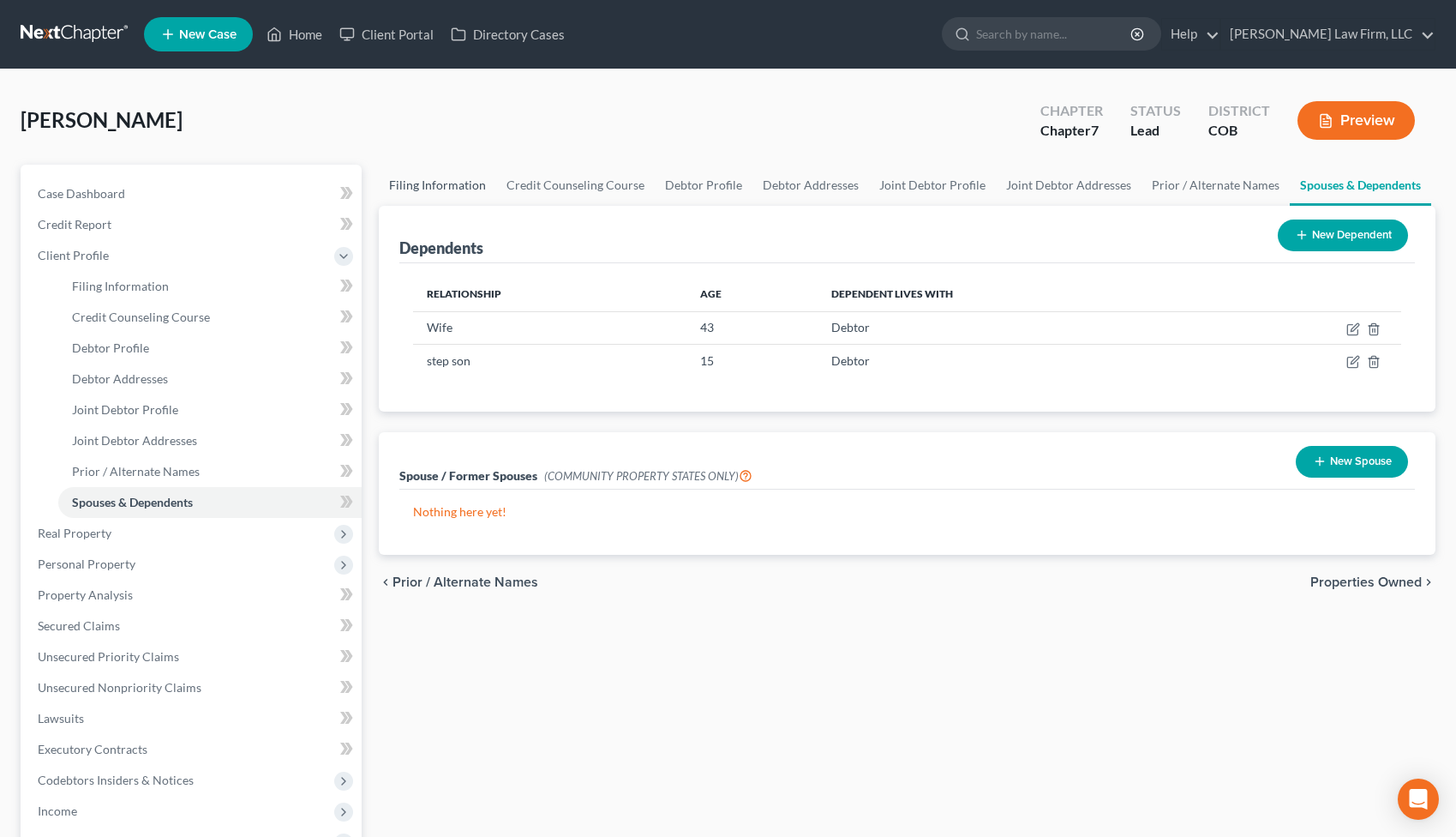
select select "2"
select select "5"
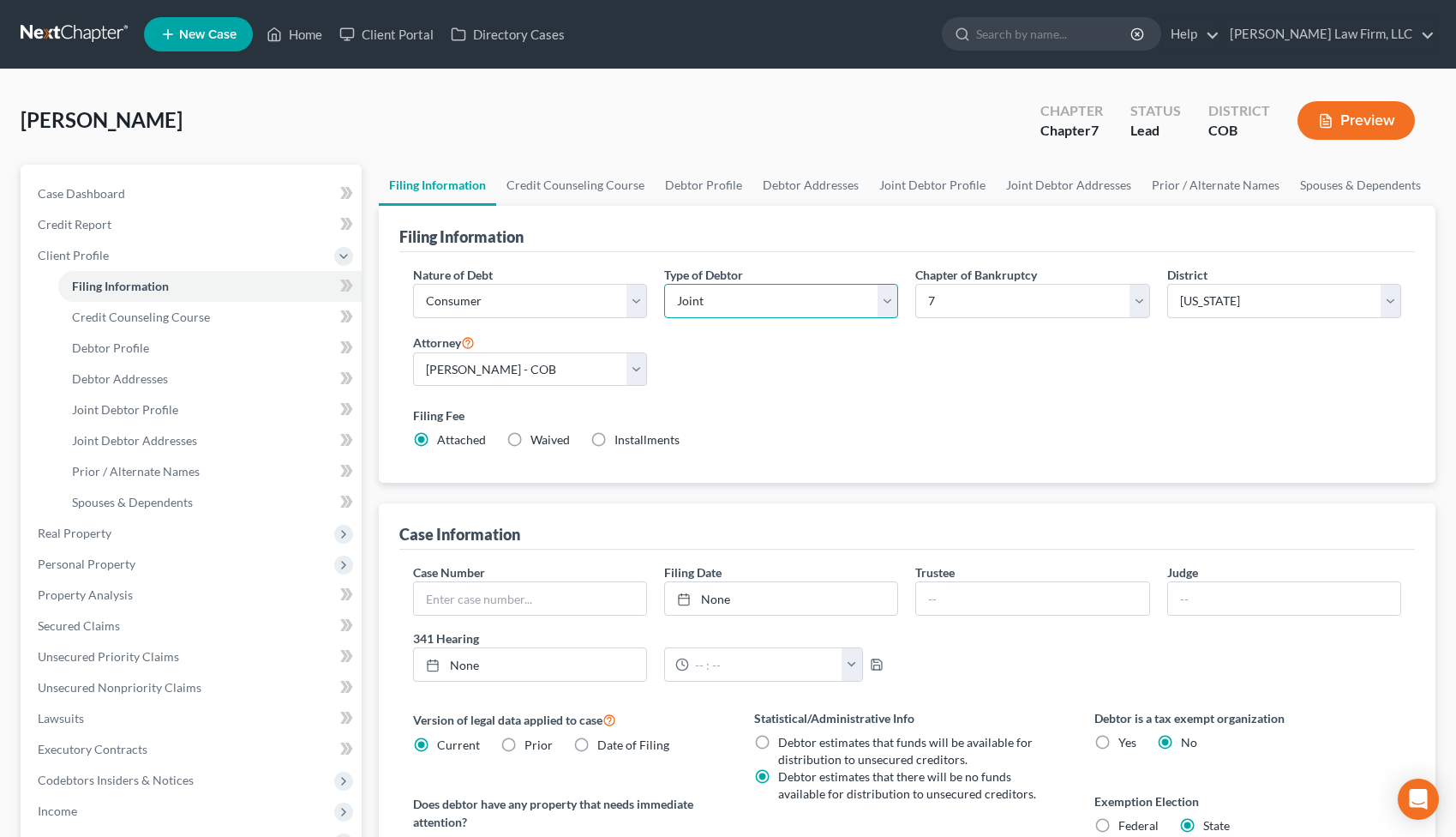
click at [887, 302] on select "Select Individual Joint" at bounding box center [781, 301] width 234 height 35
click at [689, 181] on link "Debtor Profile" at bounding box center [703, 185] width 97 height 42
select select "1"
select select "3"
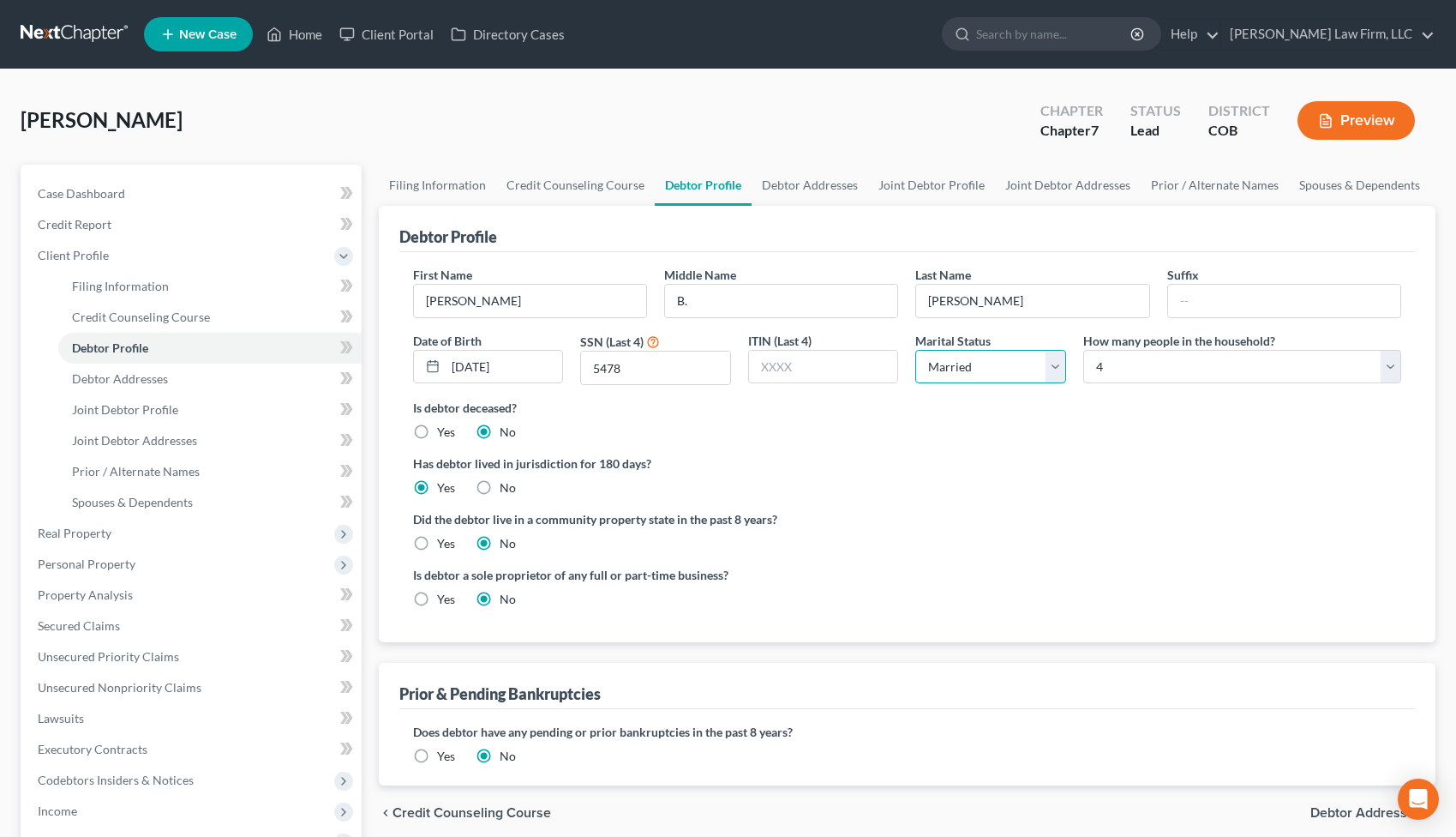
click at [1052, 371] on select "Select Single Married Separated Divorced Widowed" at bounding box center [991, 366] width 151 height 35
select select "2"
click at [172, 379] on link "Debtor Addresses" at bounding box center [210, 379] width 303 height 31
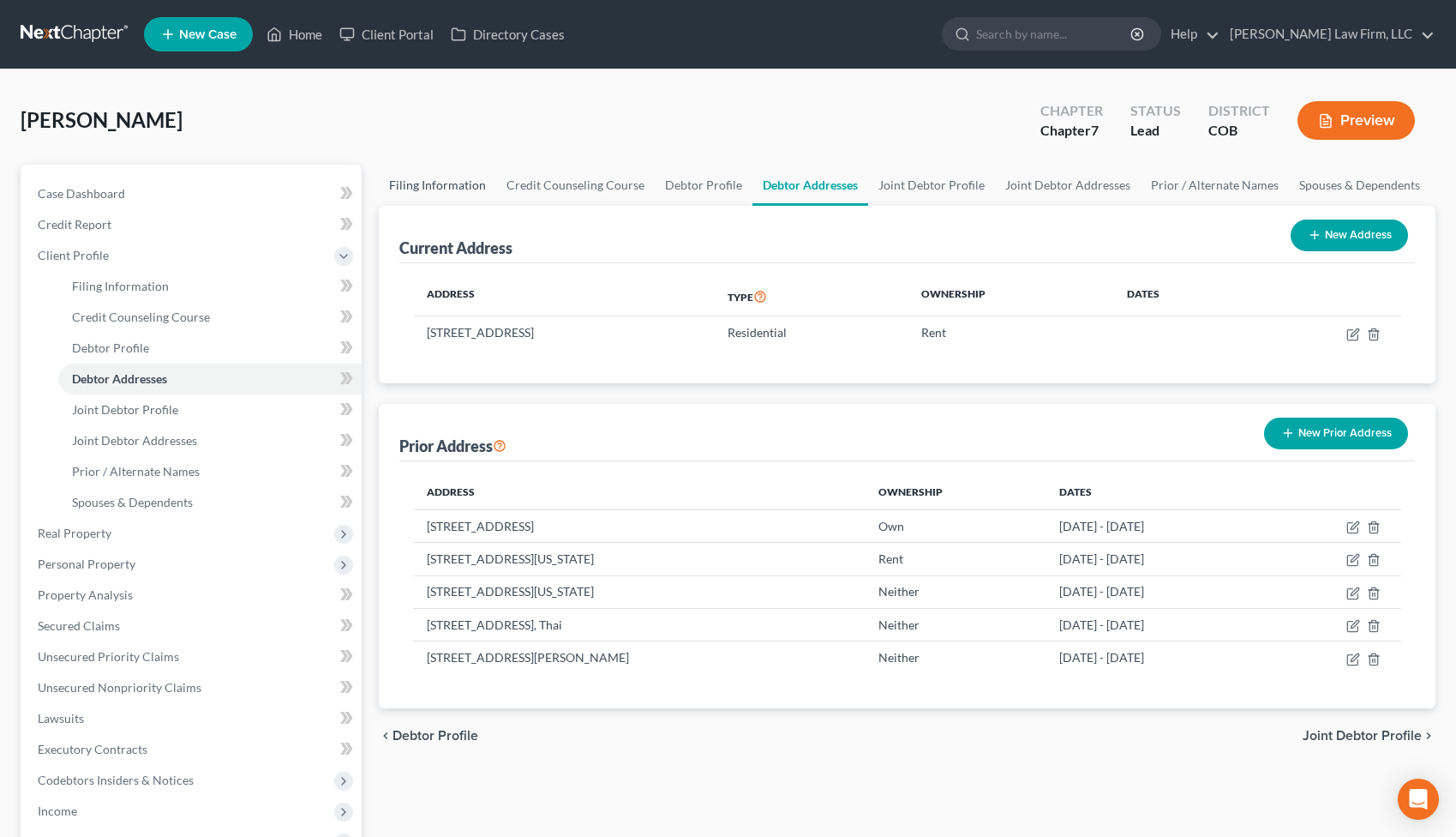
click at [430, 187] on link "Filing Information" at bounding box center [437, 185] width 118 height 42
select select "1"
select select "0"
select select "11"
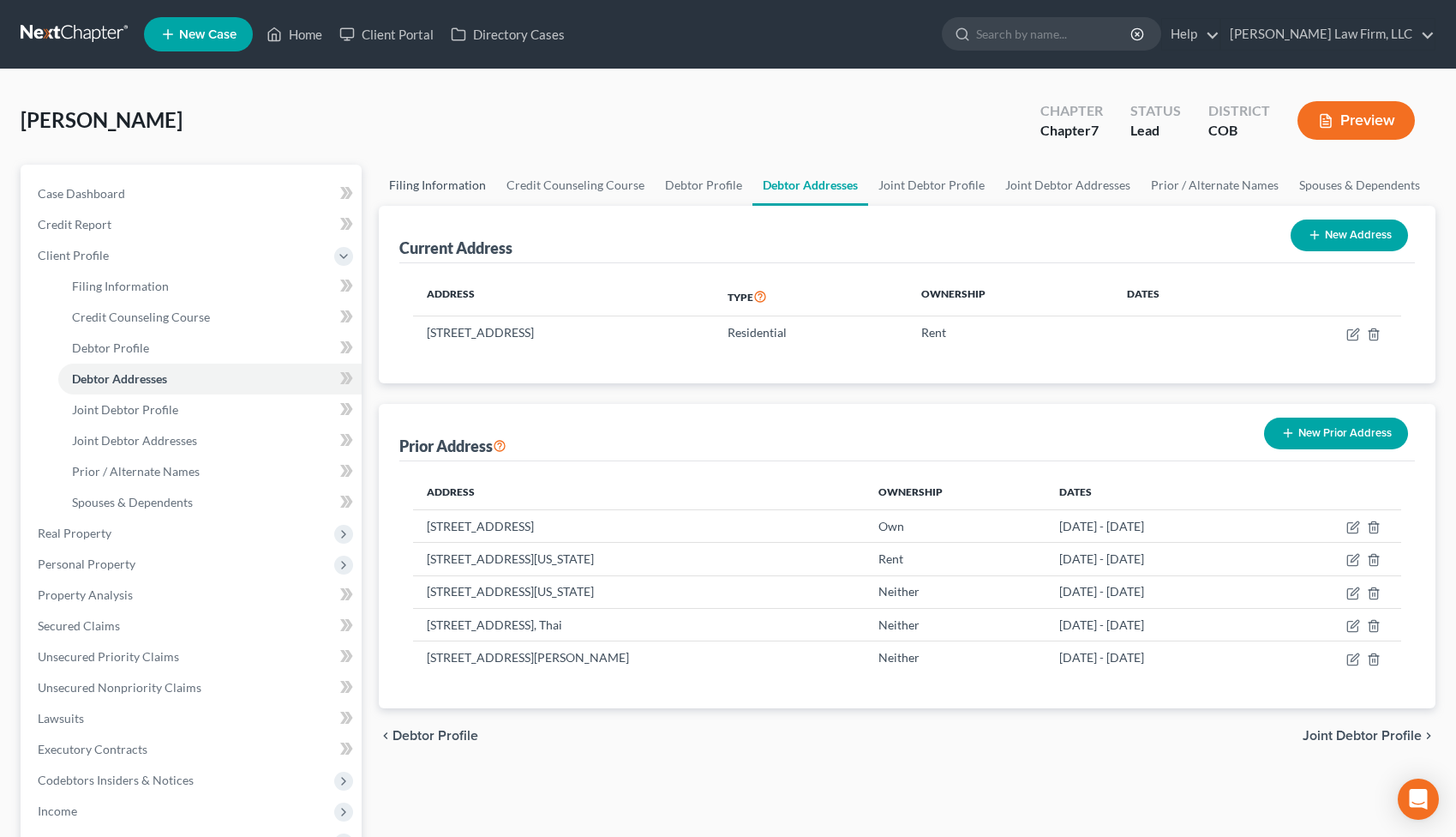
select select "2"
select select "5"
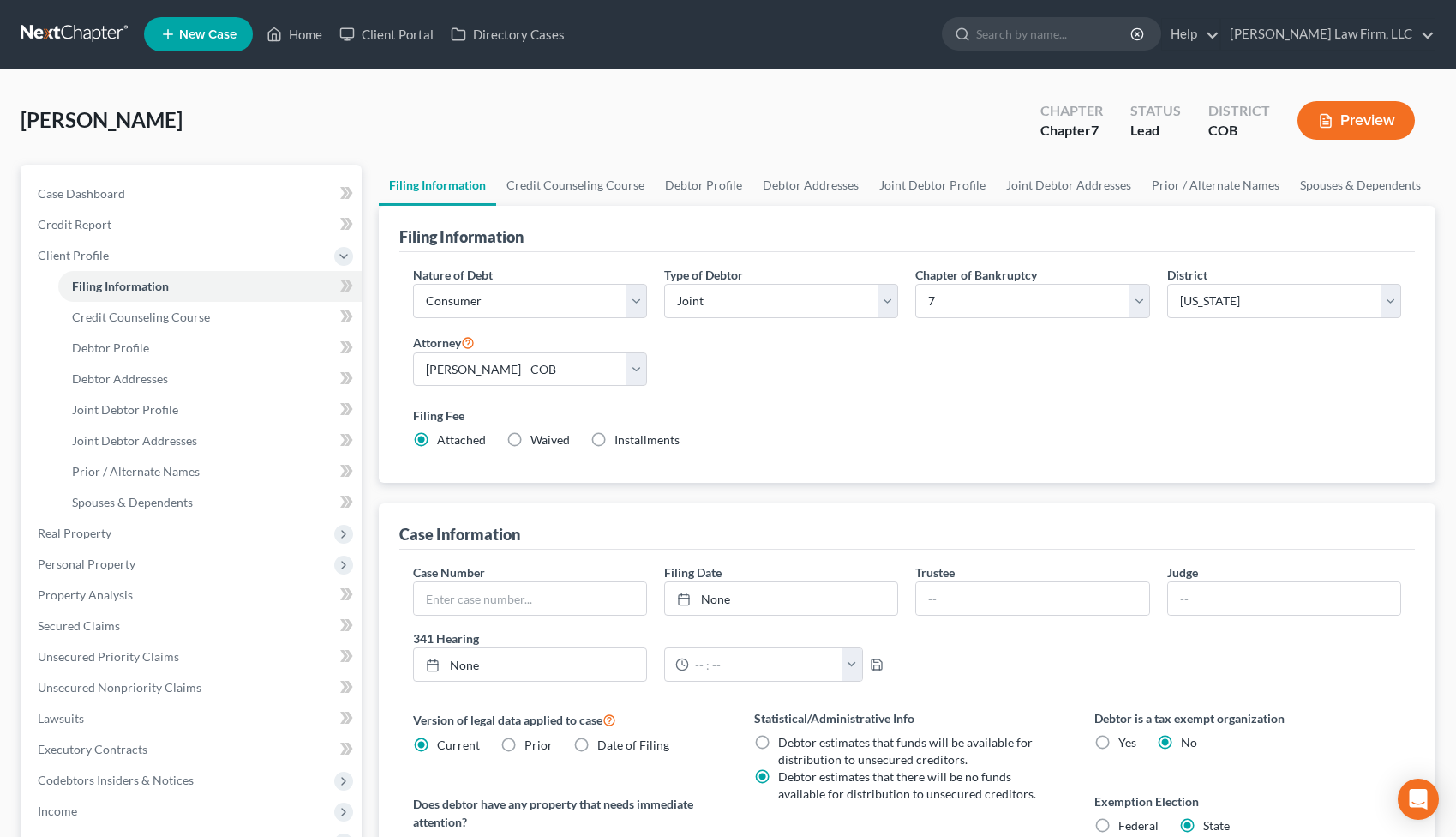
click at [1369, 110] on button "Preview" at bounding box center [1356, 120] width 118 height 39
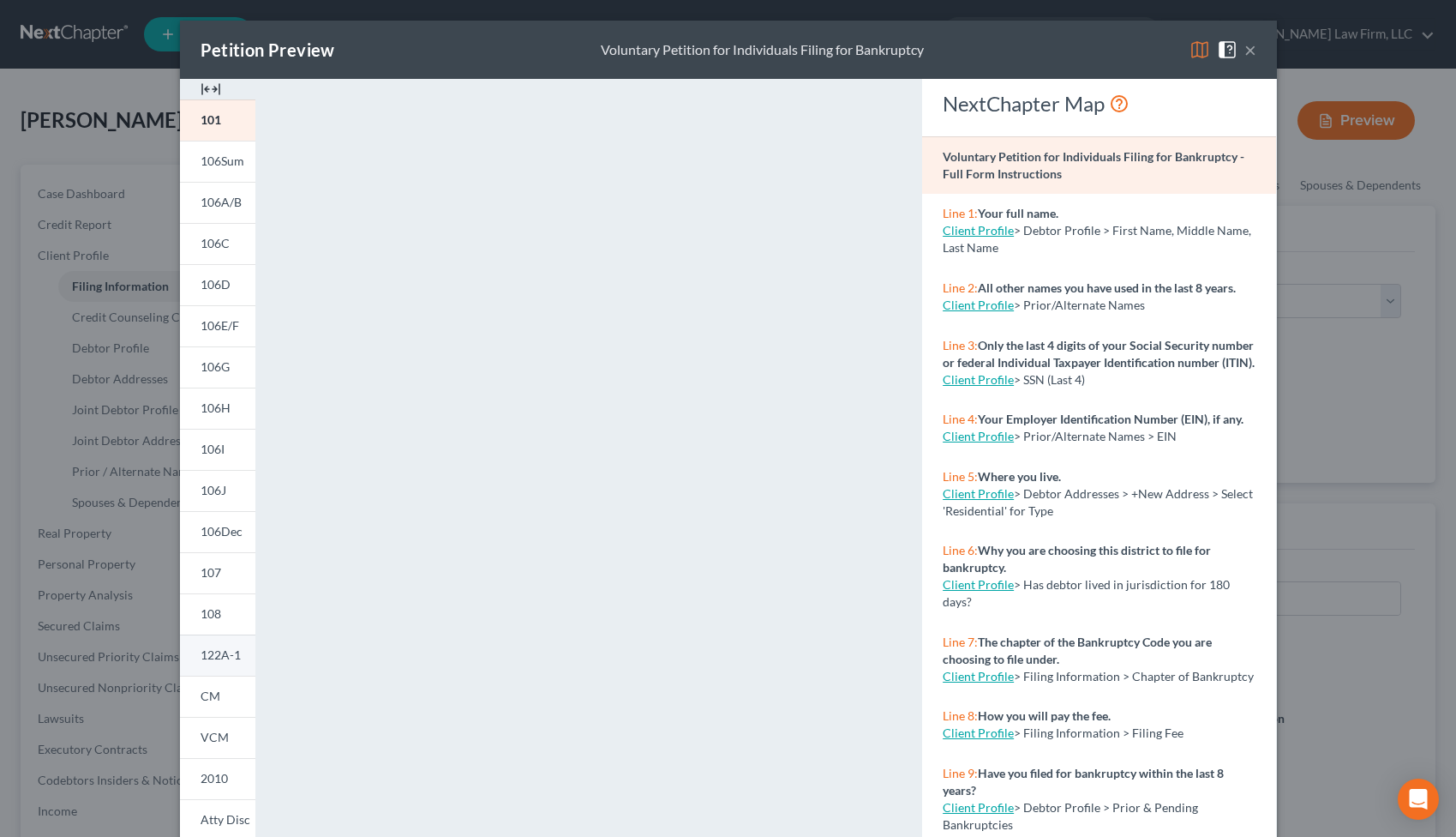
click at [217, 651] on span "122A-1" at bounding box center [221, 655] width 41 height 14
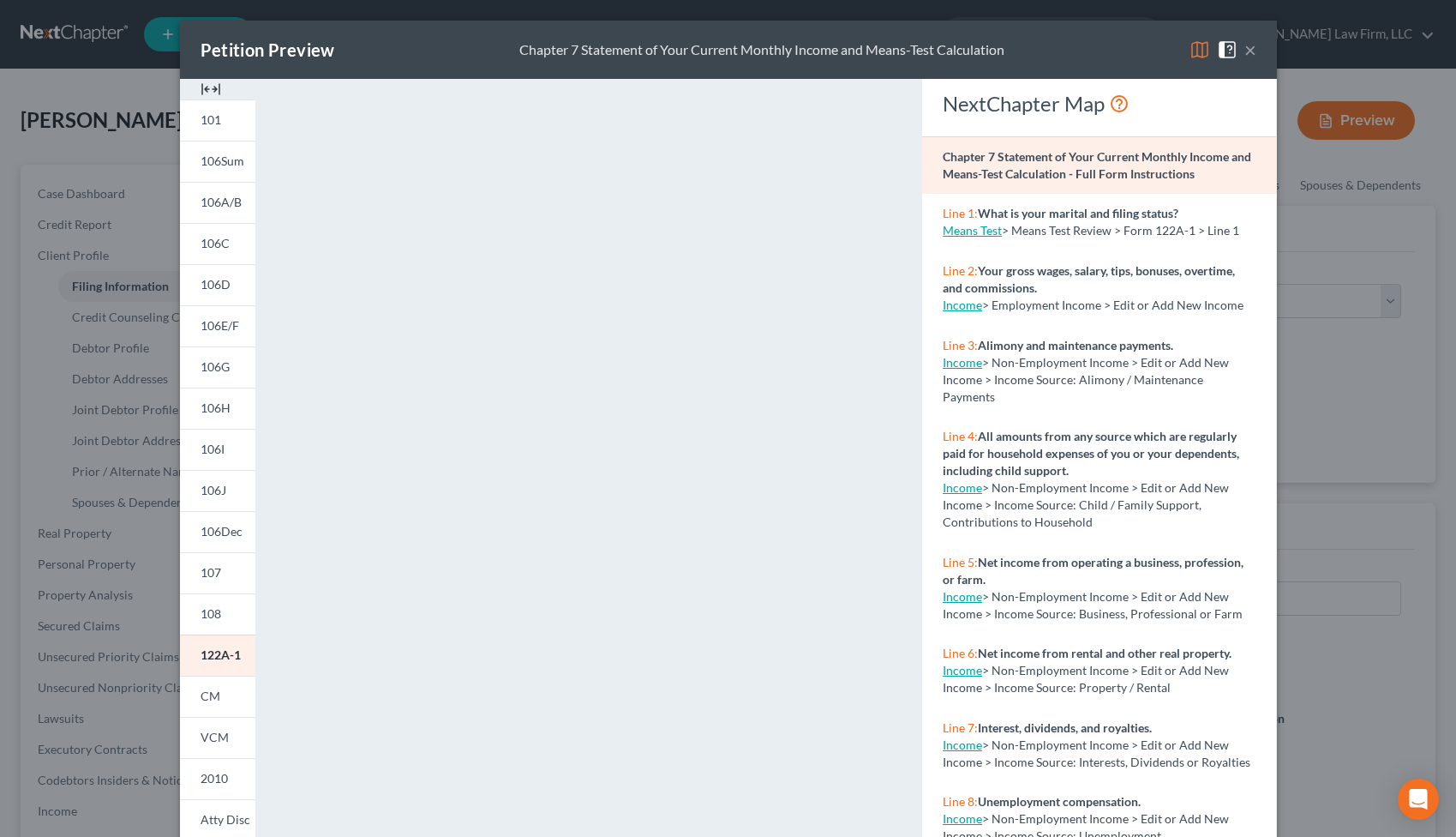
click at [130, 157] on div "Petition Preview Chapter 7 Statement of Your Current Monthly Income and Means-T…" at bounding box center [728, 418] width 1456 height 837
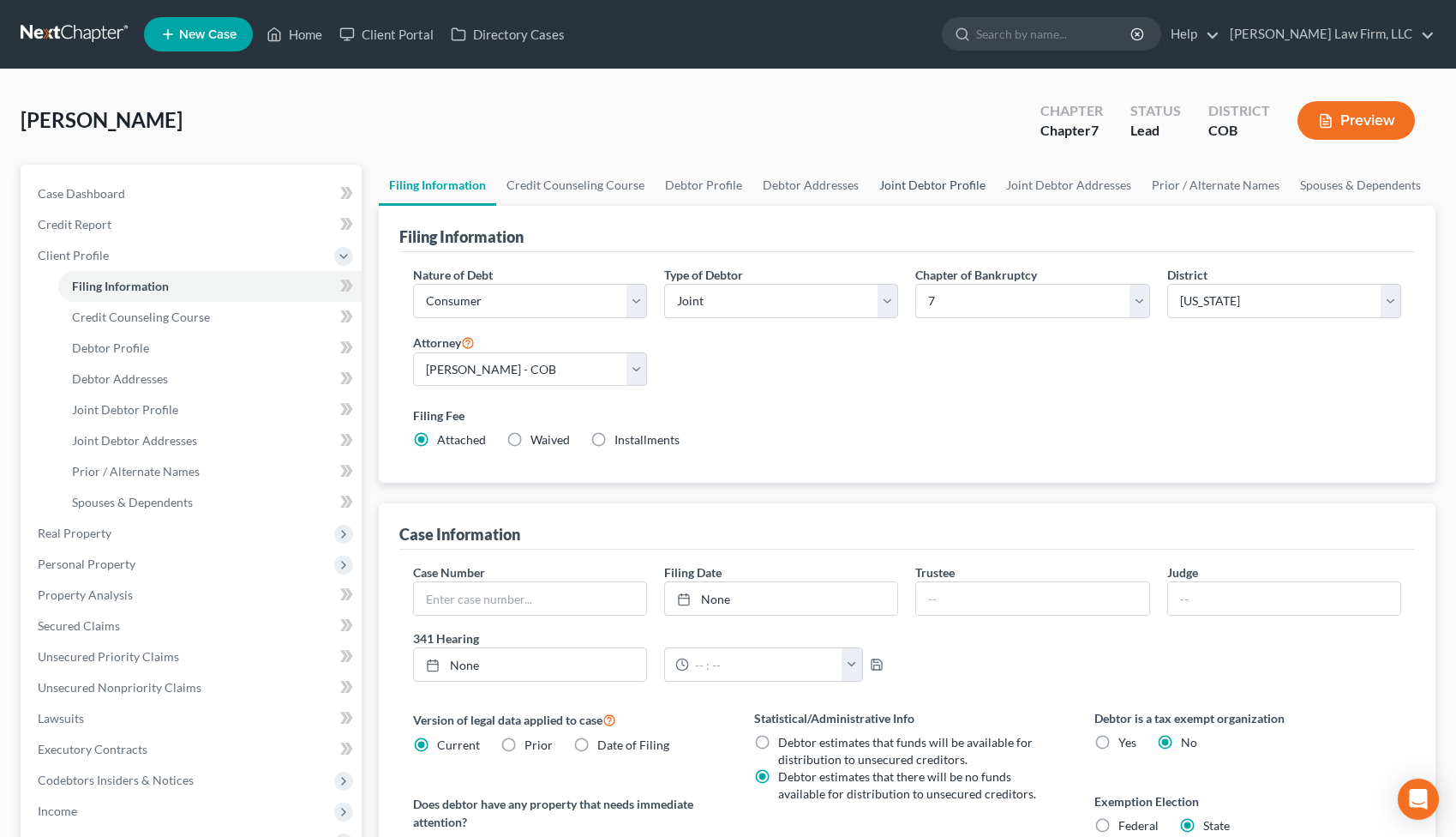
click at [919, 190] on link "Joint Debtor Profile" at bounding box center [932, 185] width 126 height 42
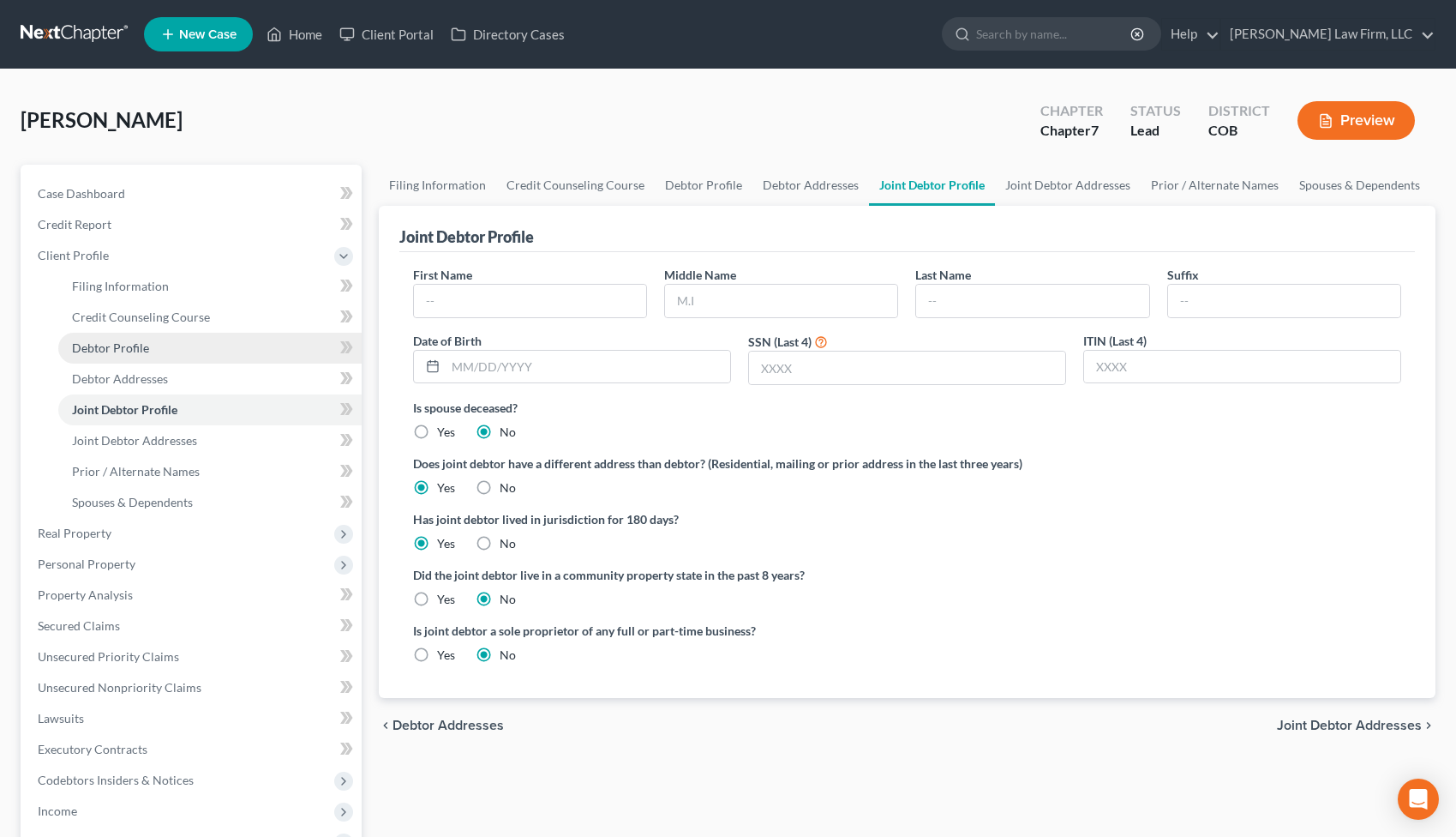
click at [137, 344] on span "Debtor Profile" at bounding box center [110, 348] width 77 height 14
select select "2"
select select "3"
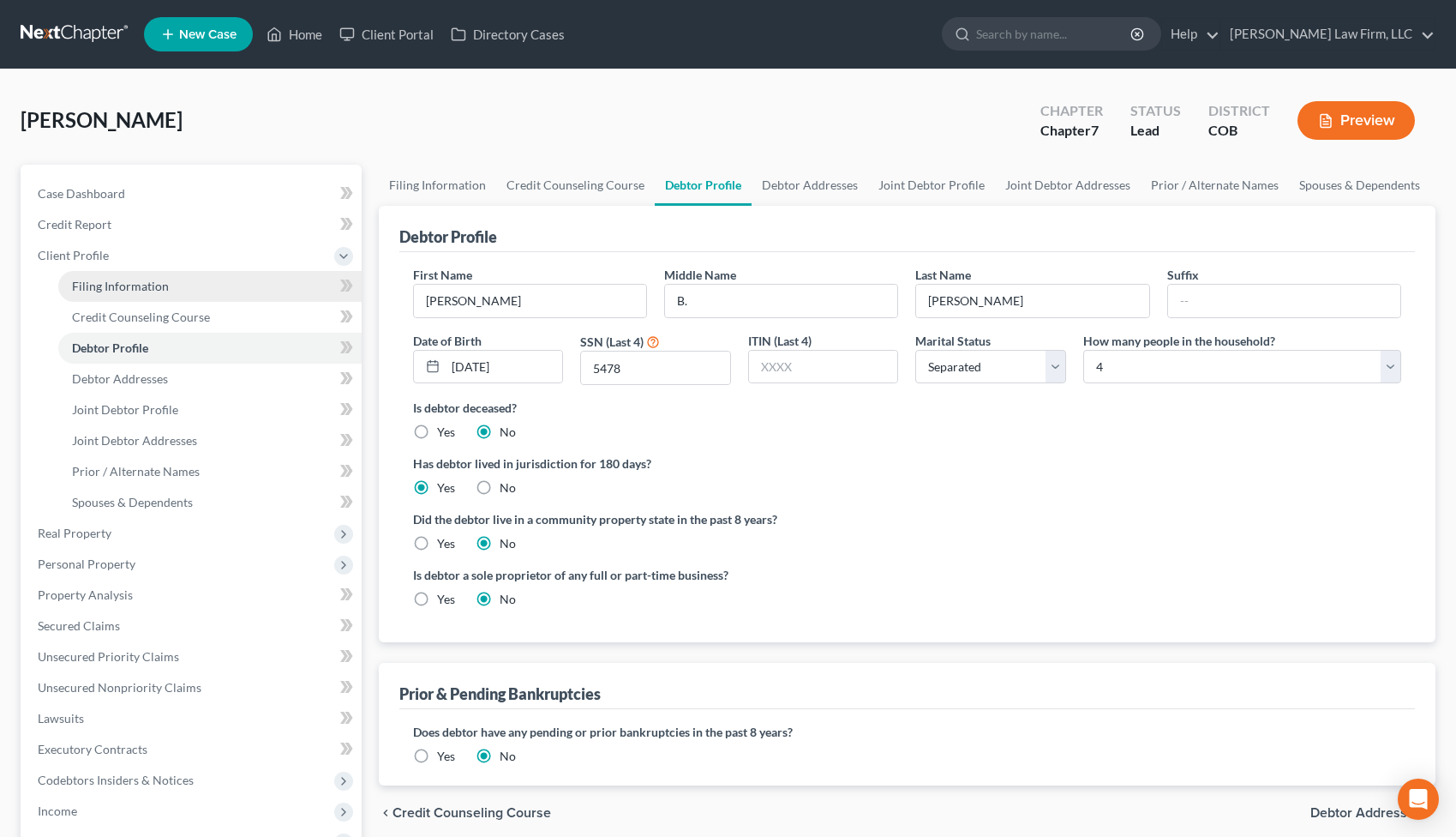
click at [177, 290] on link "Filing Information" at bounding box center [210, 286] width 303 height 31
select select "1"
select select "0"
select select "11"
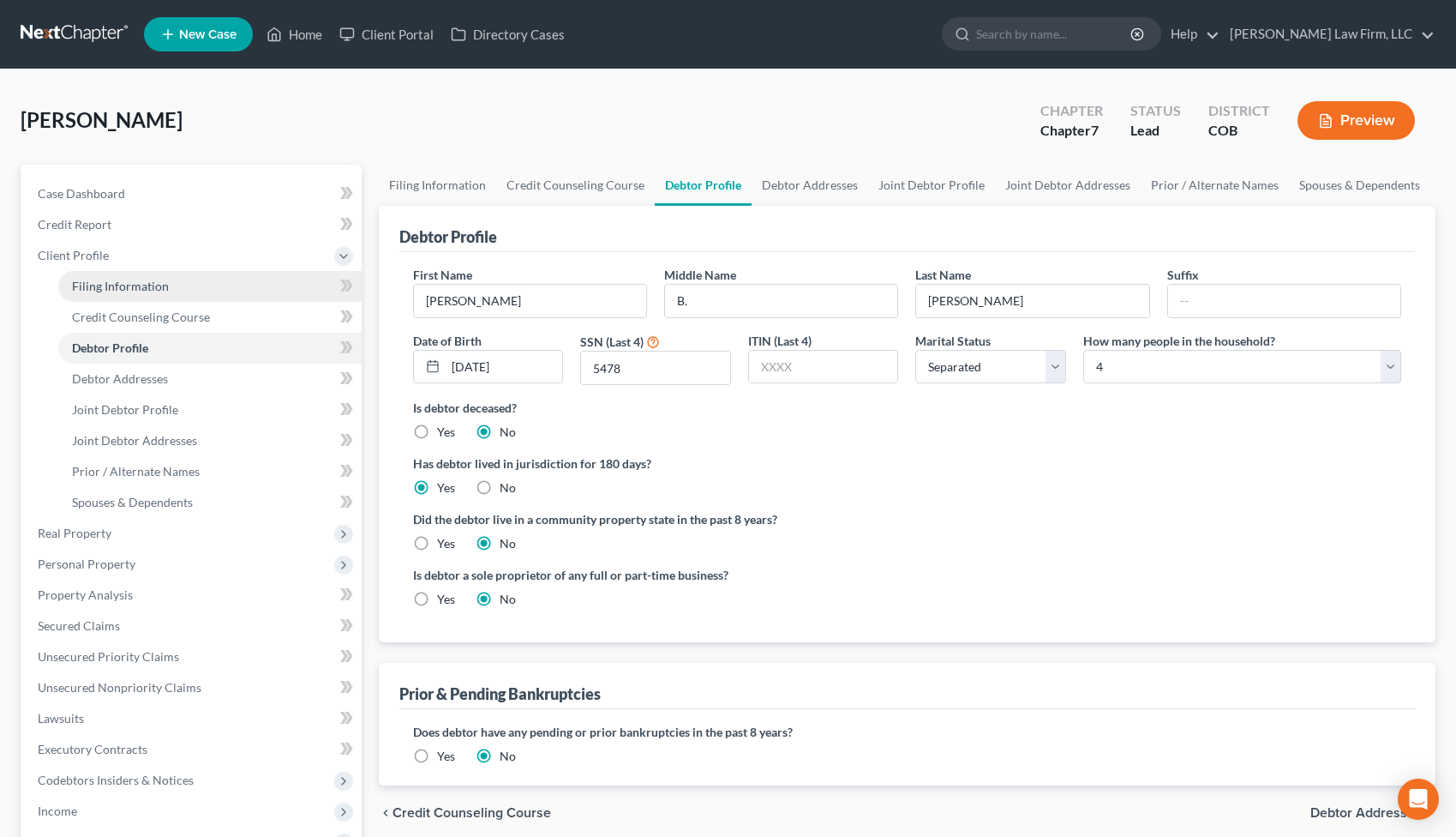
select select "2"
select select "5"
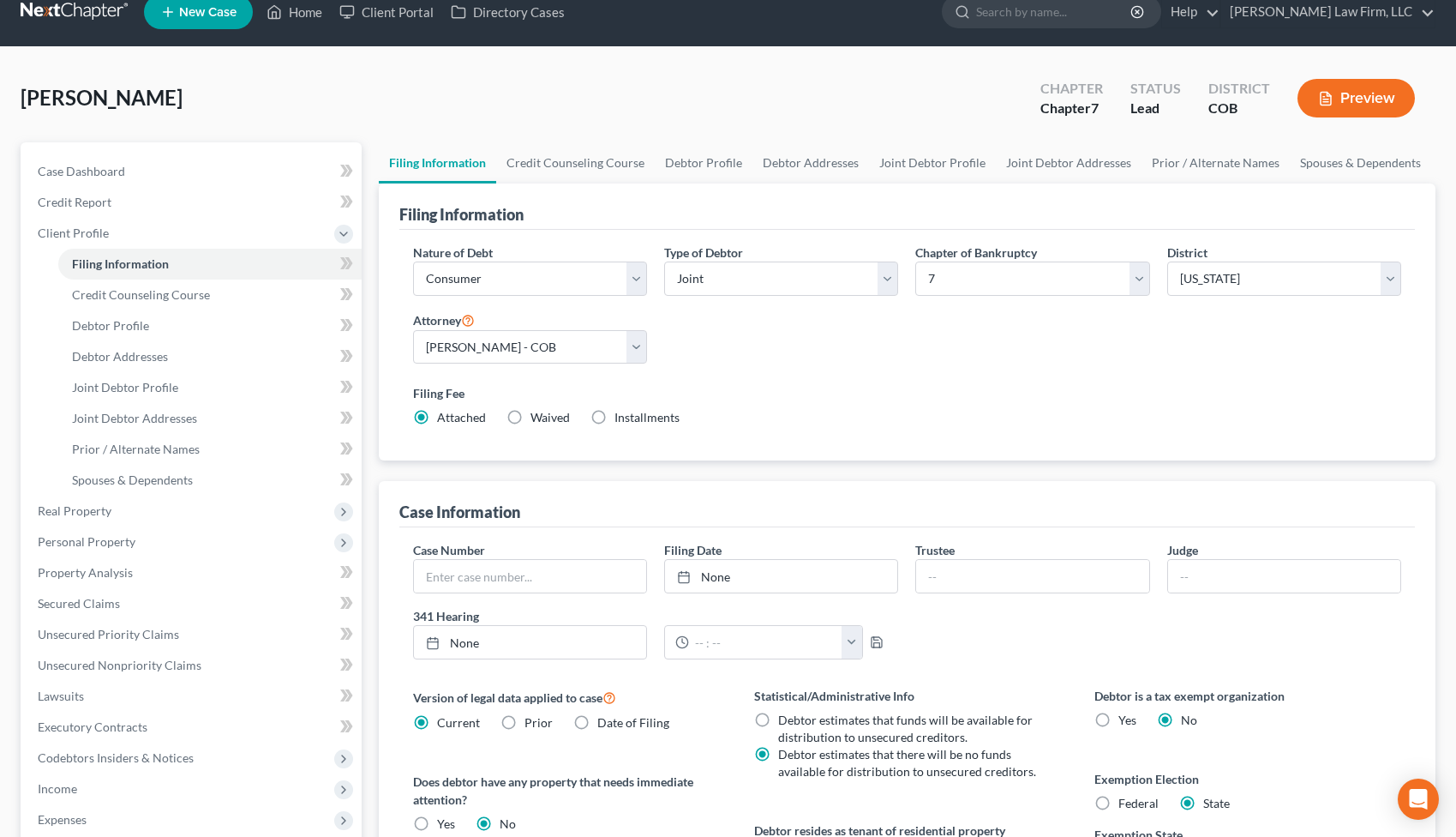
scroll to position [42, 0]
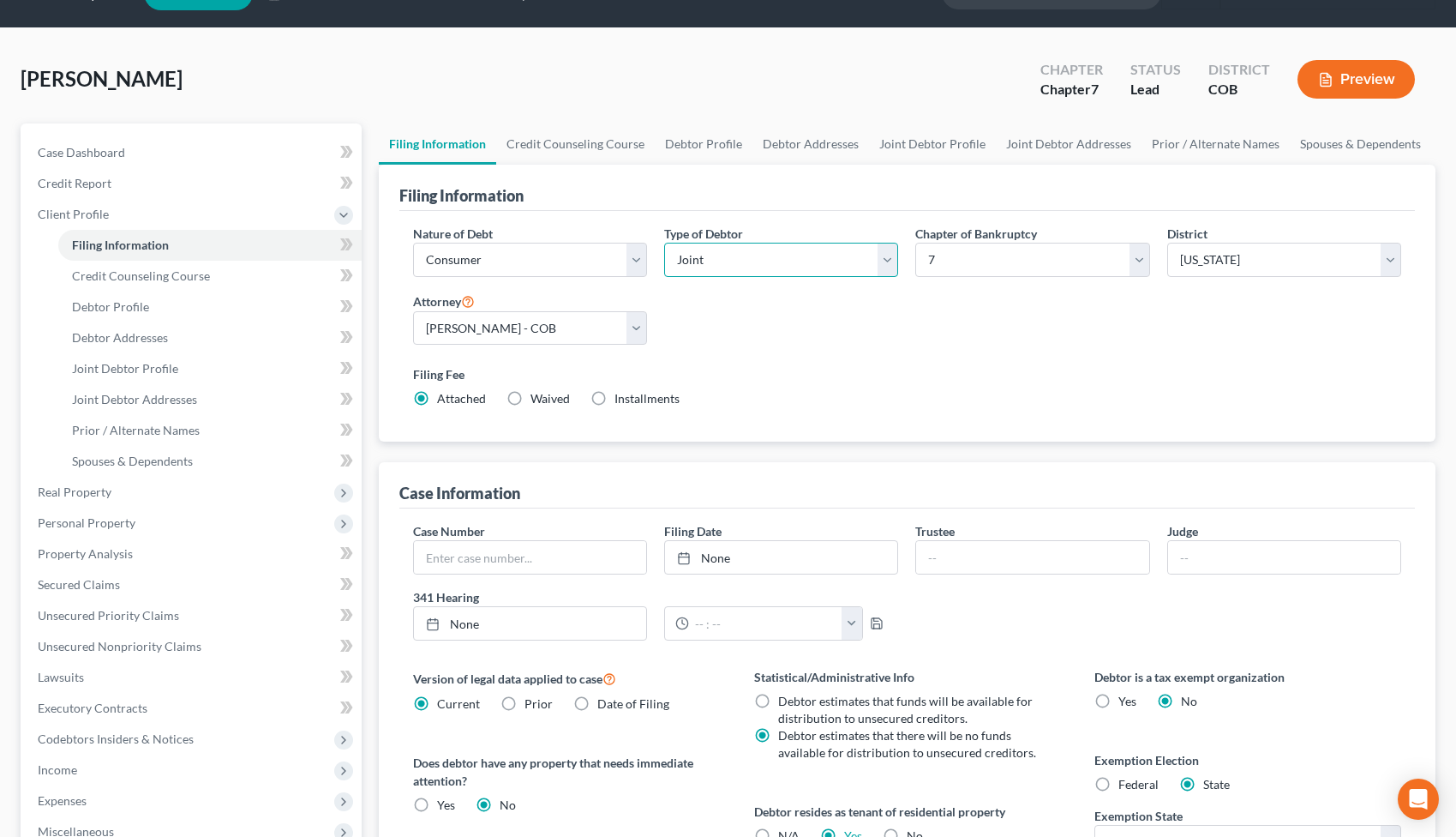
click at [889, 263] on select "Select Individual Joint" at bounding box center [781, 259] width 234 height 35
select select "0"
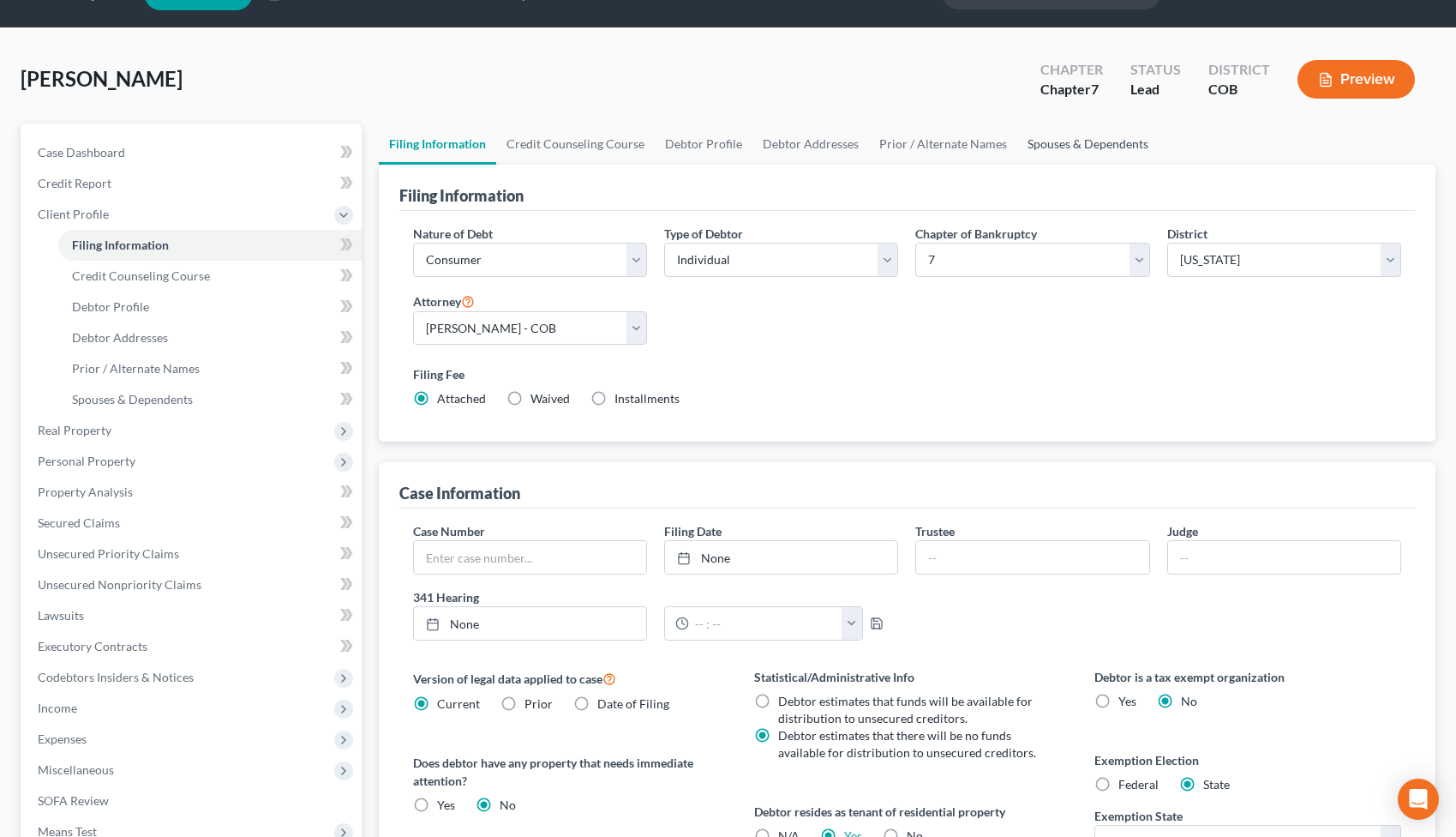
click at [1082, 140] on link "Spouses & Dependents" at bounding box center [1088, 144] width 142 height 42
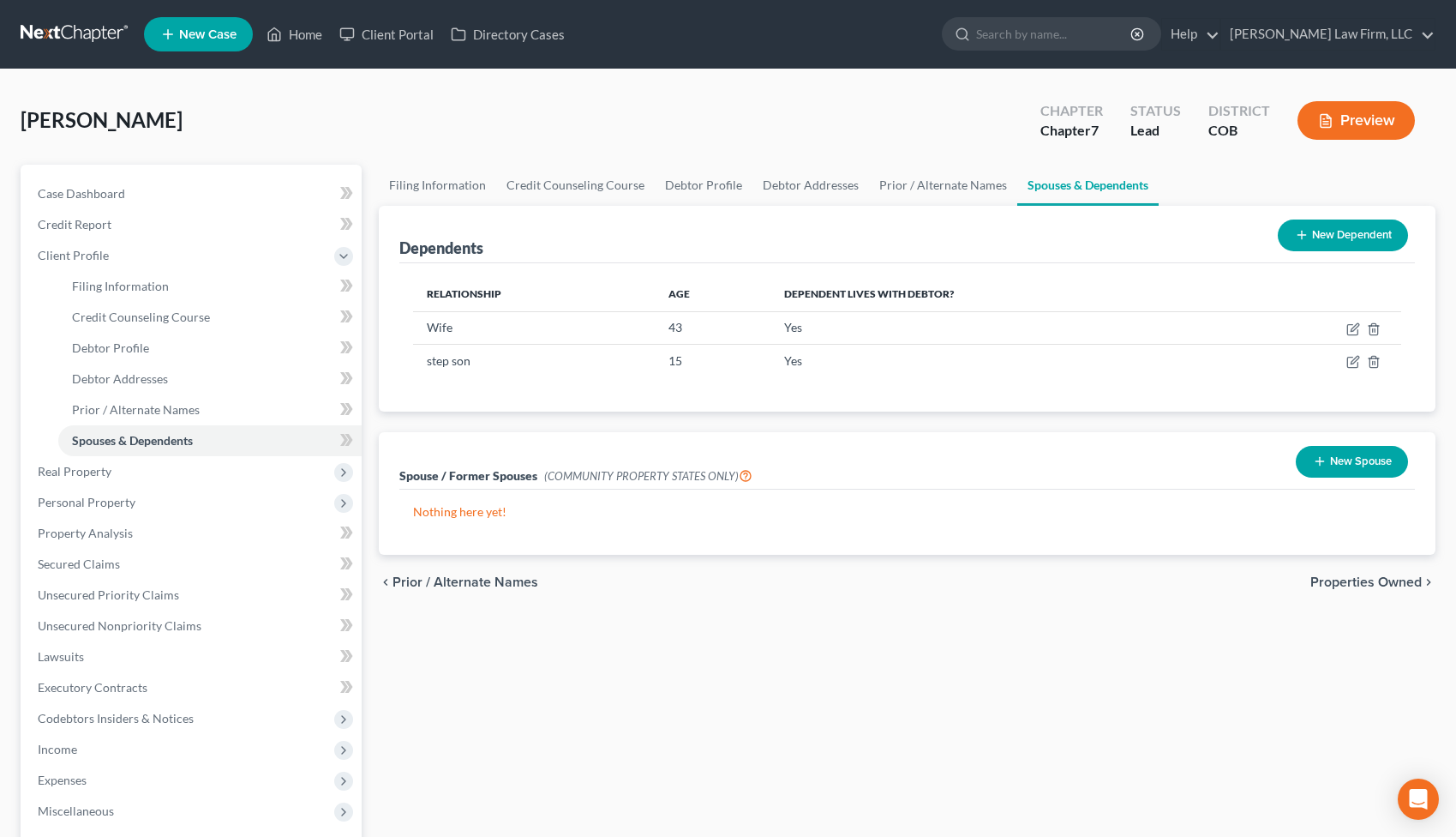
click at [1374, 120] on button "Preview" at bounding box center [1356, 120] width 118 height 39
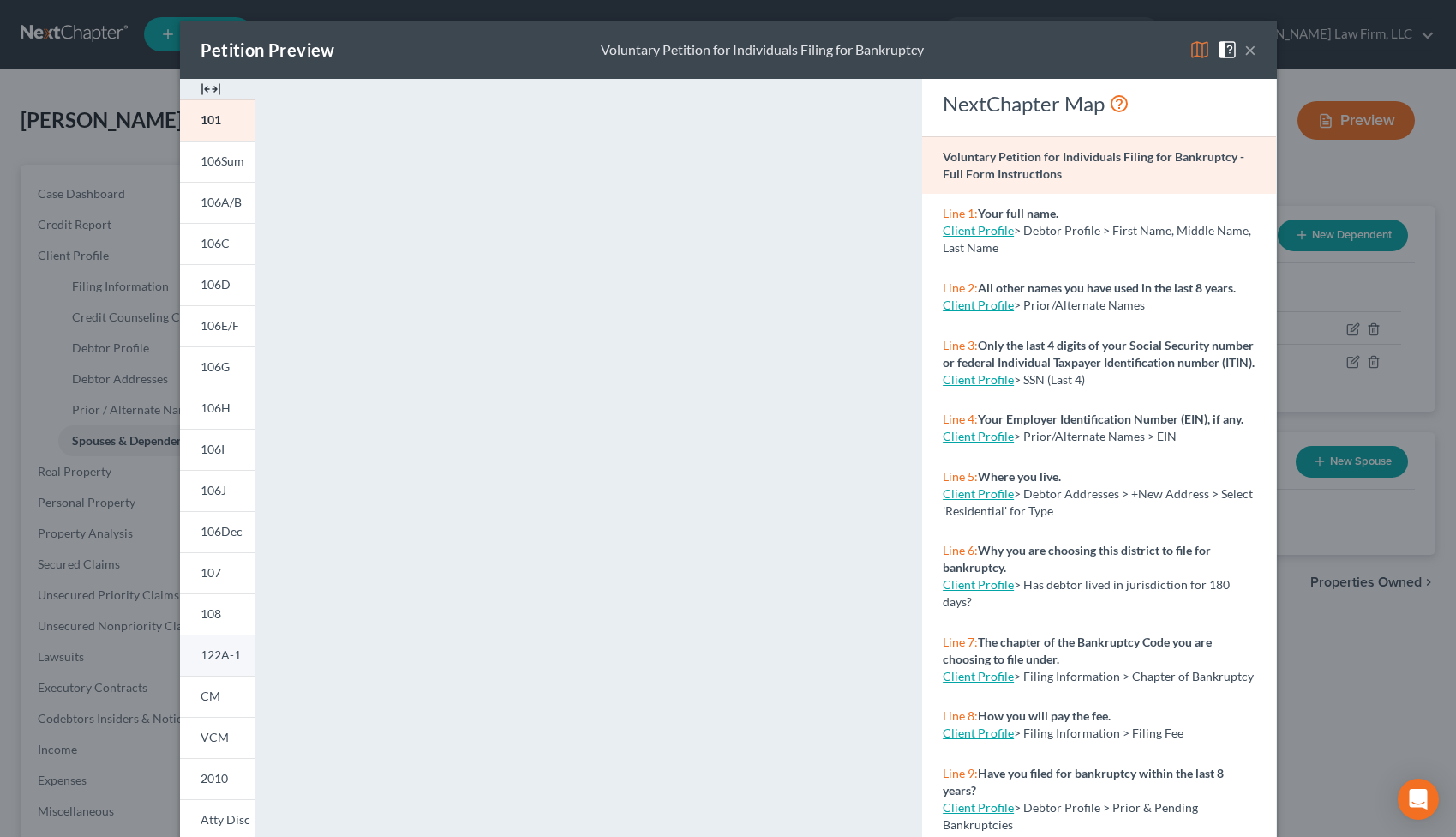
click at [213, 655] on span "122A-1" at bounding box center [221, 655] width 41 height 14
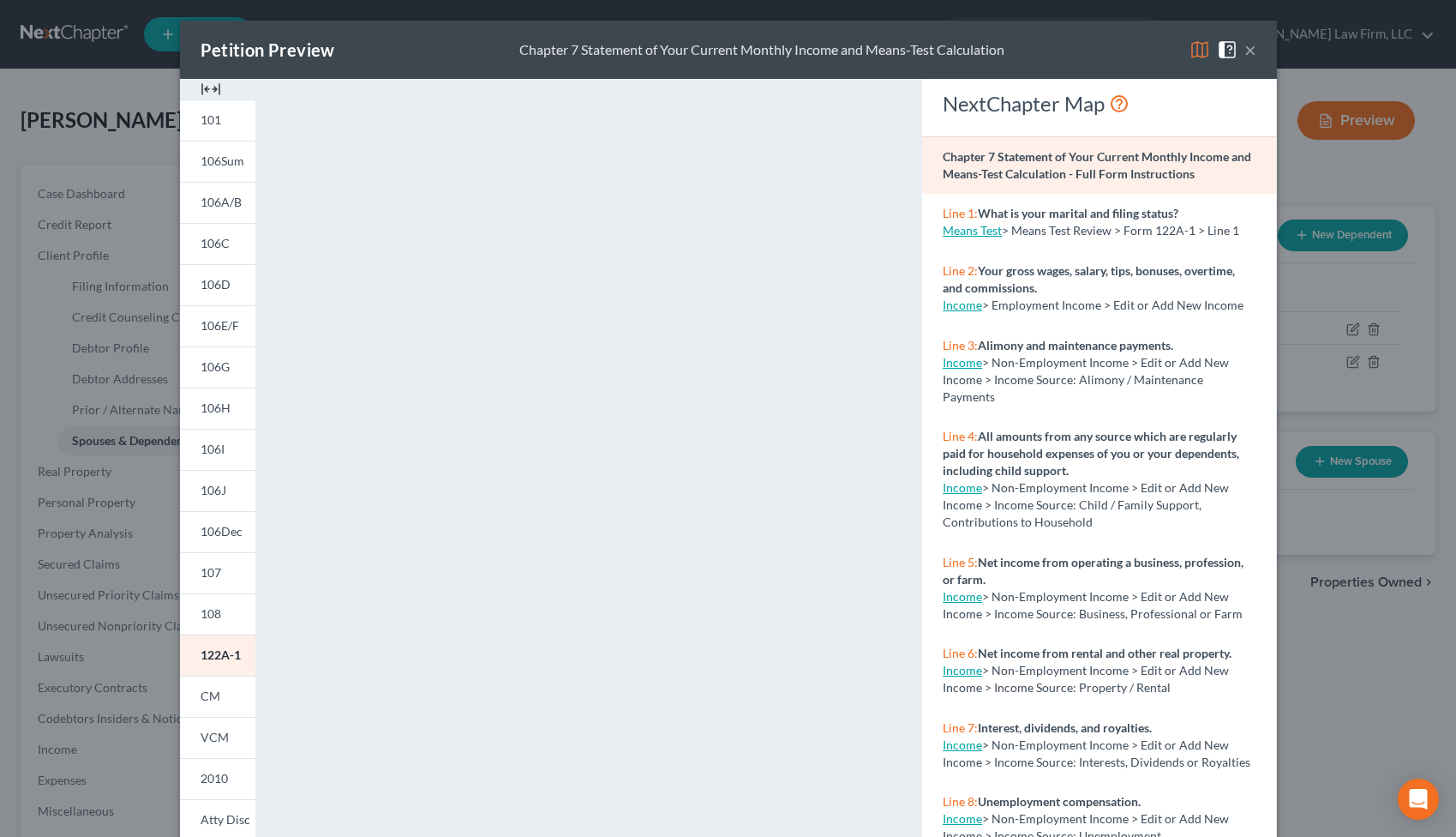
click at [1252, 49] on button "×" at bounding box center [1251, 50] width 12 height 20
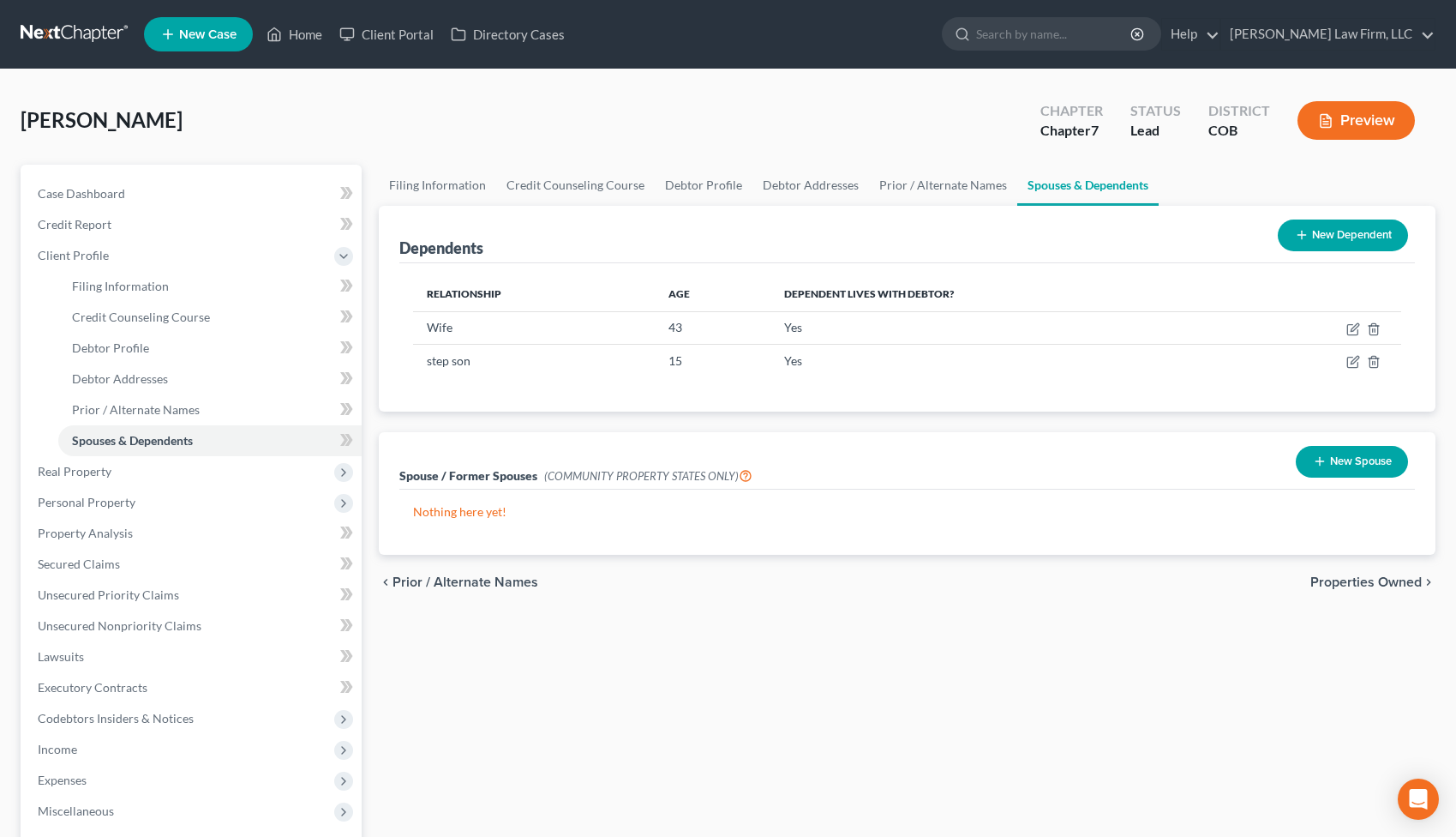
click at [1392, 119] on button "Preview" at bounding box center [1356, 120] width 118 height 39
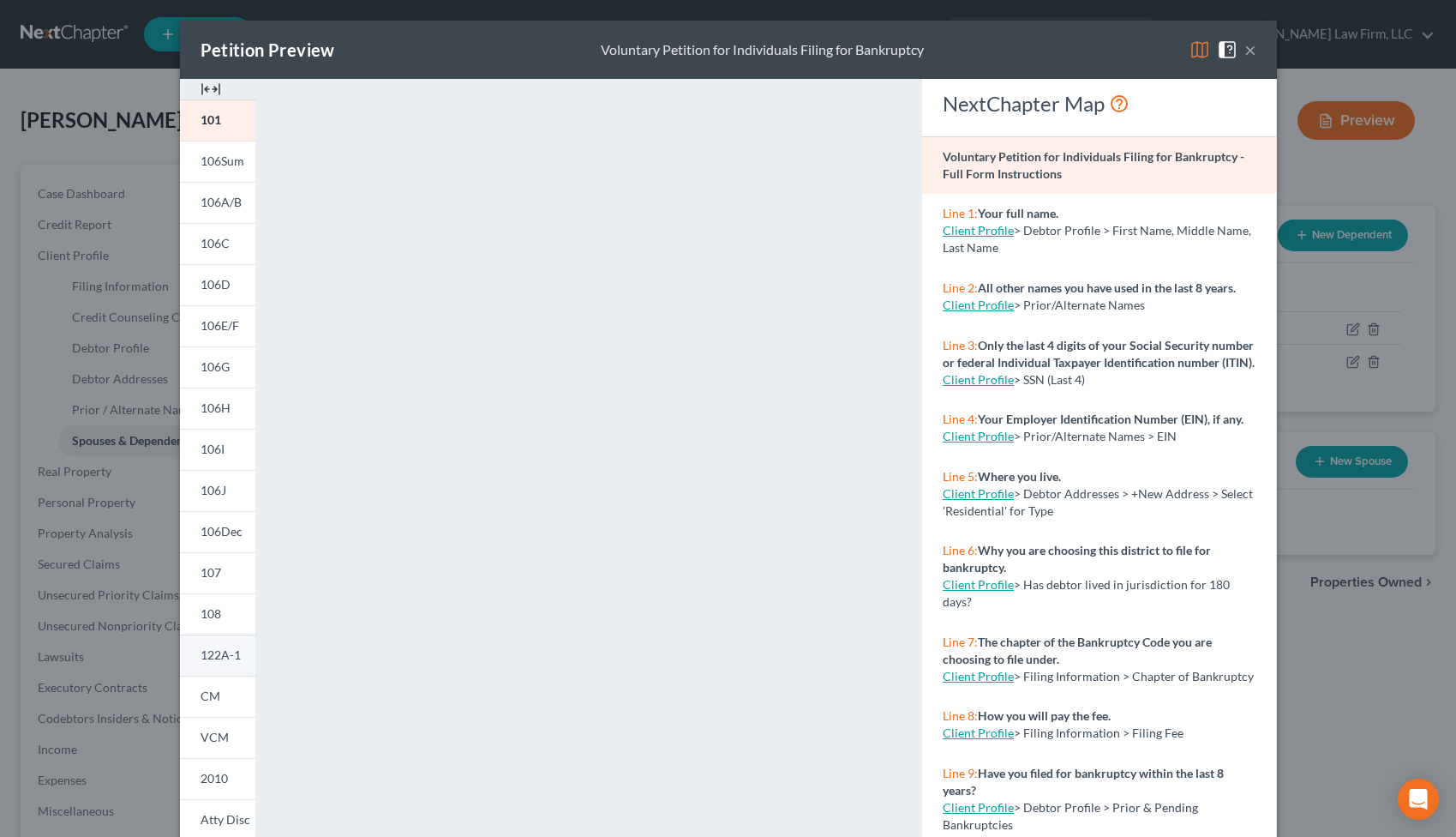
click at [225, 652] on span "122A-1" at bounding box center [221, 655] width 41 height 14
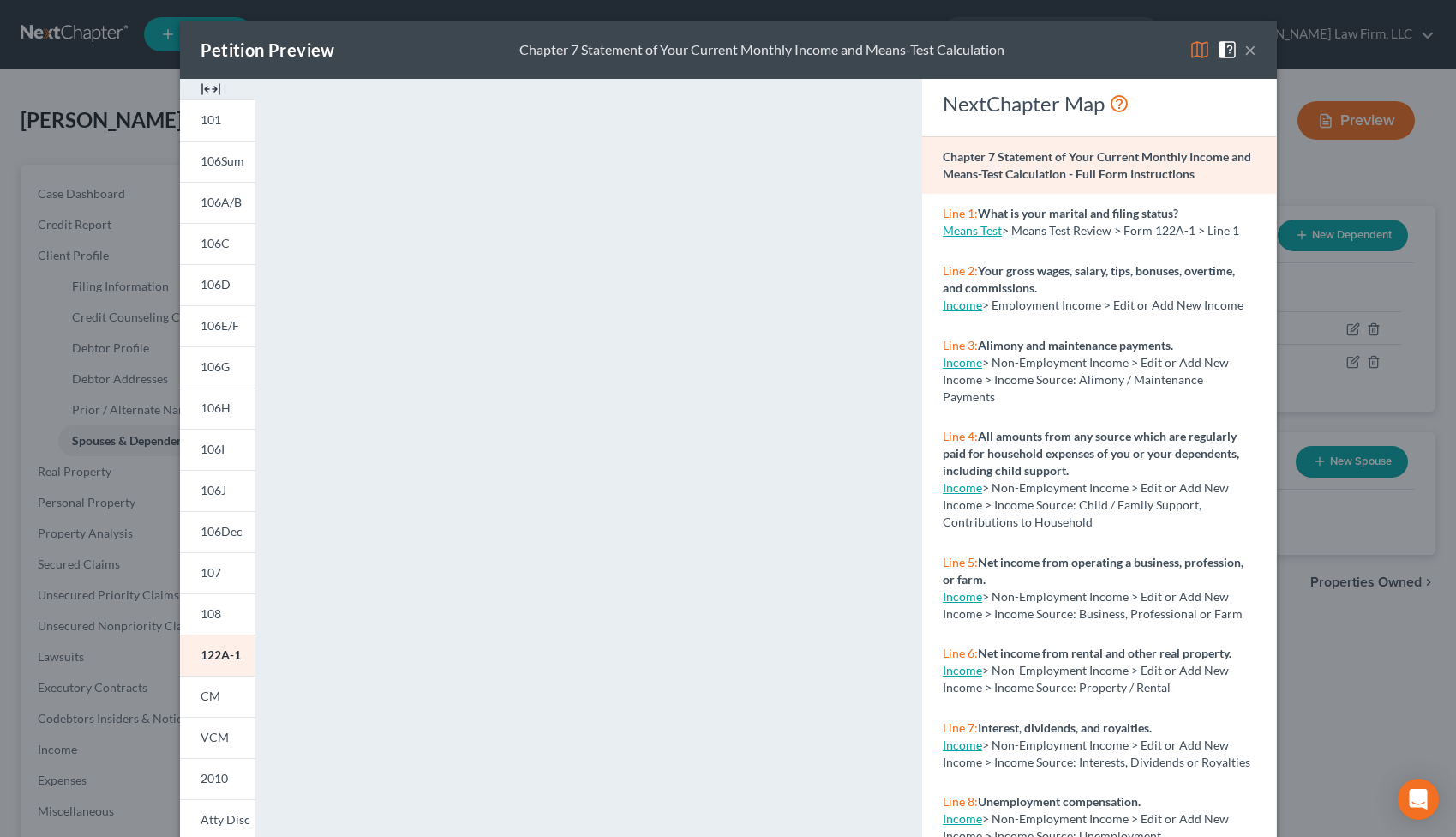
click at [1251, 46] on button "×" at bounding box center [1251, 50] width 12 height 20
